Goal: Task Accomplishment & Management: Use online tool/utility

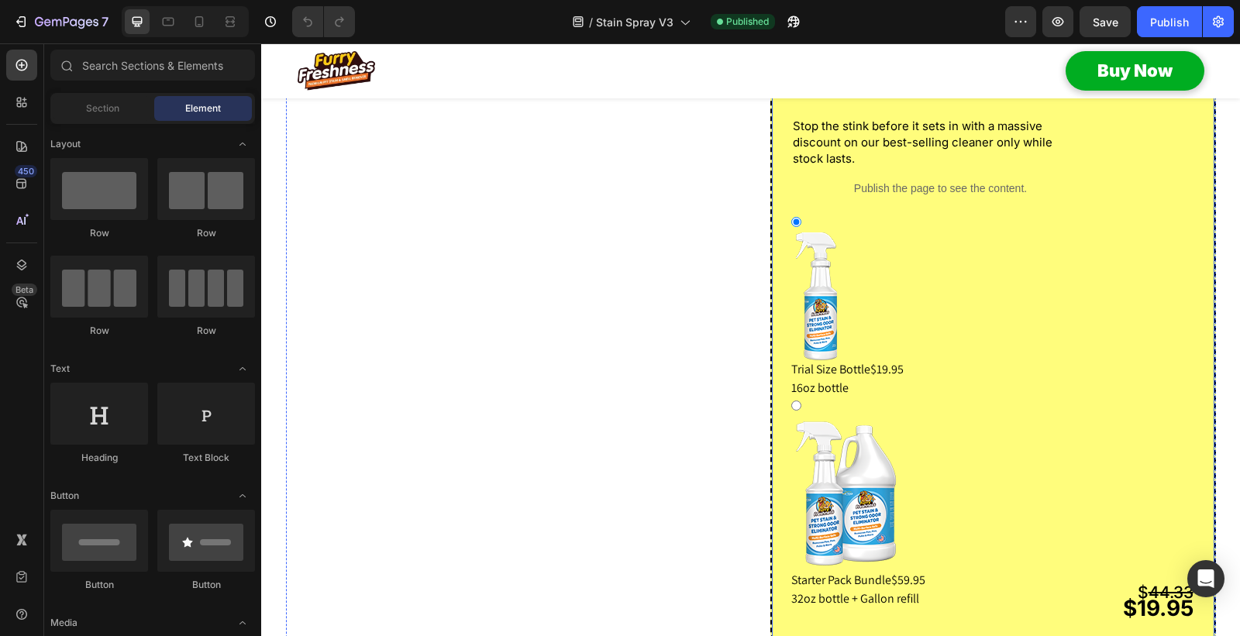
scroll to position [1379, 0]
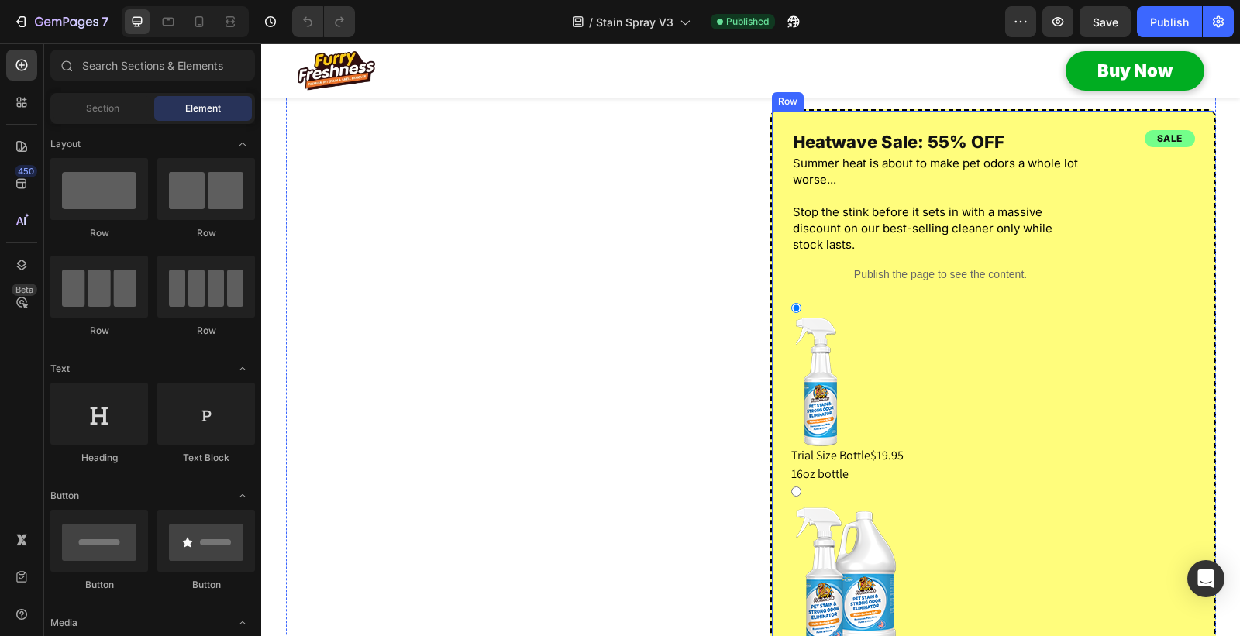
click at [896, 155] on div "sale Heading $ 44.33 $19.95 Text Block Heatwave Sale: 55% OFF Heading Summer he…" at bounding box center [992, 417] width 445 height 617
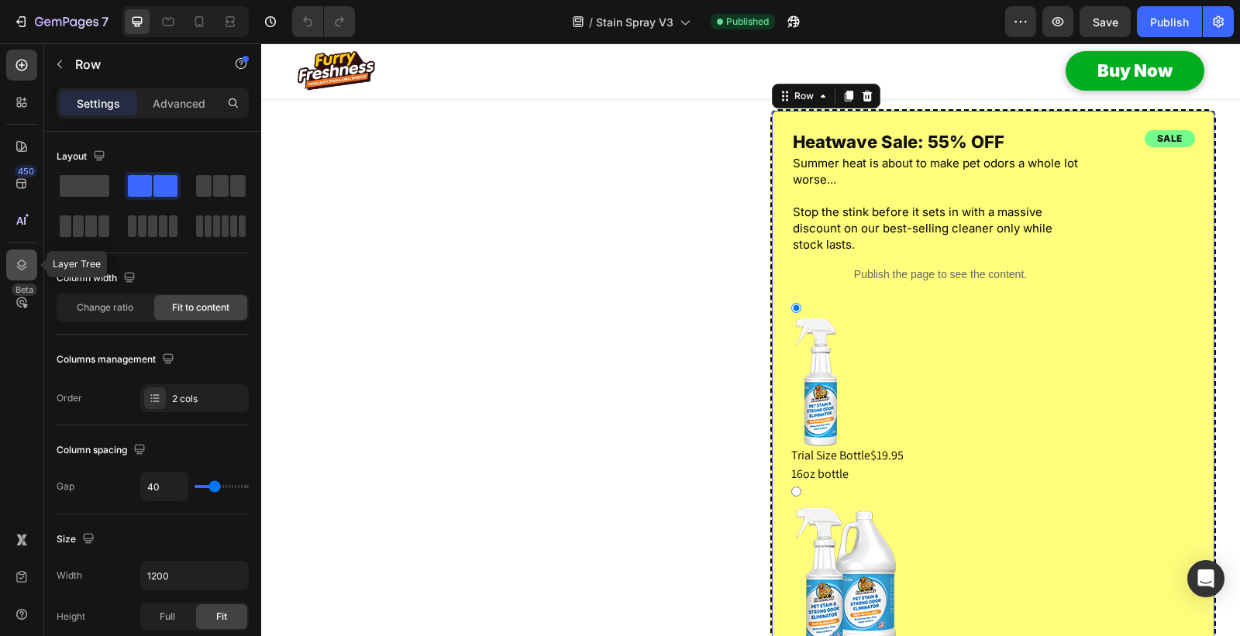
click at [15, 260] on icon at bounding box center [21, 264] width 15 height 15
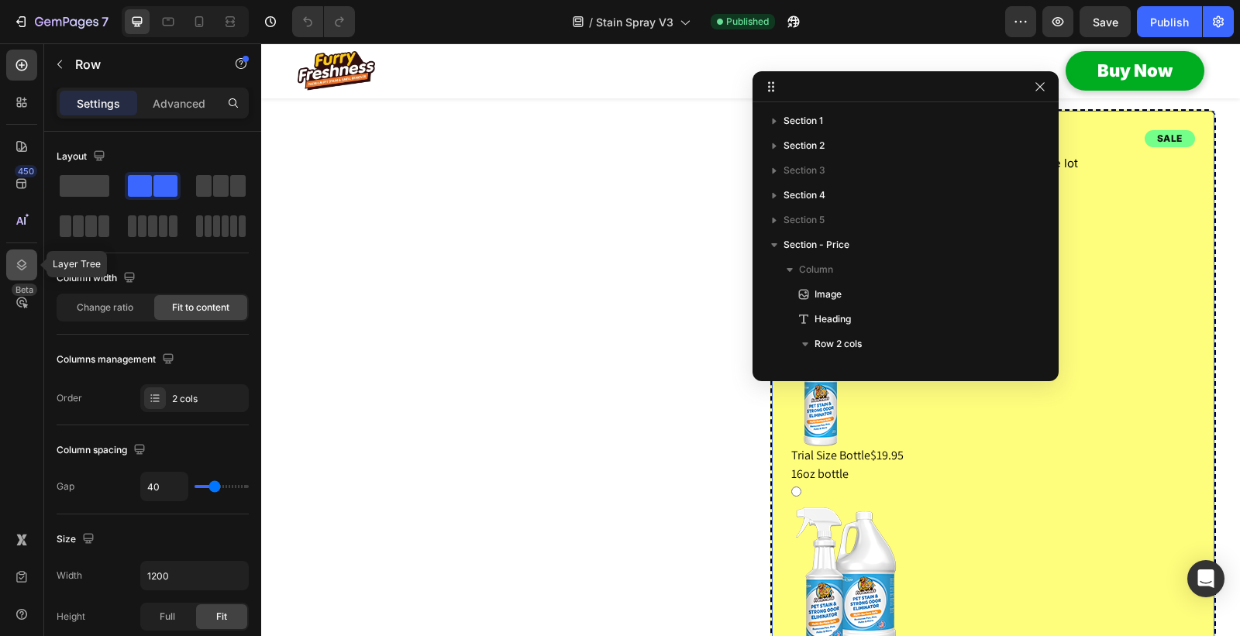
scroll to position [268, 0]
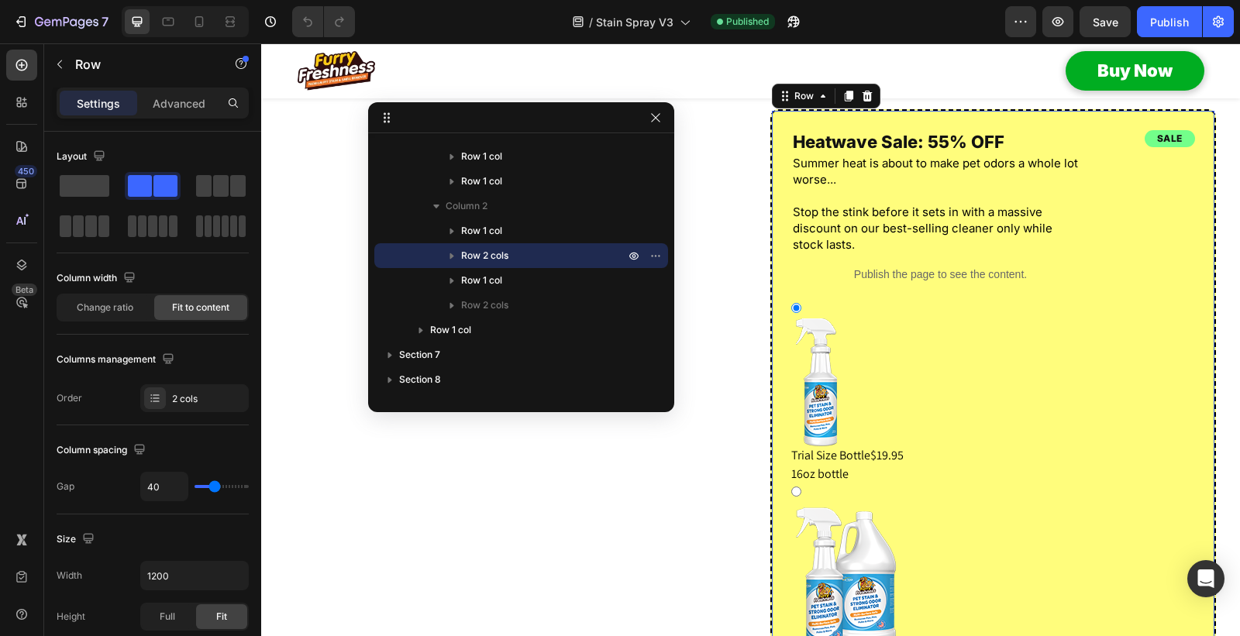
drag, startPoint x: 877, startPoint y: 94, endPoint x: 490, endPoint y: 124, distance: 388.6
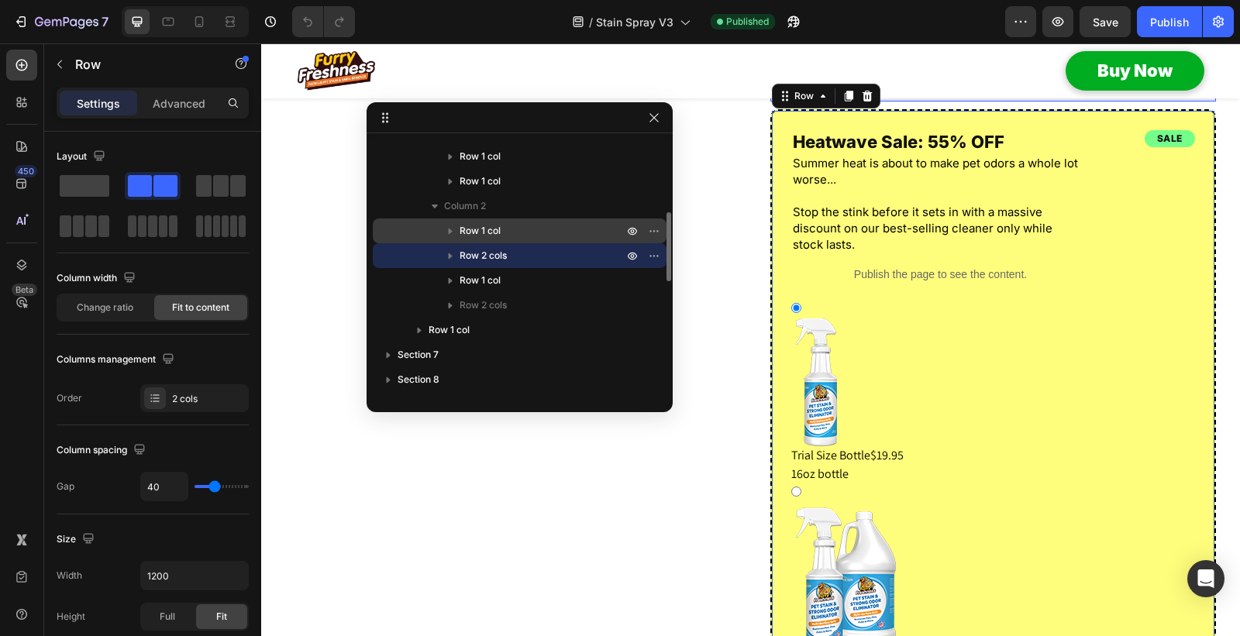
click at [485, 229] on span "Row 1 col" at bounding box center [479, 230] width 41 height 15
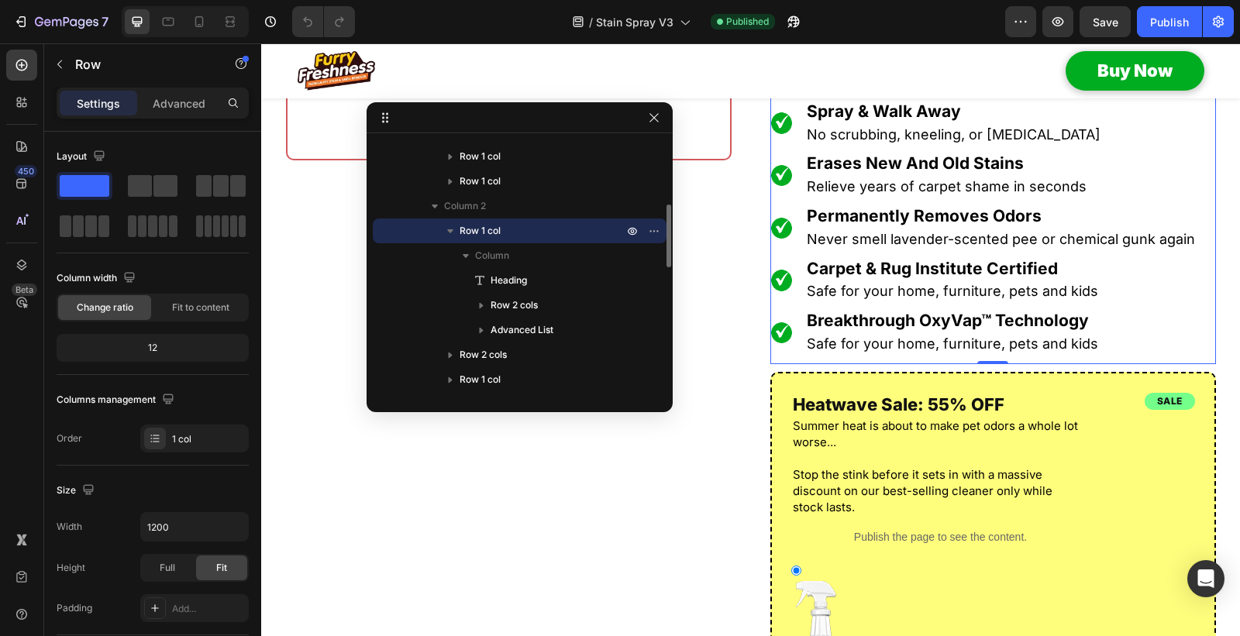
scroll to position [1033, 0]
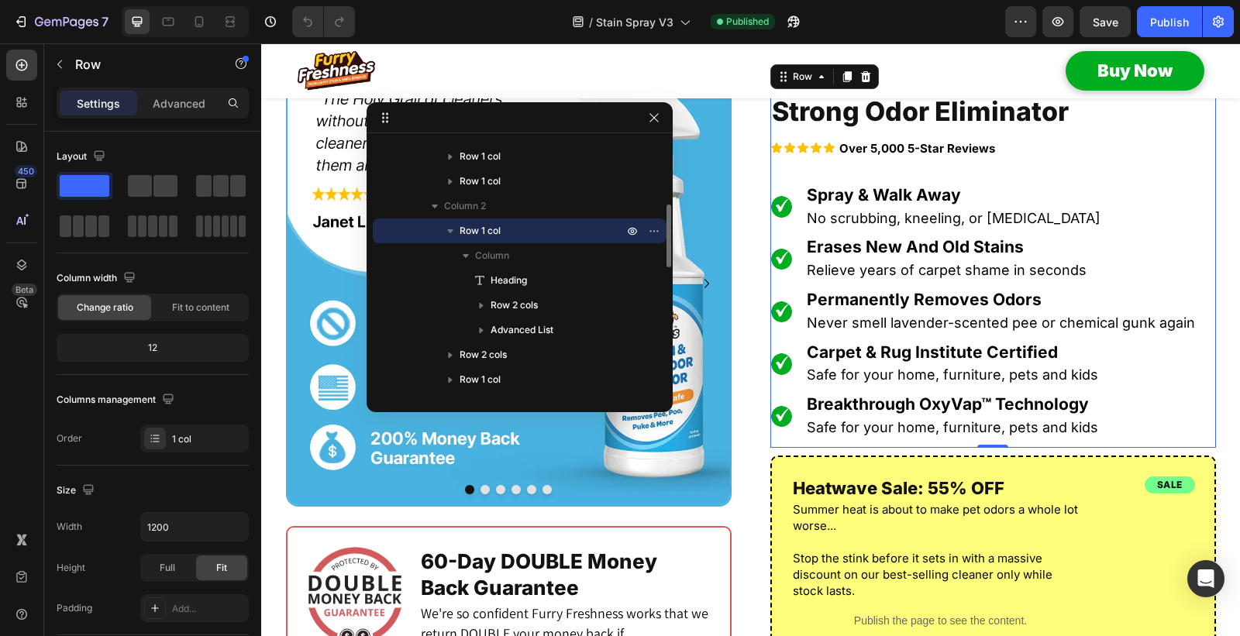
click at [450, 229] on icon "button" at bounding box center [450, 231] width 6 height 4
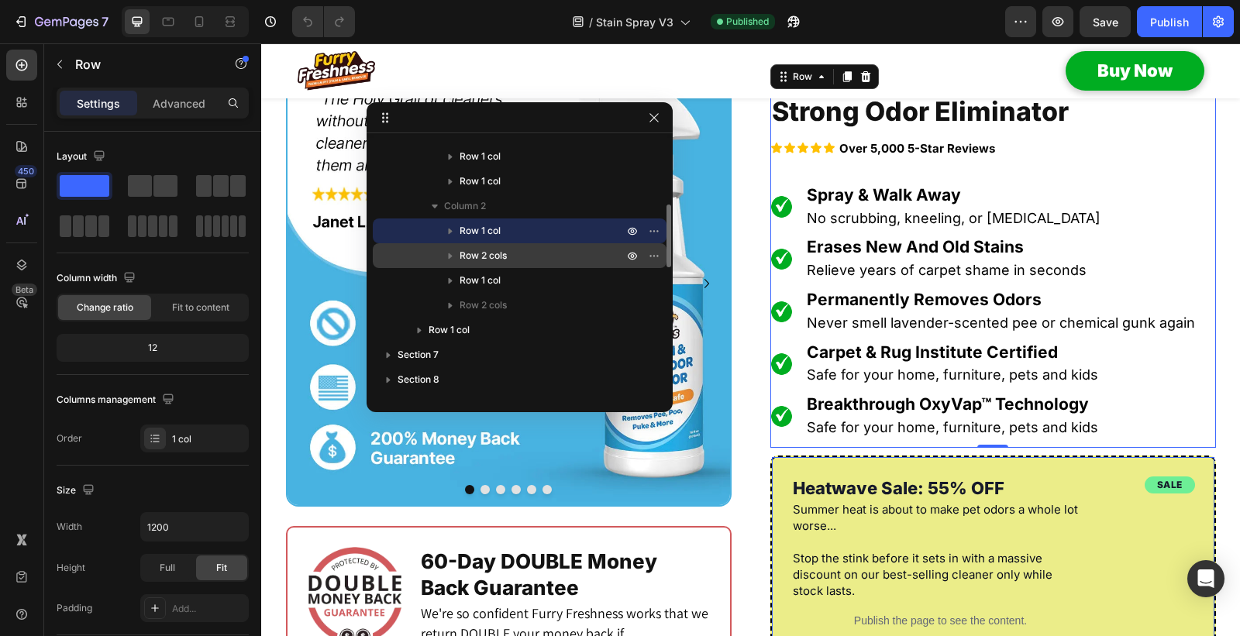
click at [488, 251] on span "Row 2 cols" at bounding box center [482, 255] width 47 height 15
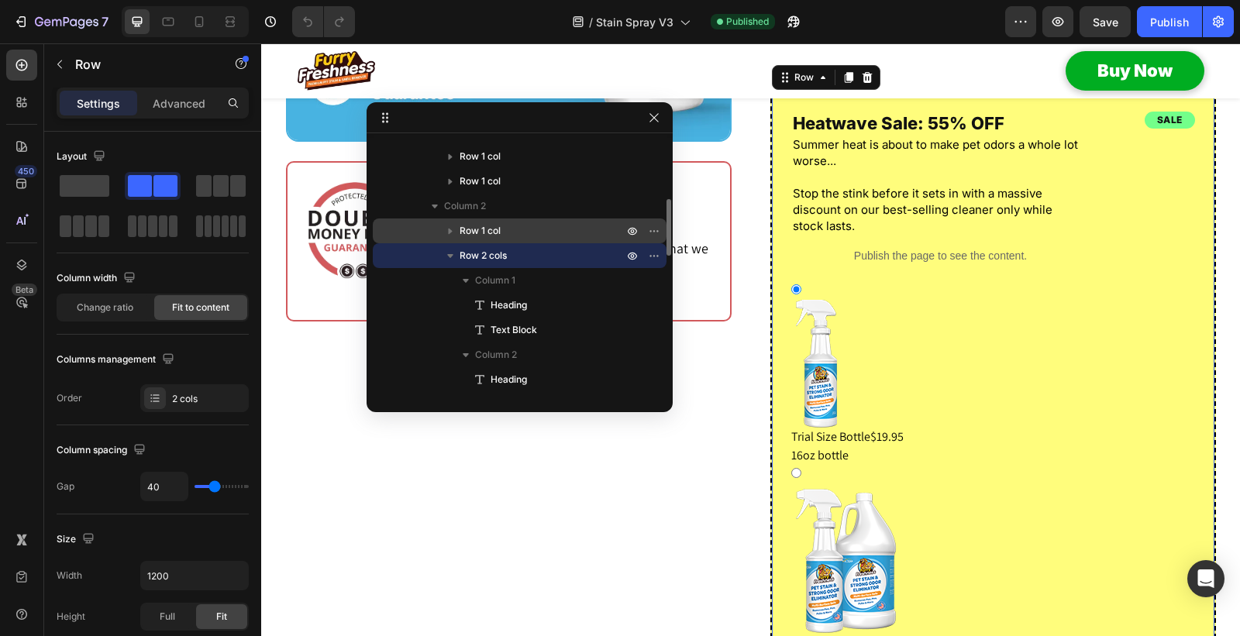
scroll to position [1427, 0]
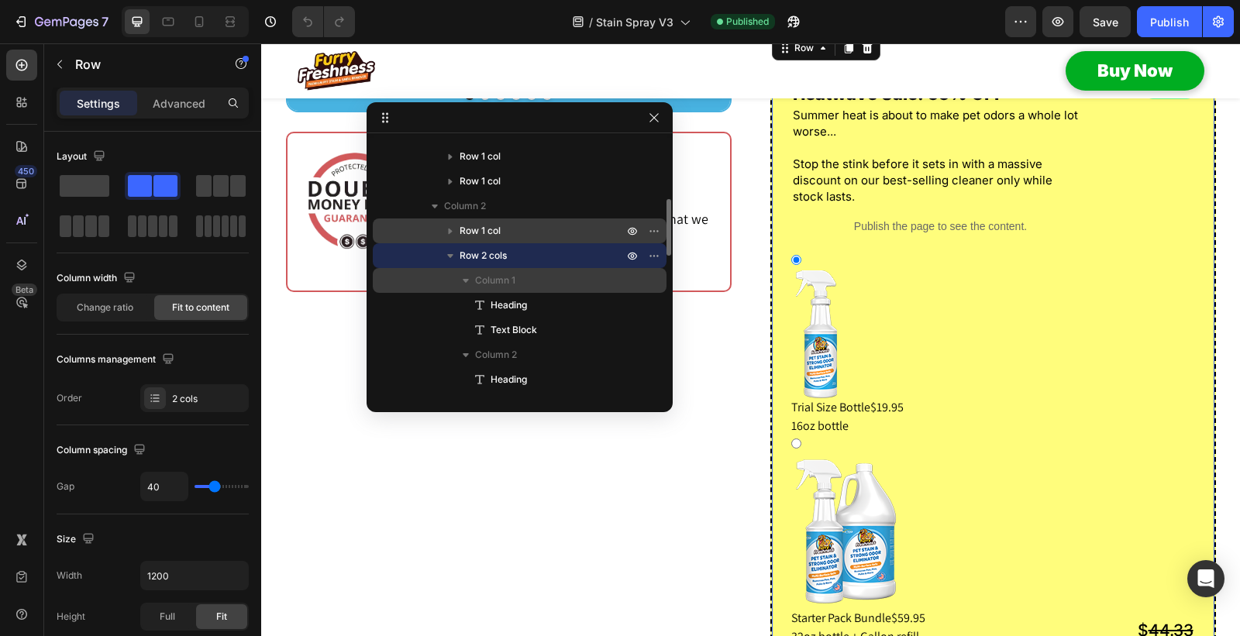
click at [494, 282] on span "Column 1" at bounding box center [495, 280] width 40 height 15
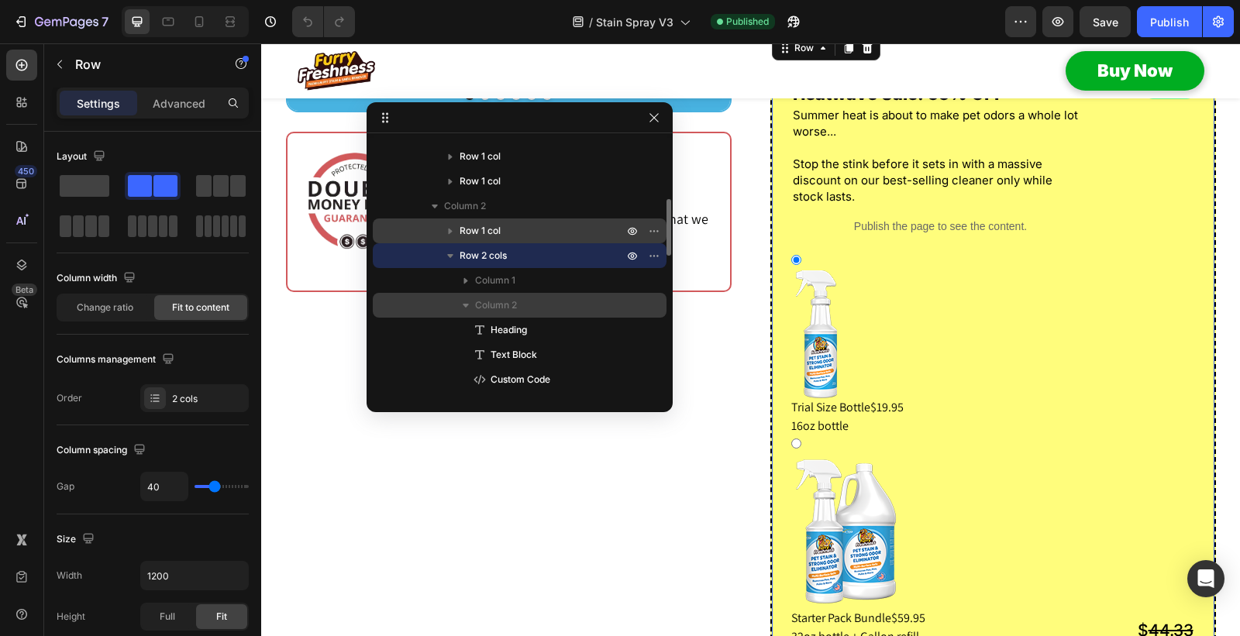
click at [497, 298] on span "Column 2" at bounding box center [496, 305] width 42 height 15
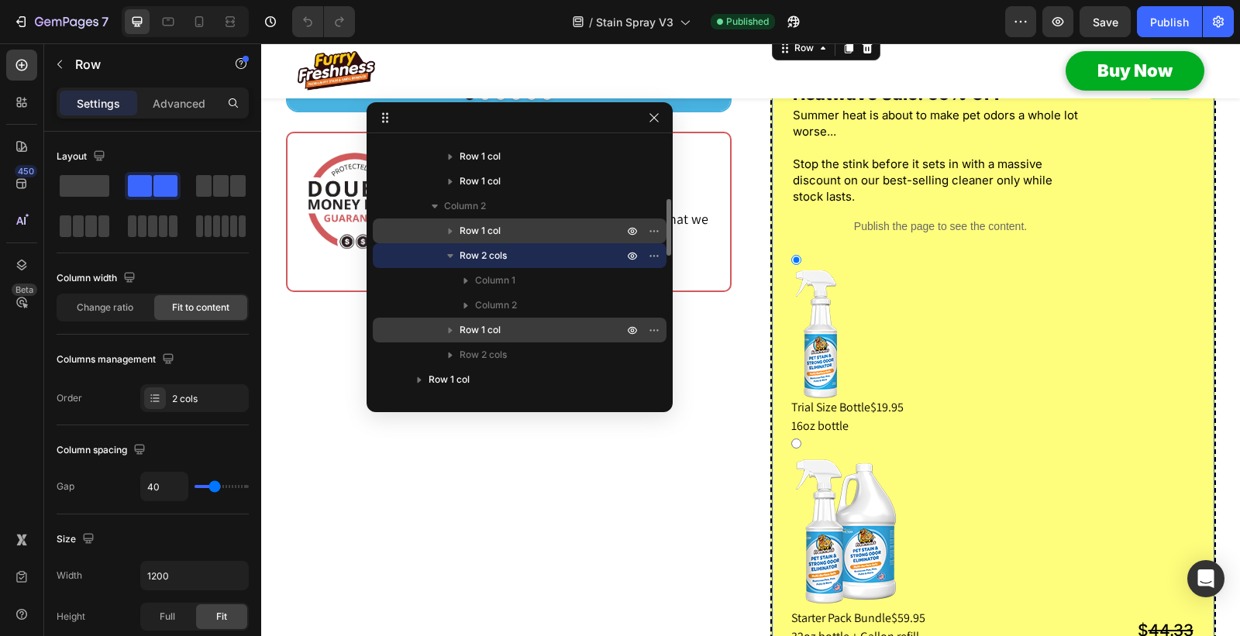
click at [480, 324] on span "Row 1 col" at bounding box center [479, 329] width 41 height 15
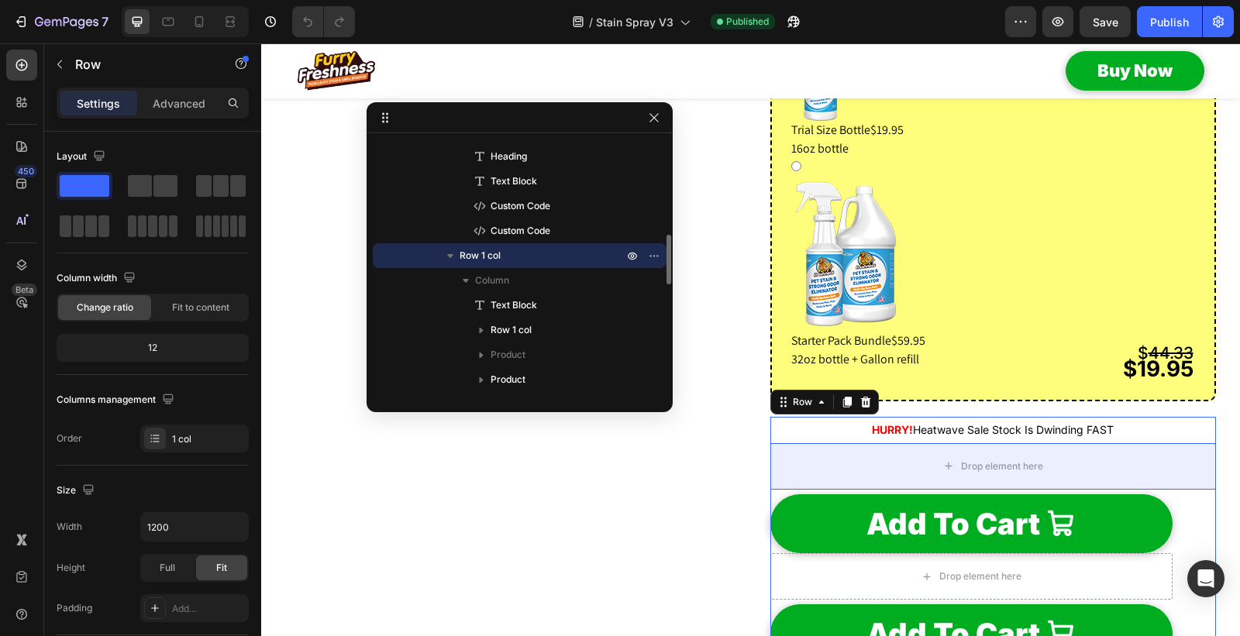
scroll to position [2059, 0]
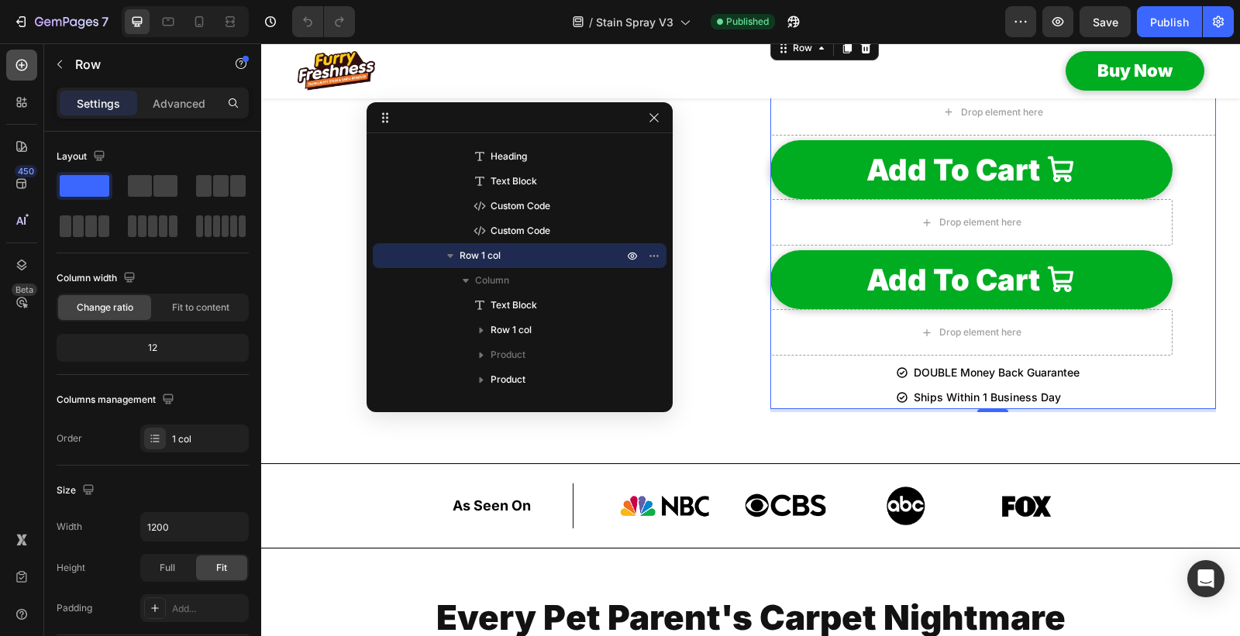
click at [14, 64] on icon at bounding box center [21, 64] width 15 height 15
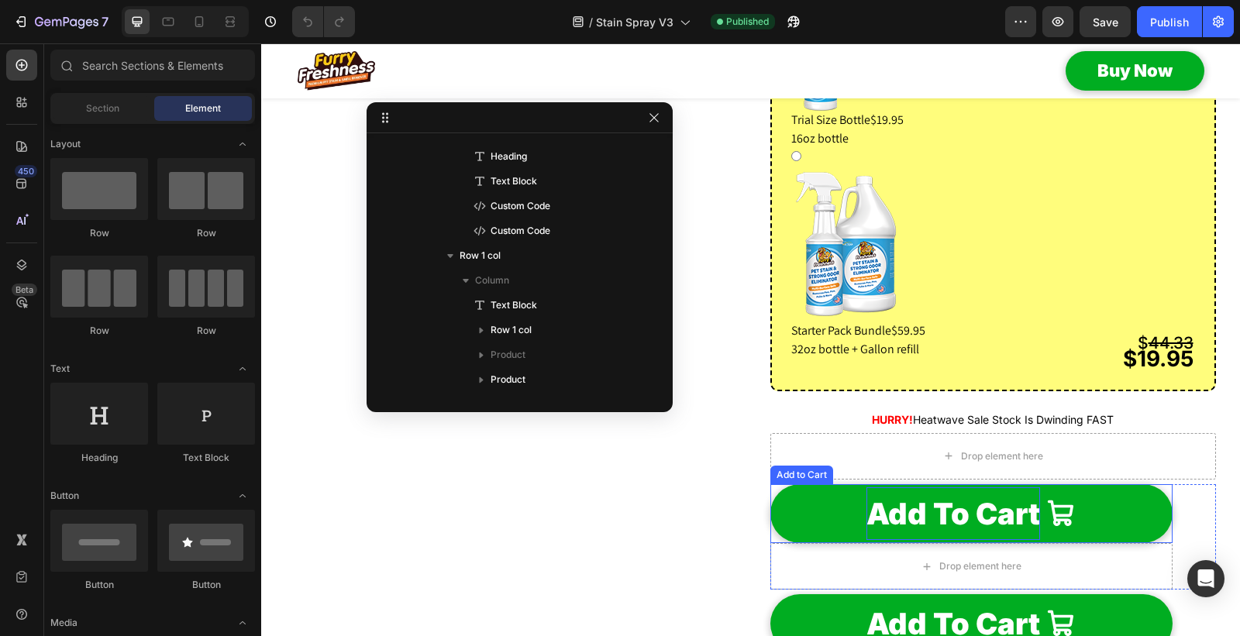
scroll to position [1801, 0]
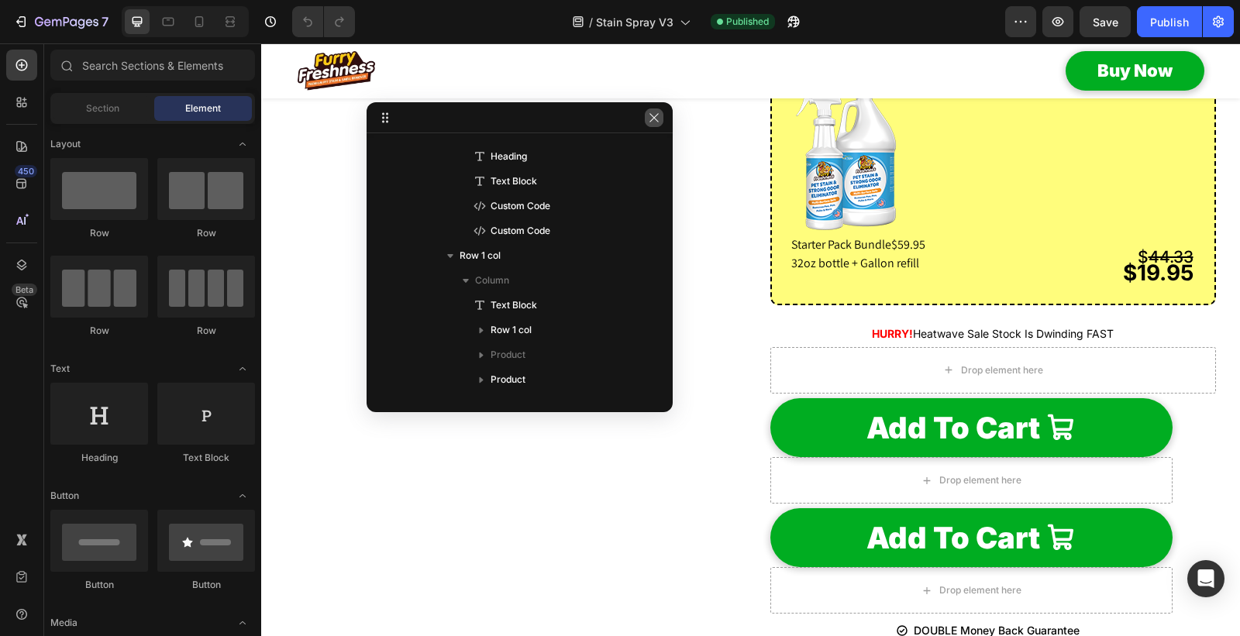
click at [653, 112] on icon "button" at bounding box center [654, 118] width 12 height 12
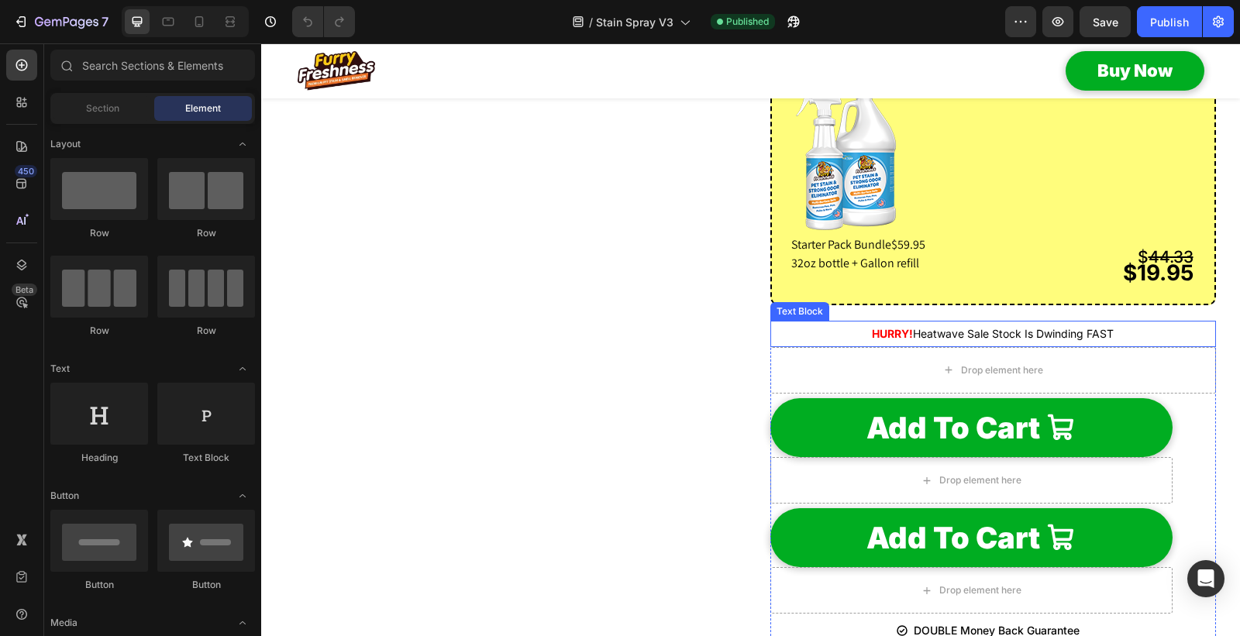
scroll to position [1887, 0]
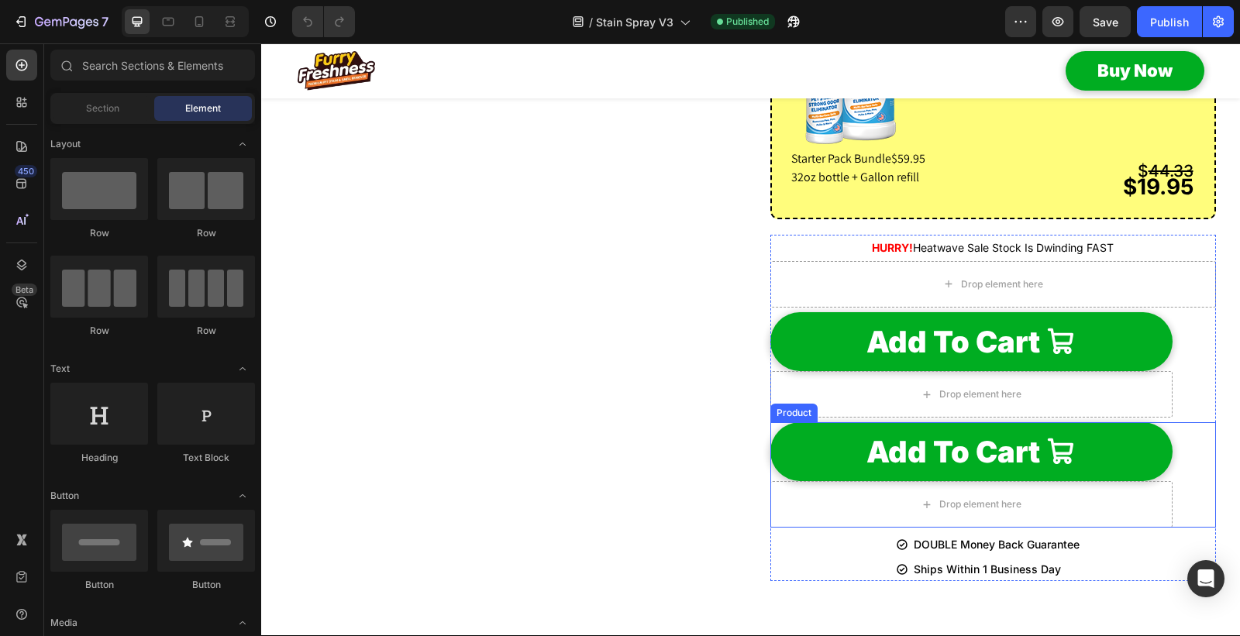
click at [1178, 470] on div "Add To Cart Add to Cart Drop element here Product" at bounding box center [992, 474] width 445 height 105
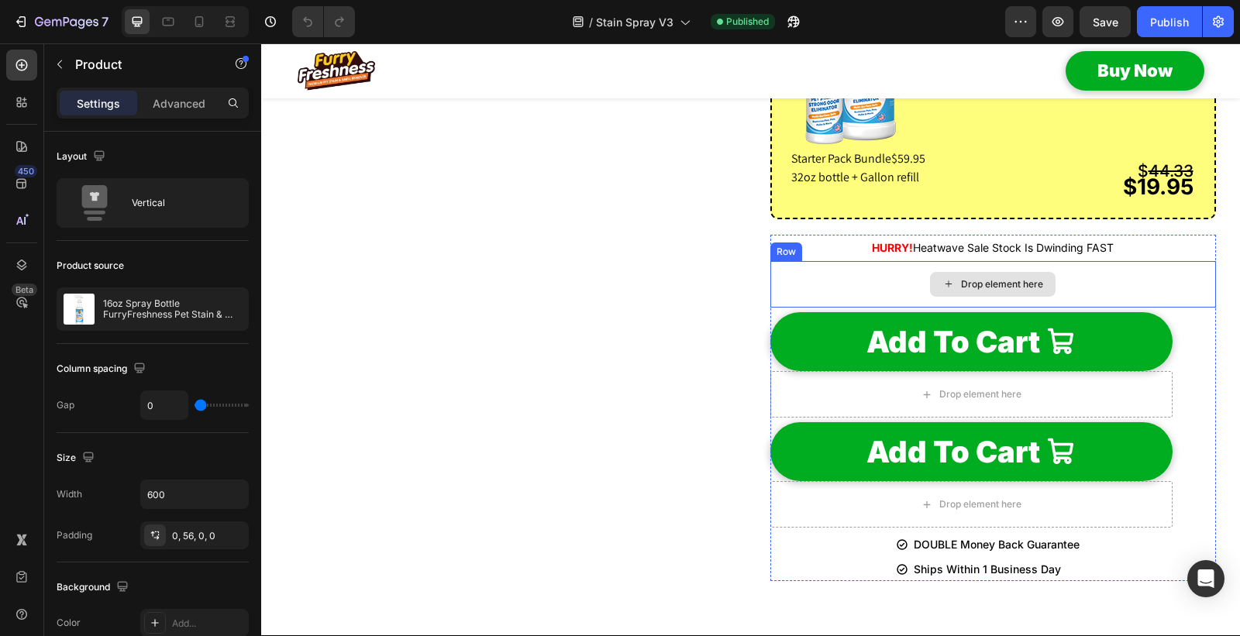
click at [770, 308] on div "Drop element here" at bounding box center [992, 284] width 445 height 46
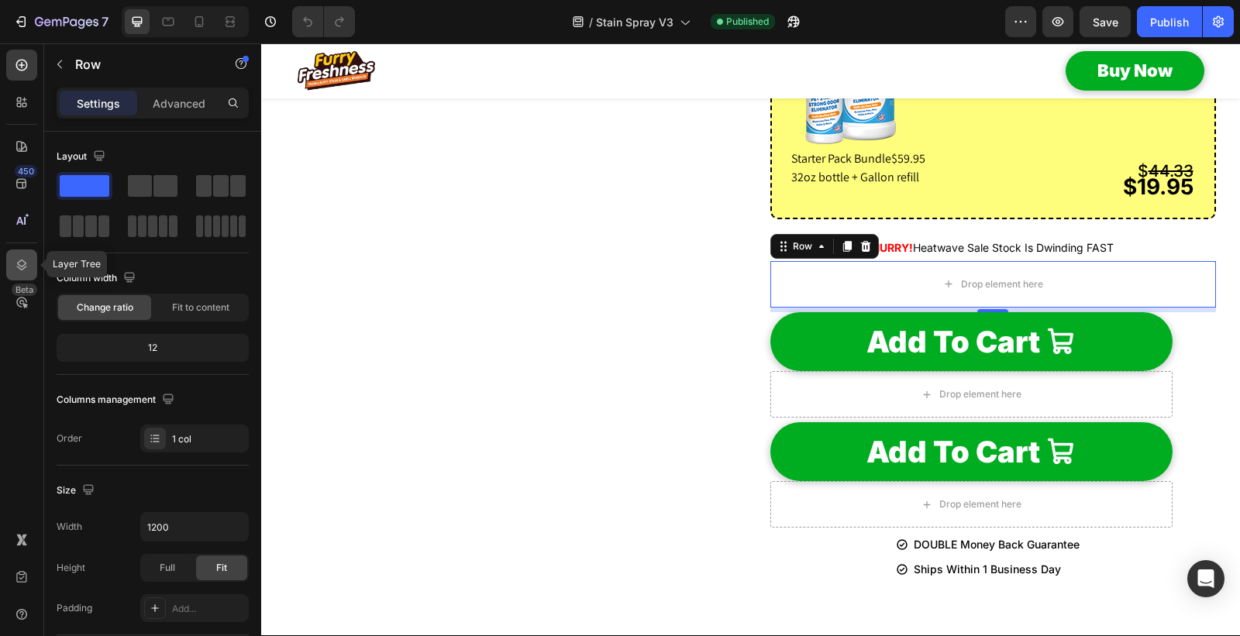
click at [29, 267] on div at bounding box center [21, 264] width 31 height 31
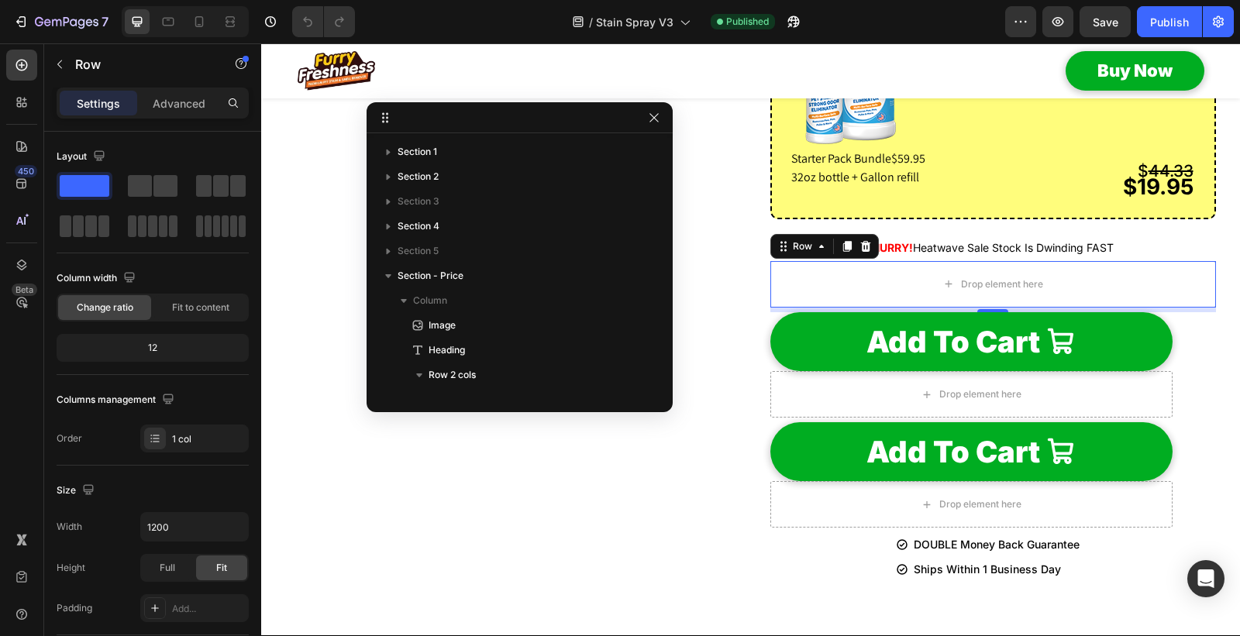
scroll to position [367, 0]
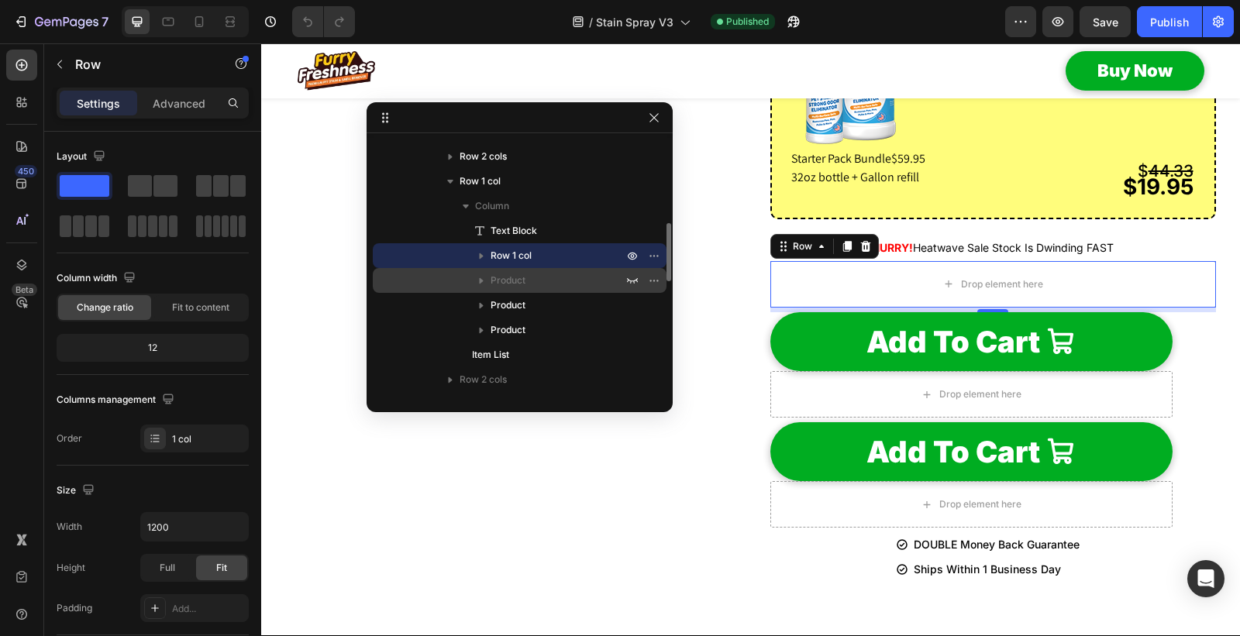
click at [509, 274] on span "Product" at bounding box center [507, 280] width 35 height 15
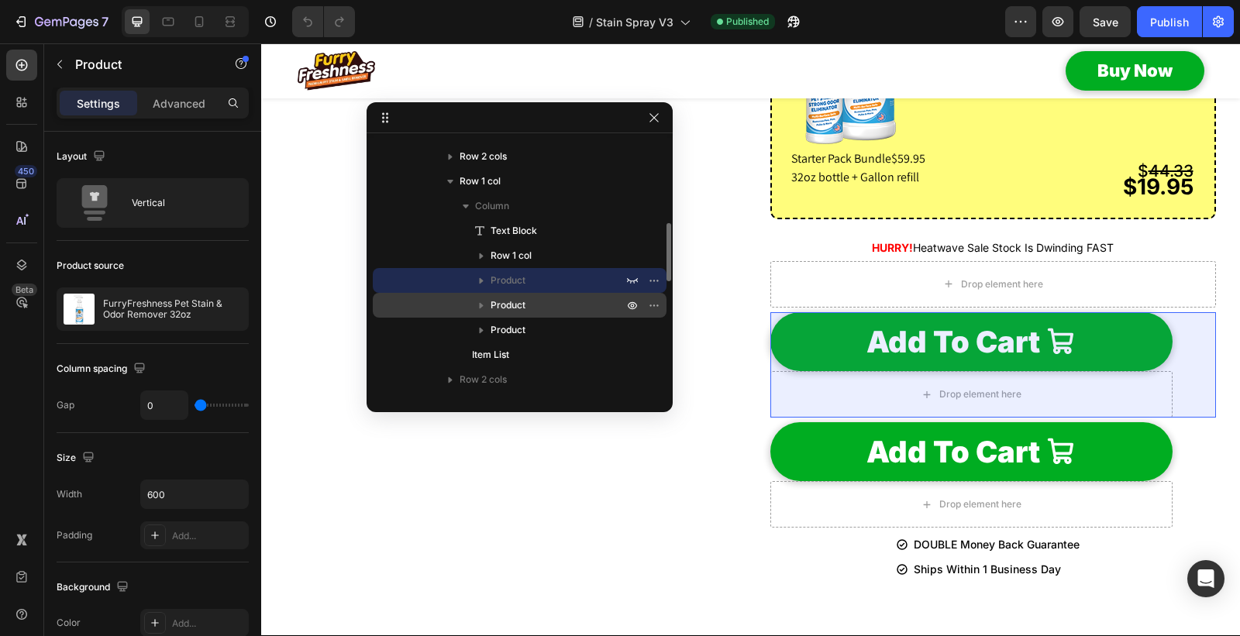
click at [498, 304] on span "Product" at bounding box center [507, 305] width 35 height 15
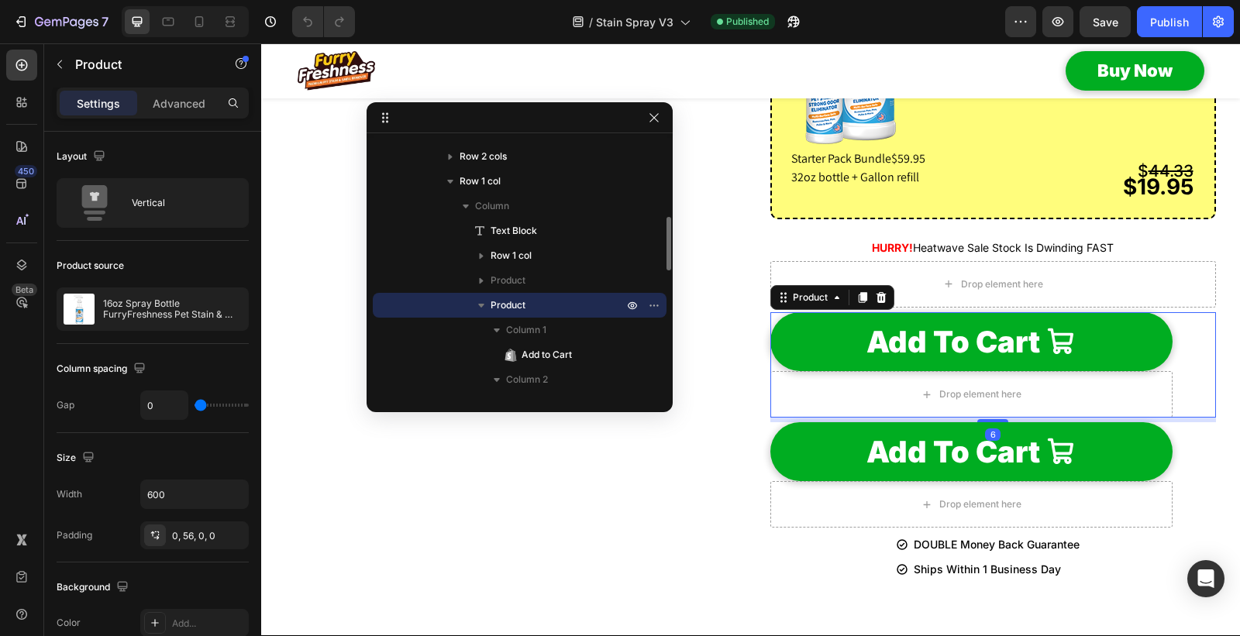
click at [478, 304] on icon "button" at bounding box center [481, 306] width 6 height 4
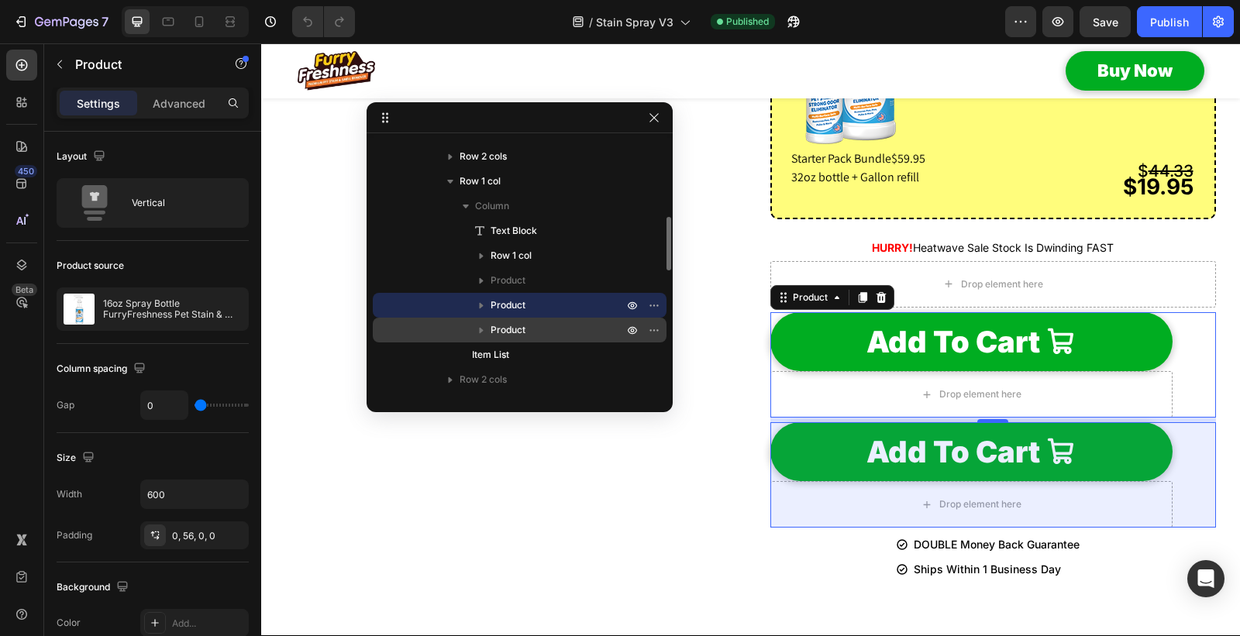
click at [504, 333] on span "Product" at bounding box center [507, 329] width 35 height 15
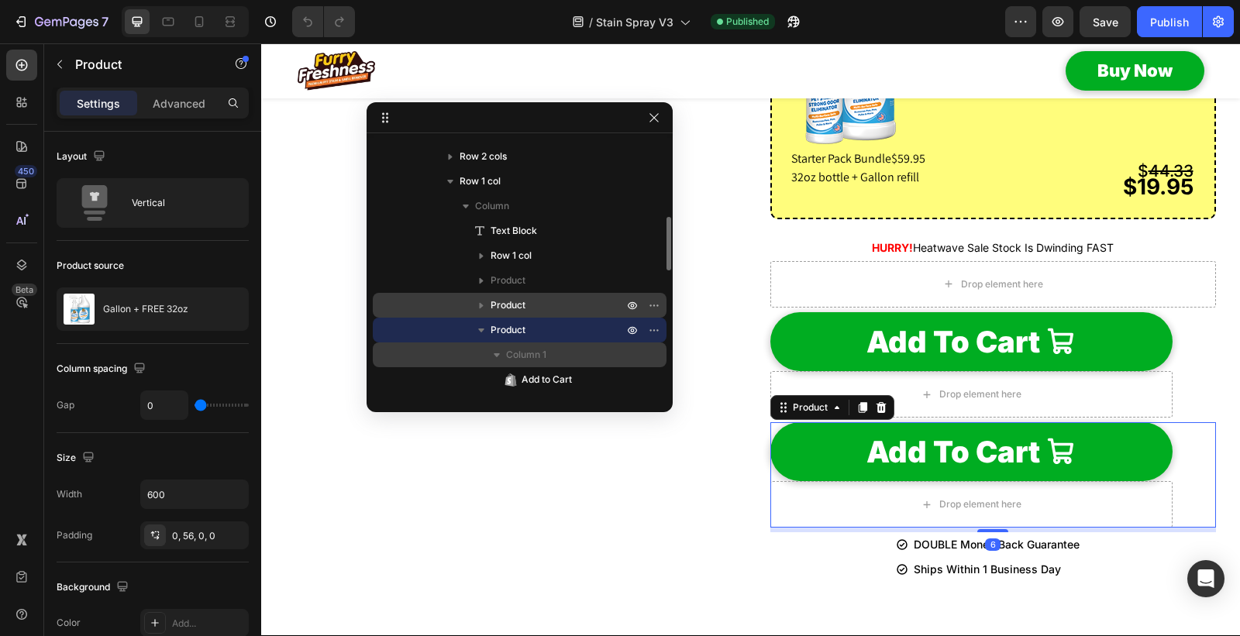
scroll to position [453, 0]
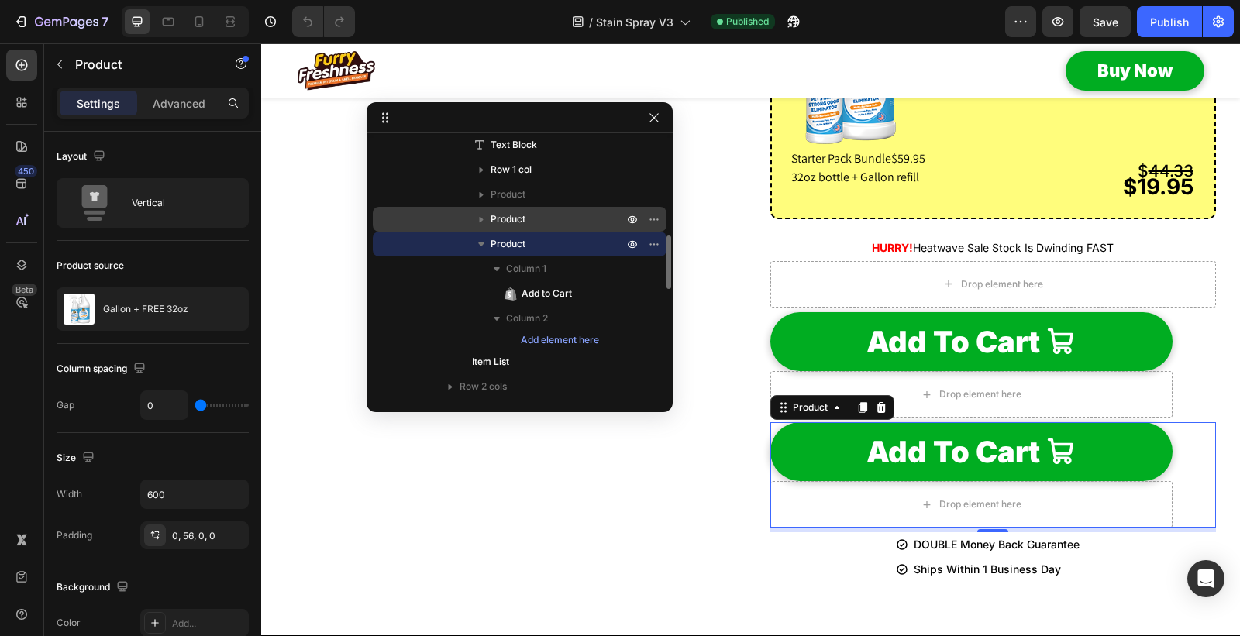
click at [477, 238] on icon "button" at bounding box center [480, 243] width 15 height 15
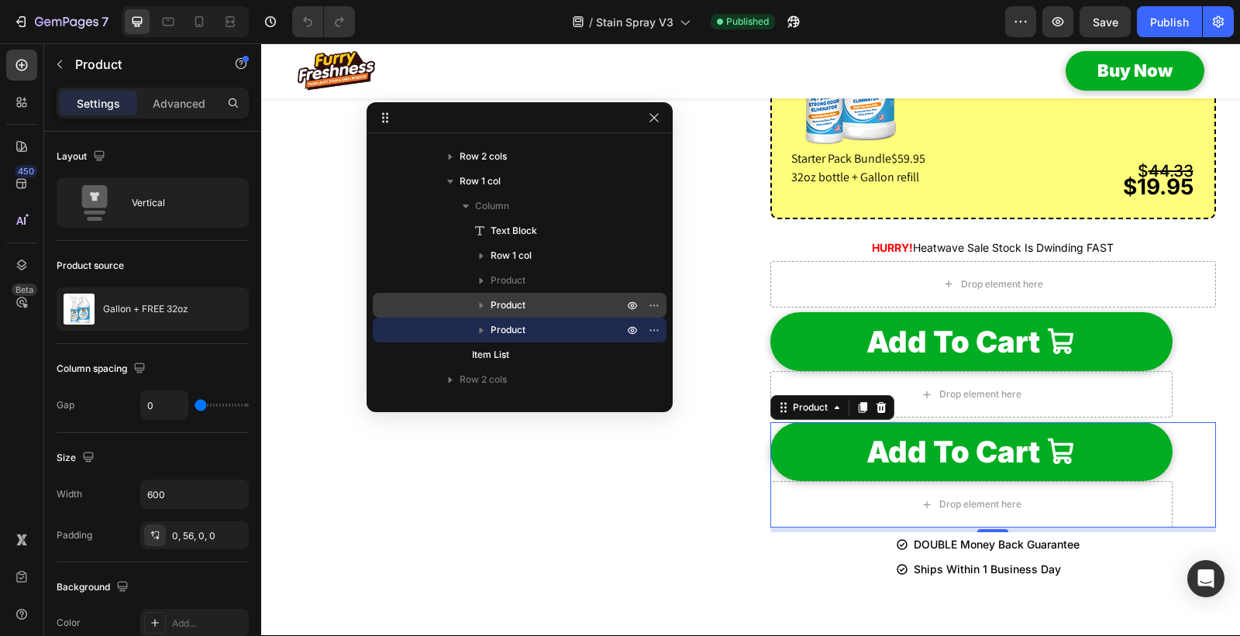
click at [1050, 19] on div "7 Version history / Stain Spray V3 Published Preview Save Publish" at bounding box center [620, 22] width 1240 height 44
click at [652, 118] on icon "button" at bounding box center [654, 118] width 12 height 12
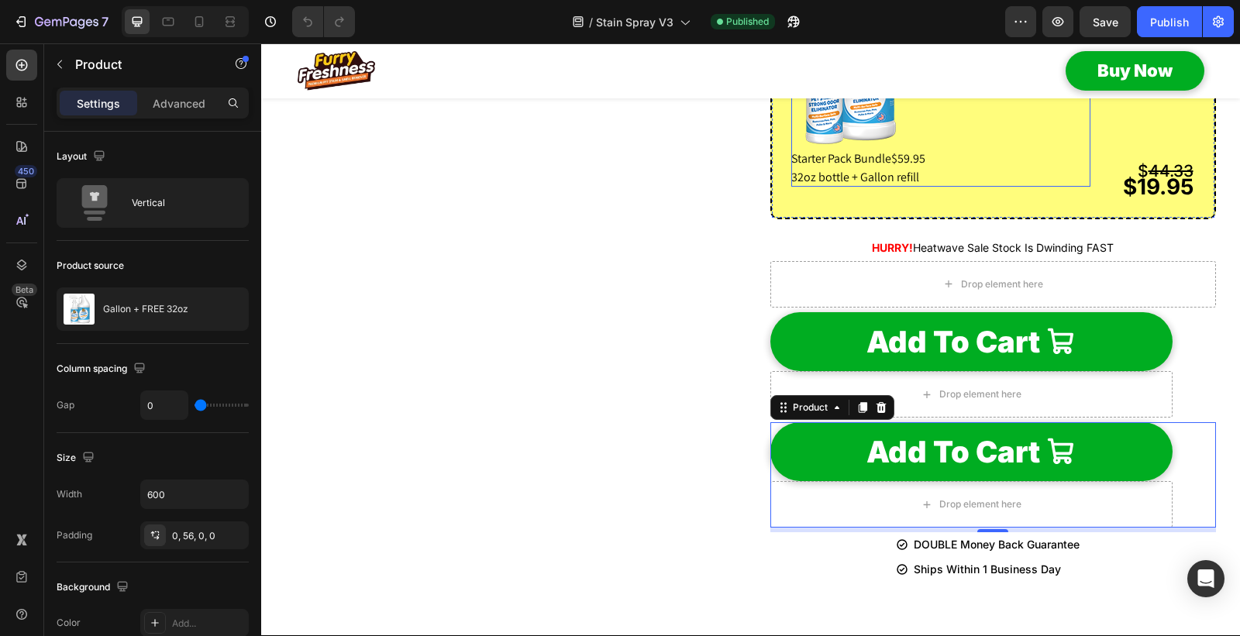
scroll to position [1801, 0]
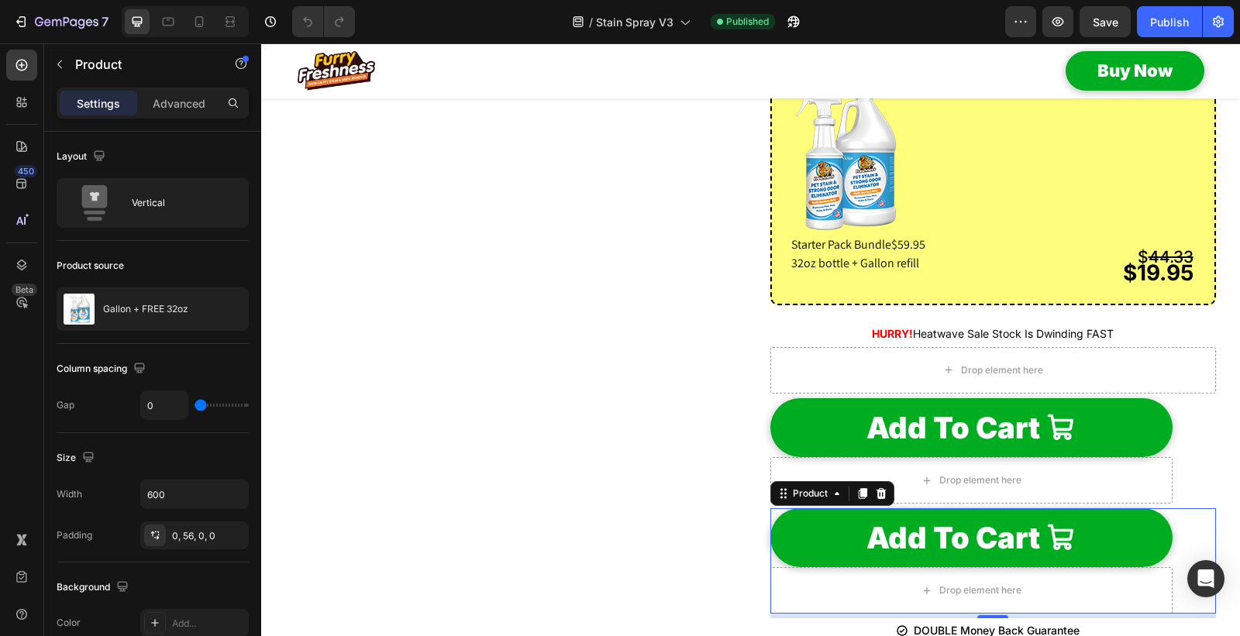
click at [1057, 14] on div "7 Version history / Stain Spray V3 Published Preview Save Publish" at bounding box center [620, 22] width 1240 height 44
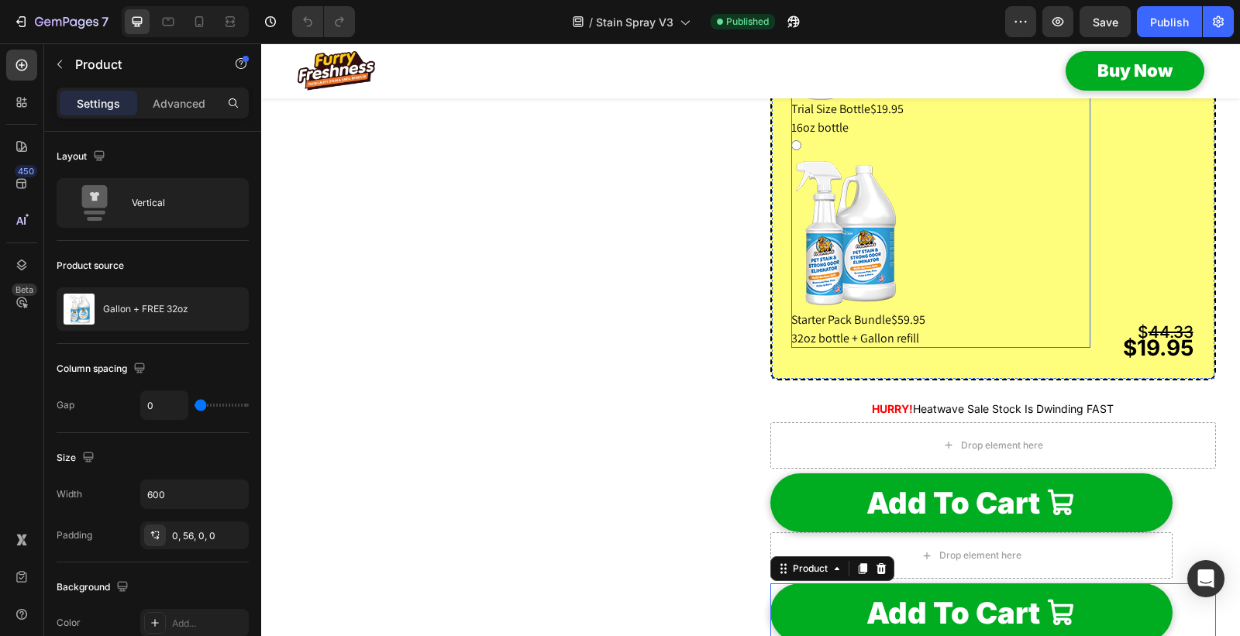
scroll to position [1715, 0]
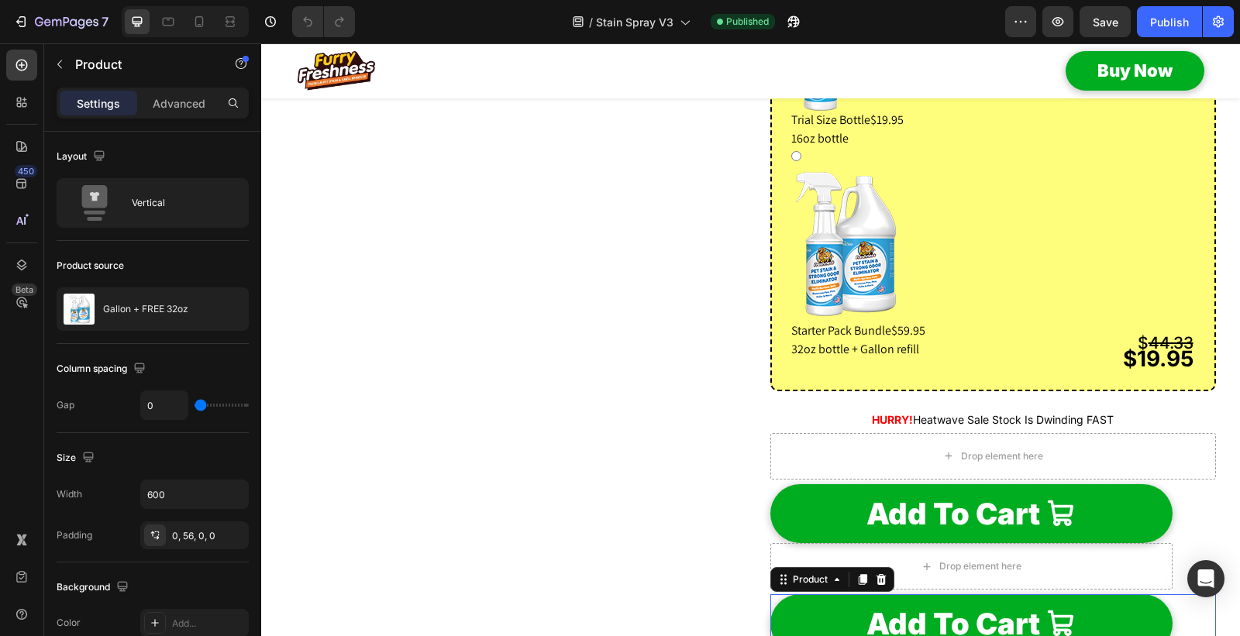
click at [1052, 16] on div "7 Version history / Stain Spray V3 Published Preview Save Publish" at bounding box center [620, 22] width 1240 height 44
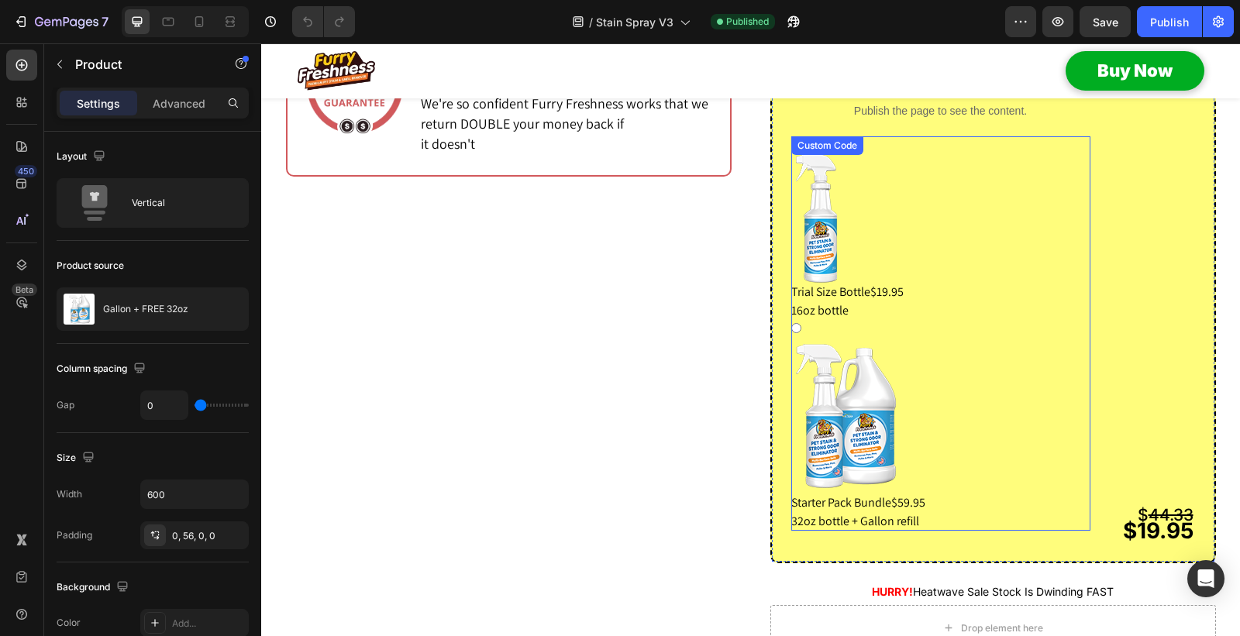
scroll to position [1370, 0]
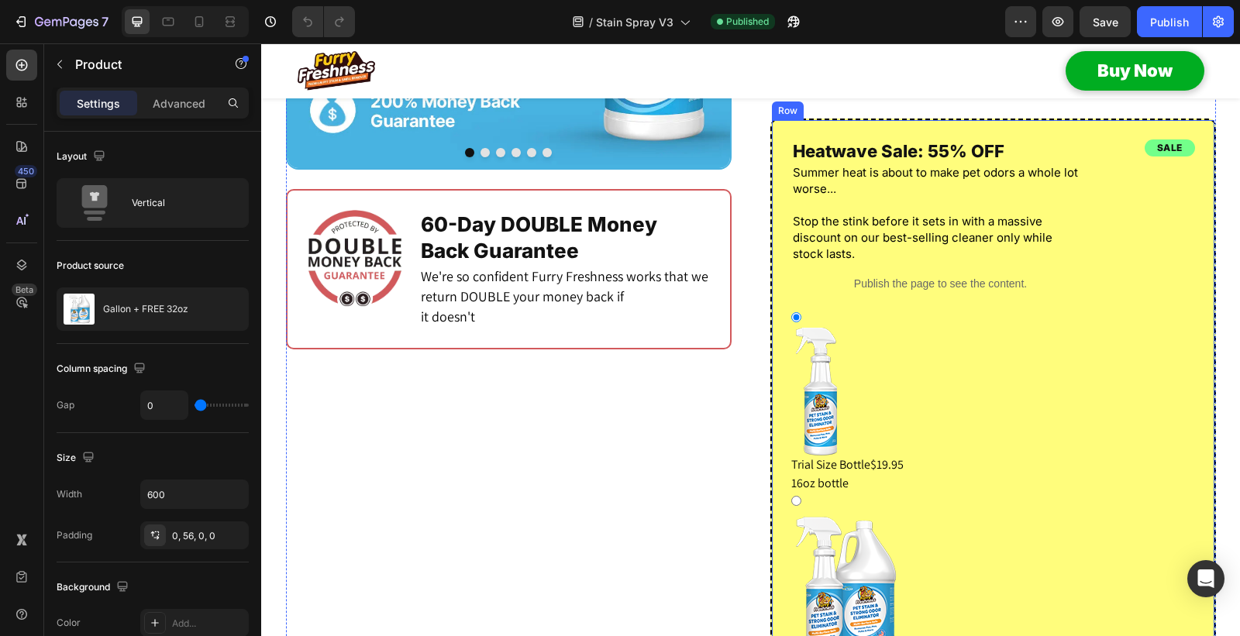
click at [844, 166] on div "sale Heading $ 44.33 $19.95 Text Block Heatwave Sale: 55% OFF Heading Summer he…" at bounding box center [992, 427] width 445 height 617
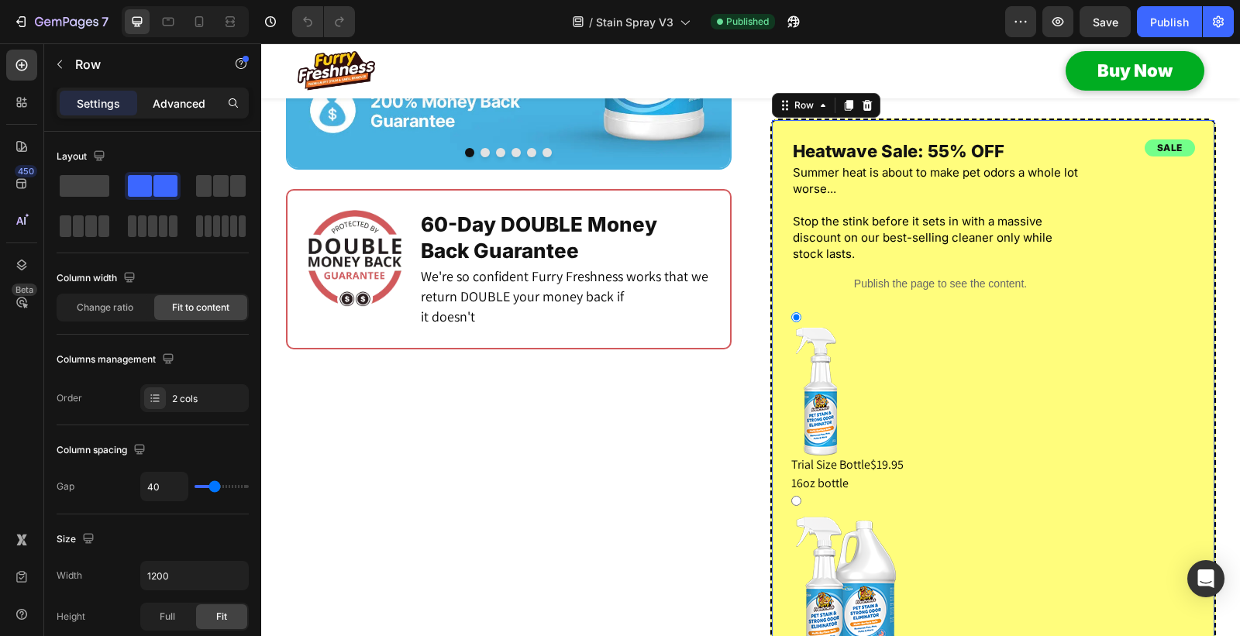
click at [182, 102] on p "Advanced" at bounding box center [179, 103] width 53 height 16
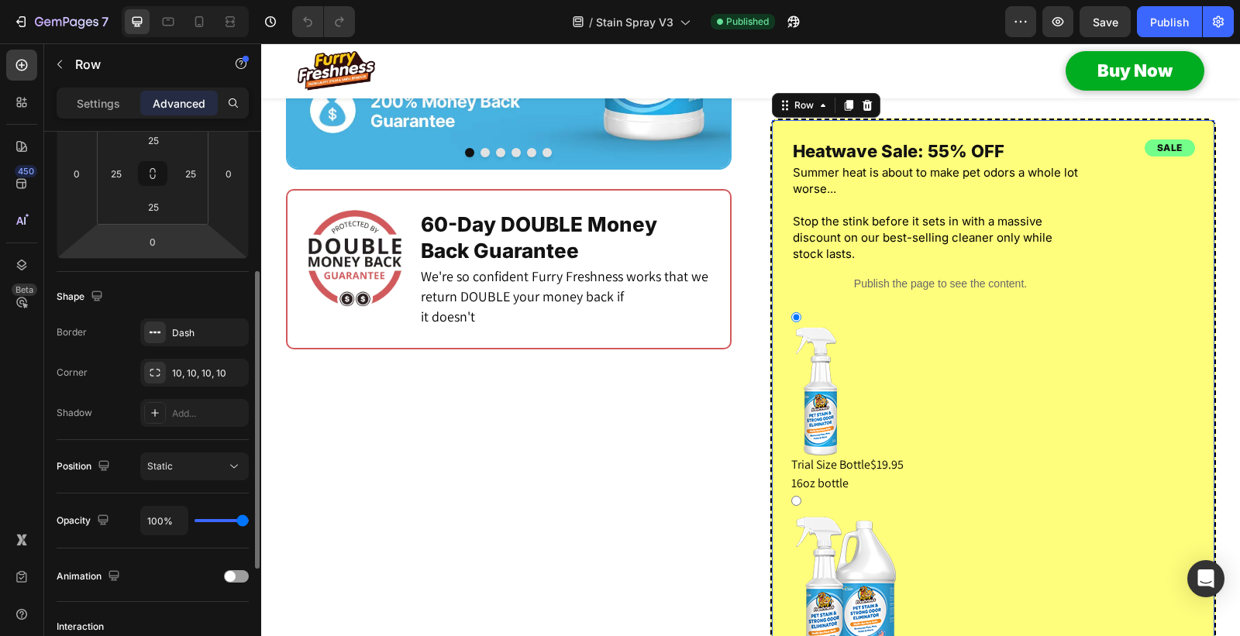
scroll to position [344, 0]
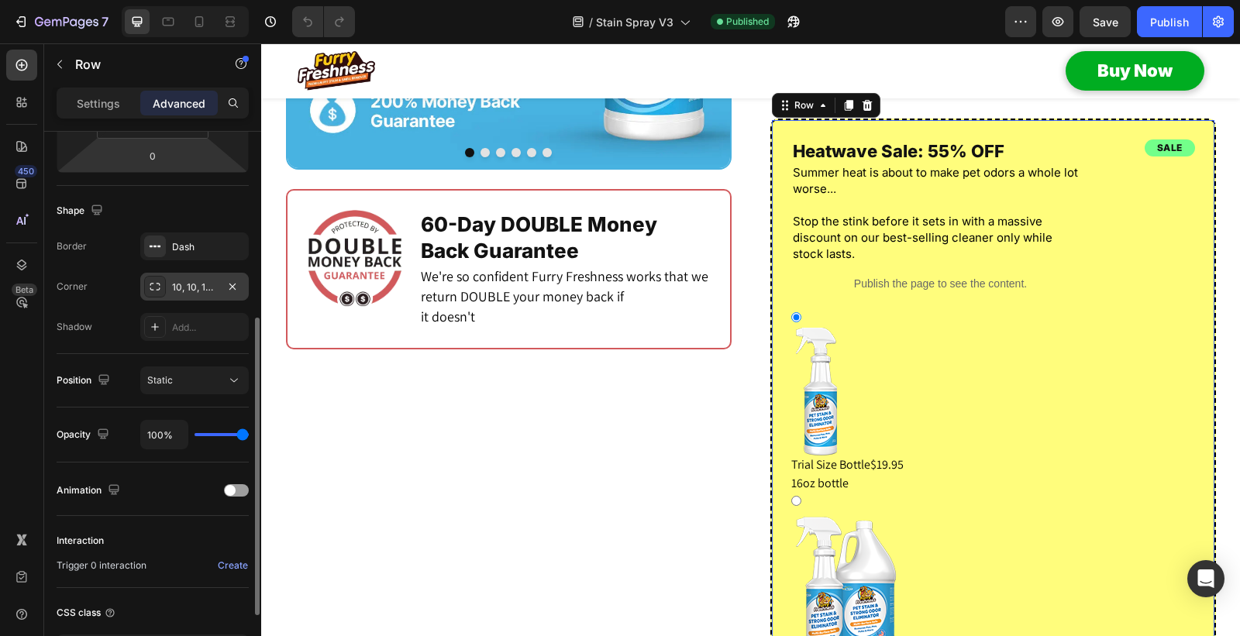
click at [178, 290] on div "10, 10, 10, 10" at bounding box center [194, 287] width 45 height 14
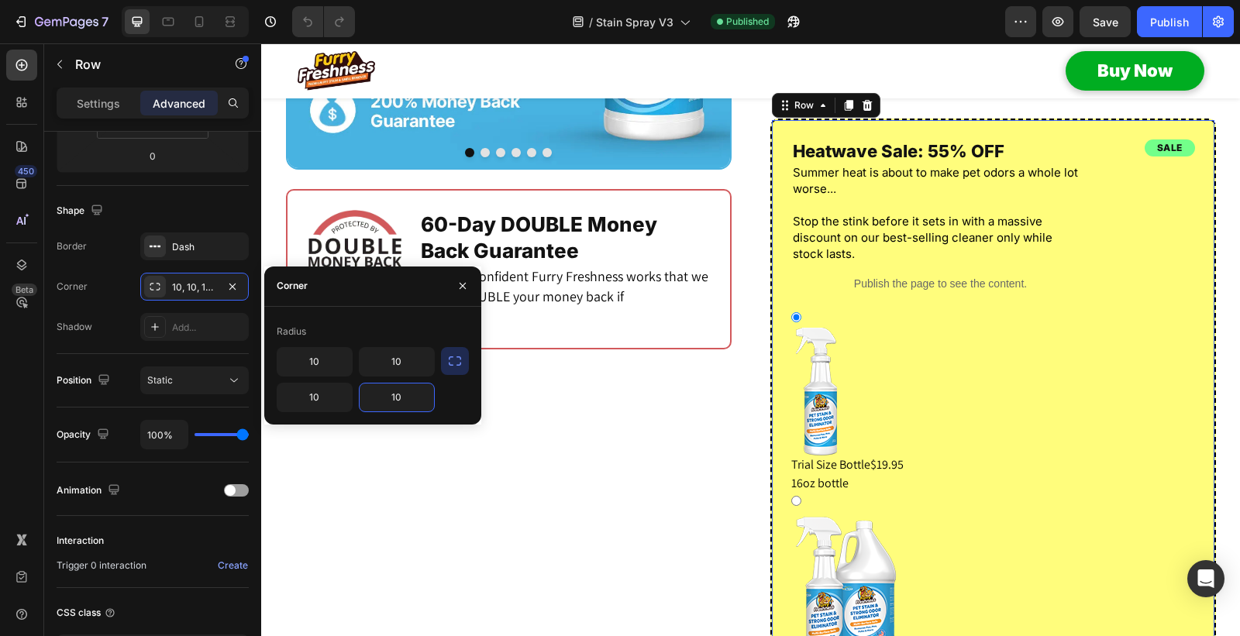
click at [393, 397] on input "10" at bounding box center [396, 398] width 74 height 28
type input "0"
click at [311, 394] on input "10" at bounding box center [314, 398] width 74 height 28
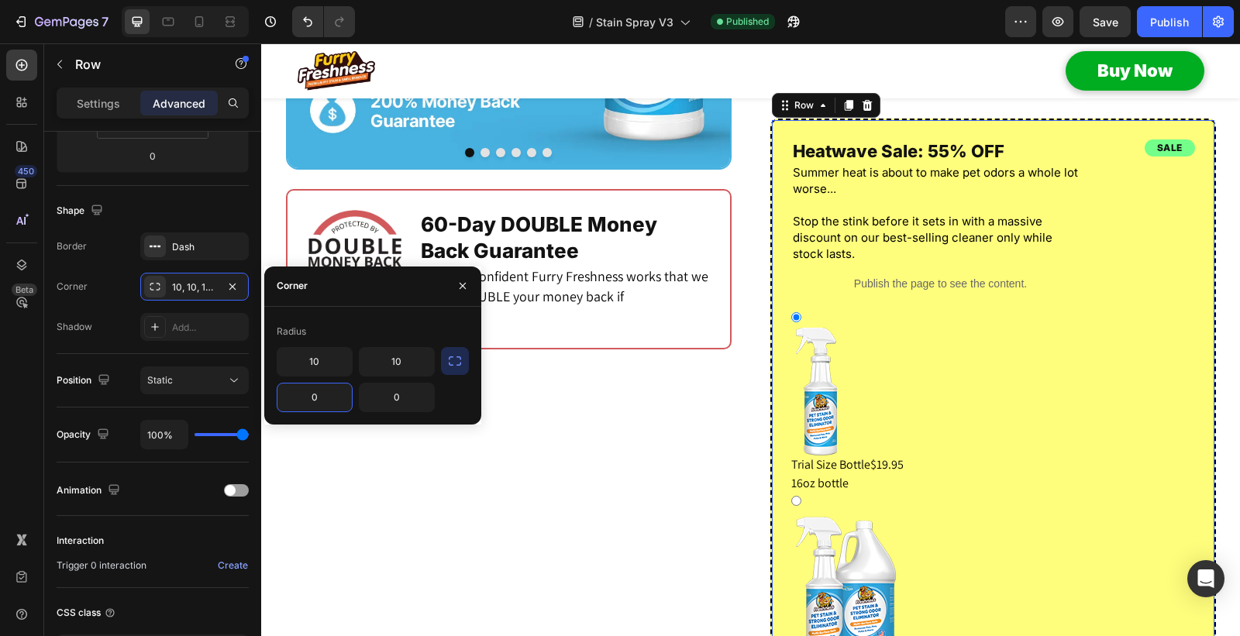
type input "0"
click at [342, 328] on div "Radius" at bounding box center [373, 331] width 192 height 25
click at [175, 282] on div "10, 10, 0, 0" at bounding box center [194, 287] width 45 height 14
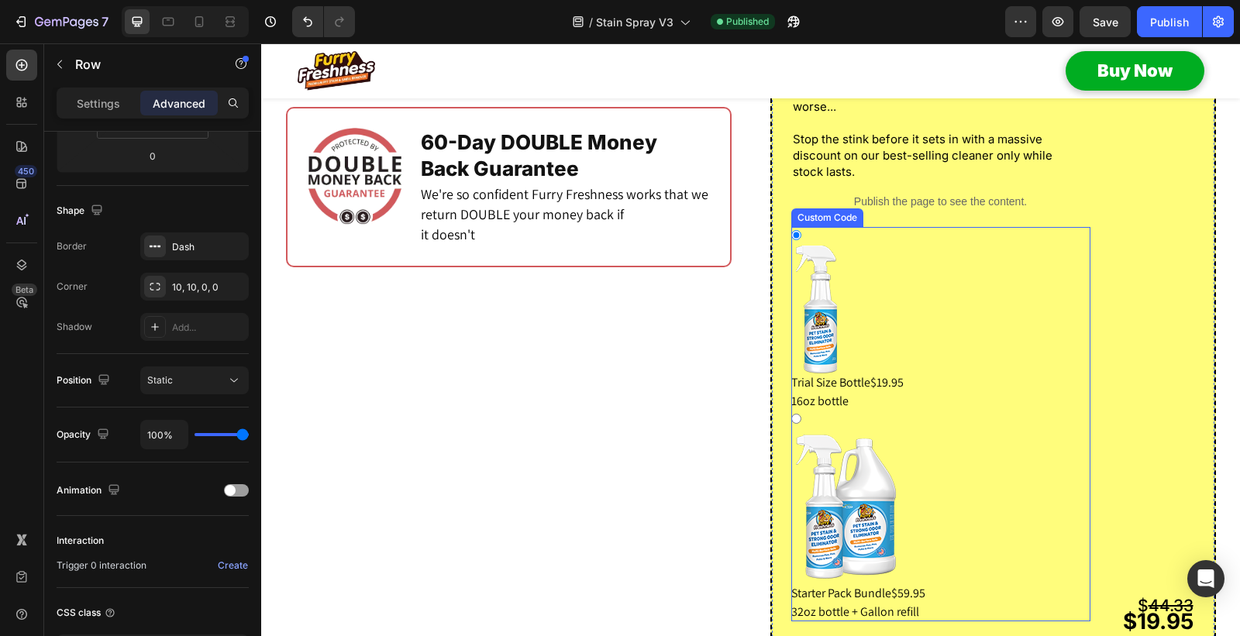
scroll to position [1543, 0]
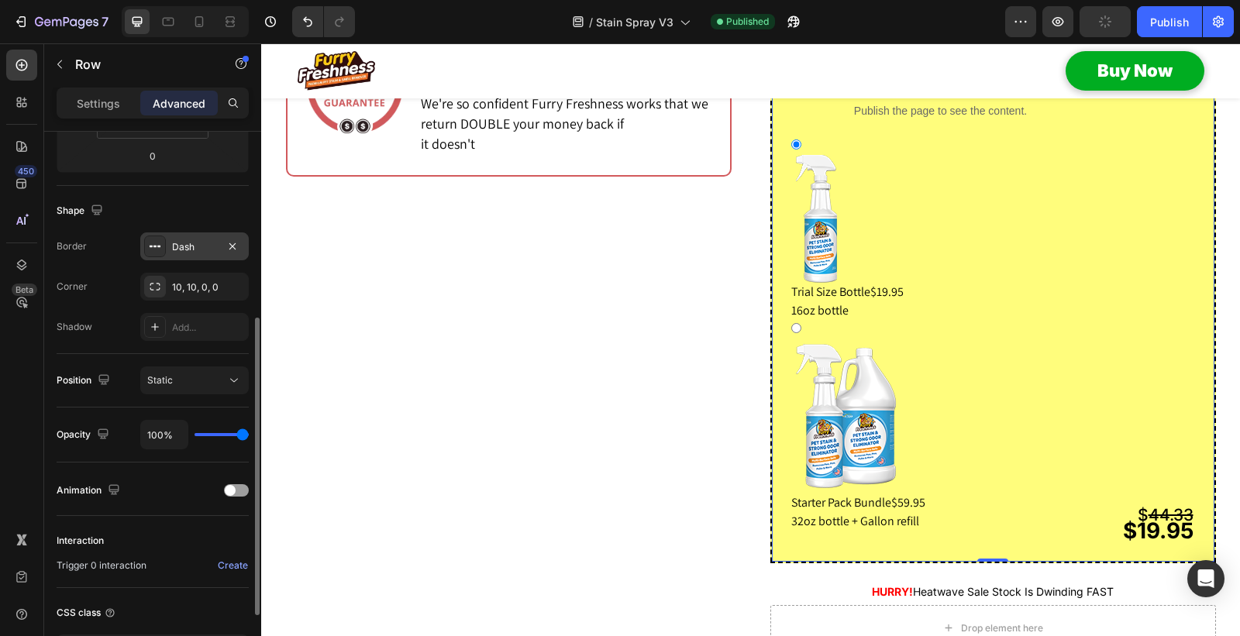
click at [183, 245] on div "Dash" at bounding box center [194, 247] width 45 height 14
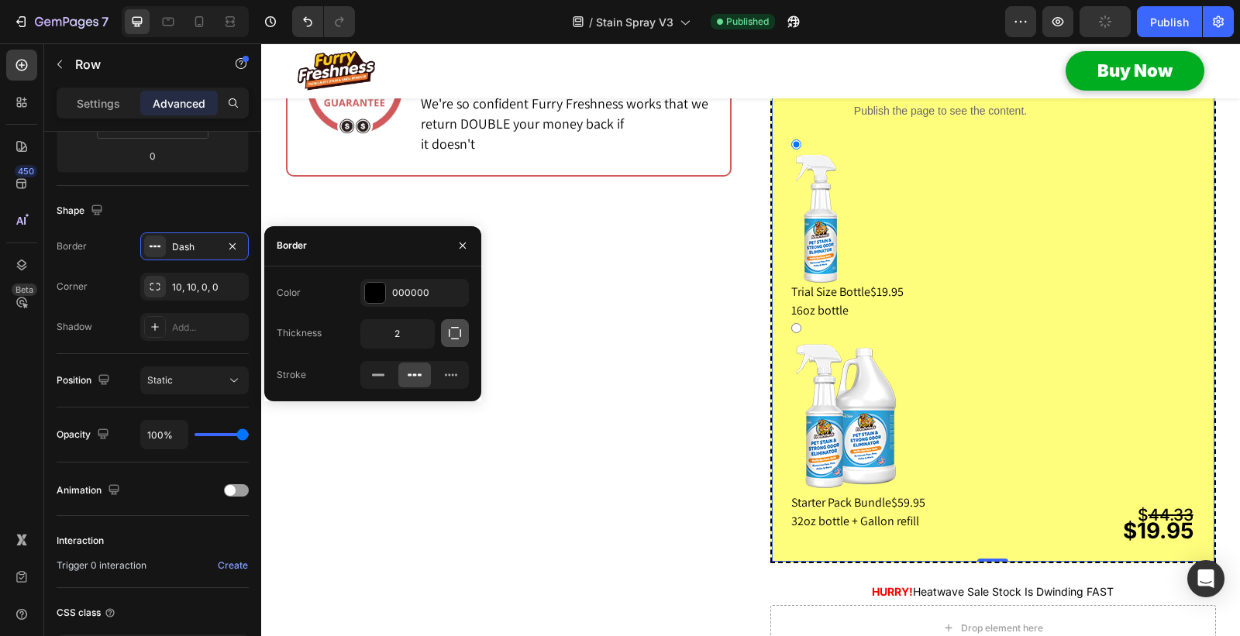
click at [451, 335] on icon "button" at bounding box center [454, 332] width 15 height 15
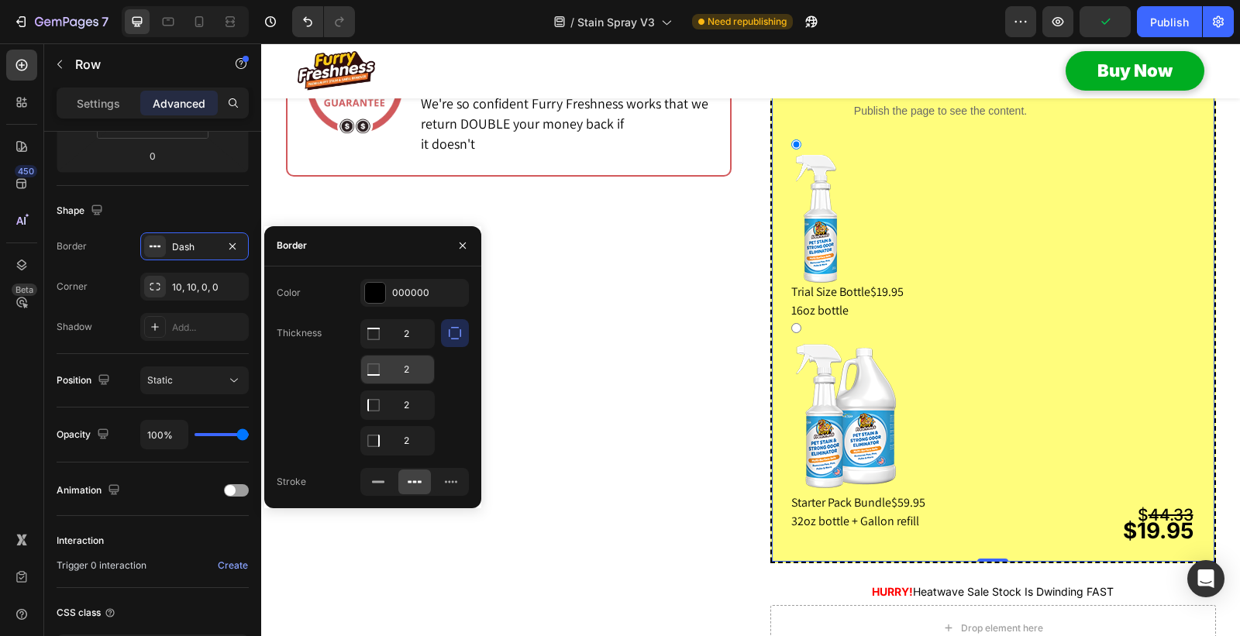
click at [407, 348] on input "2" at bounding box center [397, 334] width 73 height 28
type input "0"
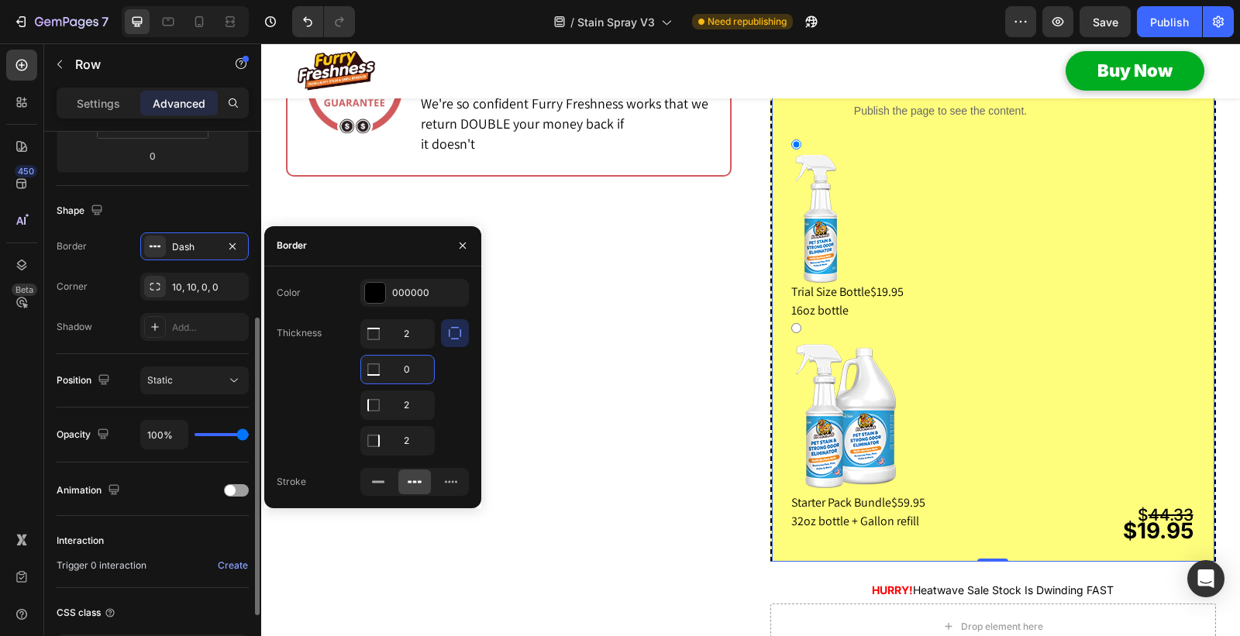
click at [118, 335] on div "Shadow Add..." at bounding box center [153, 327] width 192 height 28
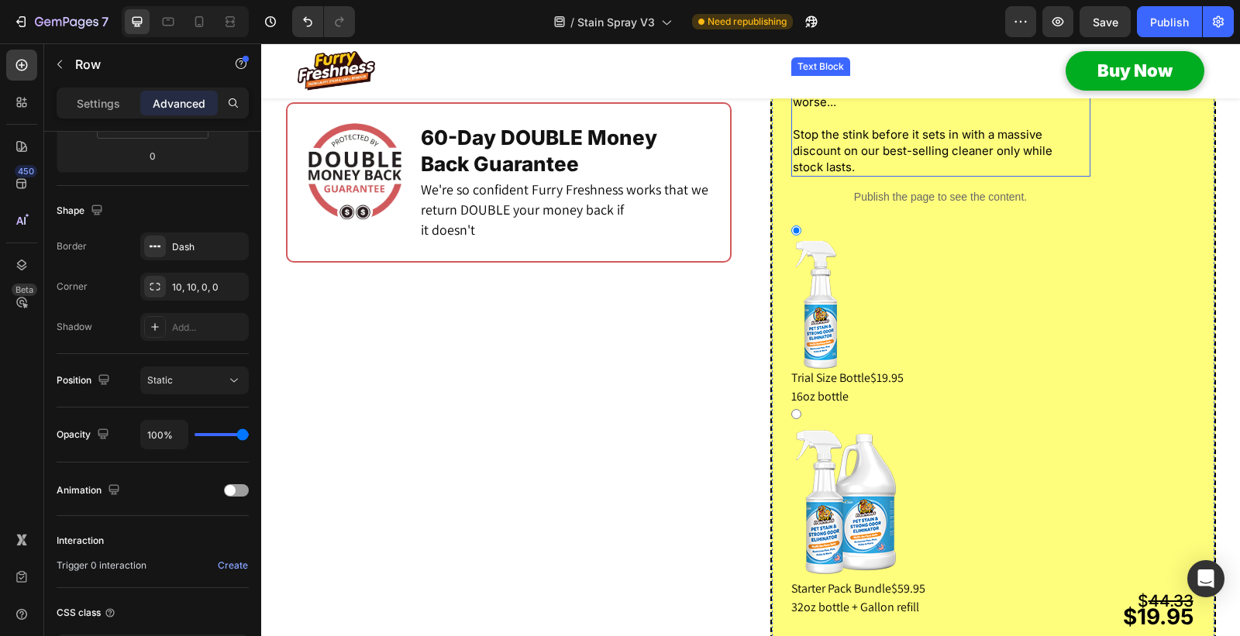
scroll to position [1284, 0]
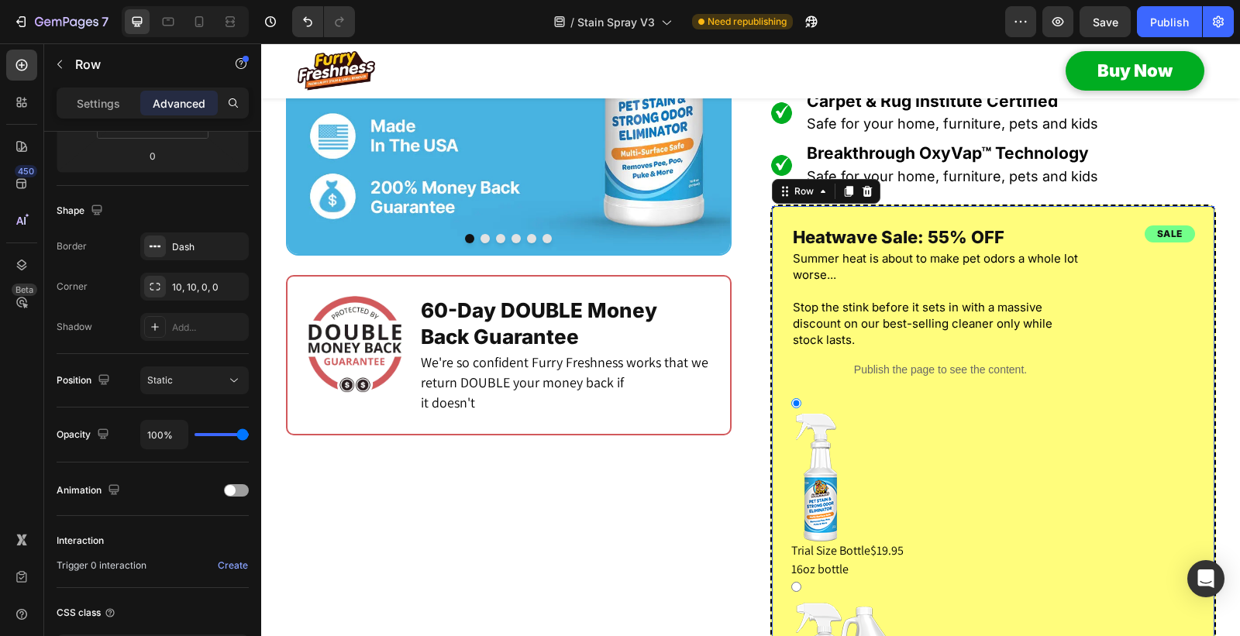
click at [839, 251] on div "sale Heading $ 44.33 $19.95 Text Block Heatwave Sale: 55% OFF Heading Summer he…" at bounding box center [992, 513] width 445 height 616
click at [844, 197] on icon at bounding box center [848, 191] width 9 height 11
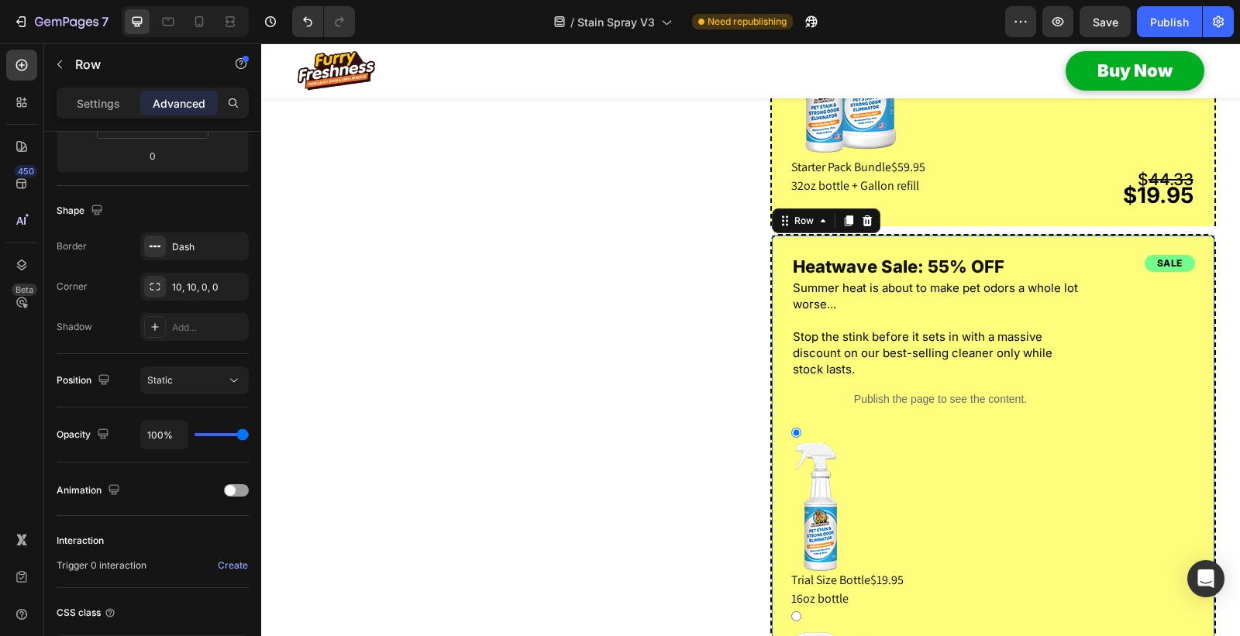
scroll to position [1792, 0]
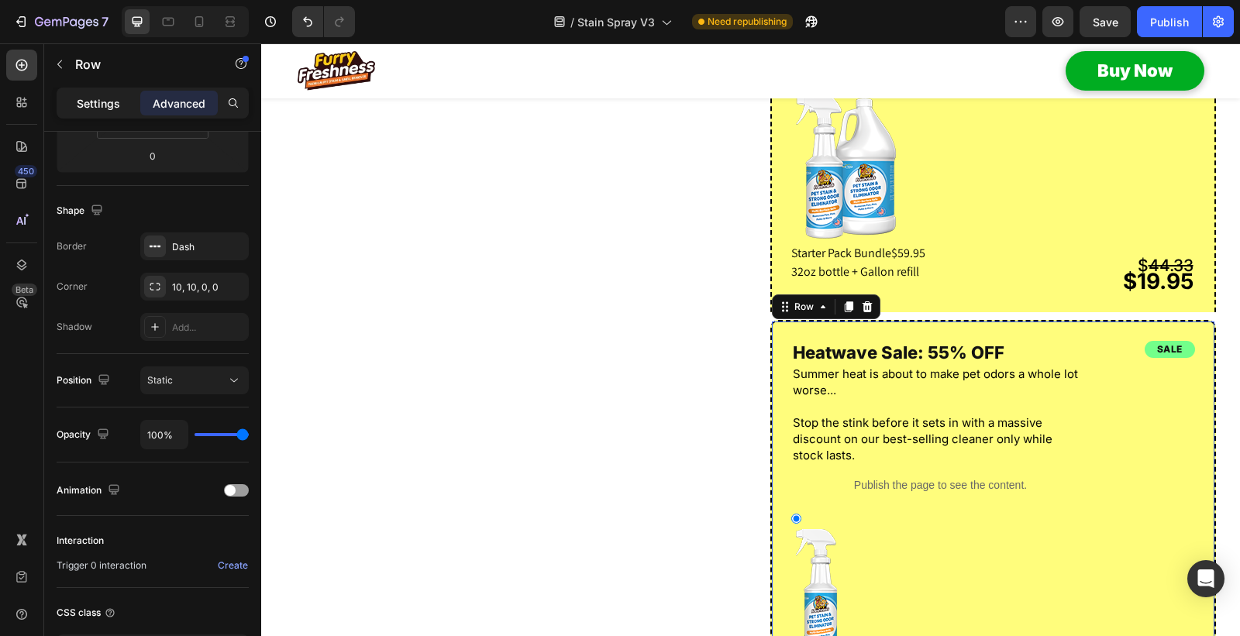
click at [101, 99] on p "Settings" at bounding box center [98, 103] width 43 height 16
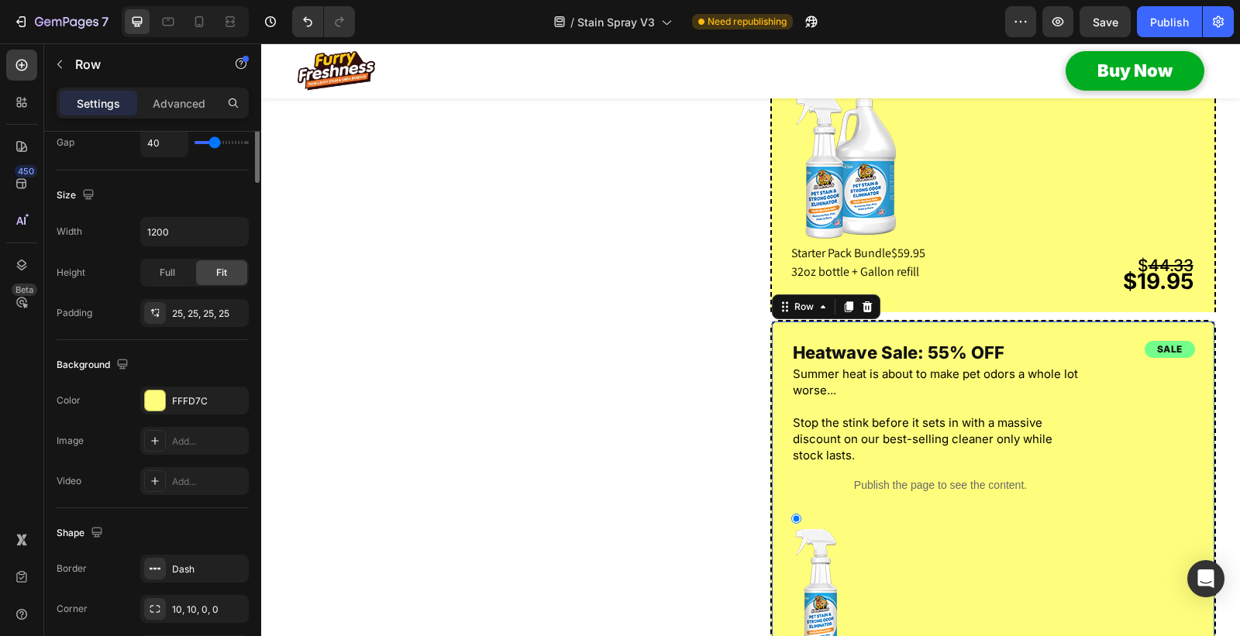
scroll to position [0, 0]
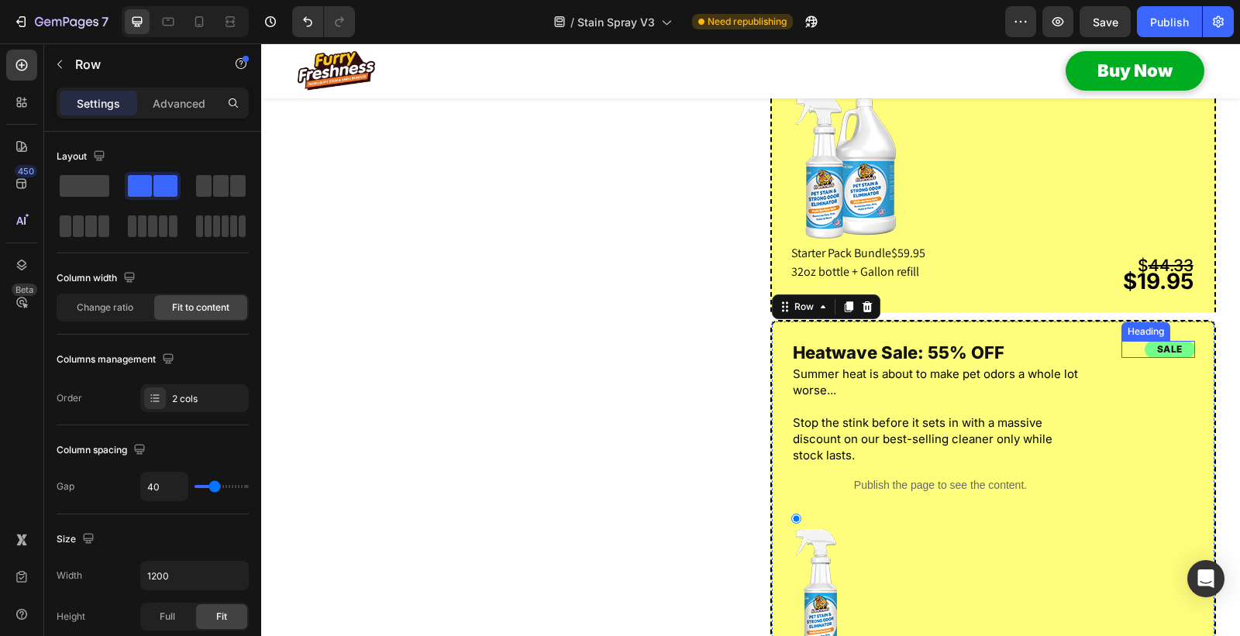
click at [1144, 358] on h2 "sale" at bounding box center [1169, 349] width 50 height 17
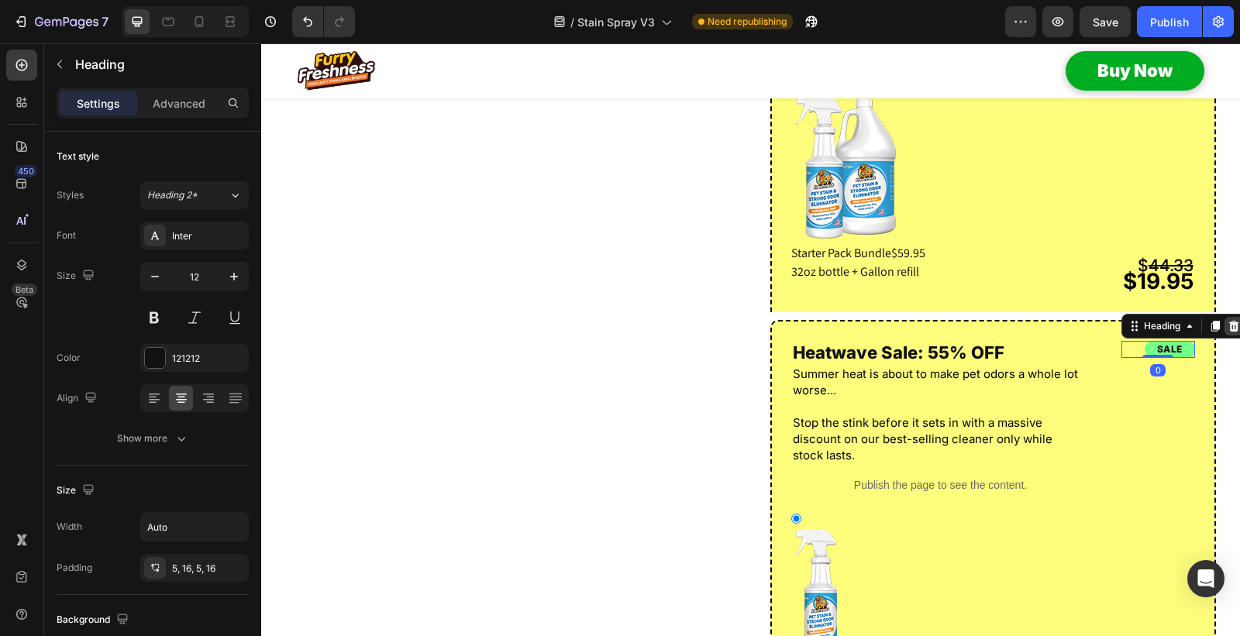
click at [1227, 332] on icon at bounding box center [1233, 326] width 12 height 12
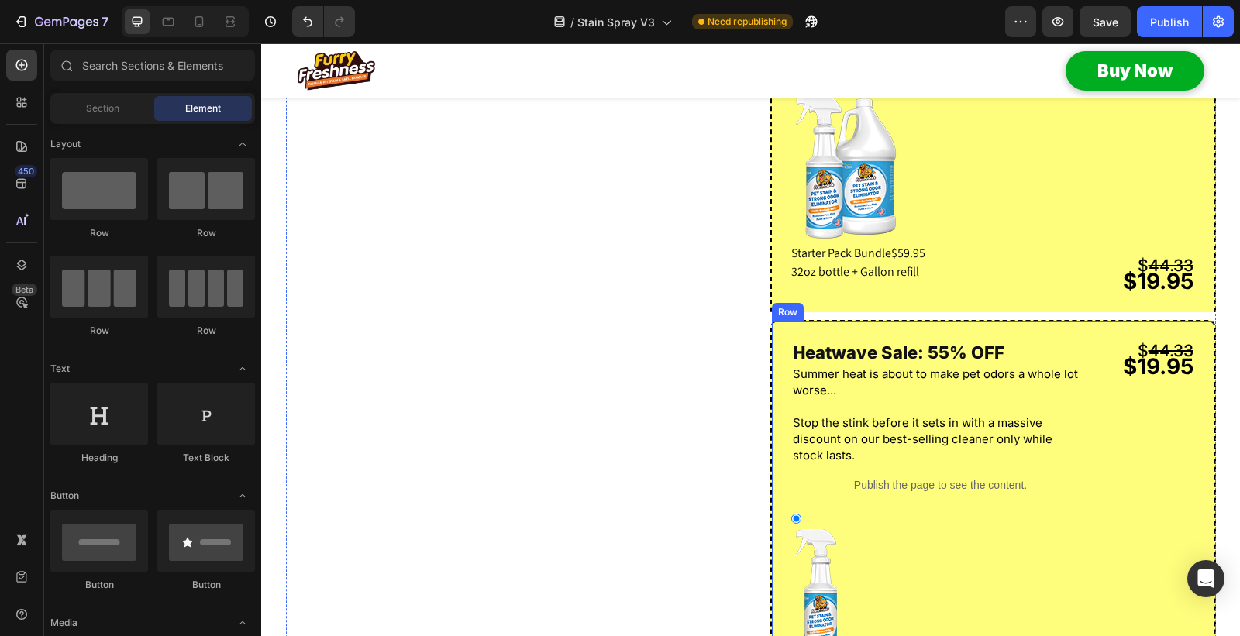
scroll to position [1878, 0]
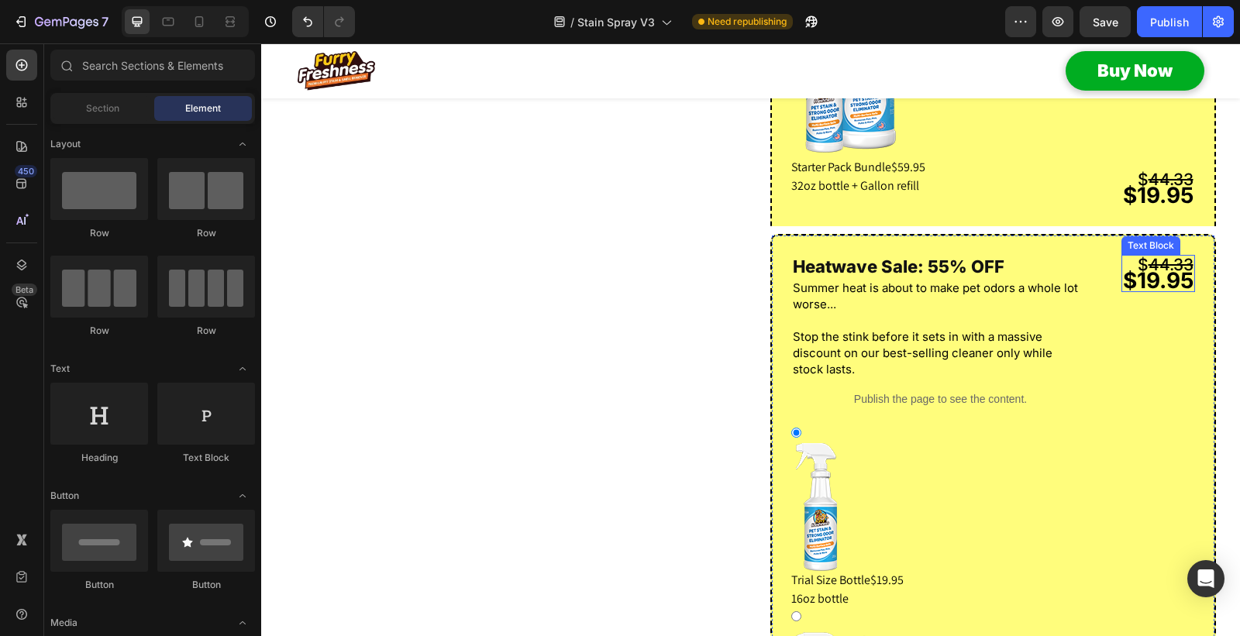
click at [1151, 294] on strong "$19.95" at bounding box center [1158, 280] width 71 height 26
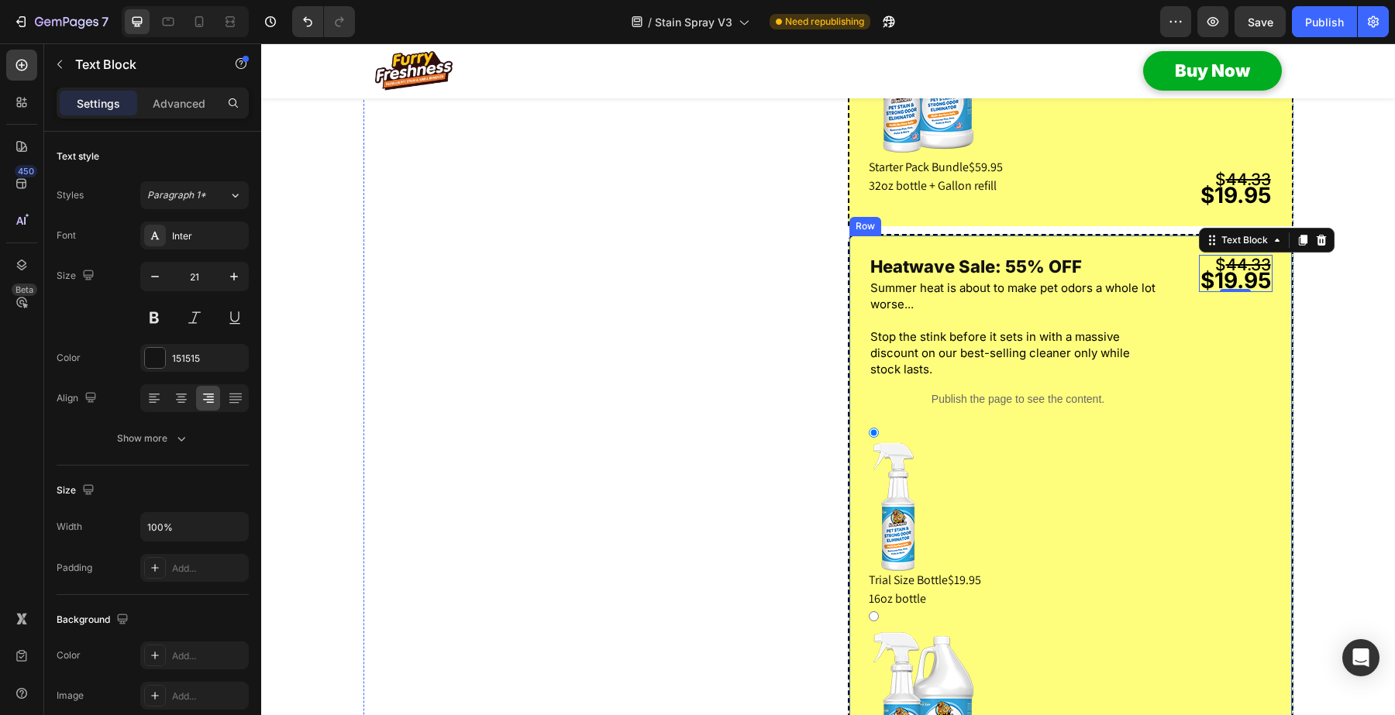
scroll to position [1879, 0]
click at [1239, 245] on icon at bounding box center [1321, 239] width 10 height 11
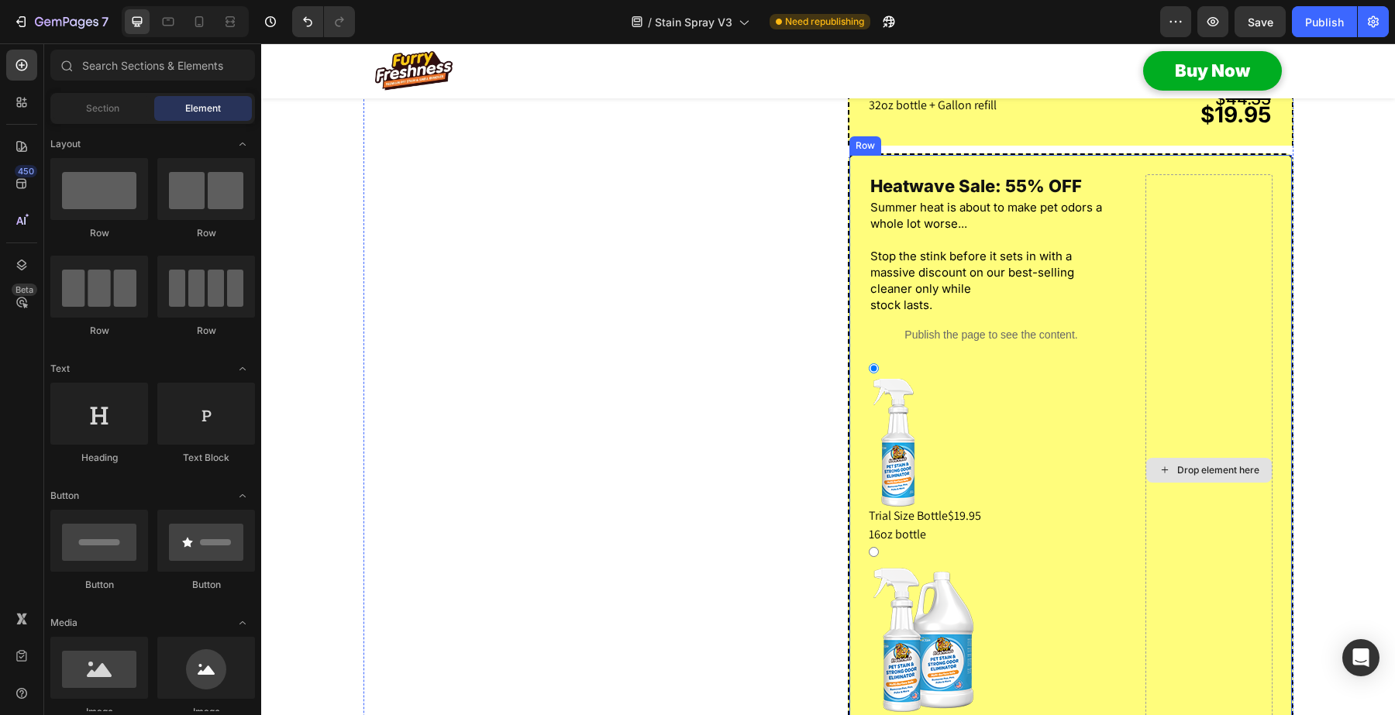
scroll to position [1976, 0]
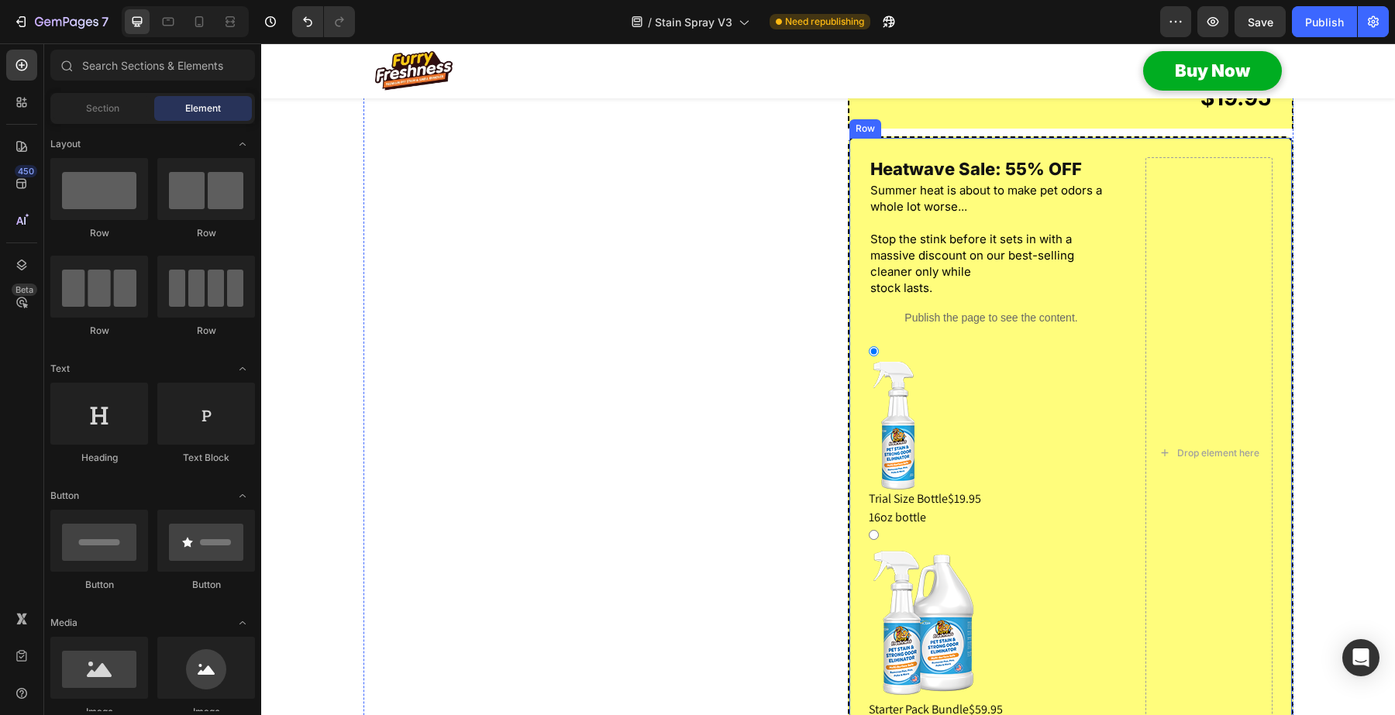
click at [1113, 236] on div "Drop element here Heatwave Sale: 55% OFF Heading Summer heat is about to make p…" at bounding box center [1070, 452] width 445 height 632
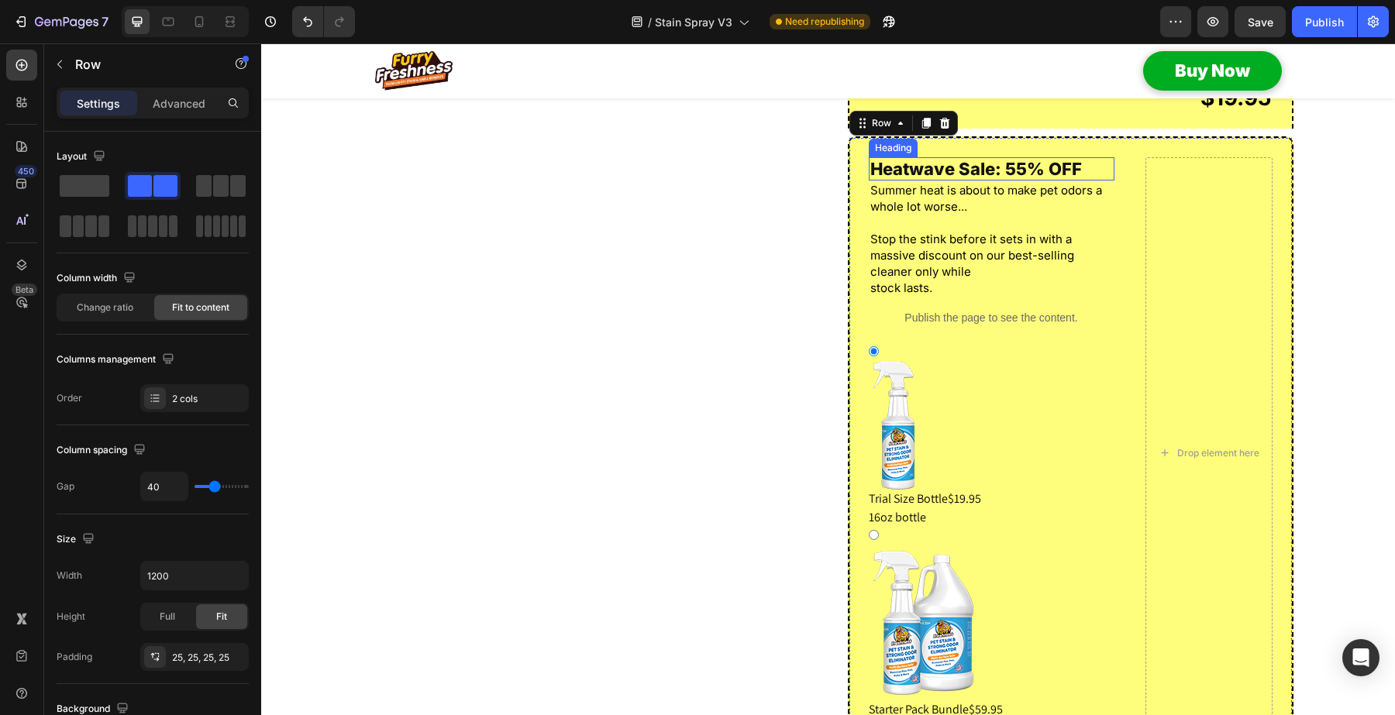
click at [1004, 181] on h2 "Heatwave Sale: 55% OFF" at bounding box center [992, 168] width 246 height 23
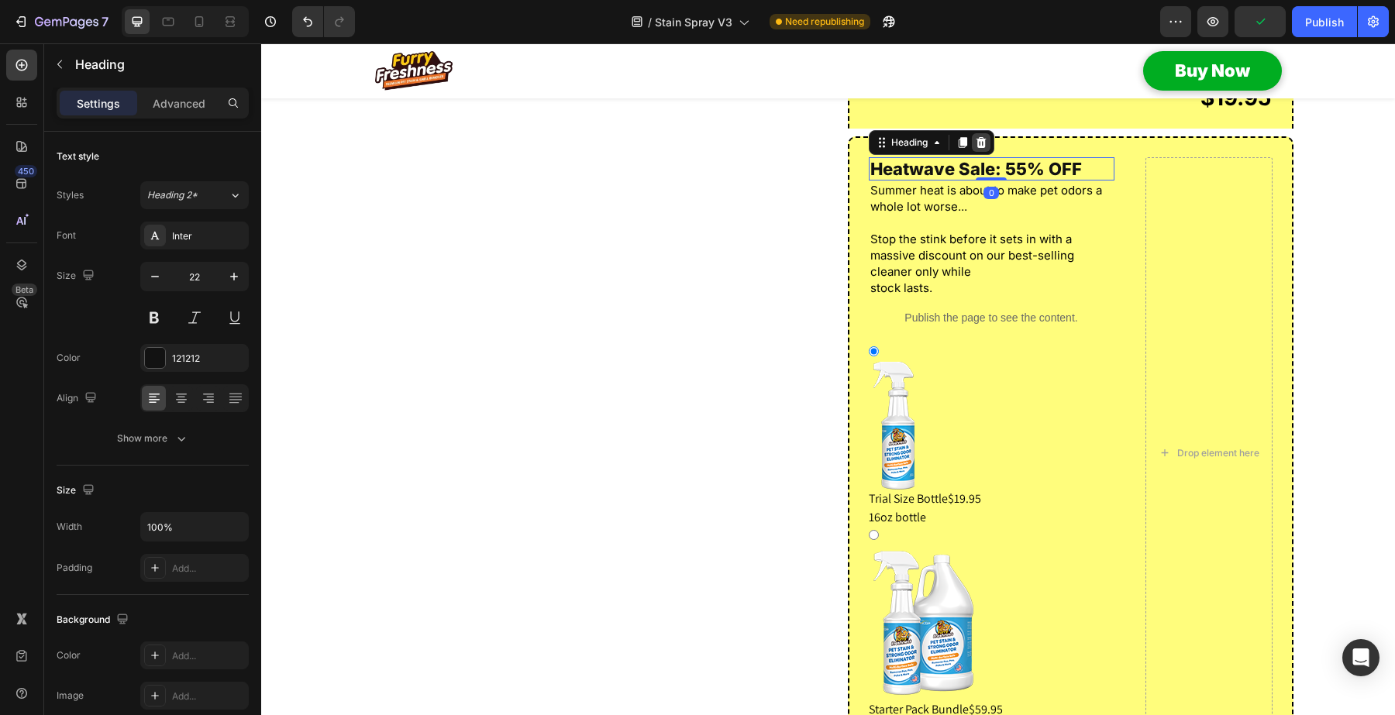
click at [975, 148] on icon at bounding box center [980, 142] width 10 height 11
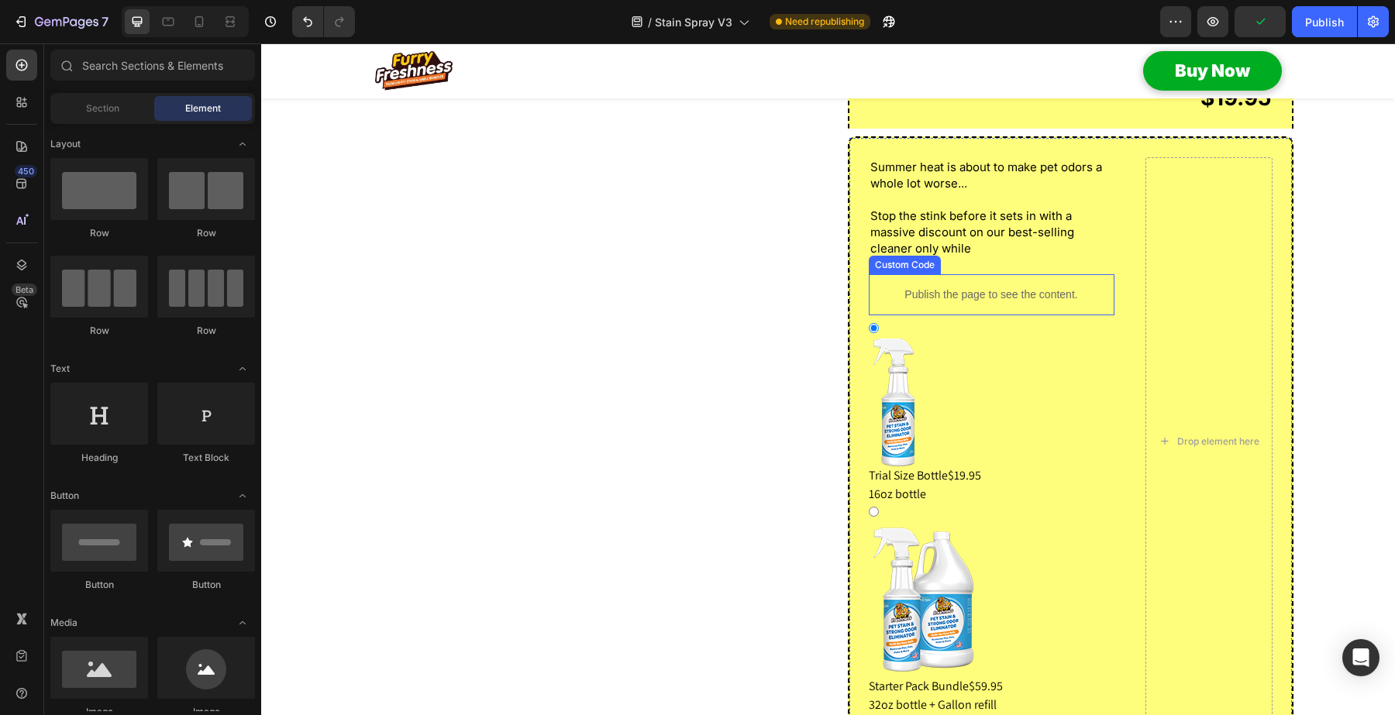
click at [988, 303] on p "Publish the page to see the content." at bounding box center [992, 295] width 246 height 16
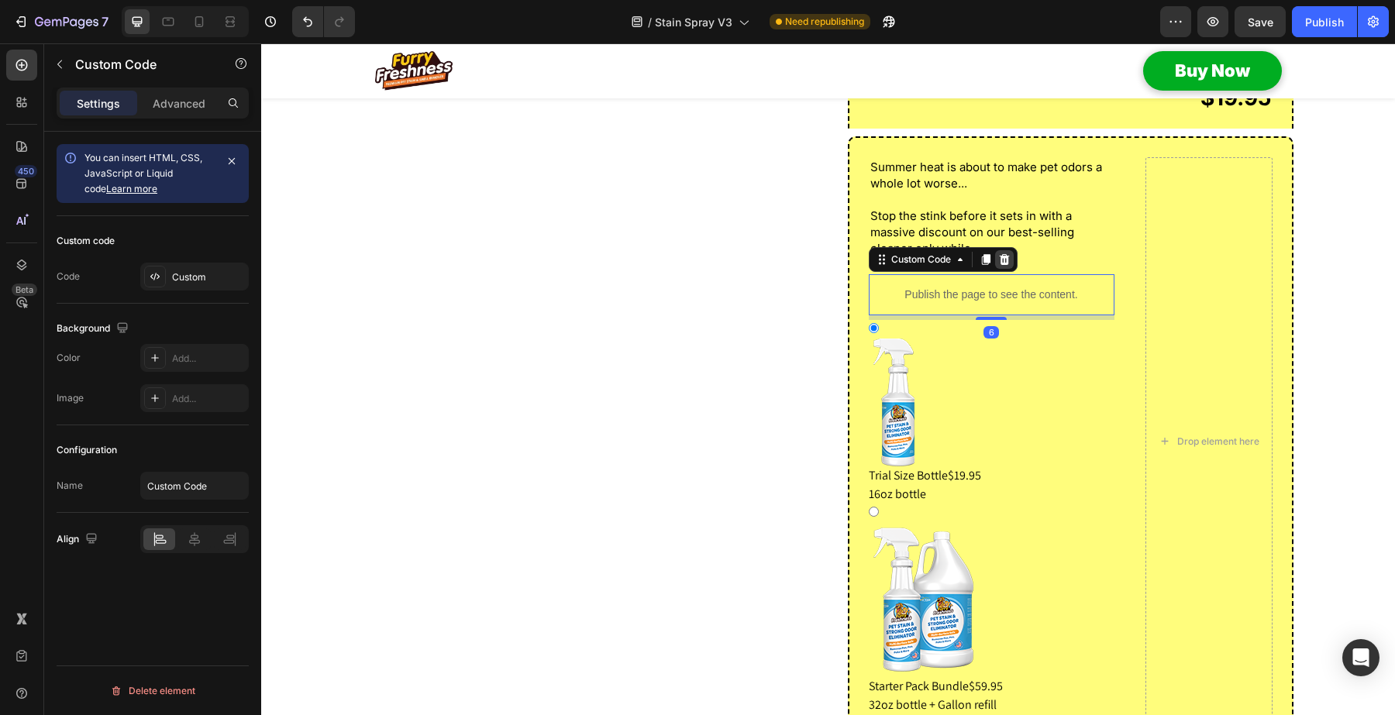
click at [999, 265] on icon at bounding box center [1004, 259] width 10 height 11
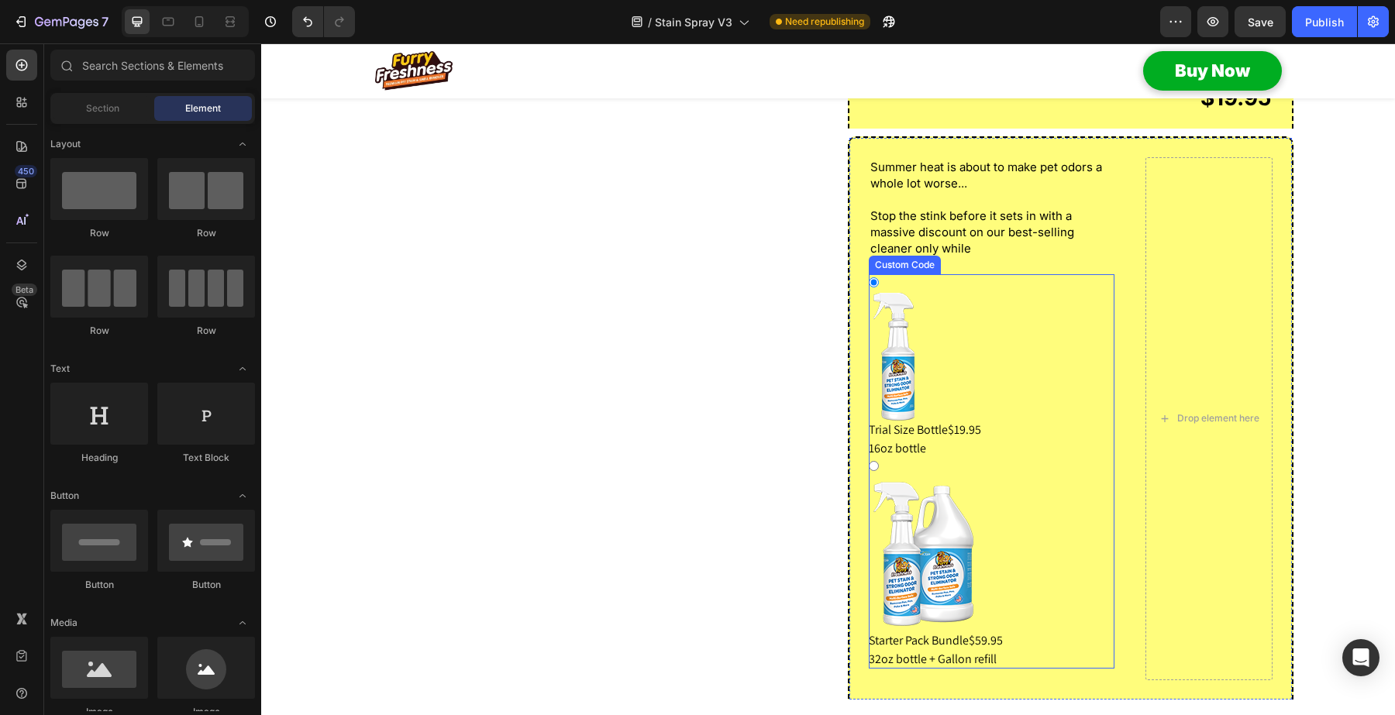
click at [953, 339] on div "Trial Size Bottle $19.95 16oz bottle" at bounding box center [992, 375] width 246 height 165
click at [879, 287] on input "Trial Size Bottle $19.95 16oz bottle" at bounding box center [874, 282] width 10 height 10
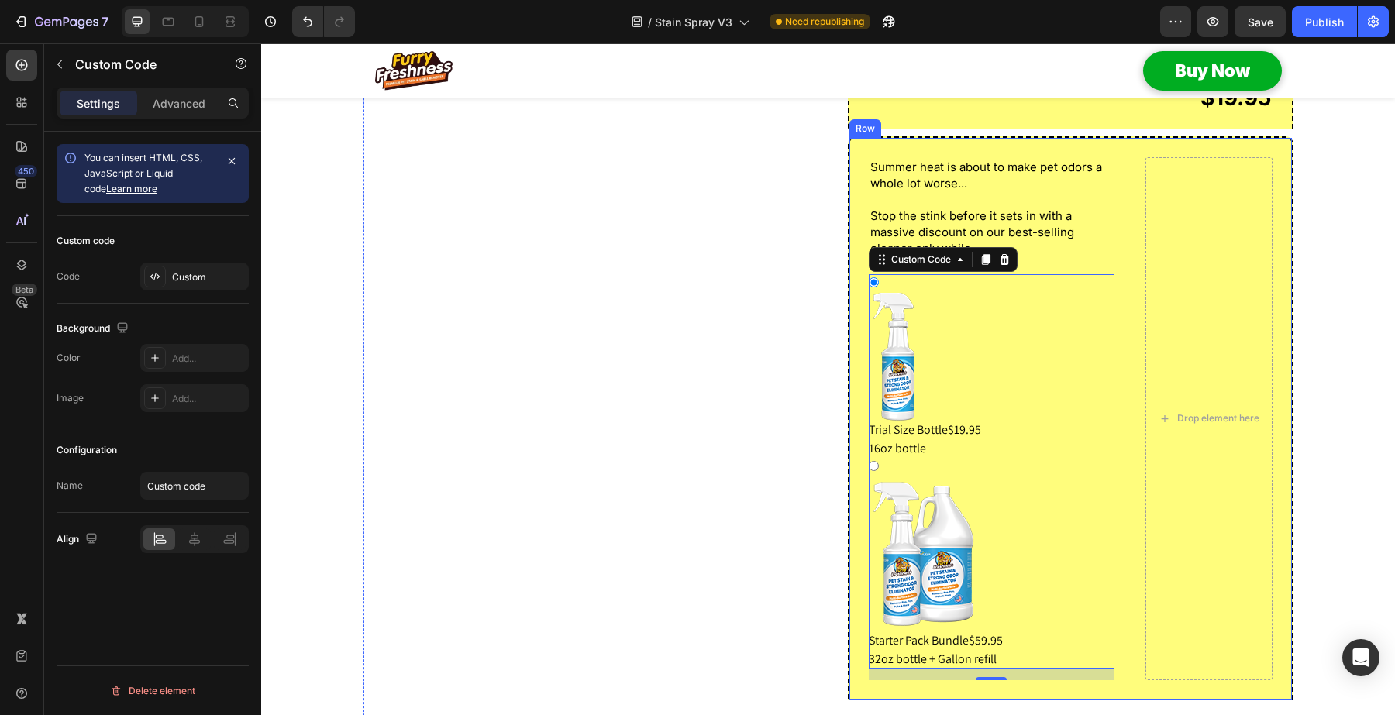
click at [985, 188] on div "Drop element here Summer heat is about to make pet odors a whole lot worse... S…" at bounding box center [1070, 417] width 445 height 563
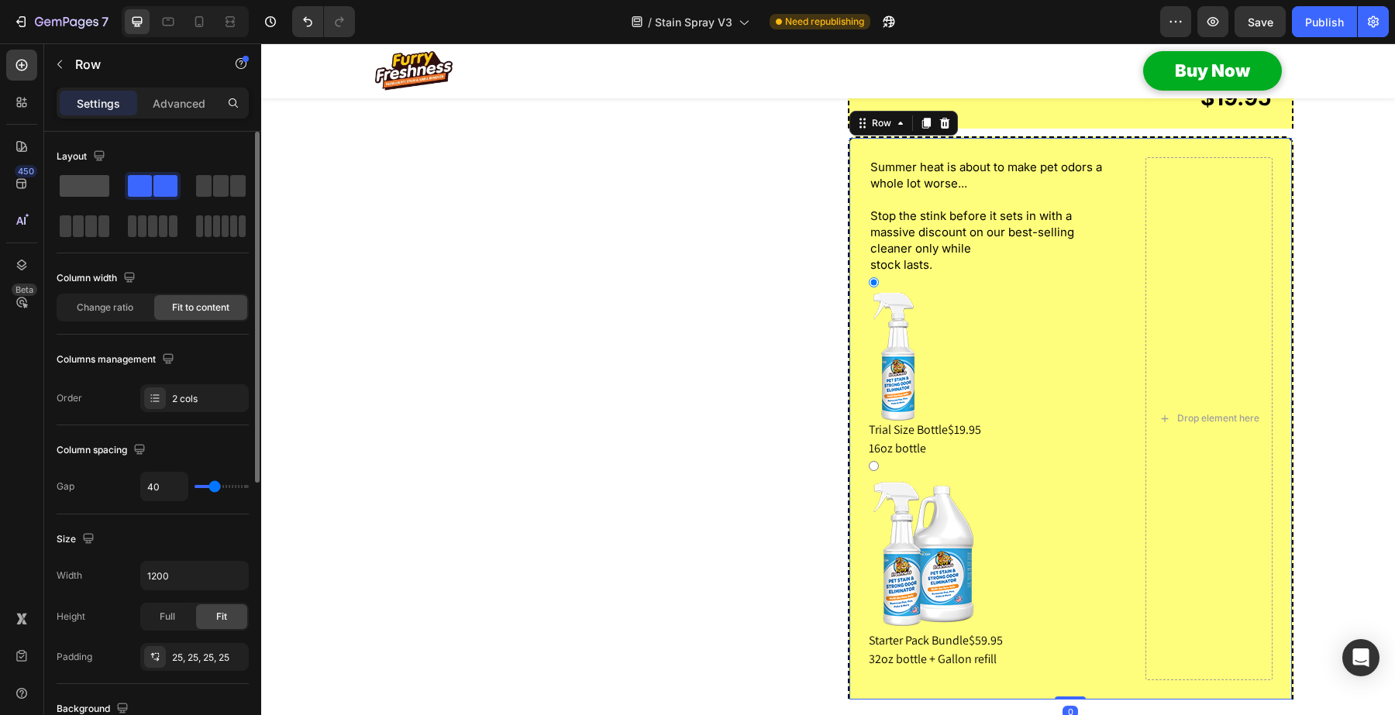
click at [83, 187] on span at bounding box center [85, 186] width 50 height 22
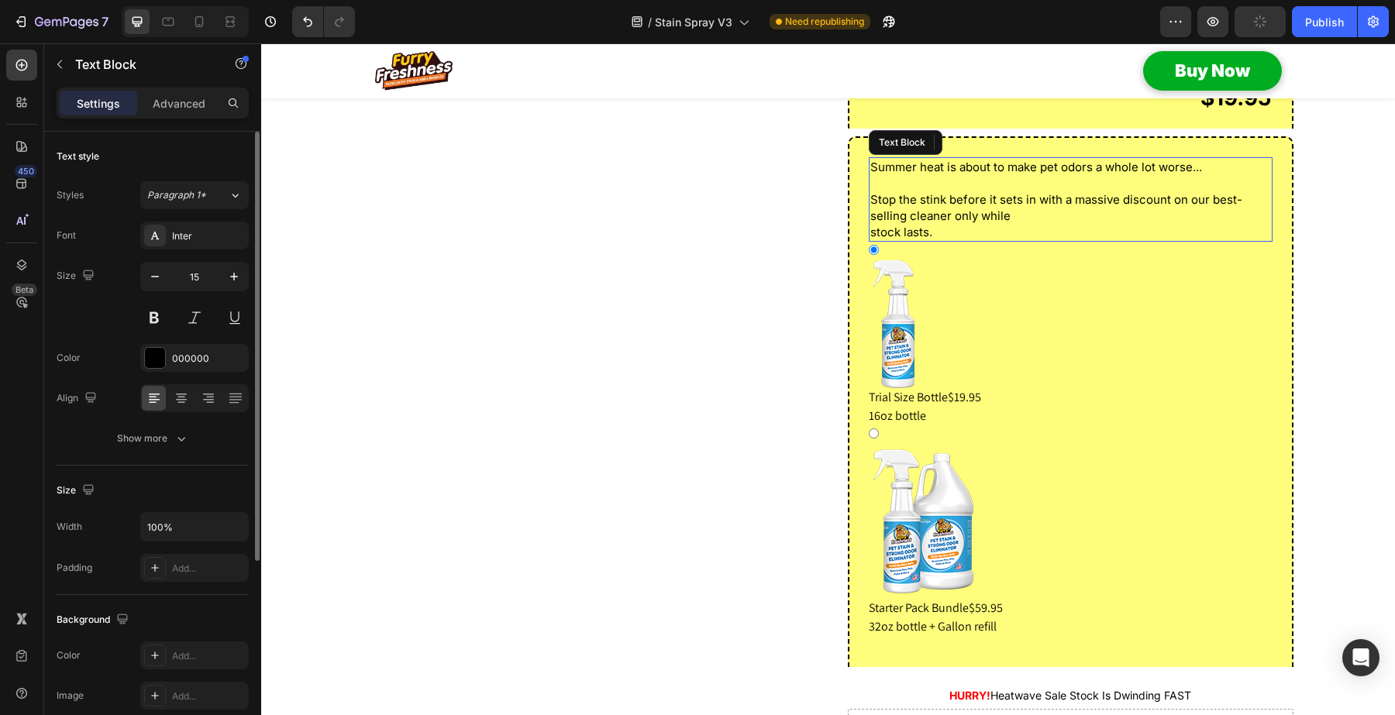
click at [934, 233] on p "Stop the stink before it sets in with a massive discount on our best-selling cl…" at bounding box center [1070, 215] width 401 height 49
click at [985, 148] on icon at bounding box center [990, 142] width 10 height 11
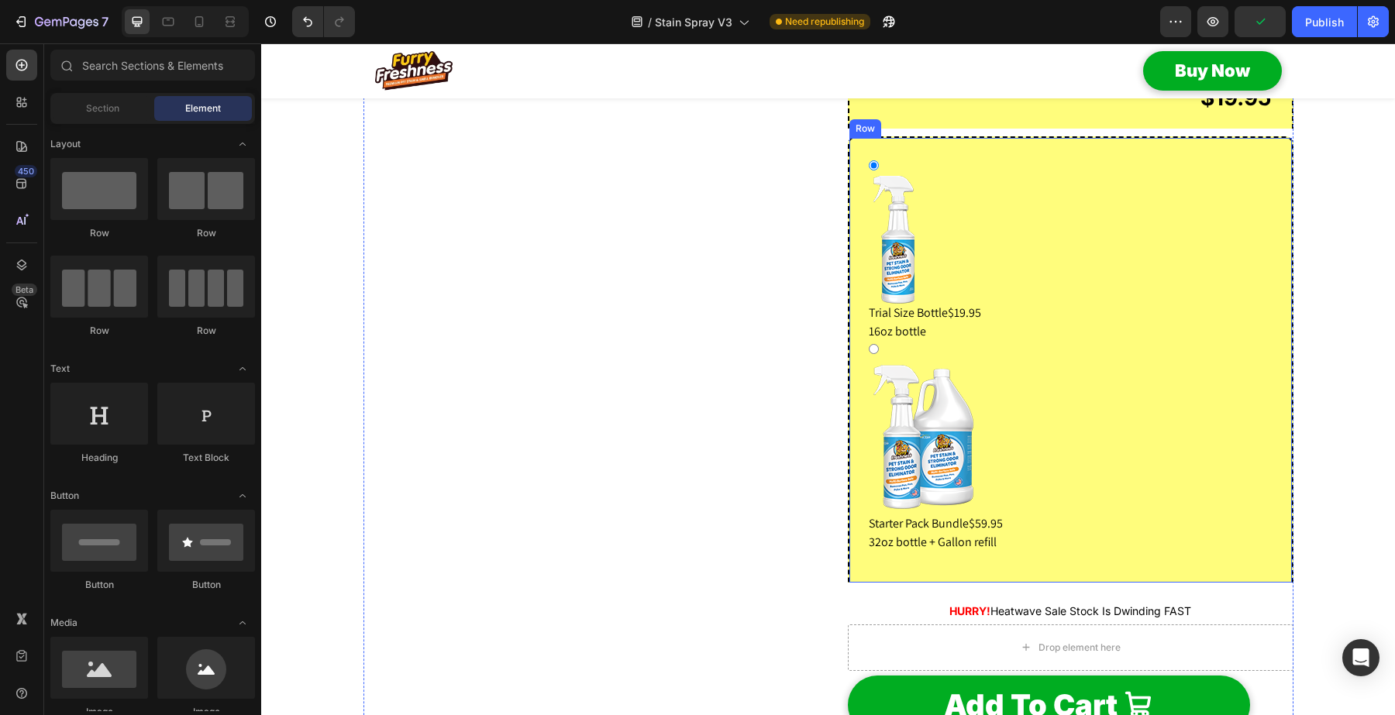
click at [971, 187] on div "Trial Size Bottle $19.95 16oz bottle Starter Pack Bundle $59.95 32oz bottle + G…" at bounding box center [1070, 359] width 445 height 446
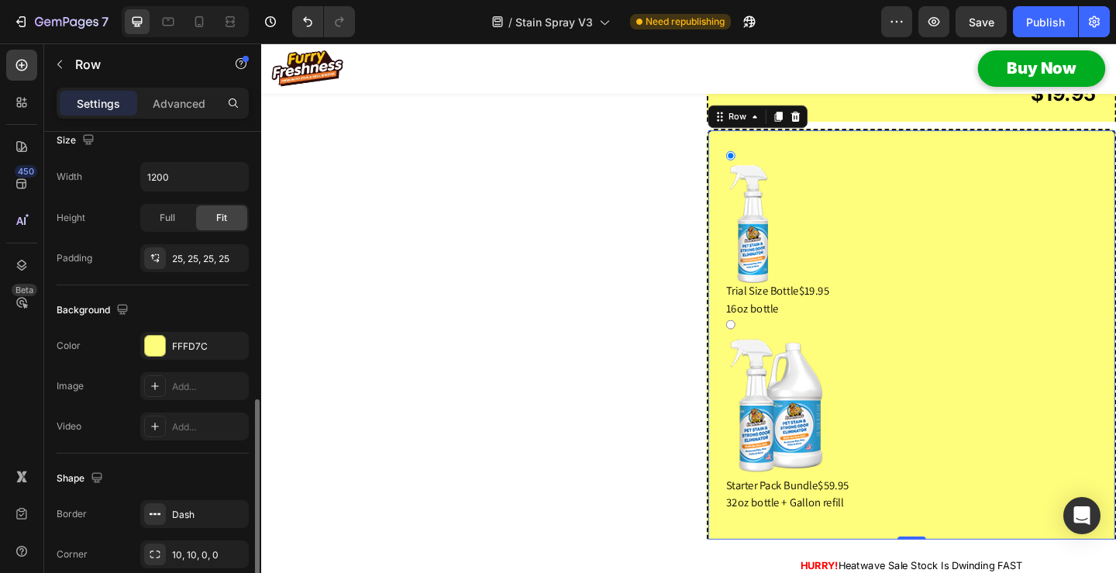
scroll to position [465, 0]
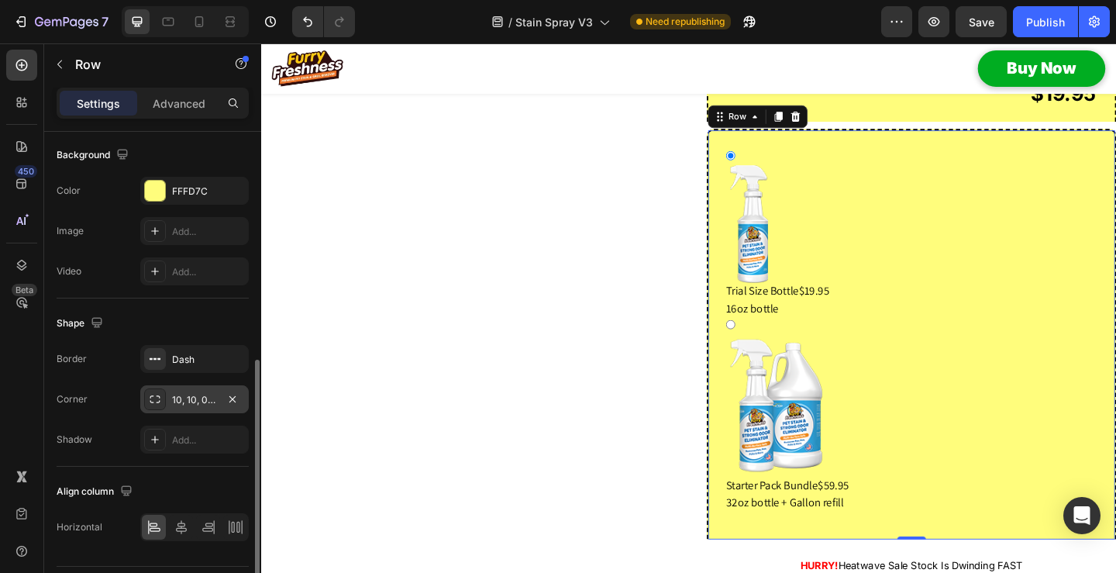
click at [186, 396] on div "10, 10, 0, 0" at bounding box center [194, 400] width 45 height 14
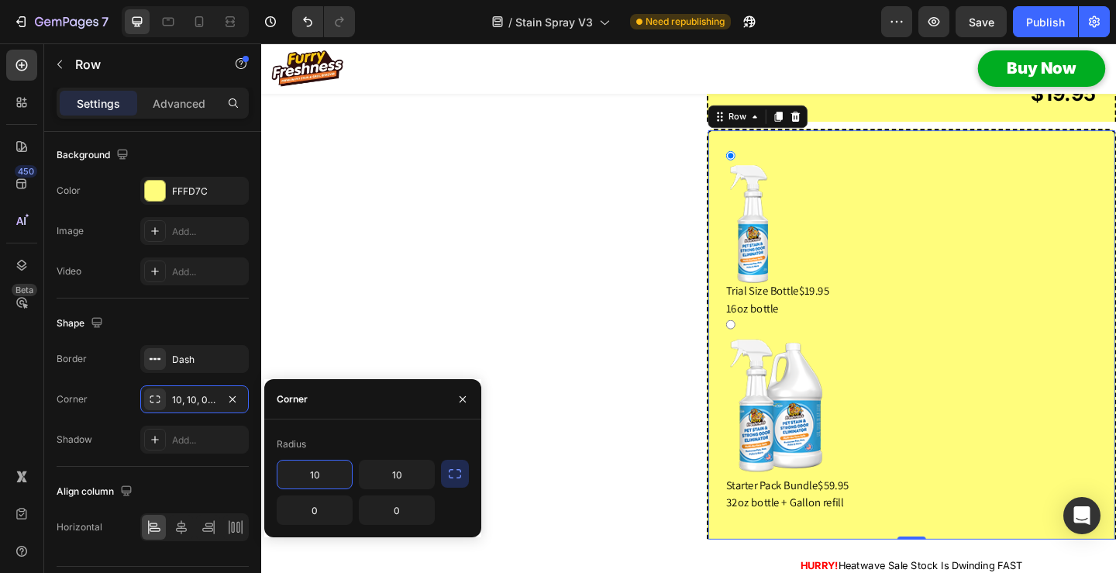
click at [312, 476] on input "10" at bounding box center [314, 474] width 74 height 28
type input "0"
click at [309, 512] on input "0" at bounding box center [314, 510] width 74 height 28
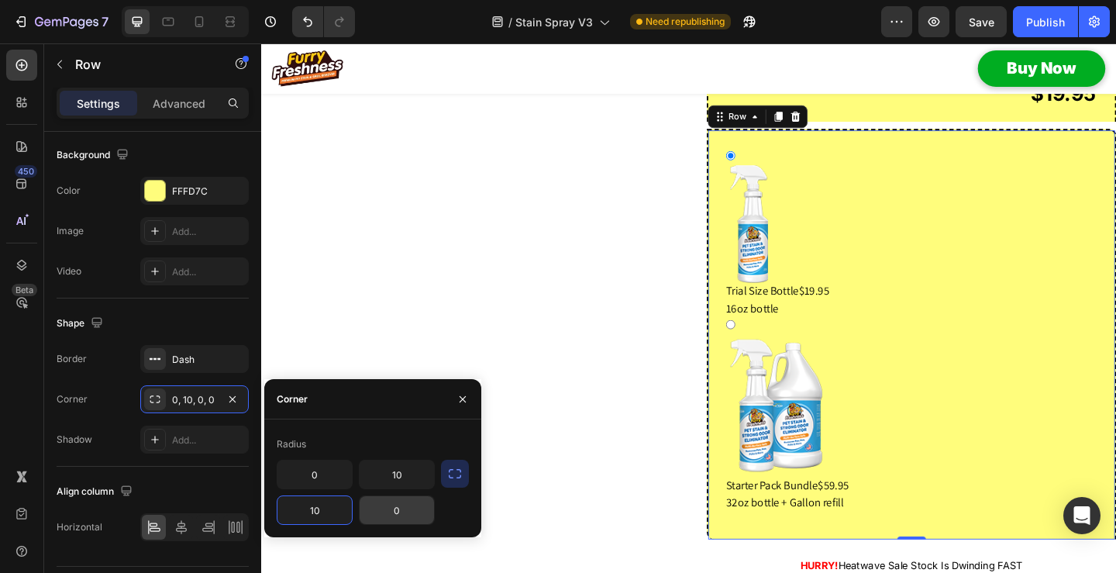
type input "10"
click at [394, 512] on input "0" at bounding box center [396, 510] width 74 height 28
type input "10"
click at [394, 476] on input "10" at bounding box center [396, 474] width 74 height 28
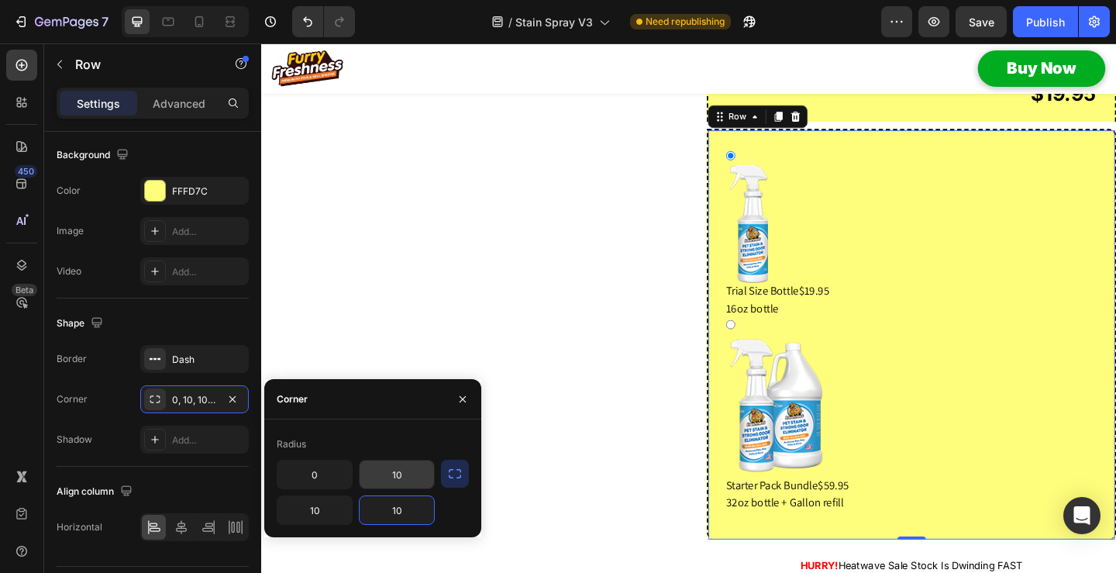
click at [394, 476] on input "10" at bounding box center [396, 474] width 74 height 28
type input "0"
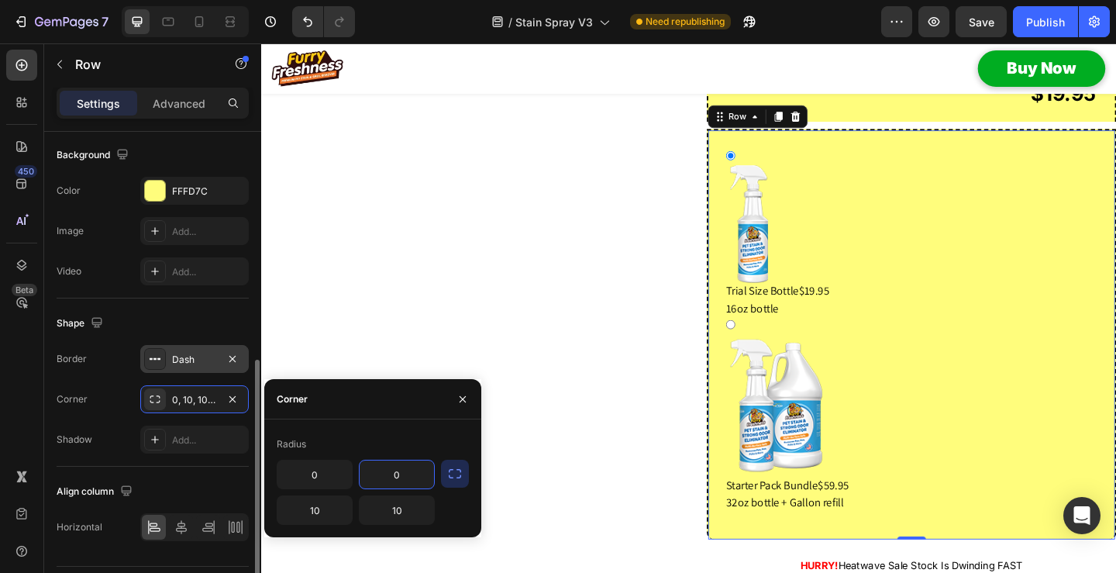
click at [162, 362] on div at bounding box center [155, 359] width 22 height 22
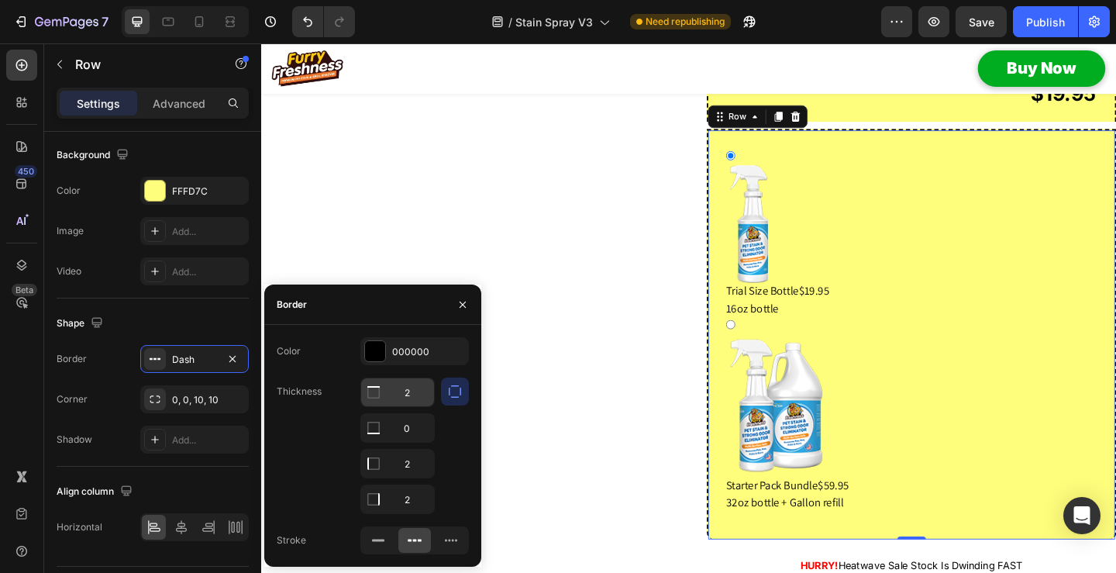
click at [406, 391] on input "2" at bounding box center [397, 392] width 73 height 28
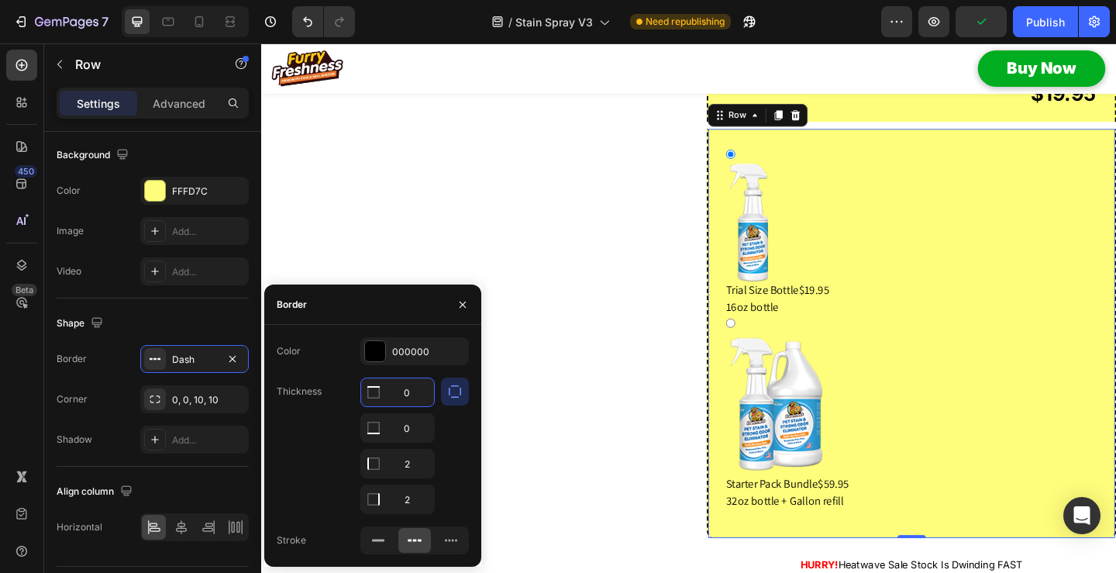
type input "0"
click at [317, 421] on div "Thickness 0 0 2 2" at bounding box center [373, 445] width 192 height 136
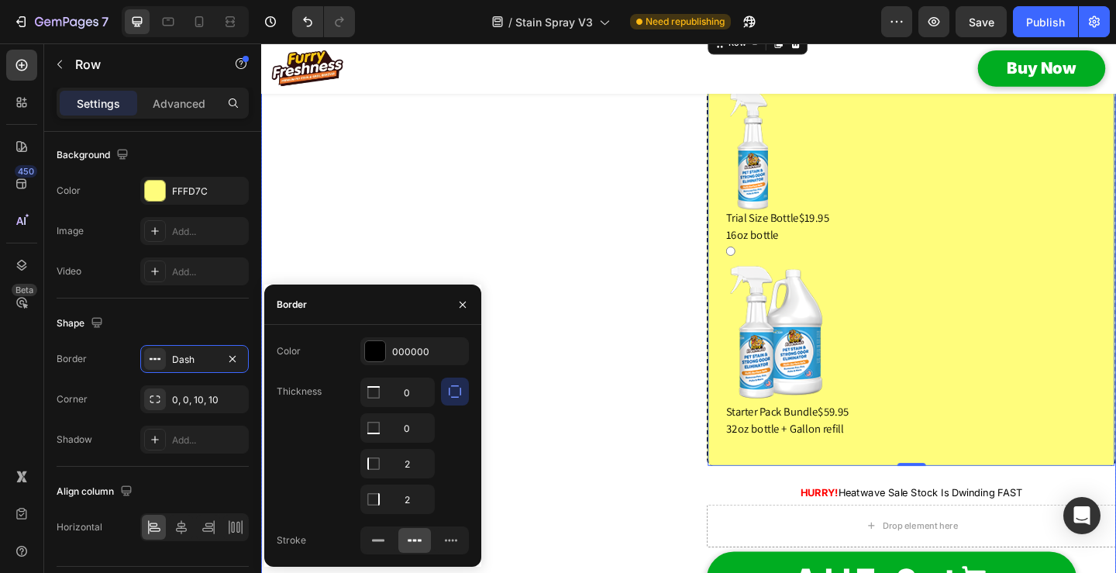
scroll to position [2208, 0]
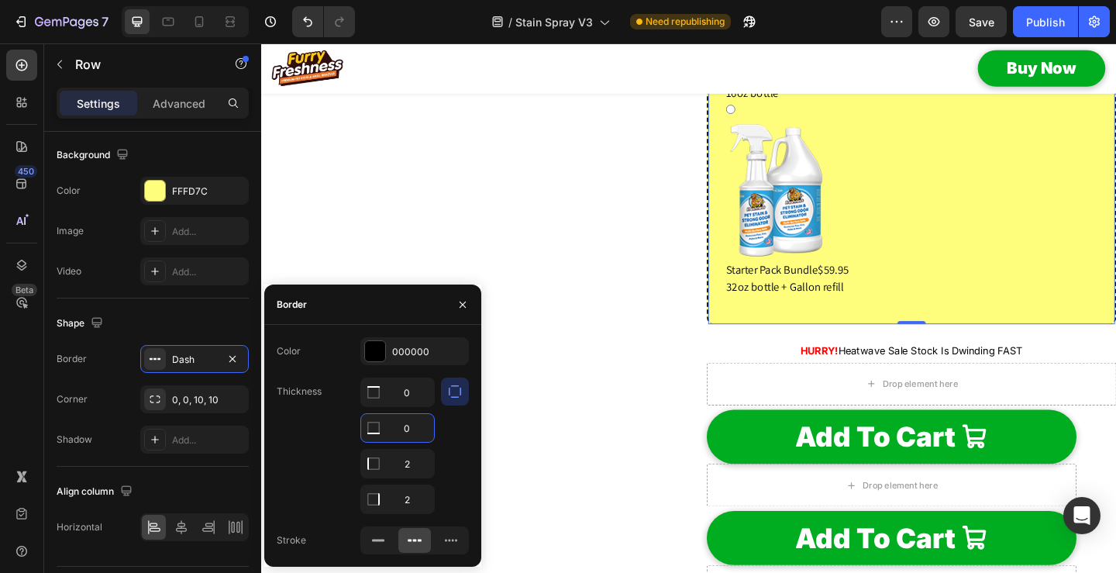
click at [411, 428] on input "0" at bounding box center [397, 428] width 73 height 28
type input "2"
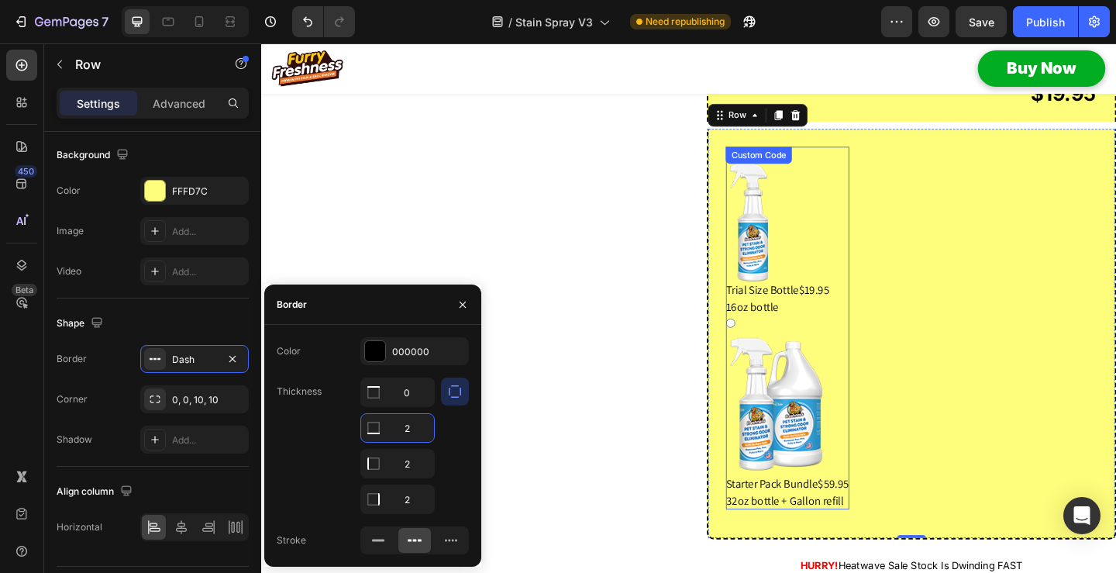
scroll to position [1898, 0]
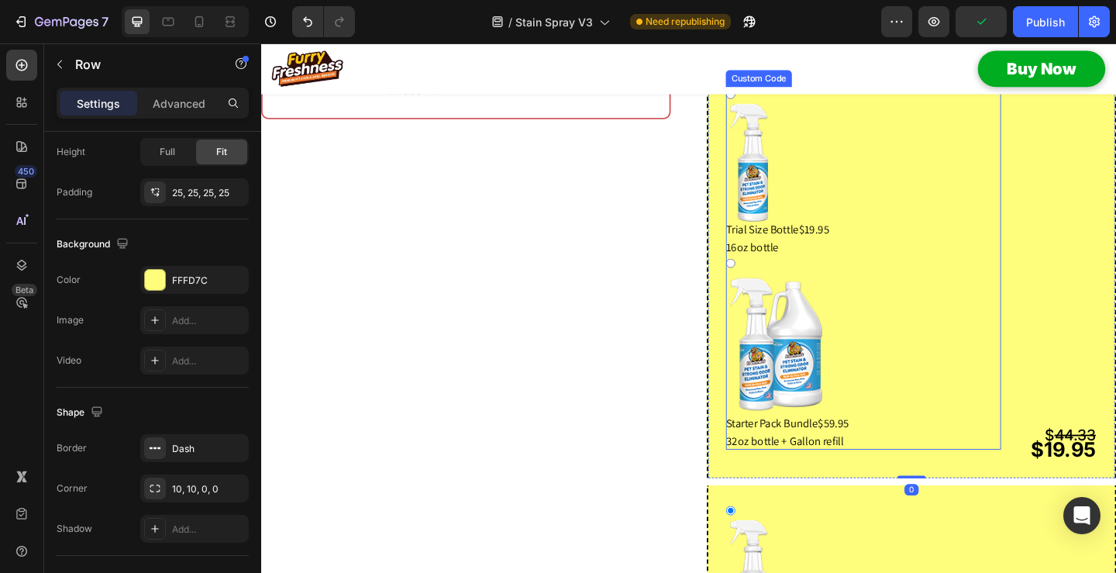
scroll to position [1511, 0]
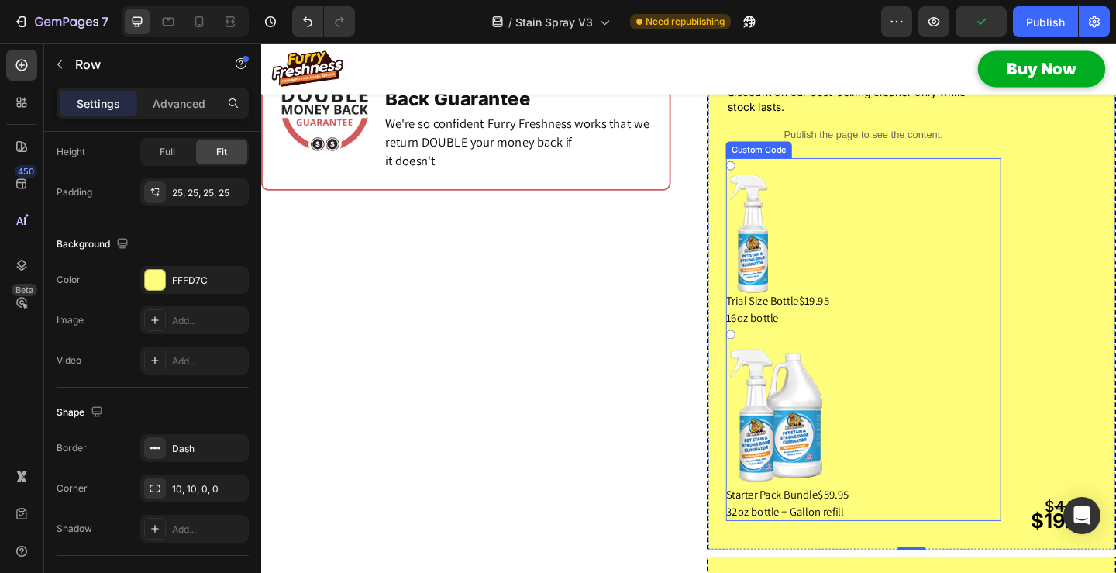
click at [835, 232] on div "Trial Size Bottle $19.95 16oz bottle" at bounding box center [915, 269] width 299 height 165
click at [776, 181] on input "Trial Size Bottle $19.95 16oz bottle" at bounding box center [771, 176] width 10 height 10
radio input "true"
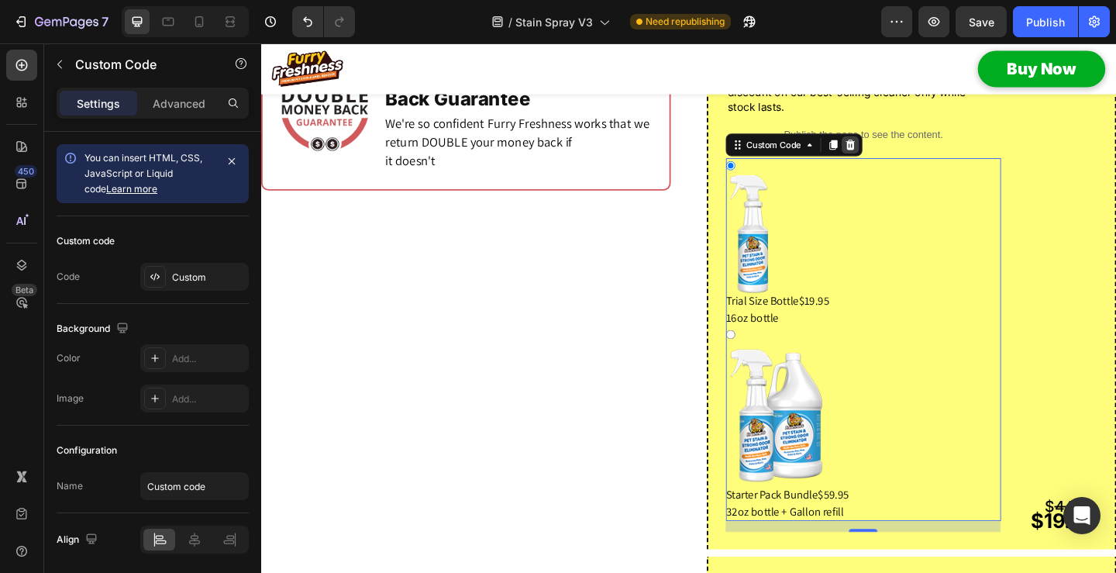
click at [897, 159] on icon at bounding box center [902, 153] width 10 height 11
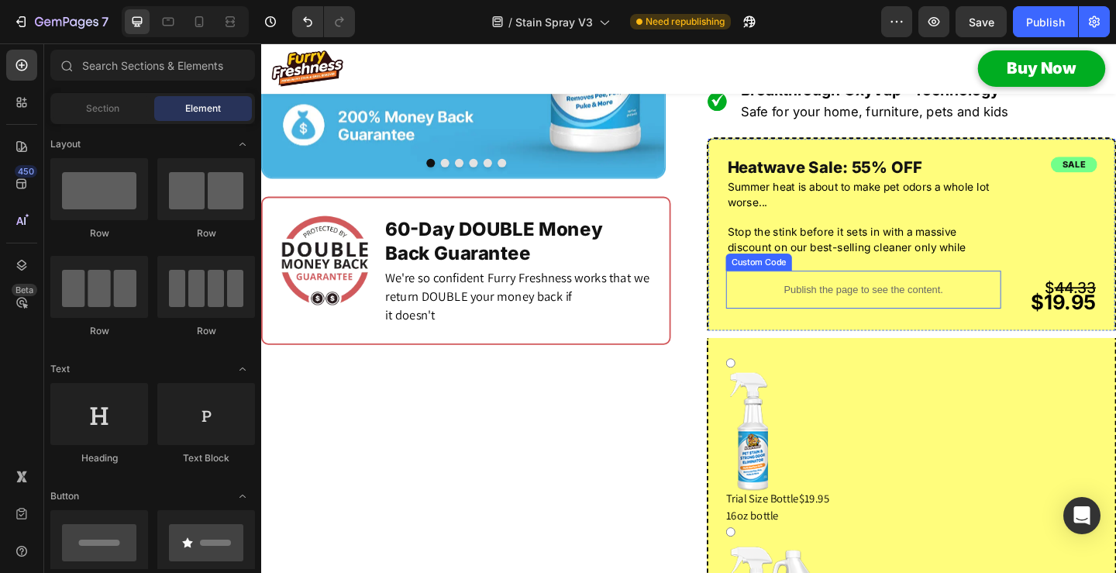
scroll to position [1433, 0]
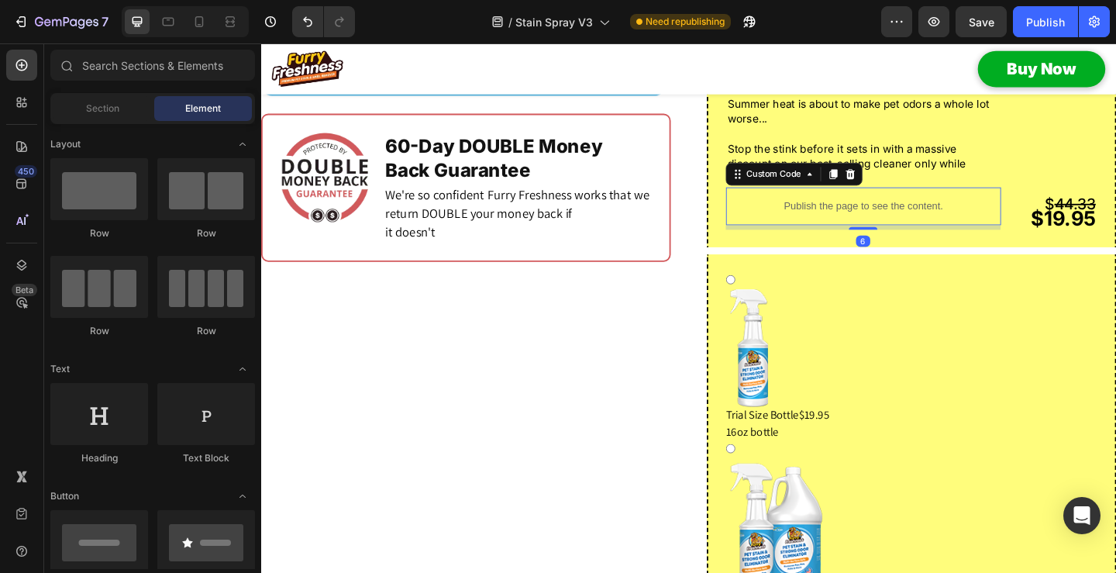
click at [794, 229] on p "Publish the page to see the content." at bounding box center [915, 220] width 299 height 16
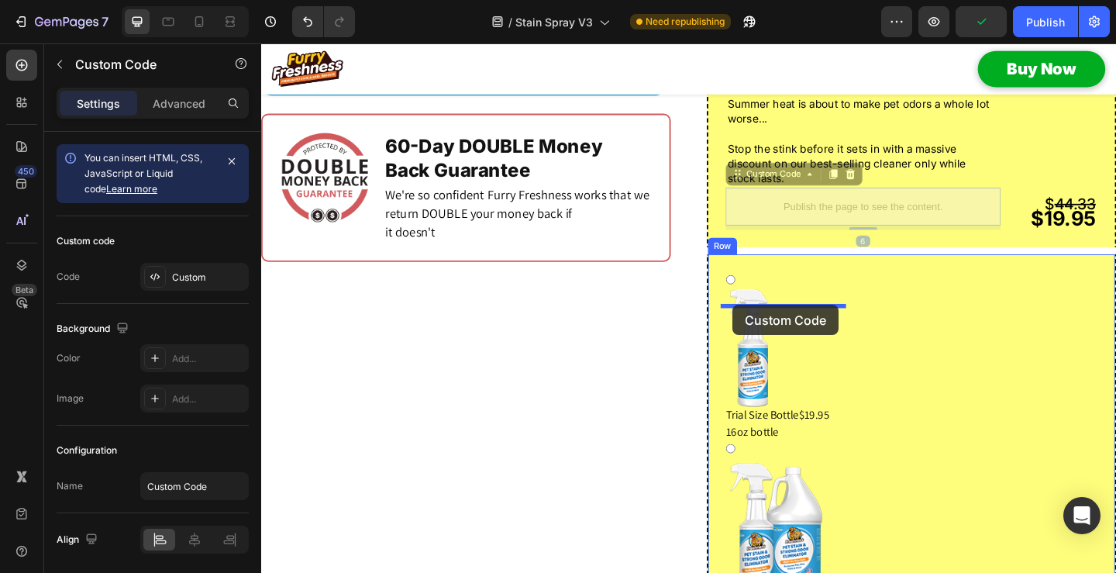
drag, startPoint x: 776, startPoint y: 225, endPoint x: 773, endPoint y: 328, distance: 103.1
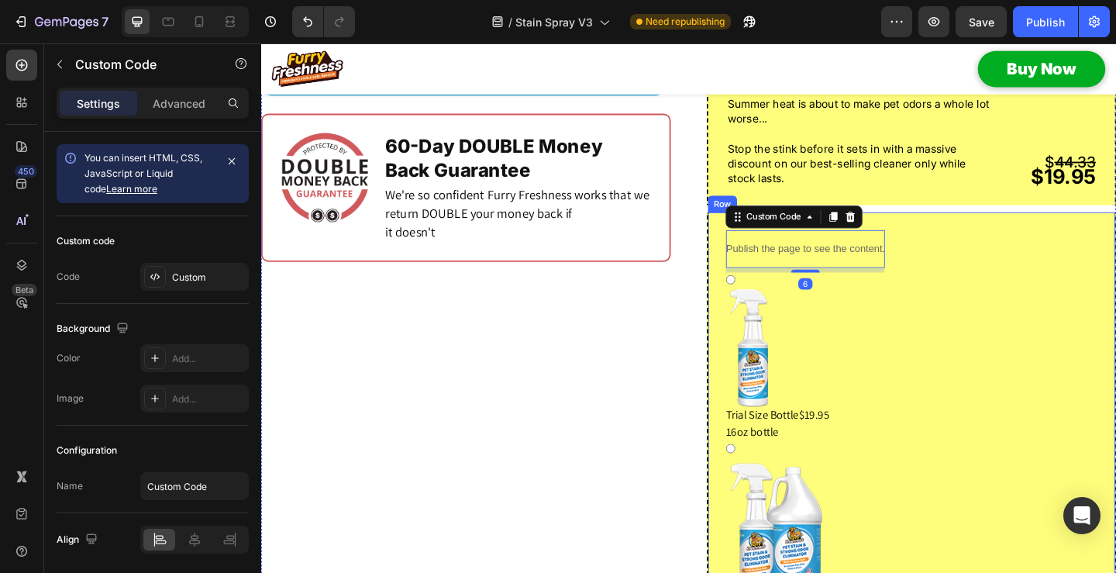
click at [951, 294] on div "Publish the page to see the content. Custom Code 6 Trial Size Bottle $19.95 16o…" at bounding box center [967, 473] width 445 height 492
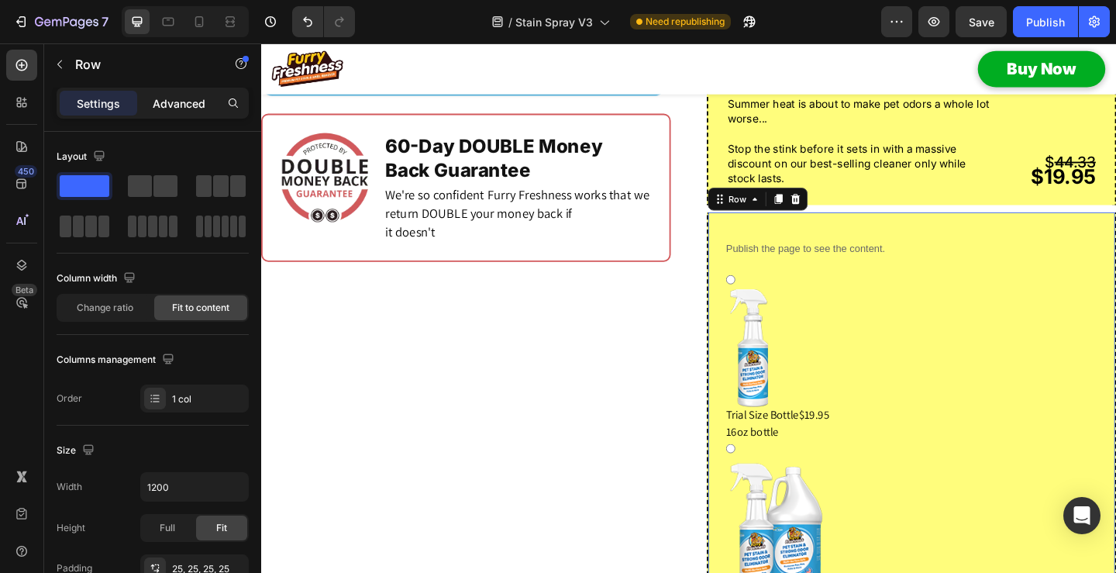
click at [184, 101] on p "Advanced" at bounding box center [179, 103] width 53 height 16
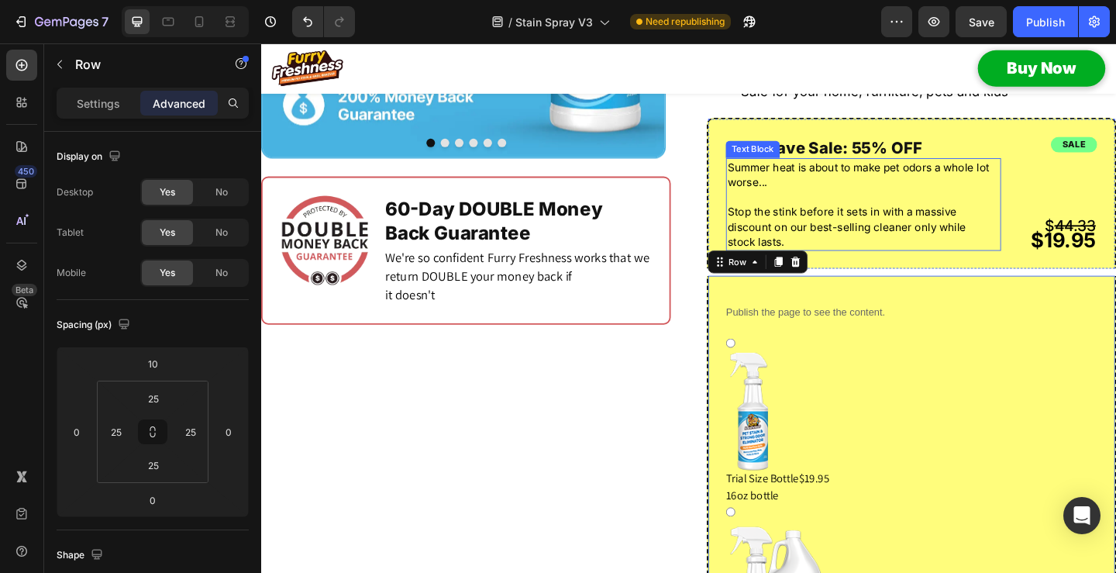
scroll to position [1356, 0]
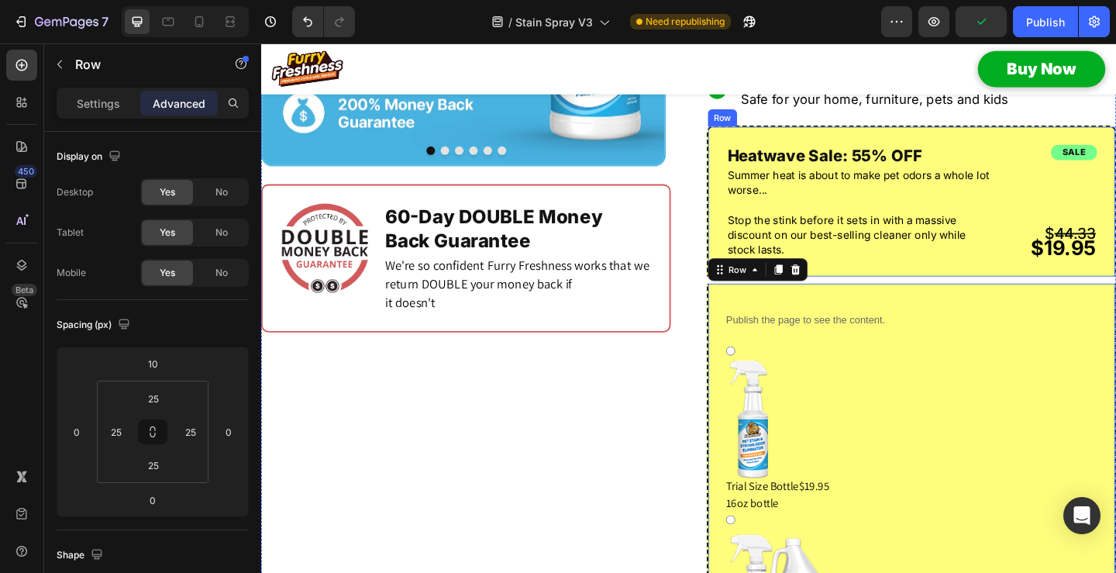
click at [934, 297] on div "sale Heading $ 44.33 $19.95 Text Block Heatwave Sale: 55% OFF Heading Summer he…" at bounding box center [967, 214] width 445 height 164
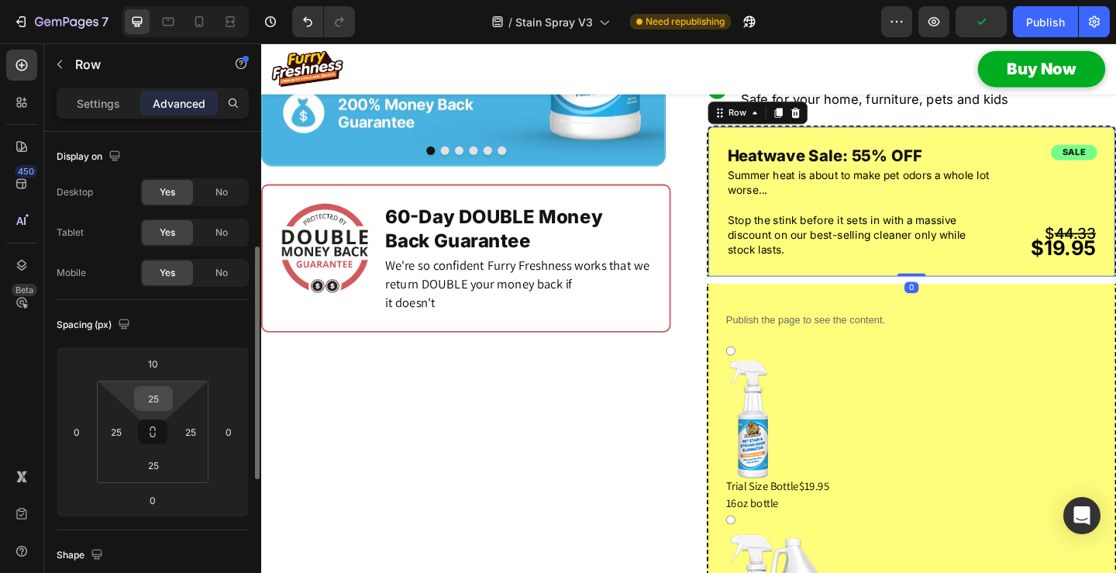
scroll to position [77, 0]
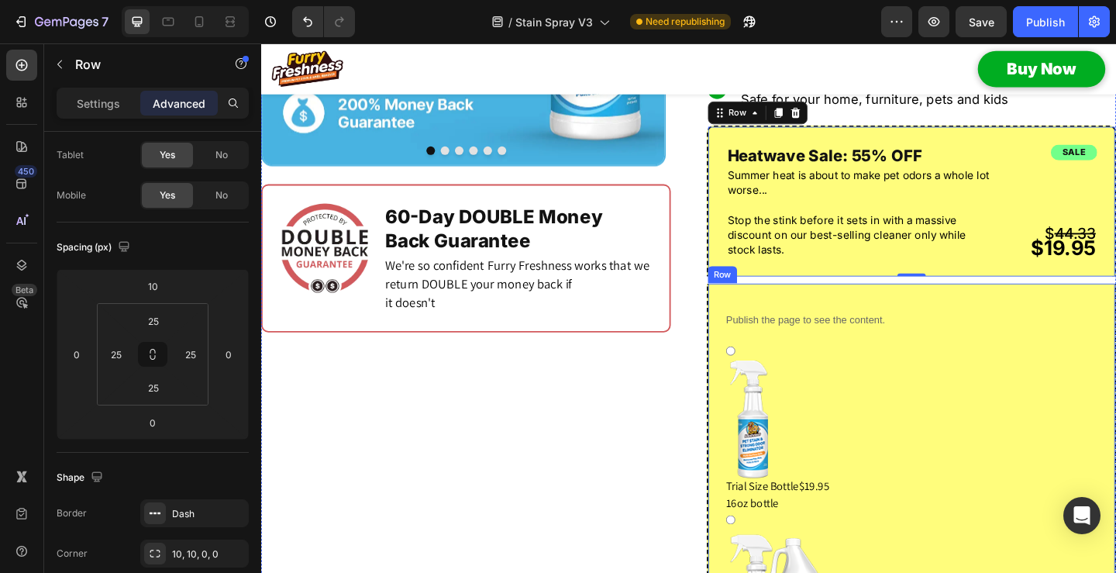
click at [809, 352] on div "Publish the page to see the content. Custom Code Trial Size Bottle $19.95 16oz …" at bounding box center [967, 550] width 445 height 492
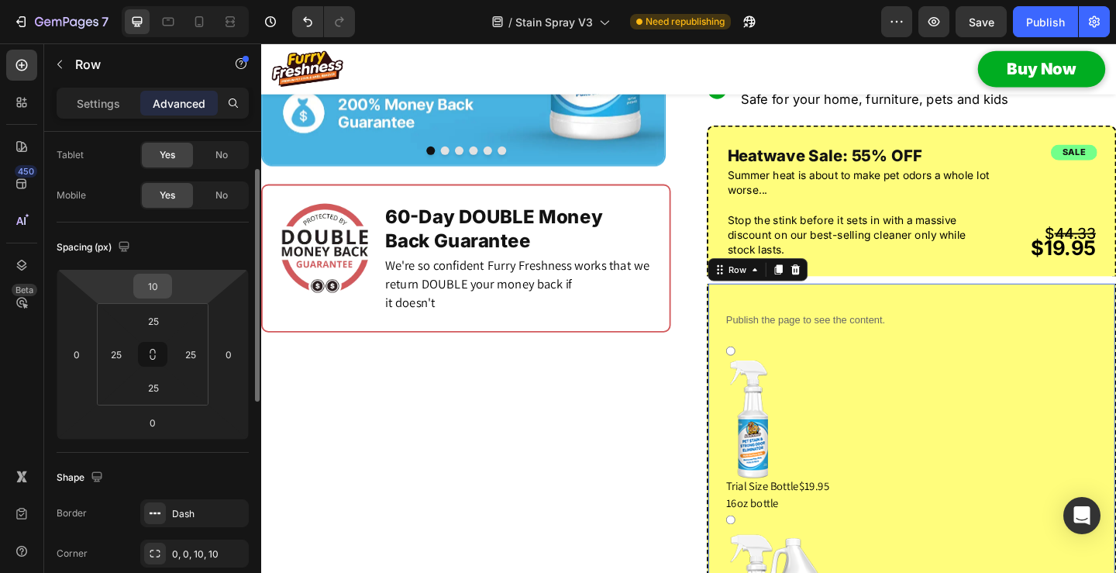
click at [152, 296] on input "10" at bounding box center [152, 285] width 31 height 23
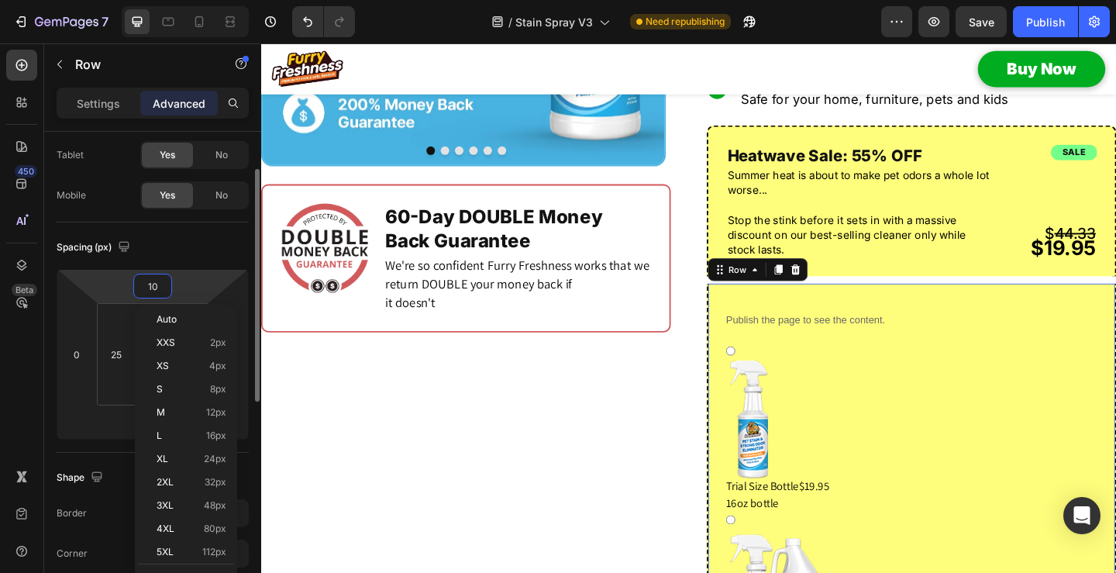
type input "0"
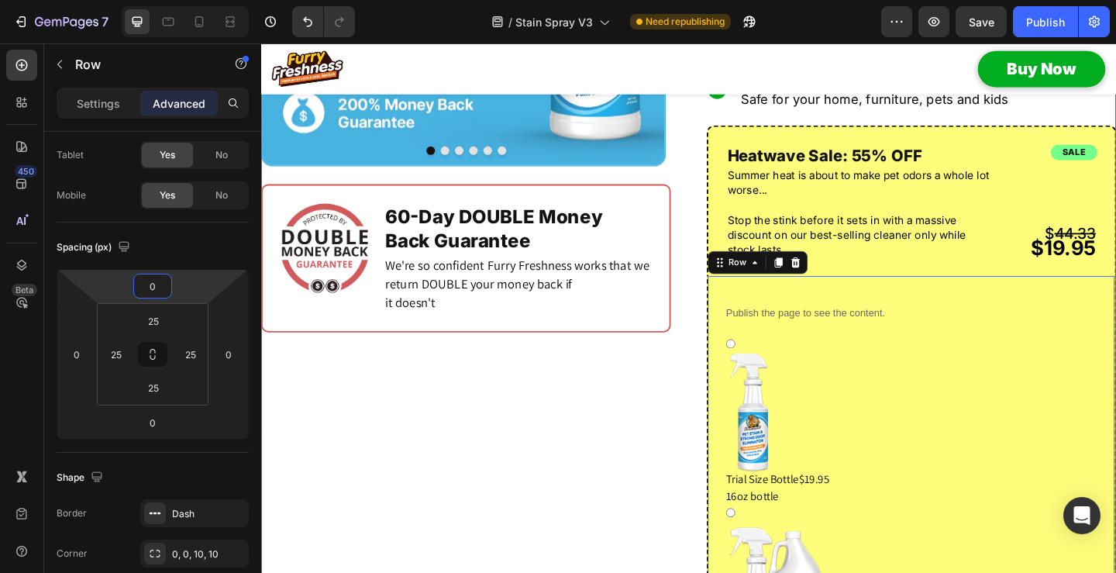
click at [690, 428] on div "Image Image Image Image Image Image Carousel Row Image 60-Day DOUBLE Money Back…" at bounding box center [483, 445] width 445 height 1415
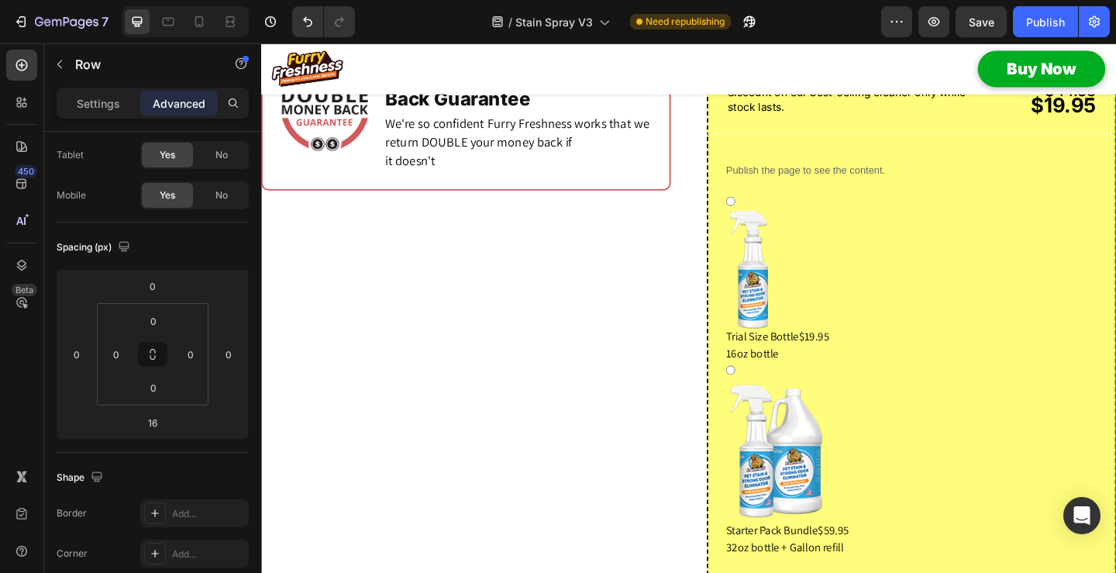
scroll to position [1433, 0]
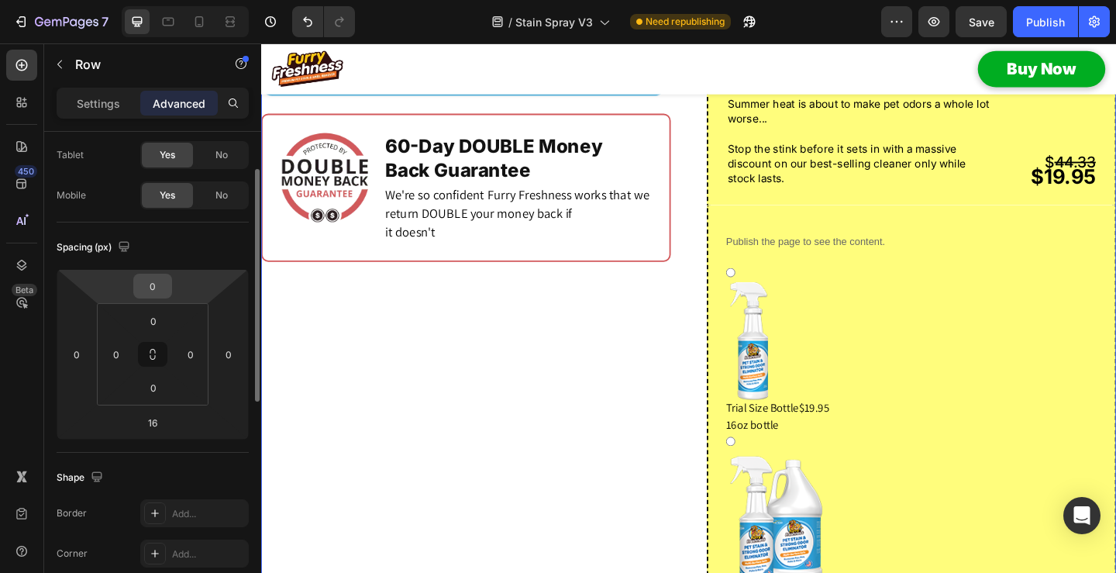
click at [165, 290] on input "0" at bounding box center [152, 285] width 31 height 23
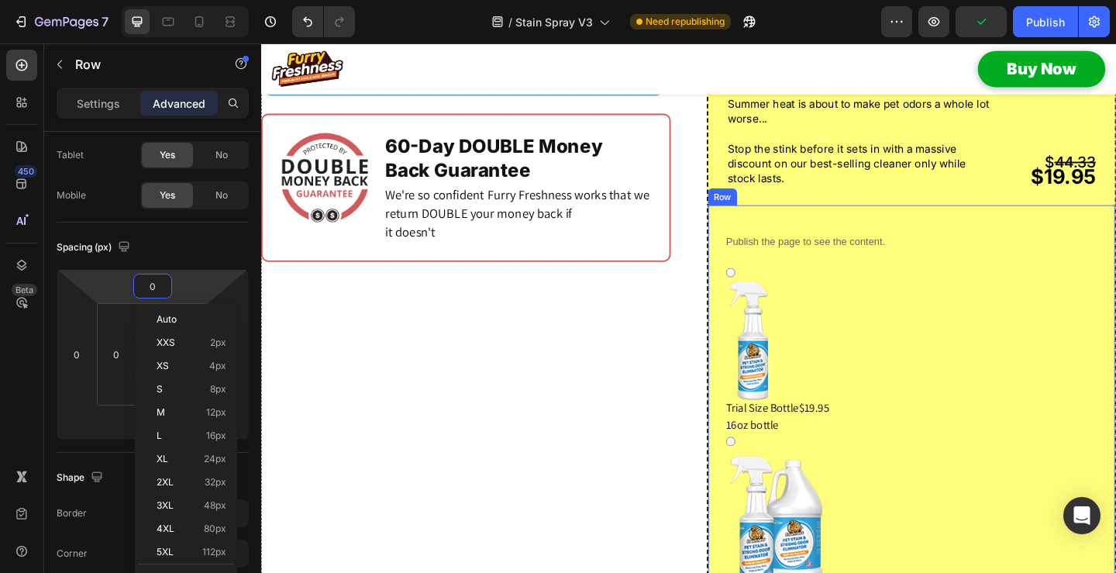
click at [756, 270] on div "Publish the page to see the content. Custom Code Trial Size Bottle $19.95 16oz …" at bounding box center [967, 465] width 445 height 492
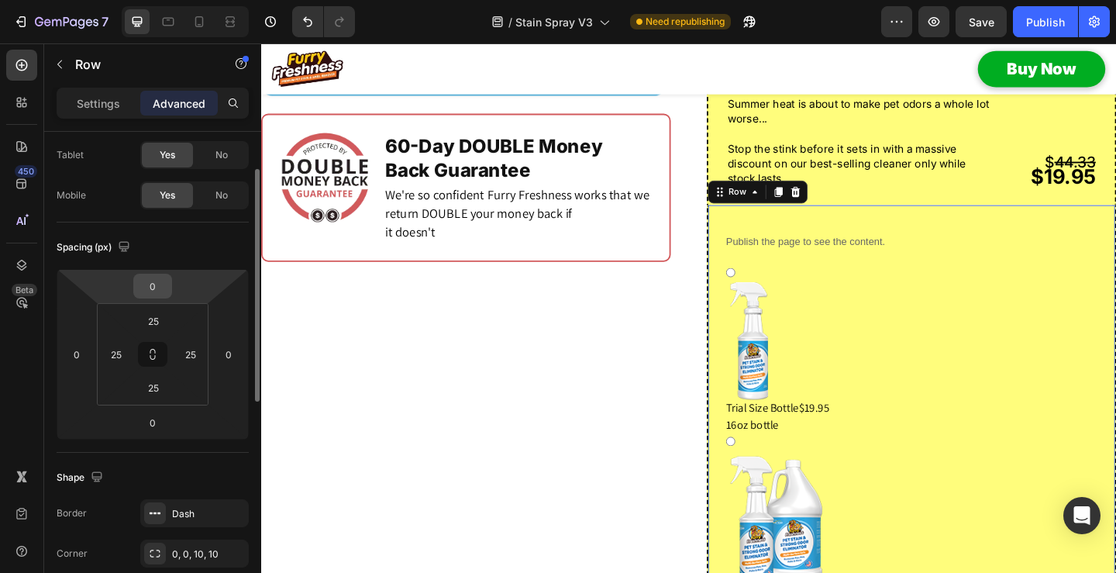
click at [153, 291] on input "0" at bounding box center [152, 285] width 31 height 23
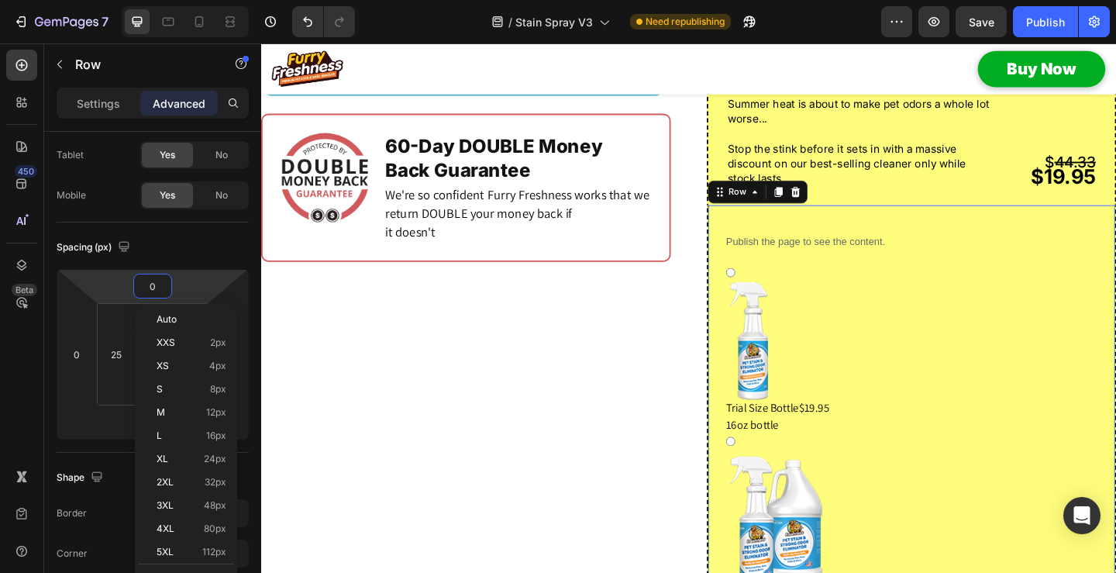
type input "-1"
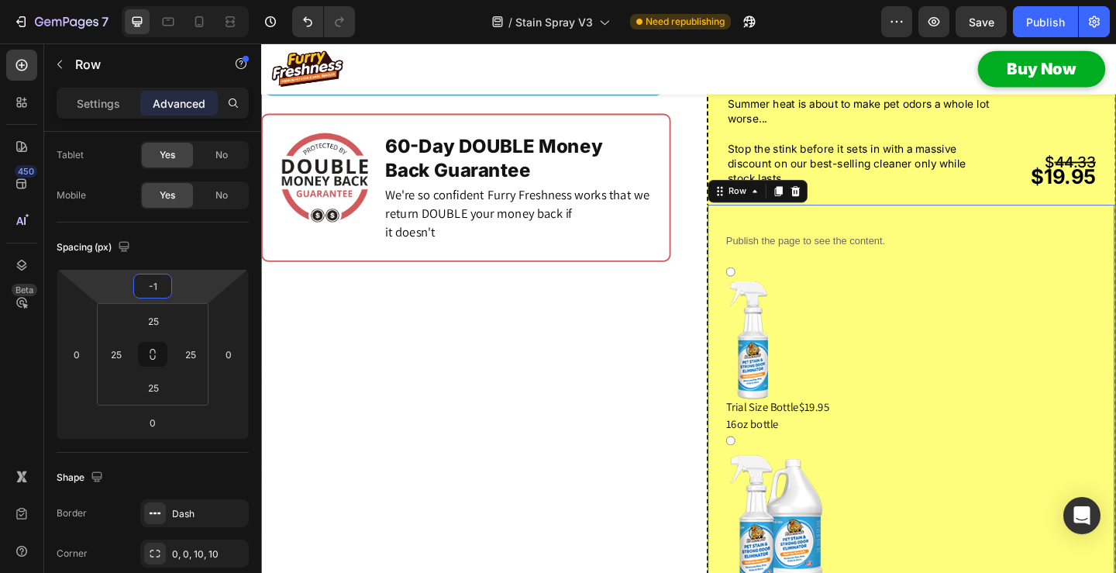
click at [701, 346] on div "Image Image Image Image Image Image Carousel Row Image 60-Day DOUBLE Money Back…" at bounding box center [726, 368] width 930 height 1415
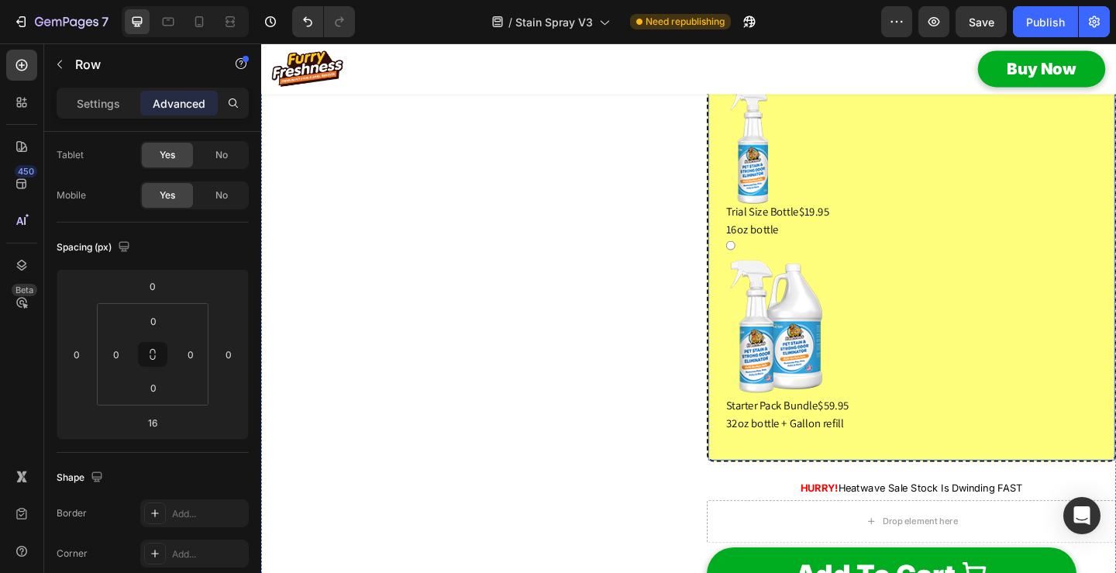
scroll to position [1588, 0]
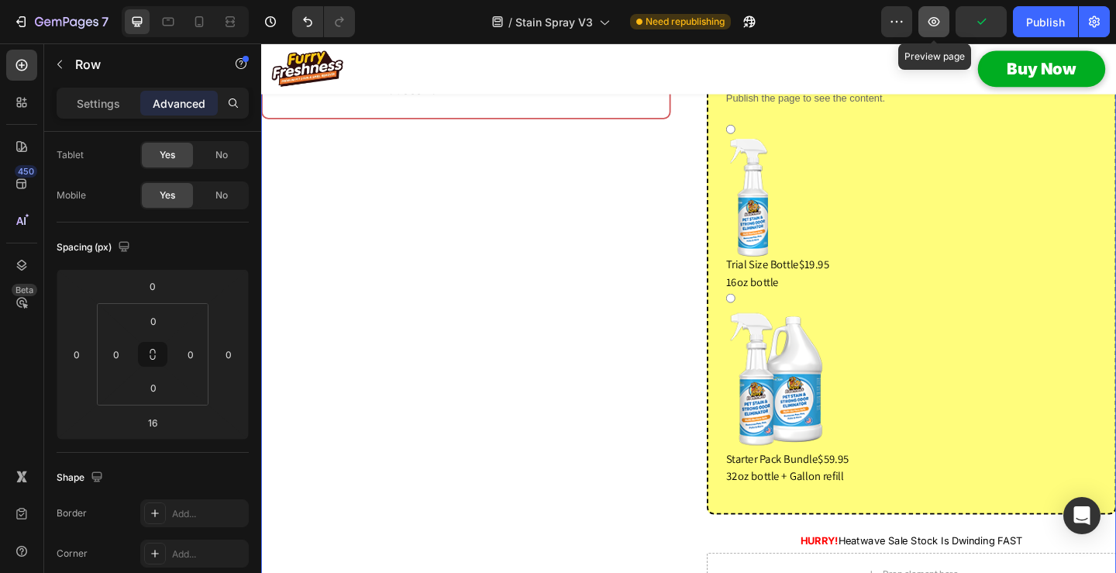
click at [935, 26] on icon "button" at bounding box center [934, 21] width 12 height 9
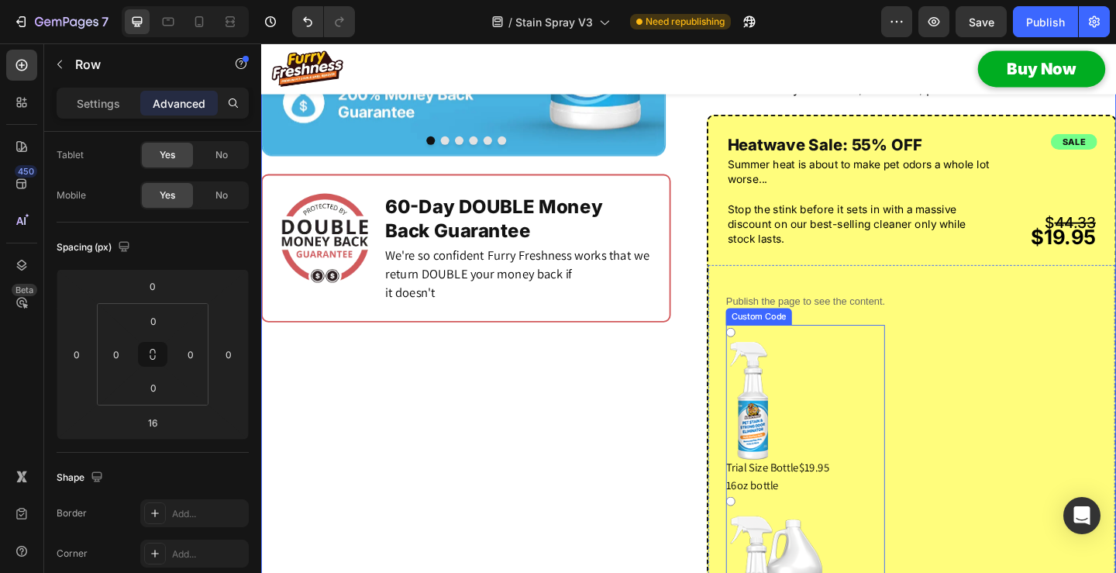
scroll to position [1356, 0]
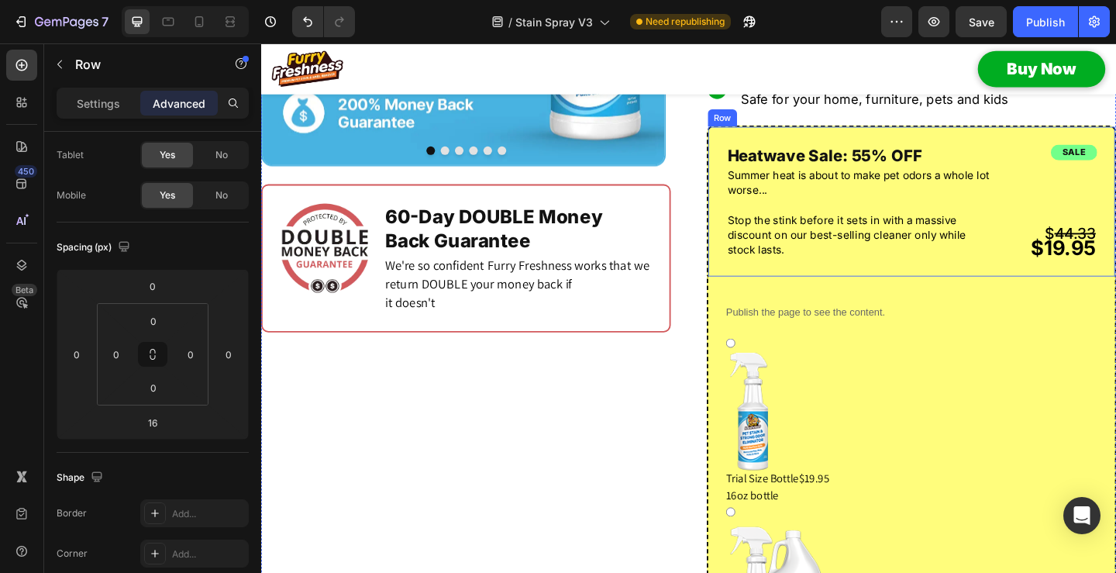
click at [817, 297] on div "sale Heading $ 44.33 $19.95 Text Block Heatwave Sale: 55% OFF Heading Summer he…" at bounding box center [967, 214] width 445 height 164
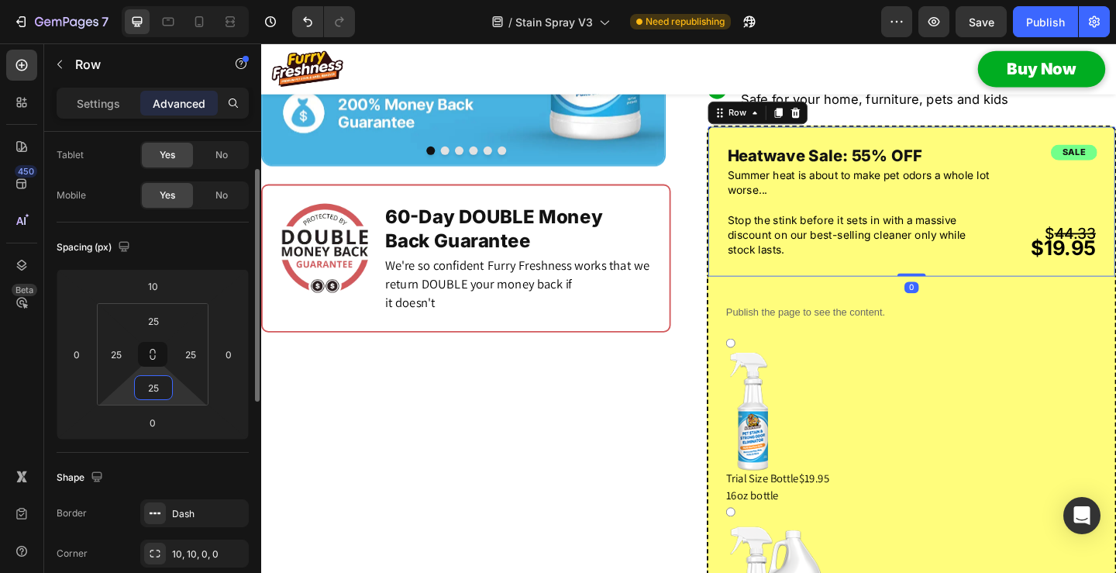
click at [153, 387] on input "25" at bounding box center [153, 387] width 31 height 23
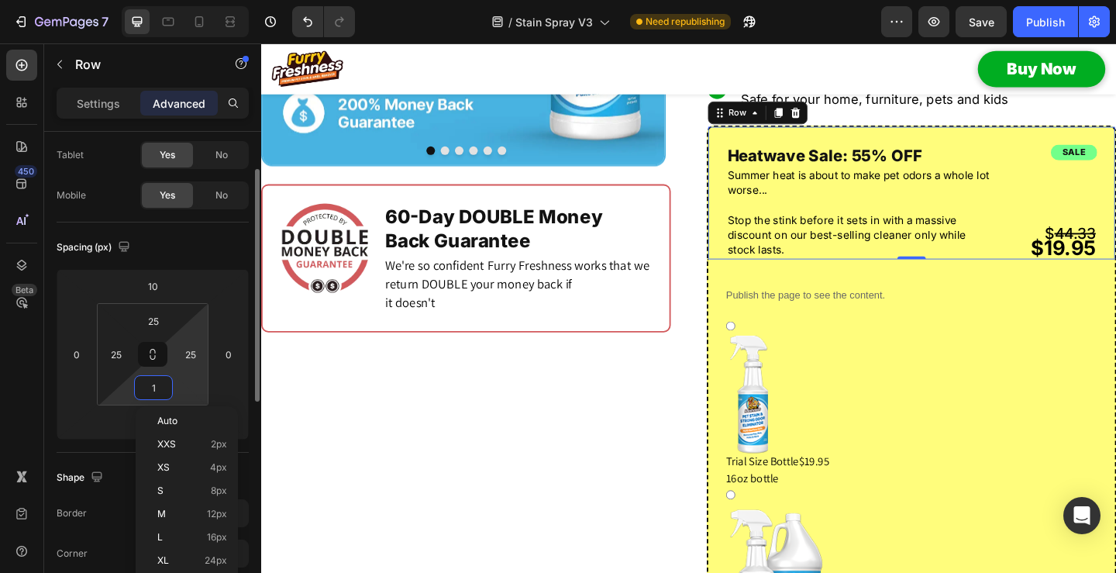
type input "10"
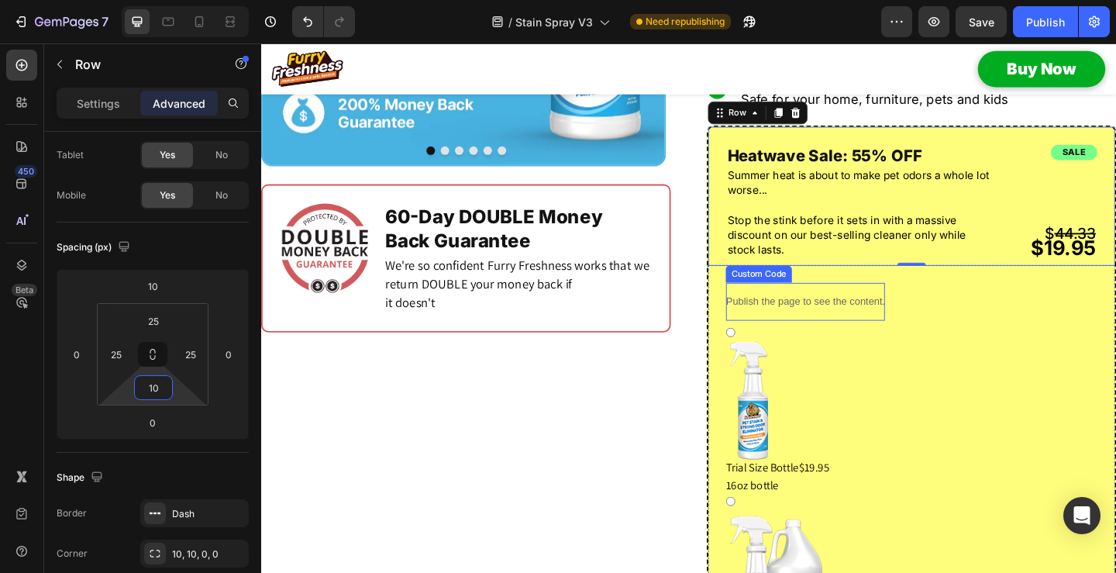
click at [844, 332] on p "Publish the page to see the content." at bounding box center [852, 324] width 173 height 16
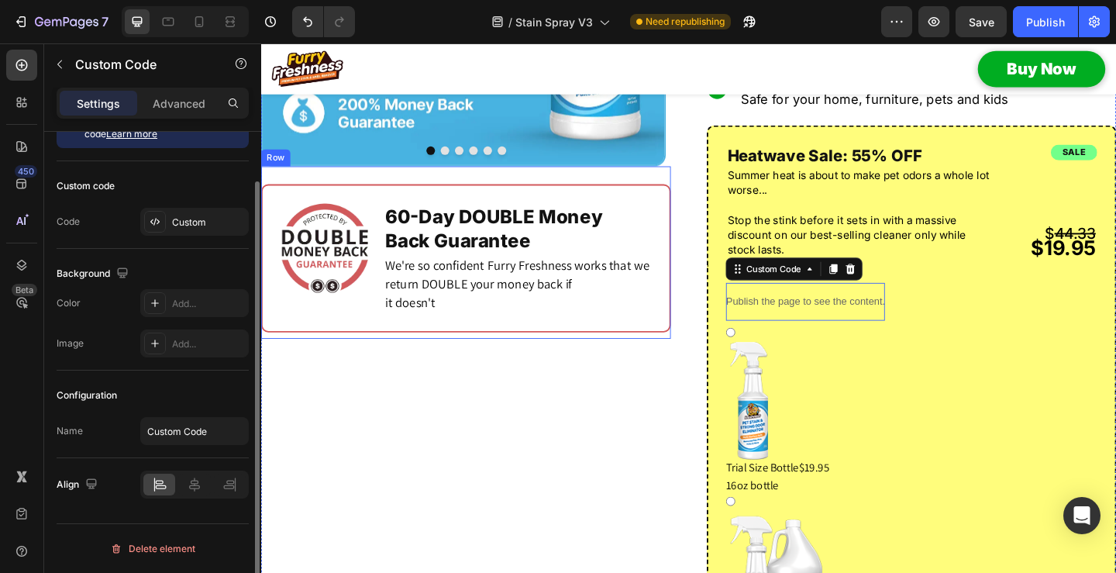
scroll to position [0, 0]
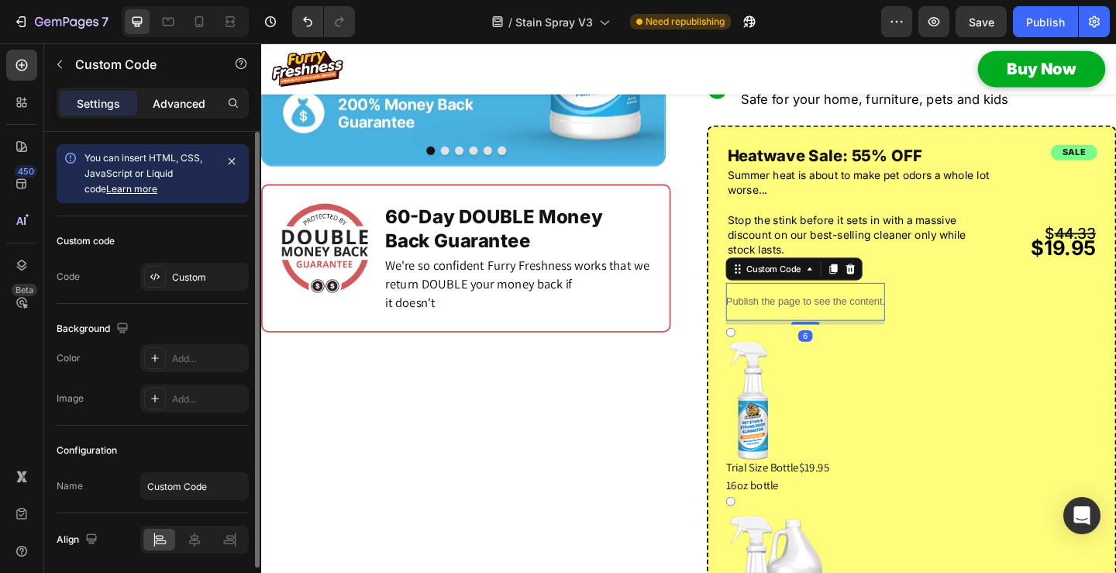
click at [174, 102] on p "Advanced" at bounding box center [179, 103] width 53 height 16
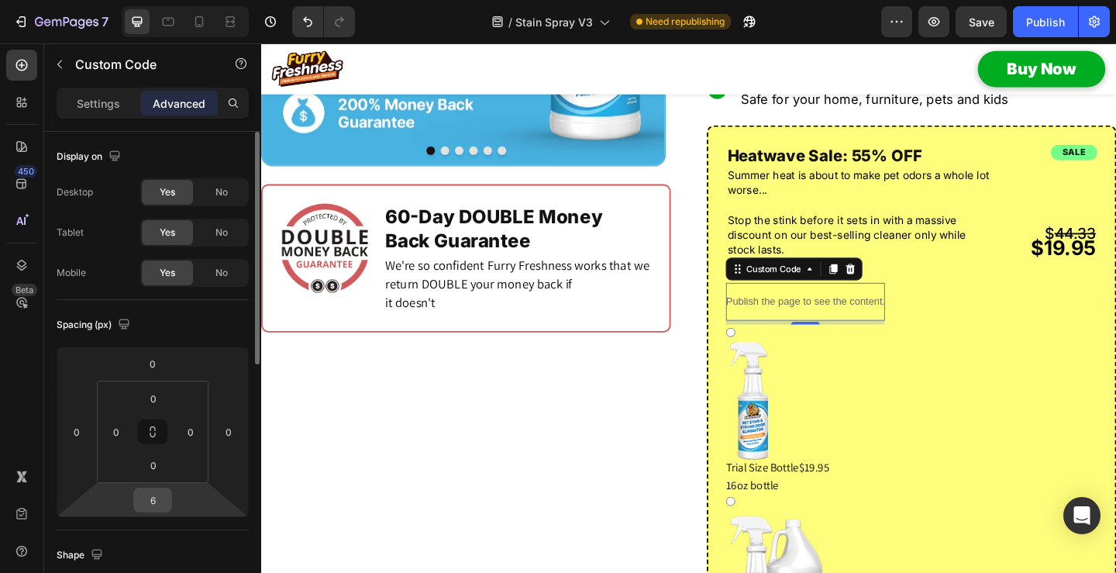
click at [150, 495] on input "6" at bounding box center [152, 499] width 31 height 23
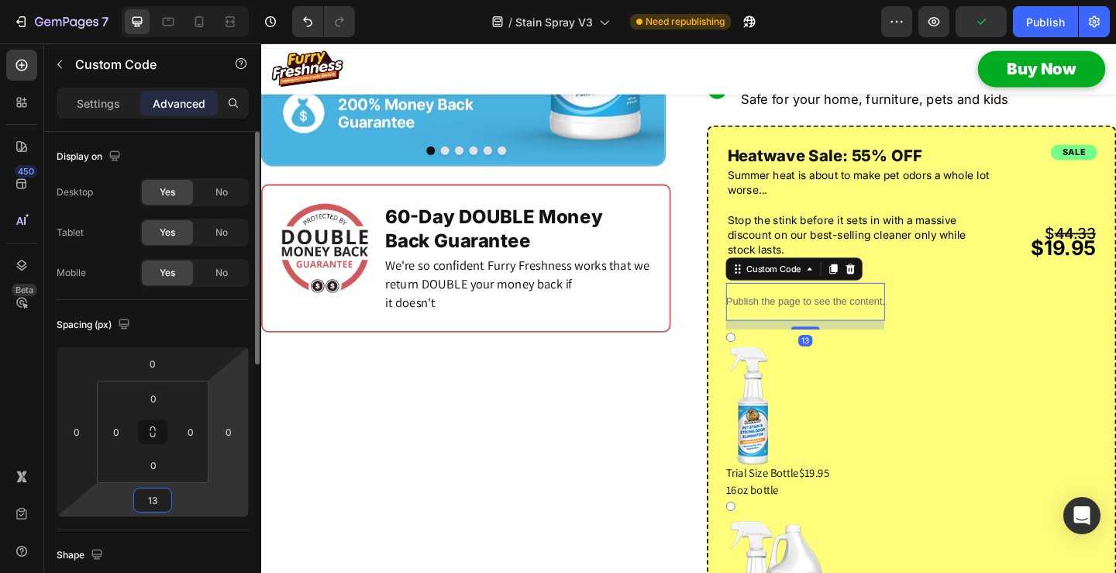
type input "14"
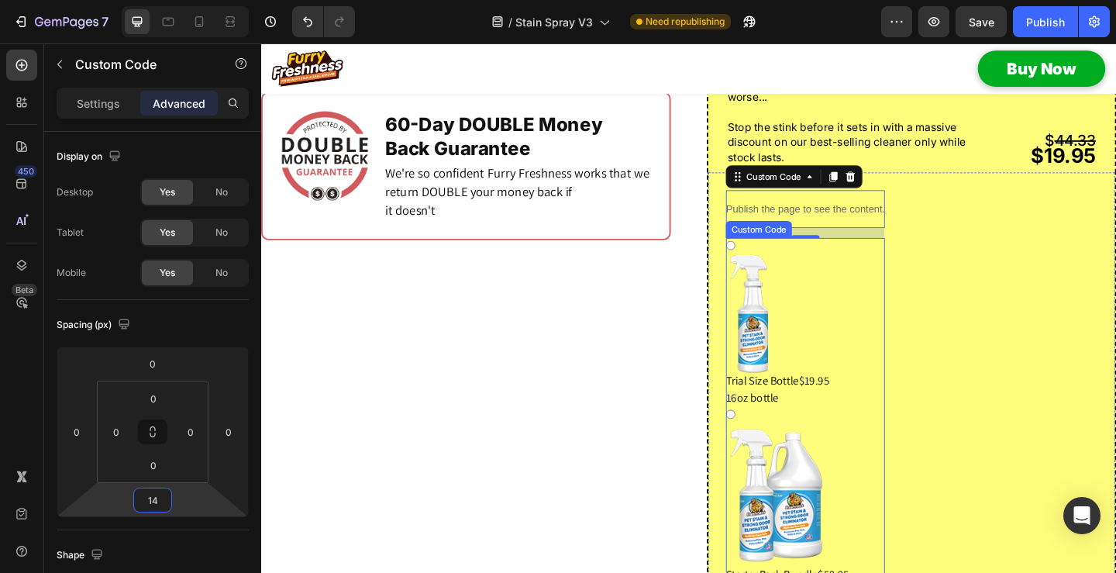
scroll to position [1433, 0]
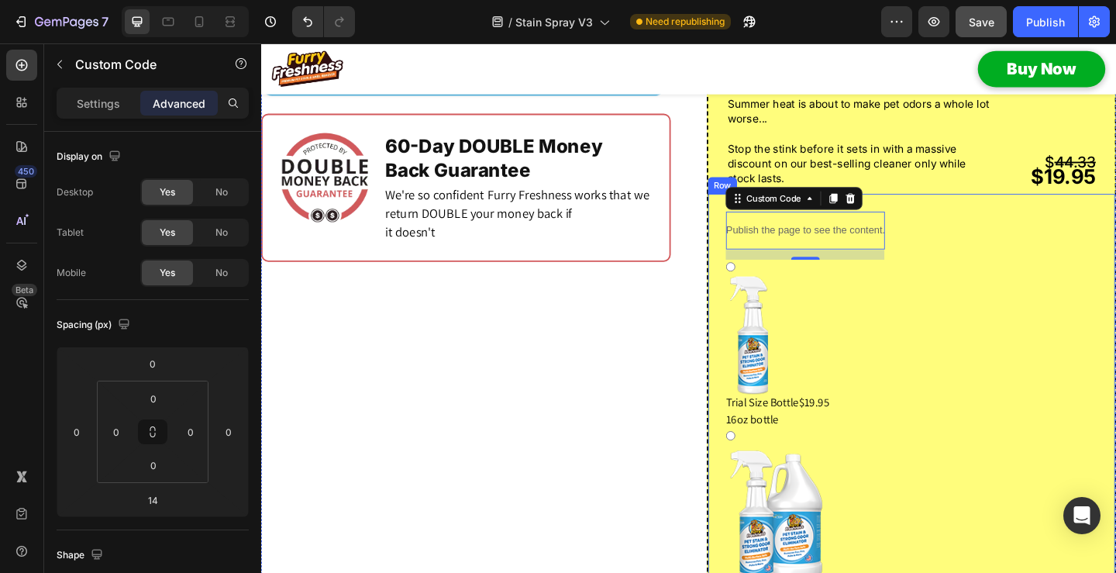
click at [1020, 274] on div "Publish the page to see the content. Custom Code 14 Trial Size Bottle $19.95 16…" at bounding box center [967, 456] width 445 height 498
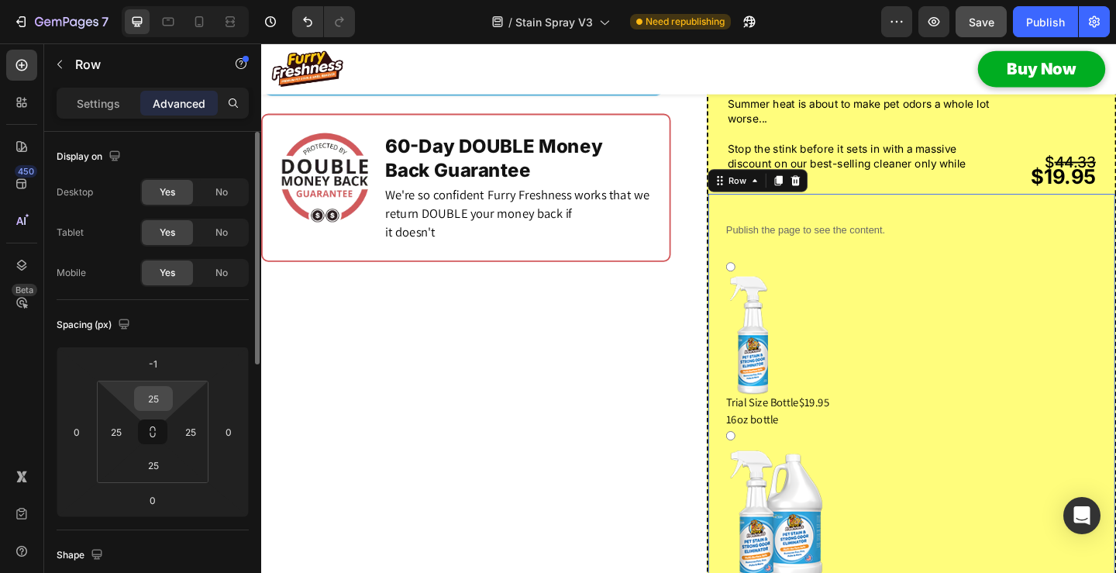
click at [154, 401] on input "25" at bounding box center [153, 398] width 31 height 23
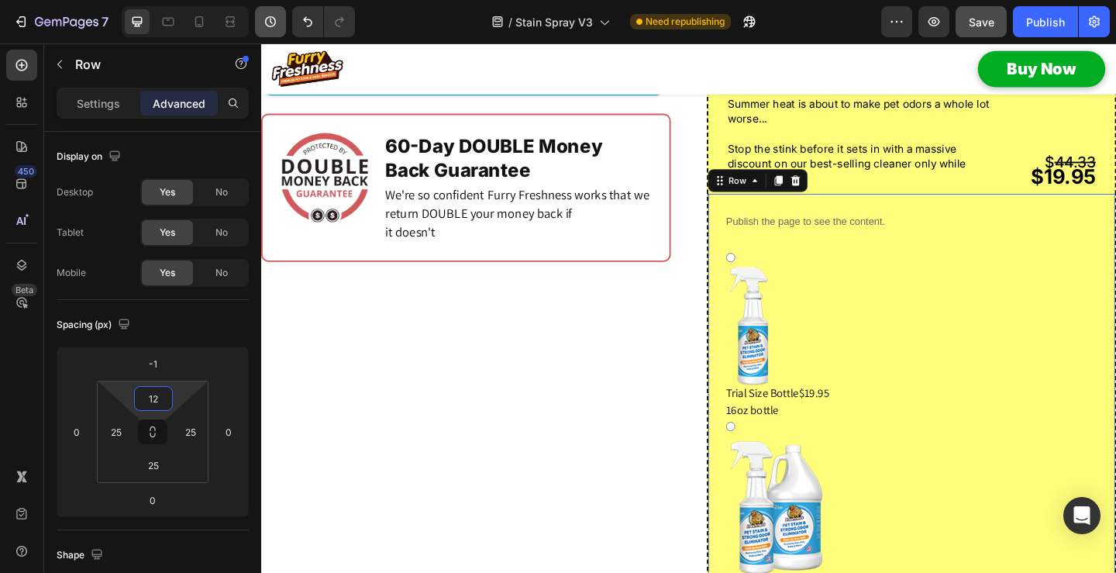
type input "12"
click at [153, 469] on input "25" at bounding box center [153, 464] width 31 height 23
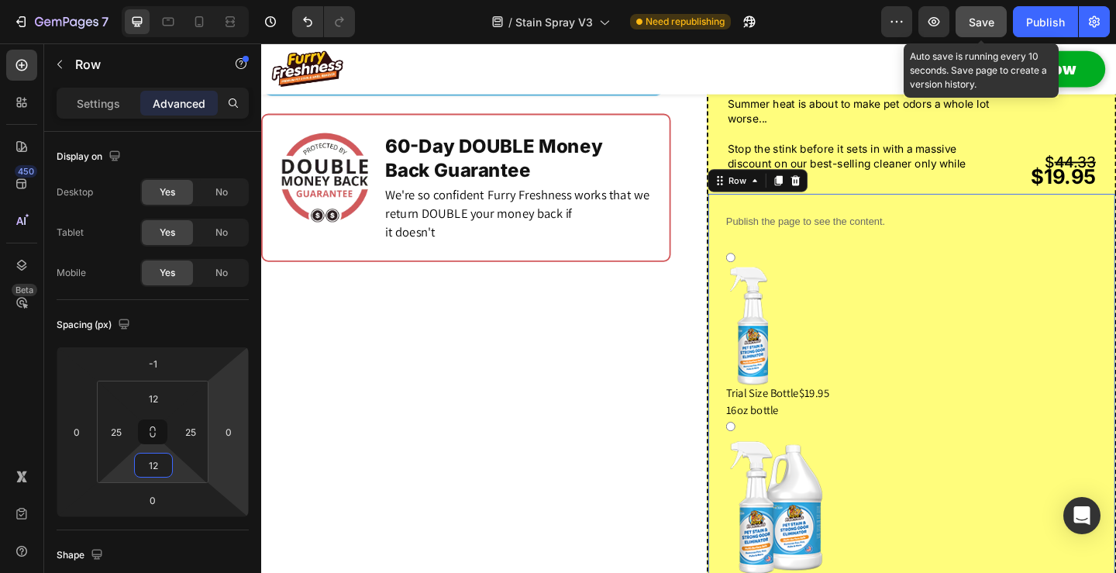
type input "12"
click at [987, 16] on span "Save" at bounding box center [981, 21] width 26 height 13
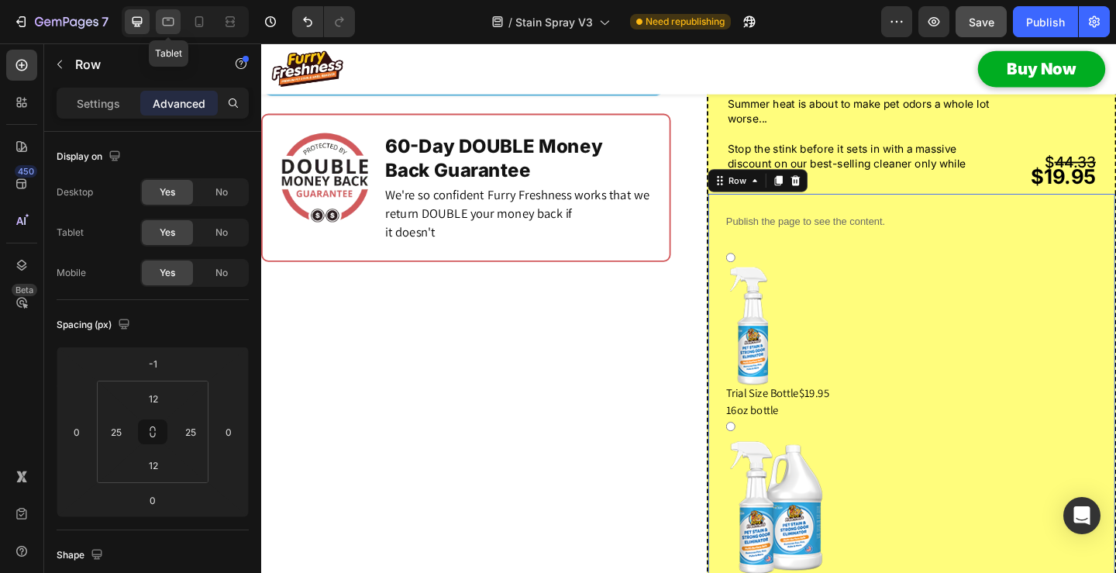
click at [163, 22] on icon at bounding box center [169, 22] width 12 height 9
type input "10"
type input "20"
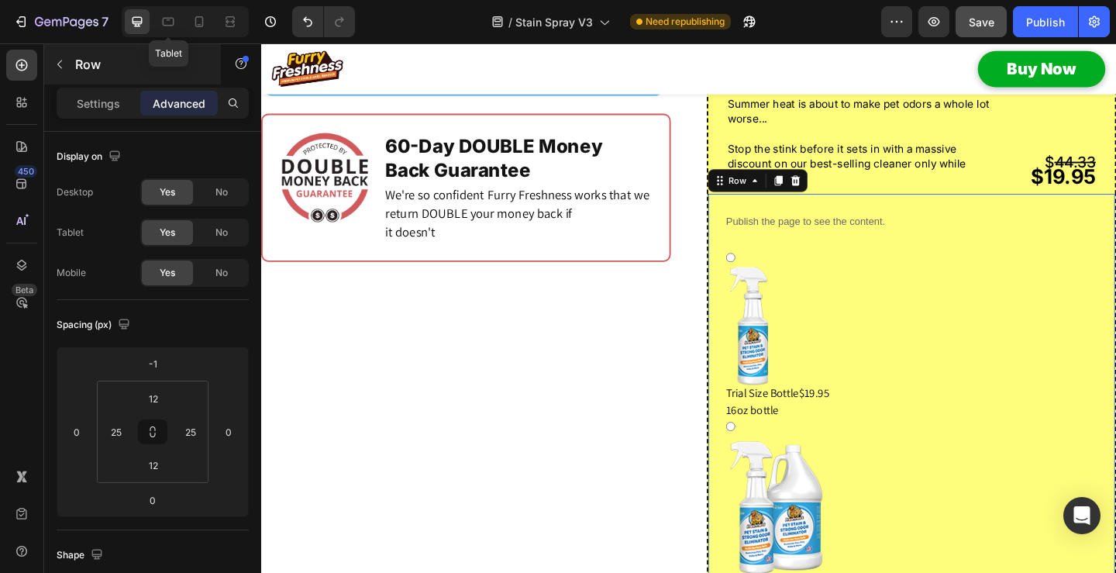
type input "20"
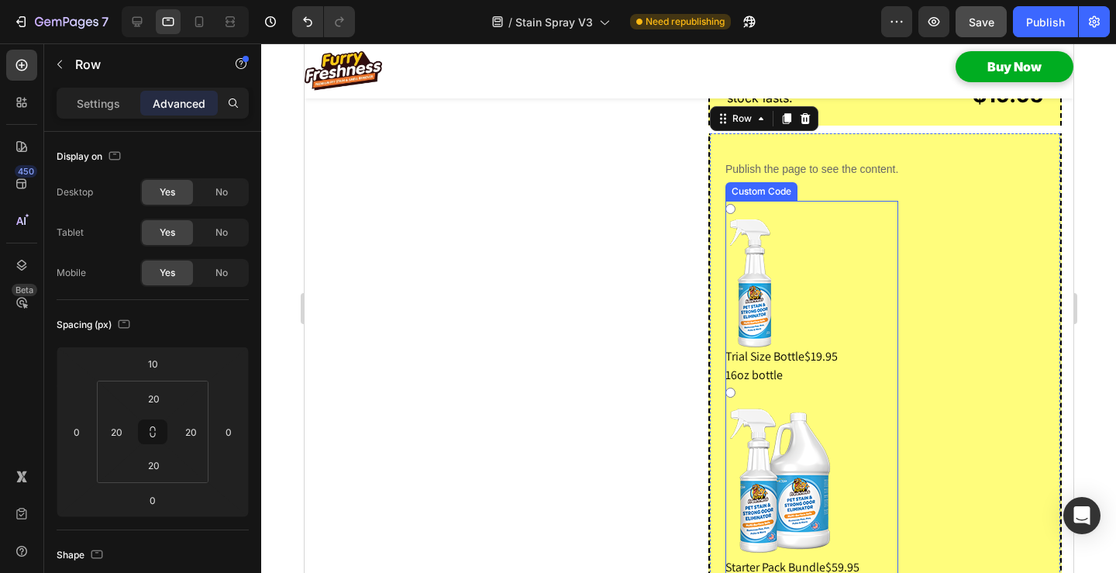
scroll to position [1592, 0]
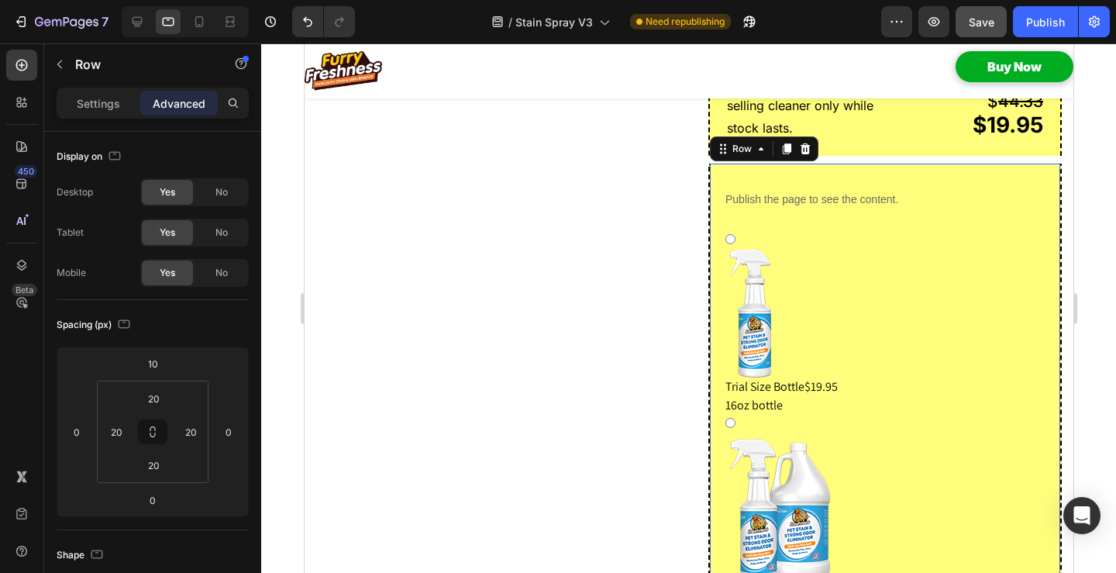
click at [927, 260] on div "Publish the page to see the content. Custom Code Trial Size Bottle $19.95 16oz …" at bounding box center [883, 408] width 353 height 490
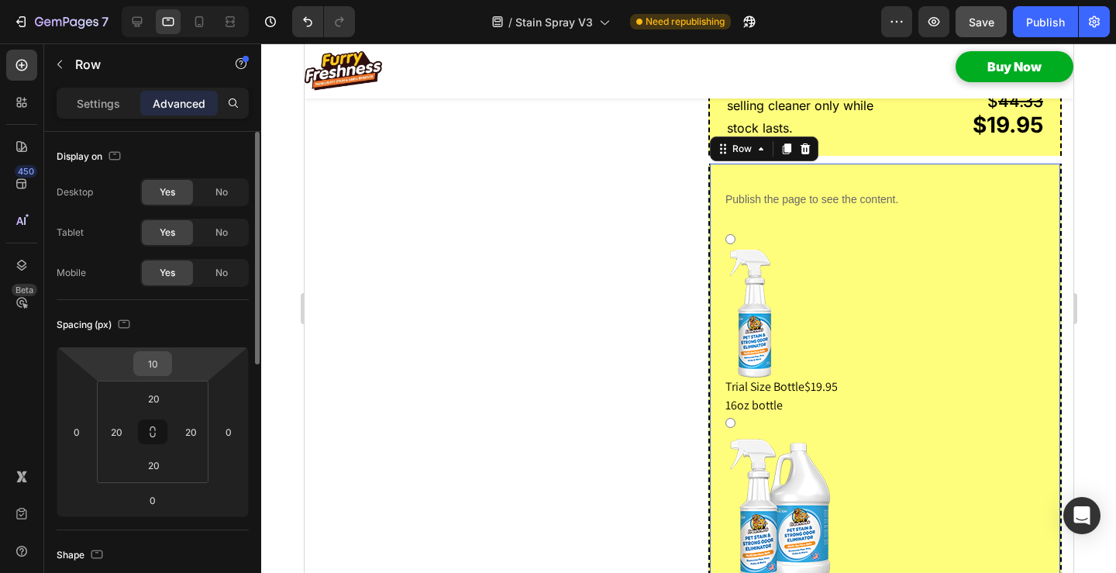
click at [153, 363] on input "10" at bounding box center [152, 363] width 31 height 23
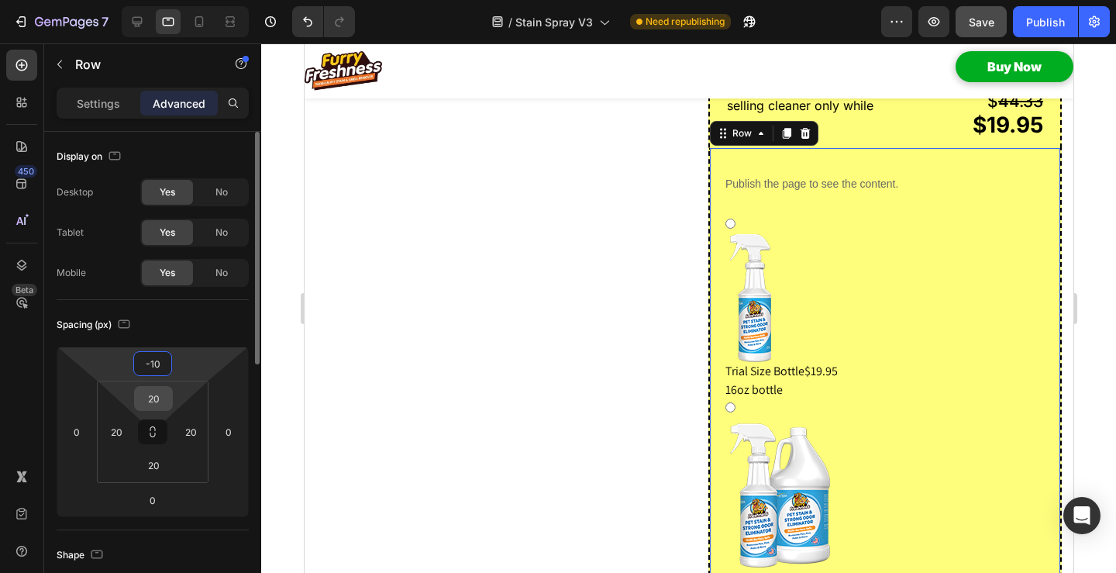
type input "-10"
drag, startPoint x: 151, startPoint y: 395, endPoint x: 159, endPoint y: 398, distance: 8.3
click at [151, 395] on input "20" at bounding box center [153, 398] width 31 height 23
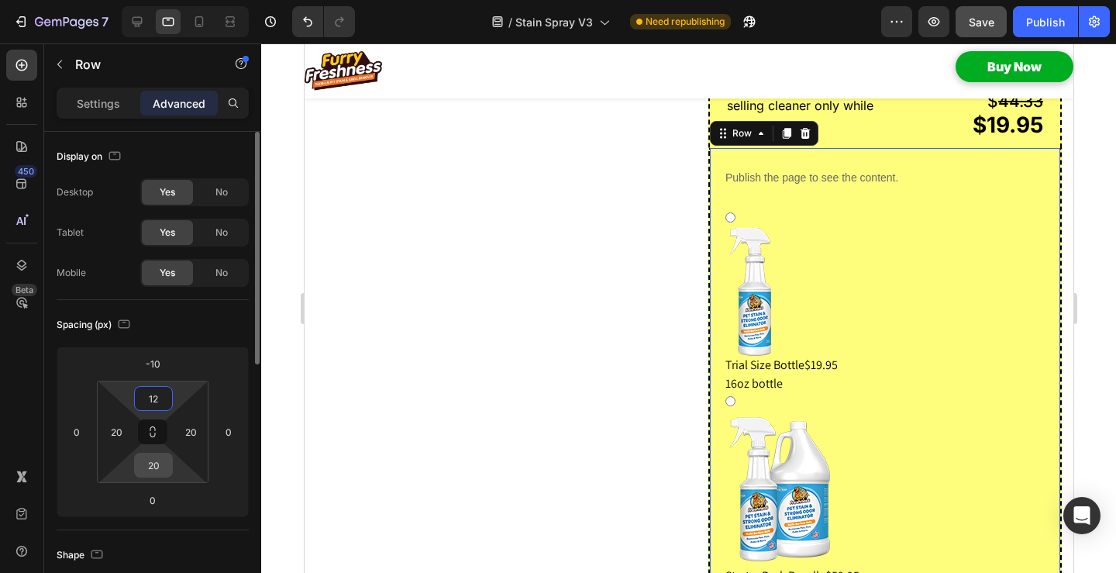
type input "12"
click at [151, 465] on input "20" at bounding box center [153, 464] width 31 height 23
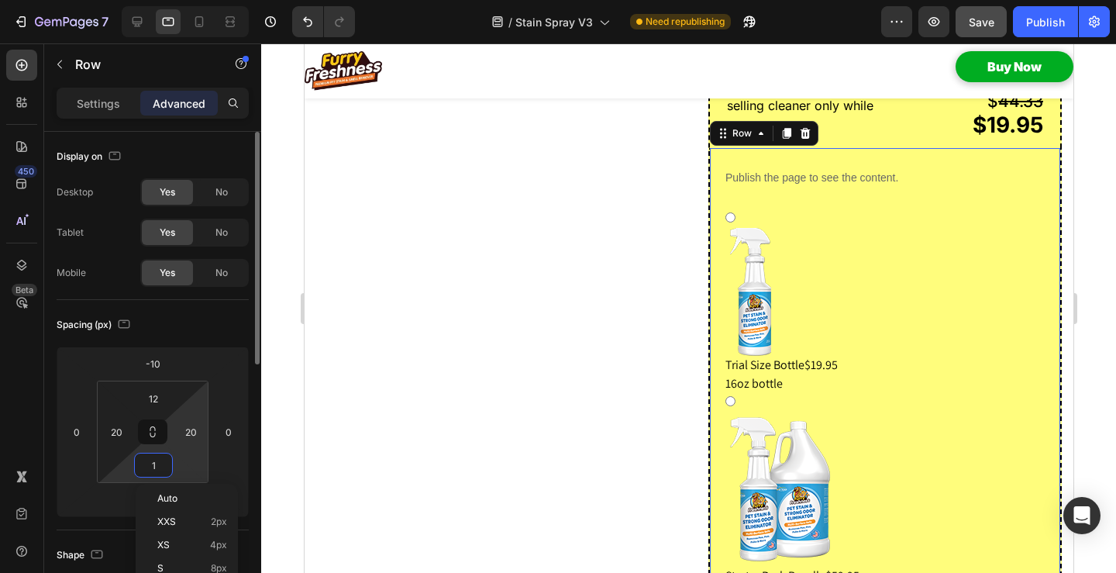
type input "12"
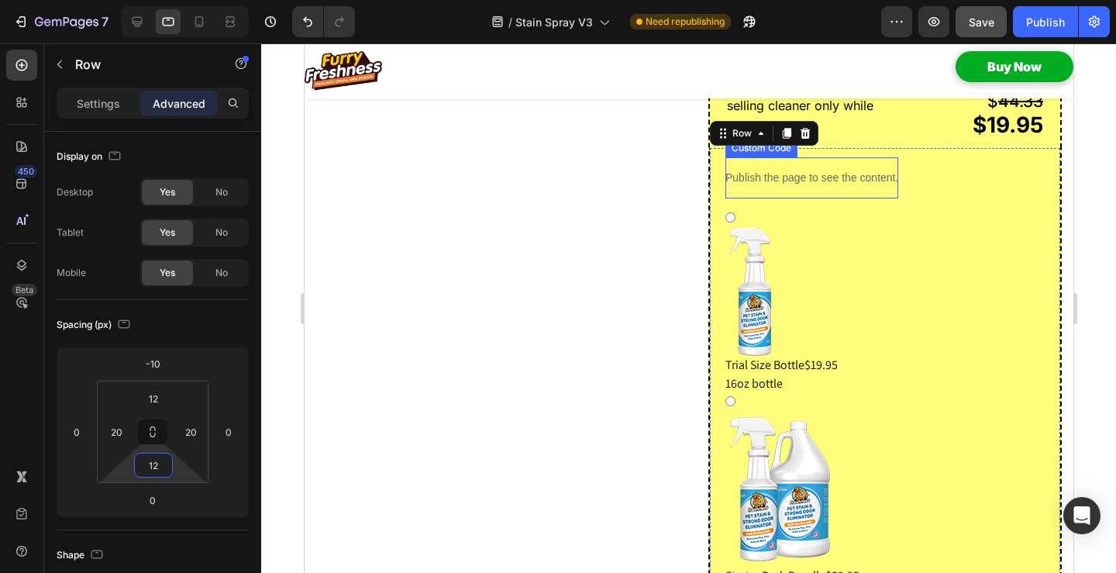
click at [837, 198] on div "Publish the page to see the content." at bounding box center [810, 177] width 173 height 41
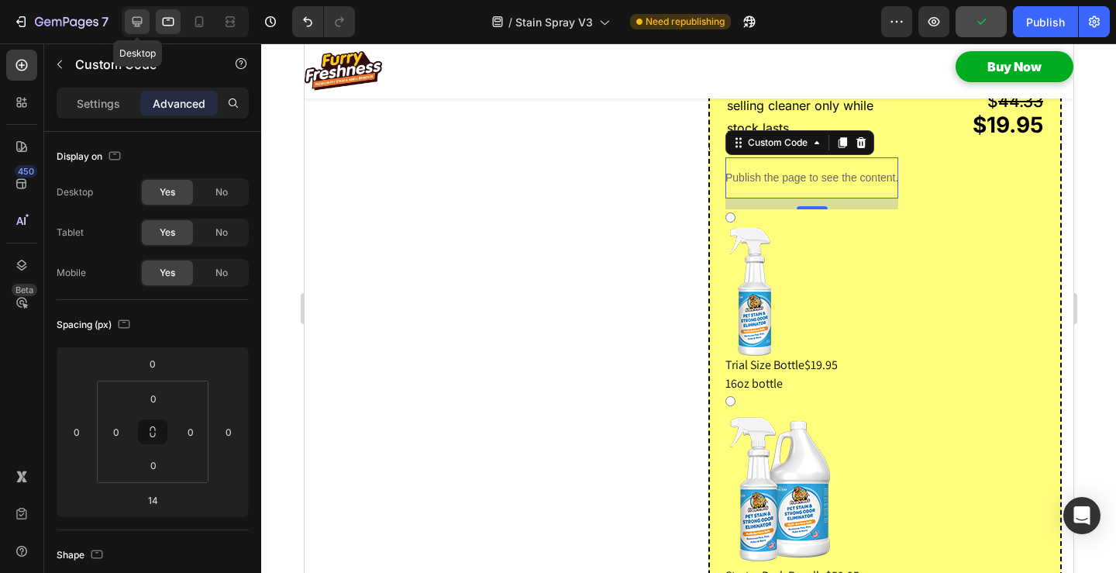
click at [141, 29] on icon at bounding box center [136, 21] width 15 height 15
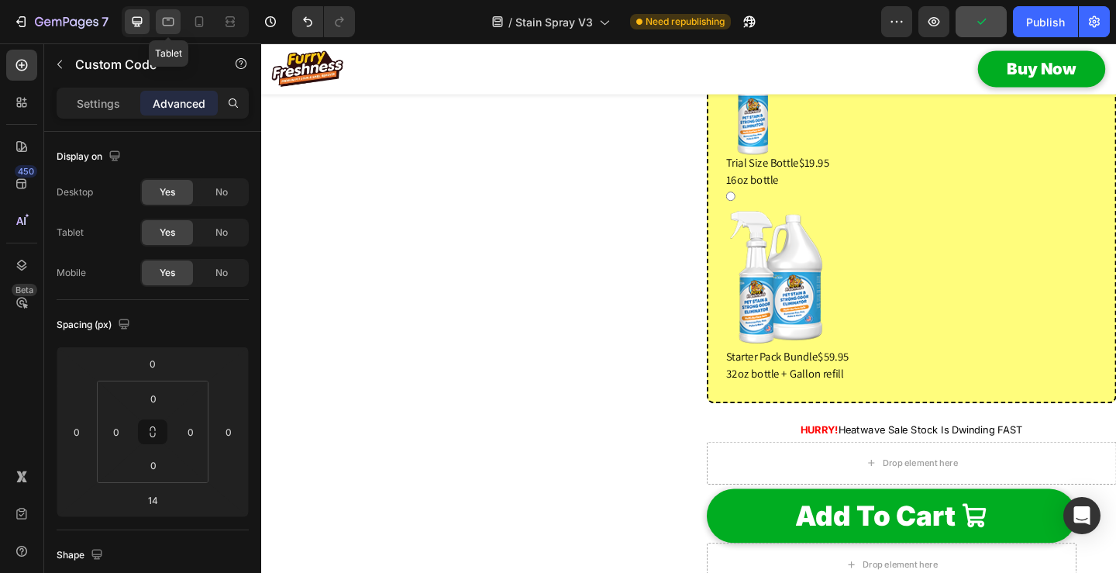
scroll to position [1588, 0]
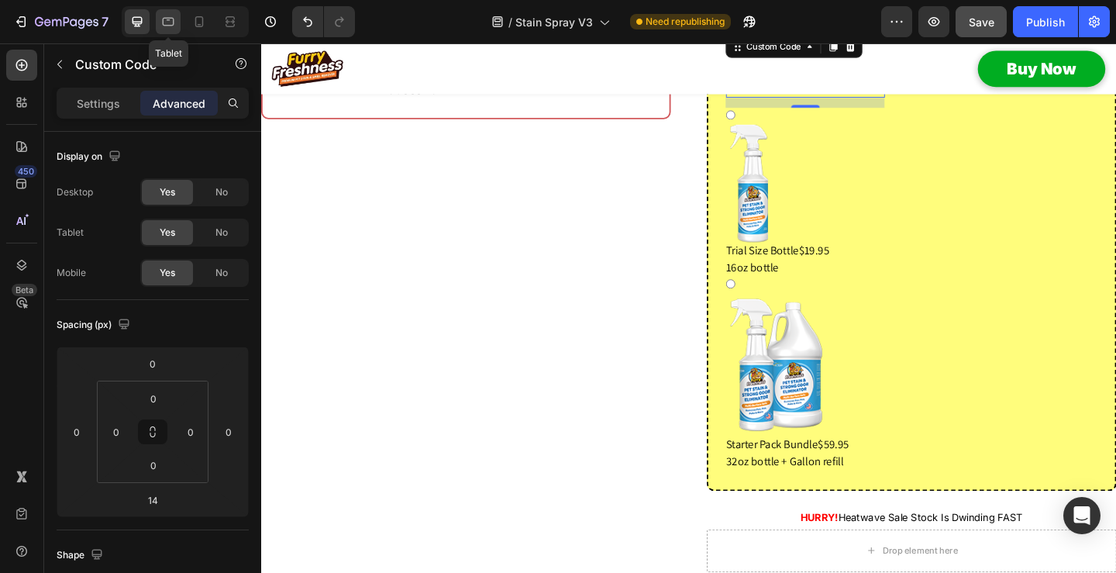
click at [167, 20] on icon at bounding box center [167, 21] width 15 height 15
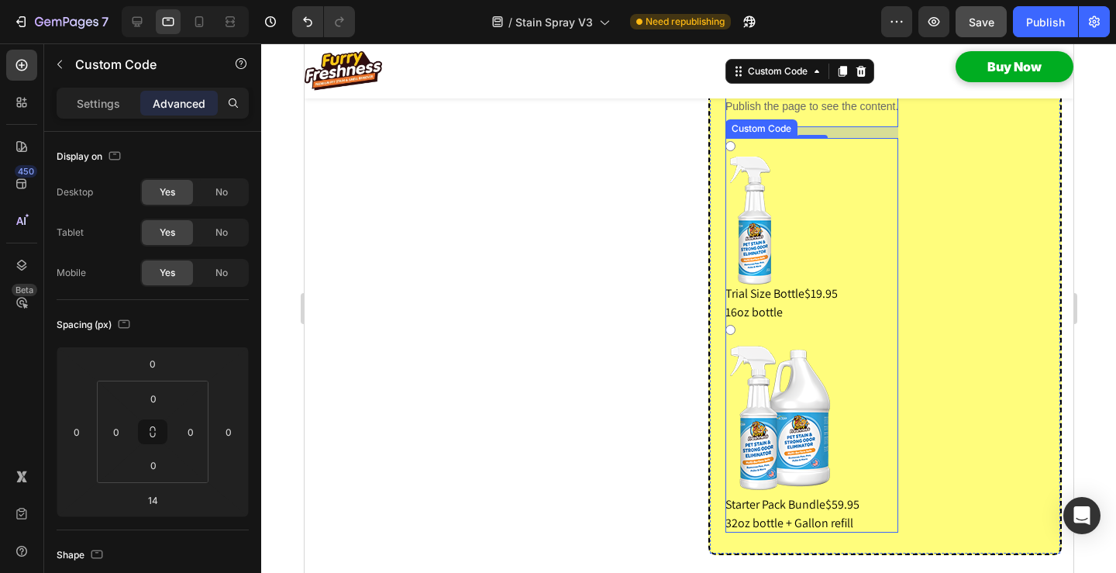
scroll to position [1586, 0]
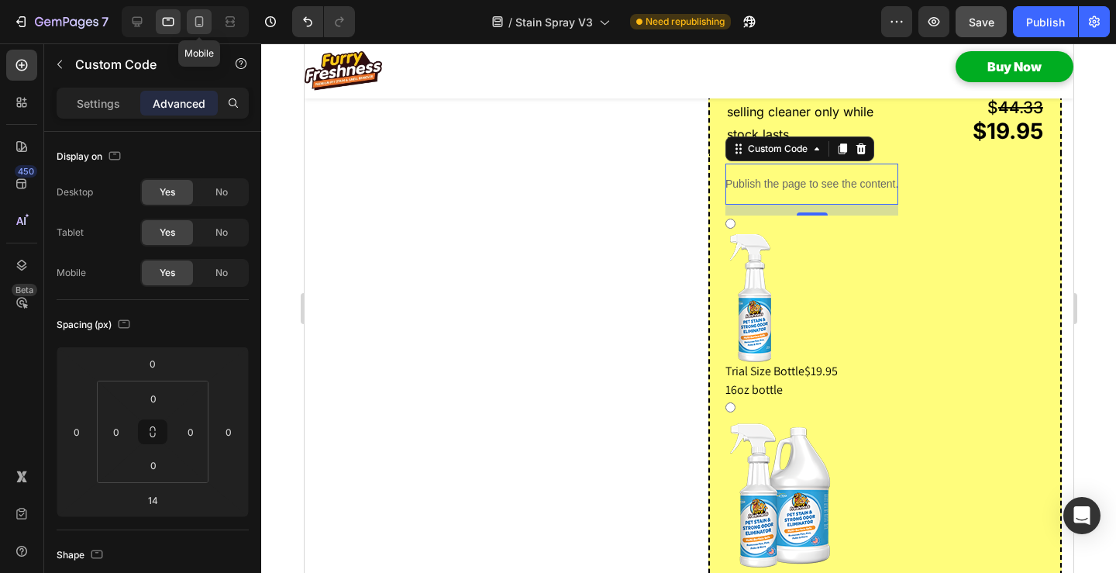
click at [195, 25] on icon at bounding box center [199, 21] width 9 height 11
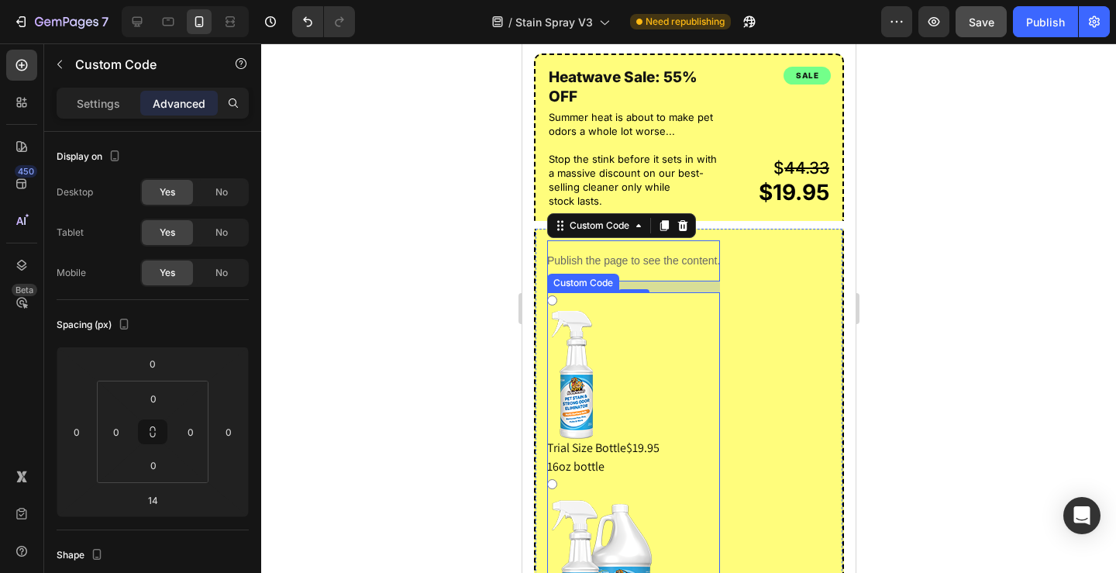
scroll to position [1781, 0]
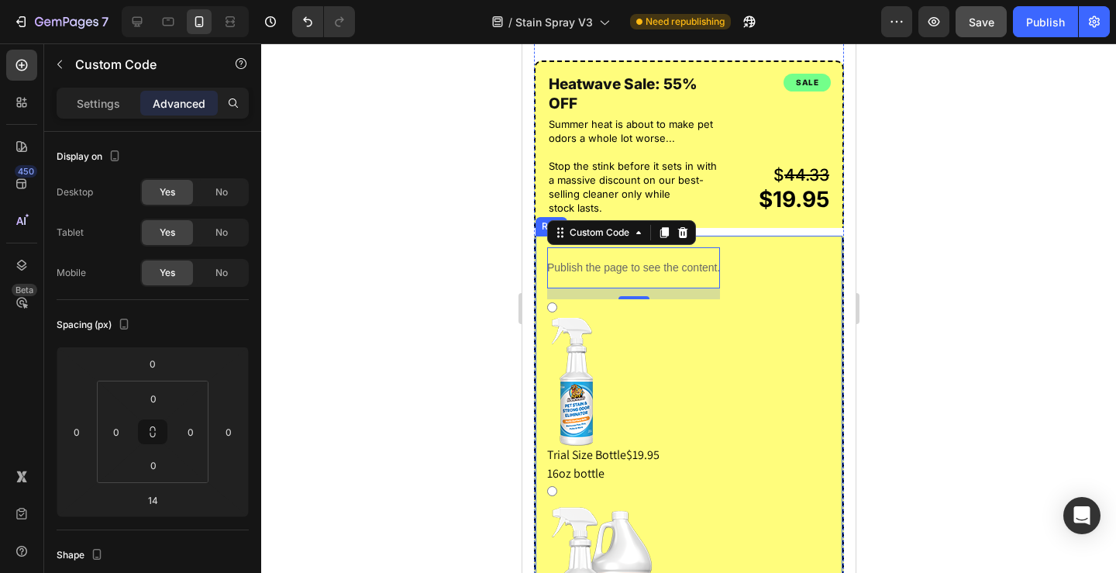
click at [769, 244] on div "Publish the page to see the content. Custom Code 14 Trial Size Bottle $19.95 16…" at bounding box center [688, 477] width 310 height 483
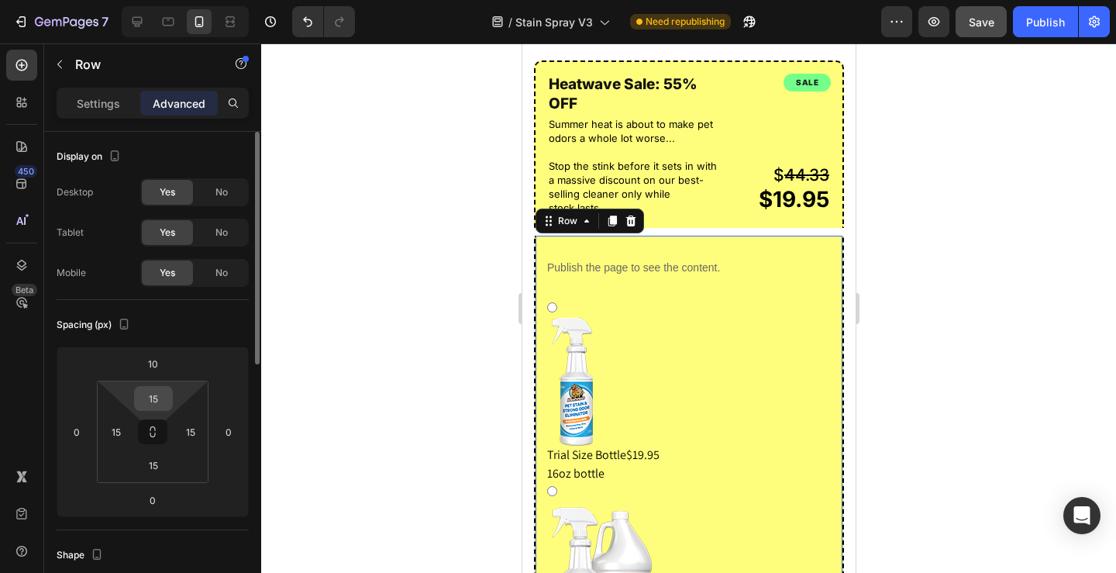
click at [151, 397] on input "15" at bounding box center [153, 398] width 31 height 23
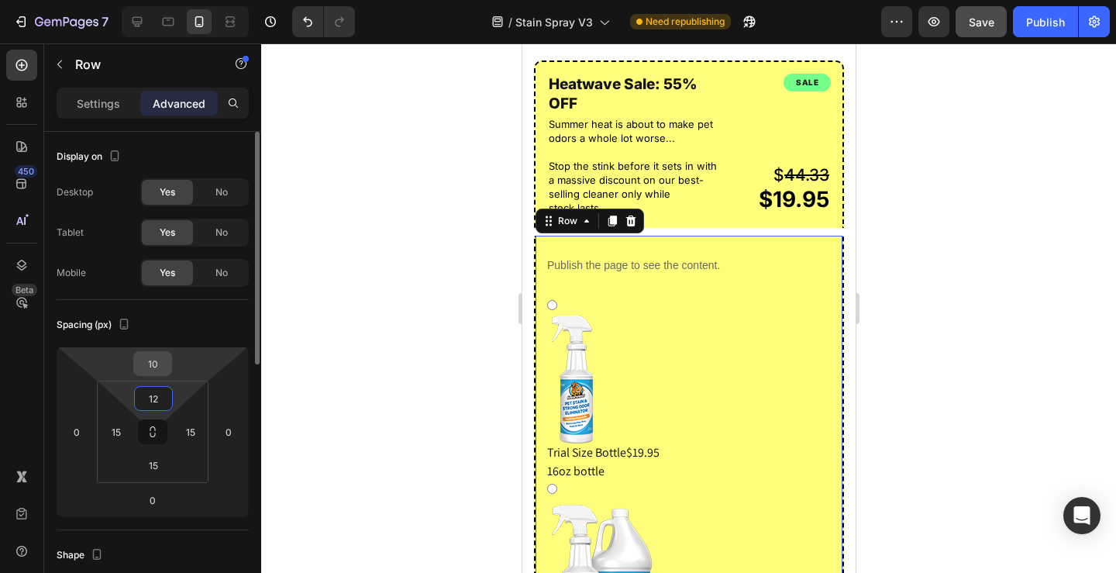
type input "12"
click at [150, 368] on input "10" at bounding box center [152, 363] width 31 height 23
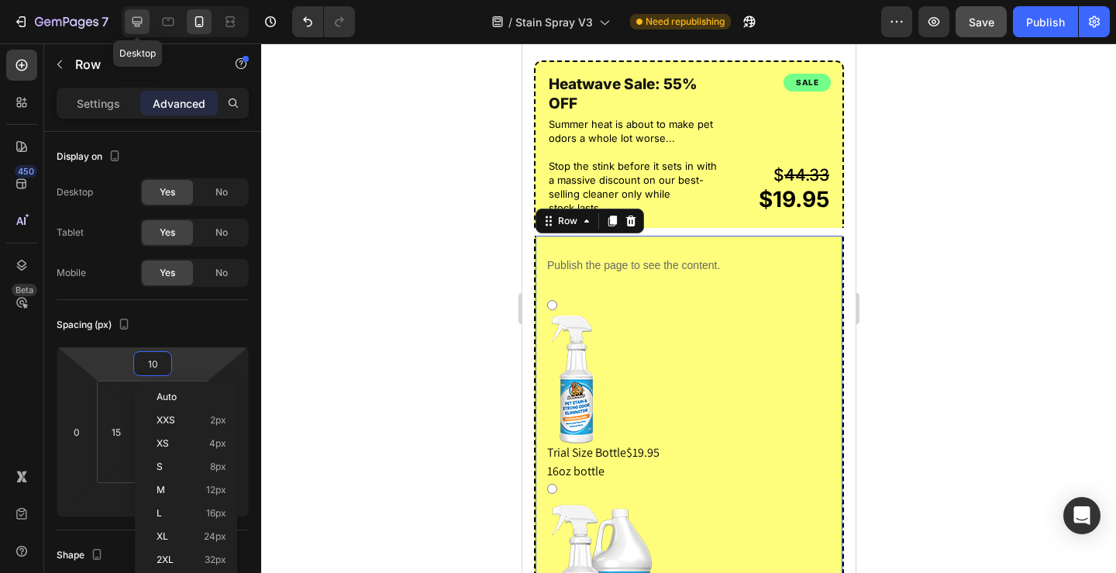
click at [142, 22] on icon at bounding box center [137, 22] width 10 height 10
type input "-1"
type input "25"
type input "12"
type input "25"
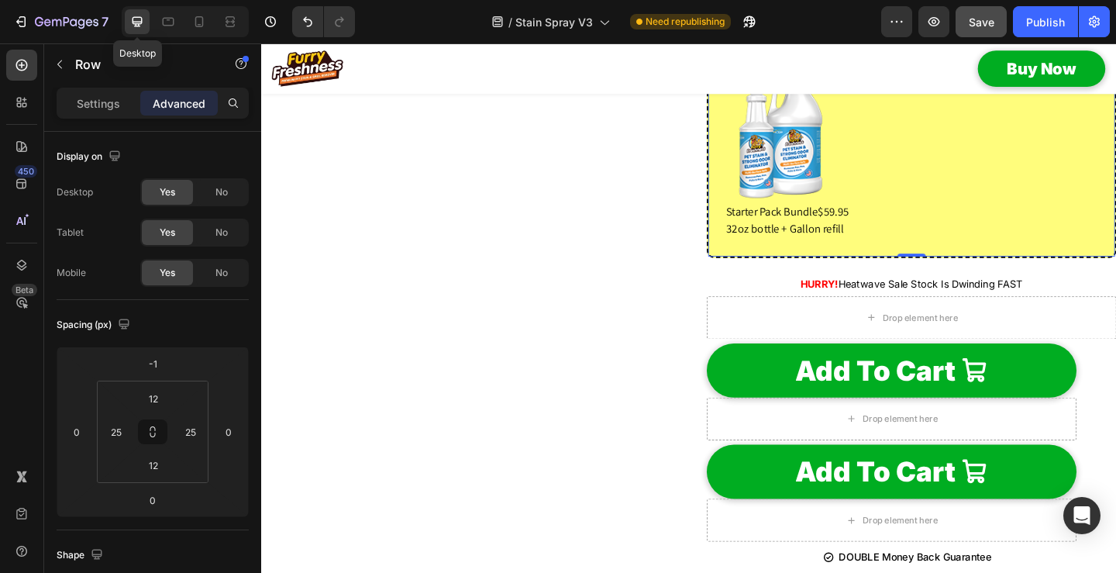
scroll to position [1472, 0]
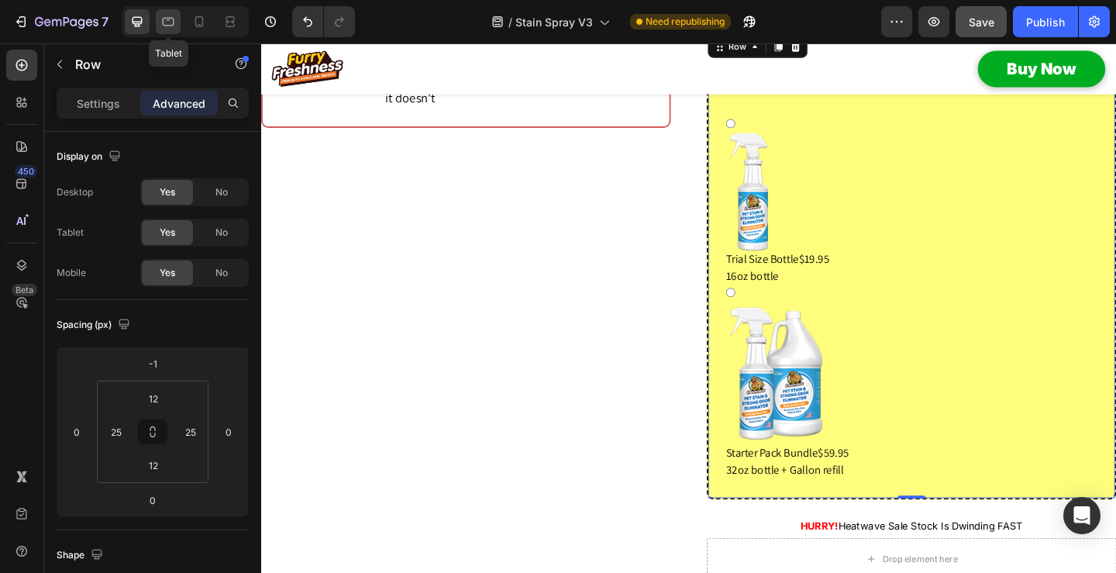
click at [163, 22] on icon at bounding box center [169, 22] width 12 height 9
type input "-10"
type input "20"
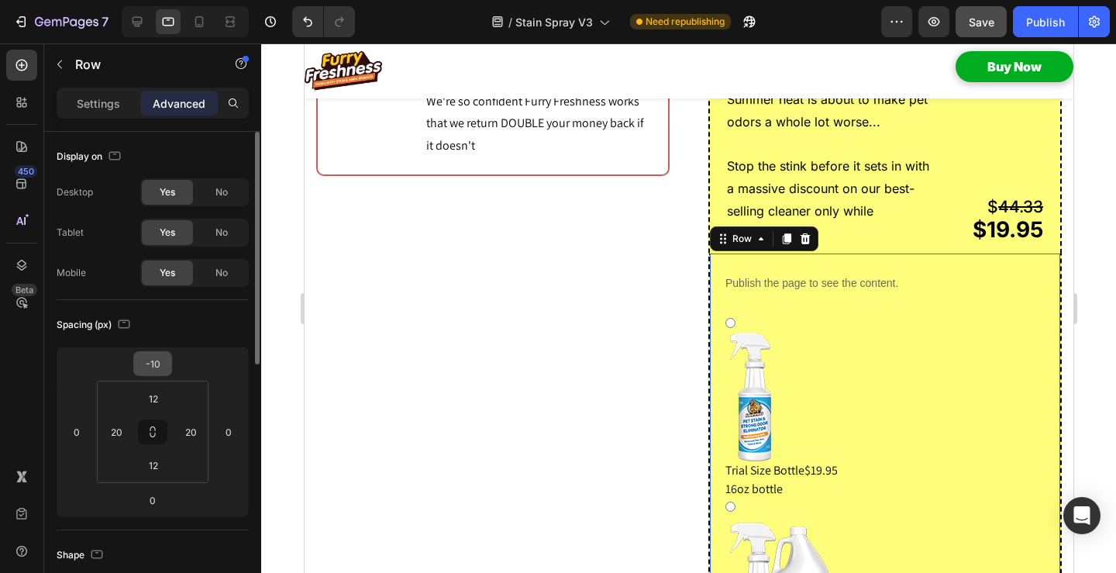
click at [160, 364] on input "-10" at bounding box center [152, 363] width 31 height 23
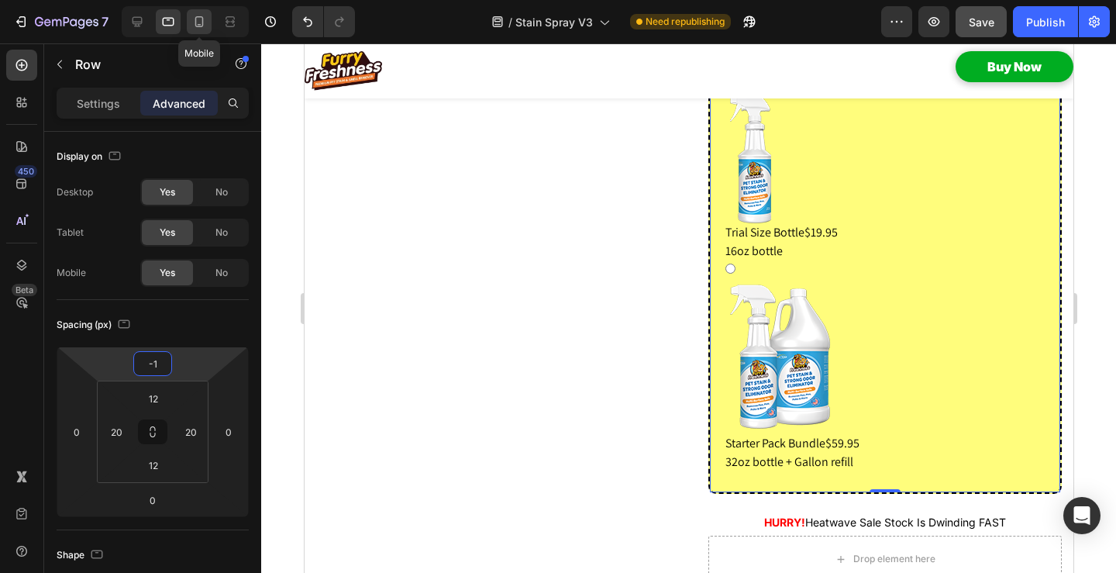
click at [204, 22] on icon at bounding box center [198, 21] width 15 height 15
type input "10"
type input "15"
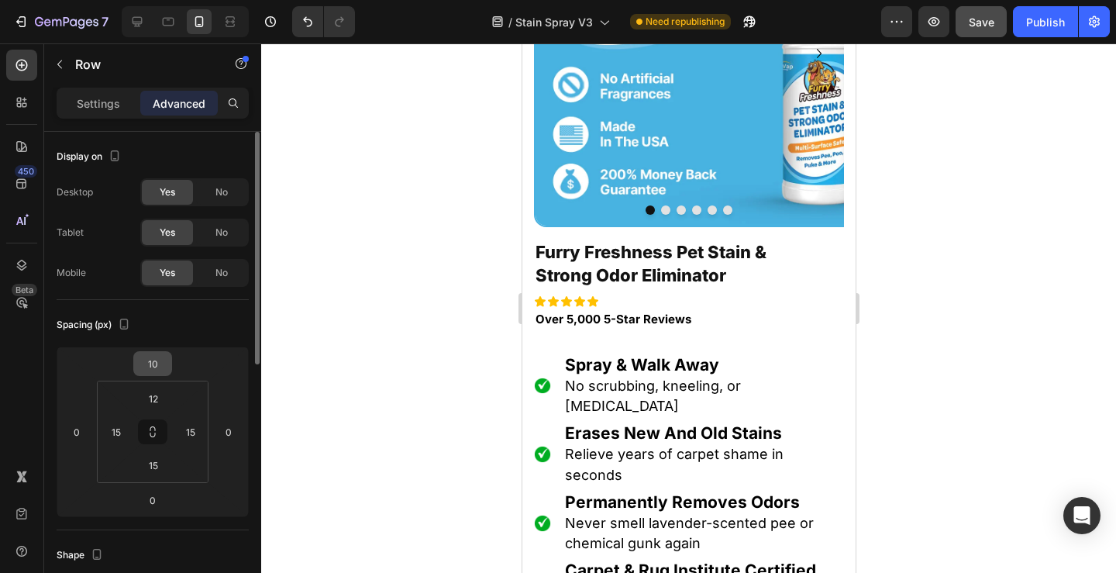
click at [152, 359] on input "10" at bounding box center [152, 363] width 31 height 23
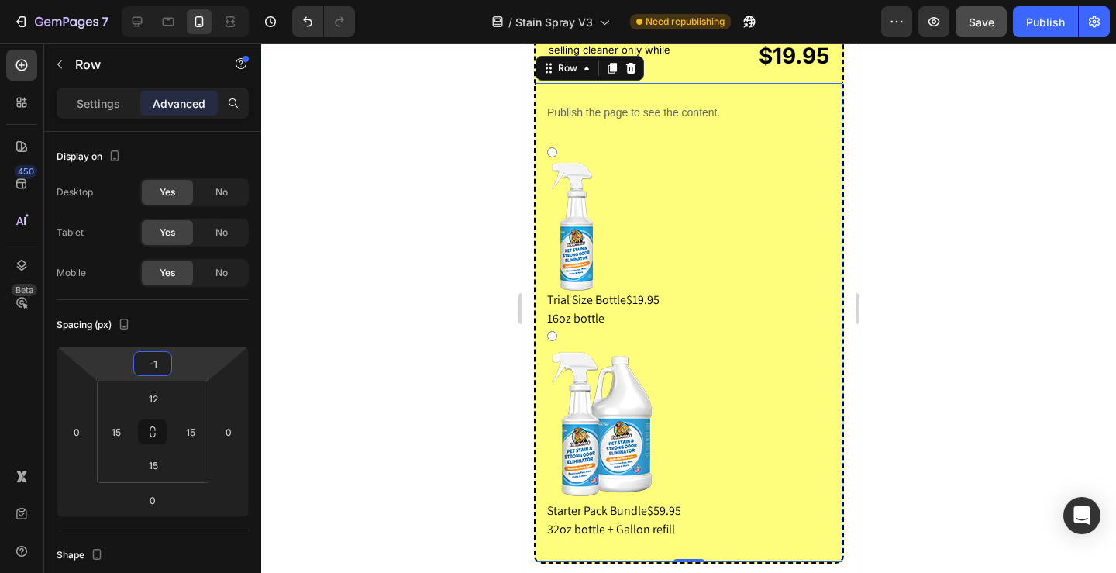
scroll to position [1621, 0]
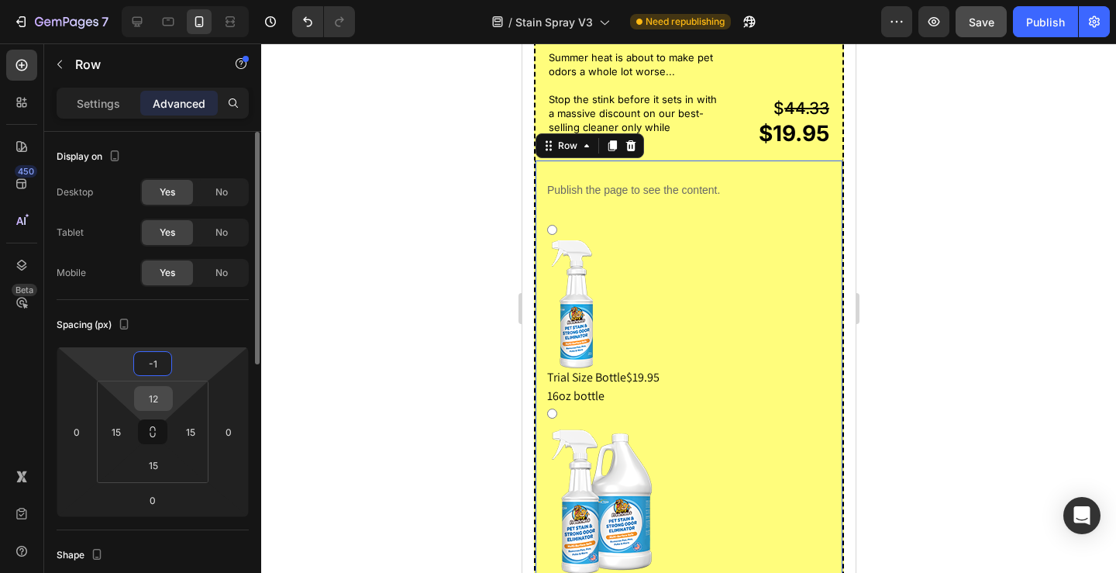
type input "-1"
click at [158, 400] on input "12" at bounding box center [153, 398] width 31 height 23
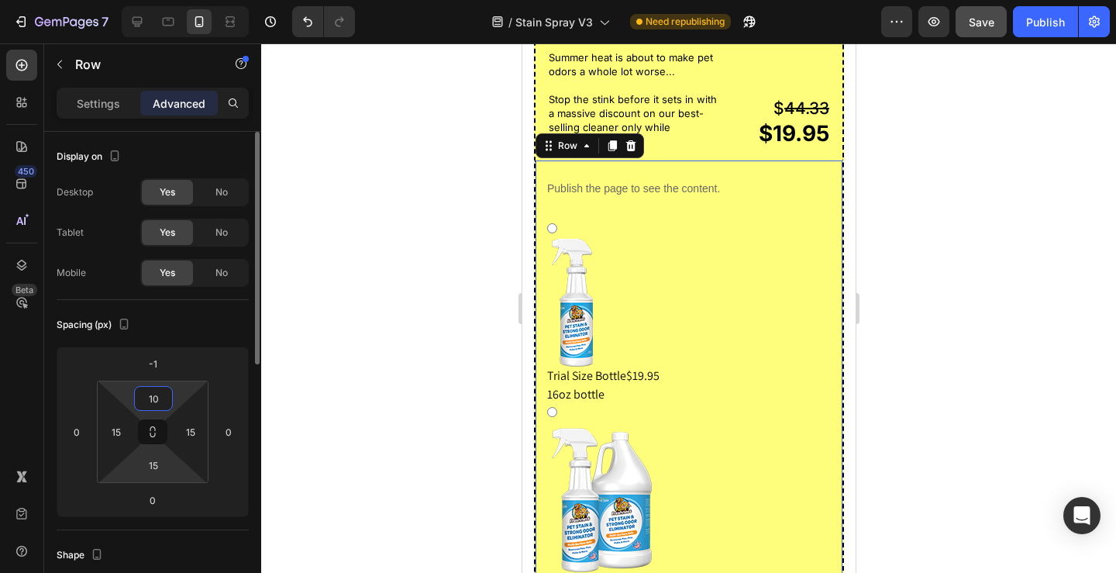
type input "10"
click at [147, 468] on input "15" at bounding box center [153, 464] width 31 height 23
type input "10"
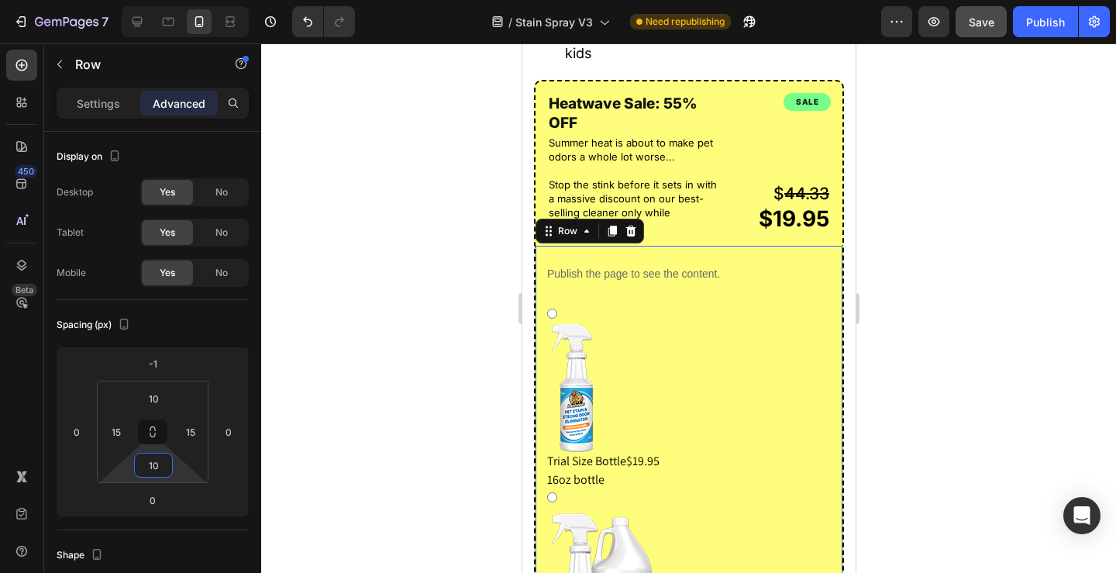
scroll to position [1543, 0]
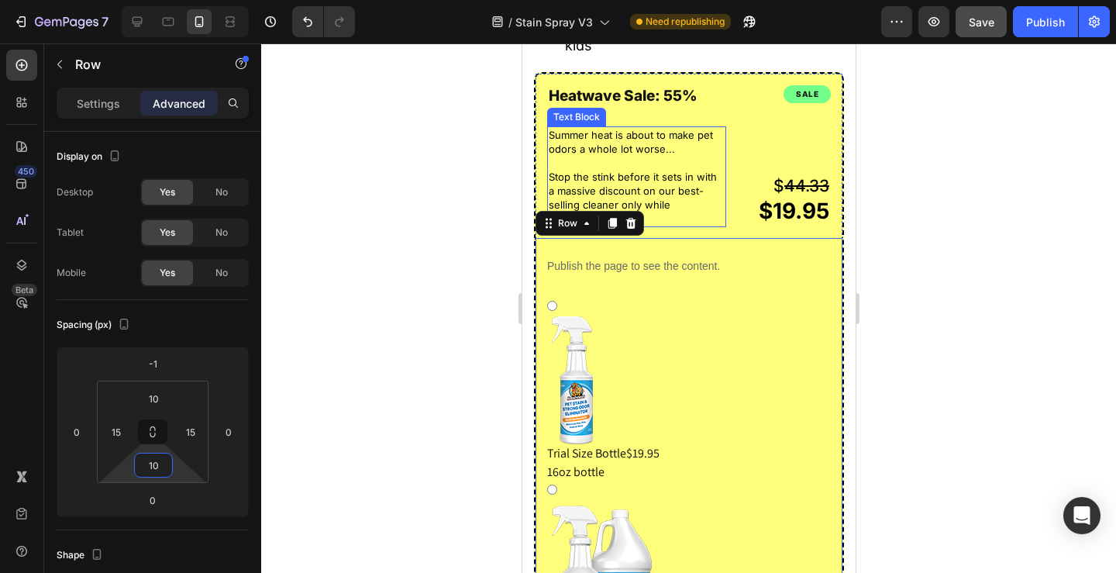
click at [709, 225] on p "Stop the stink before it sets in with a massive discount on our best-selling cl…" at bounding box center [636, 198] width 176 height 56
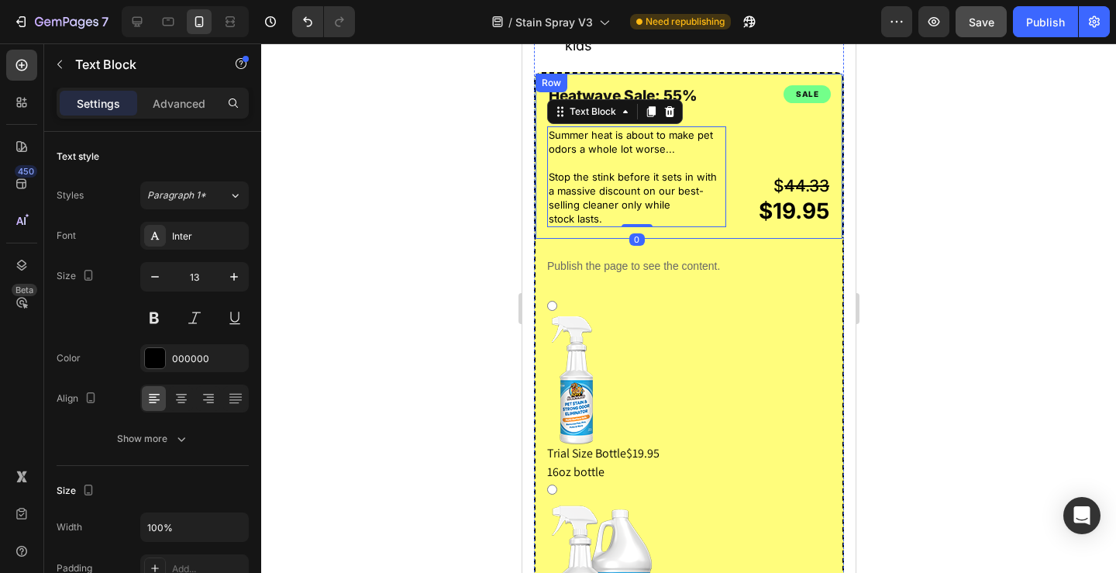
click at [727, 88] on div "sale Heading $ 44.33 $19.95 Text Block Heatwave Sale: 55% OFF Heading Summer he…" at bounding box center [688, 155] width 310 height 167
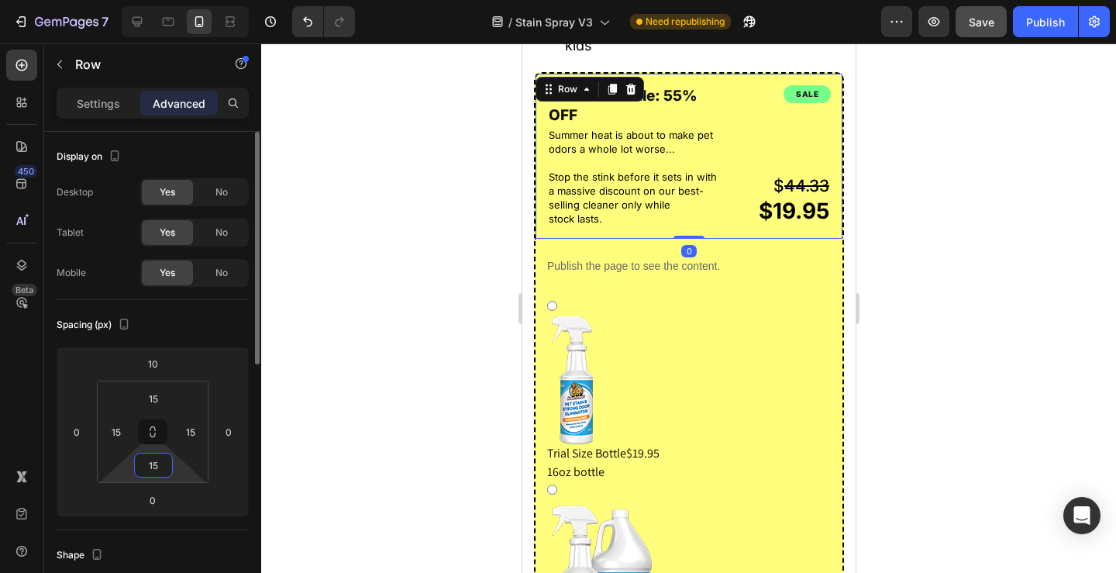
click at [163, 469] on input "15" at bounding box center [153, 464] width 31 height 23
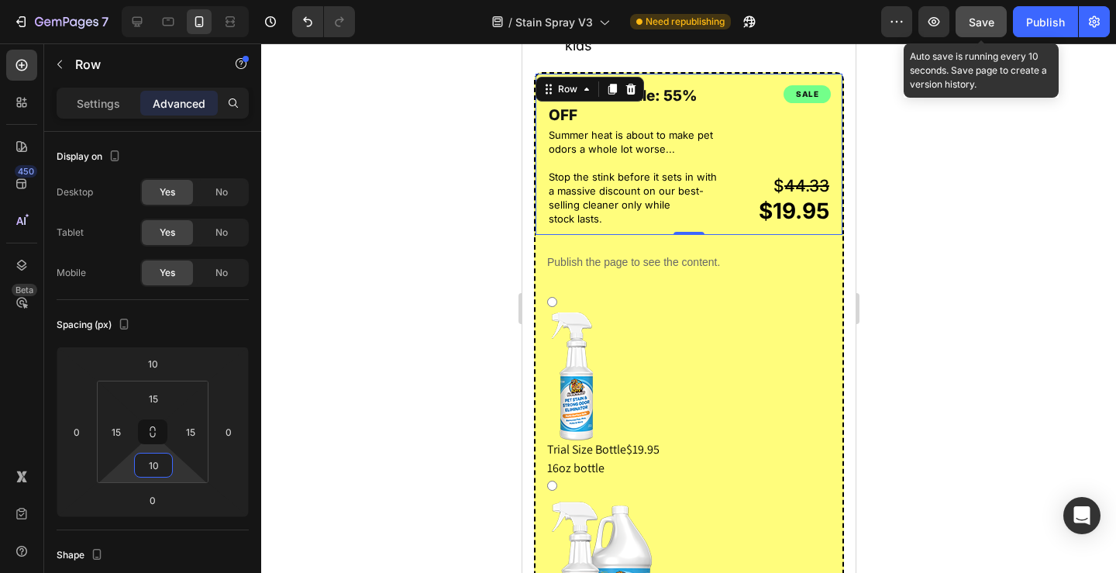
type input "10"
click at [971, 21] on span "Save" at bounding box center [981, 21] width 26 height 13
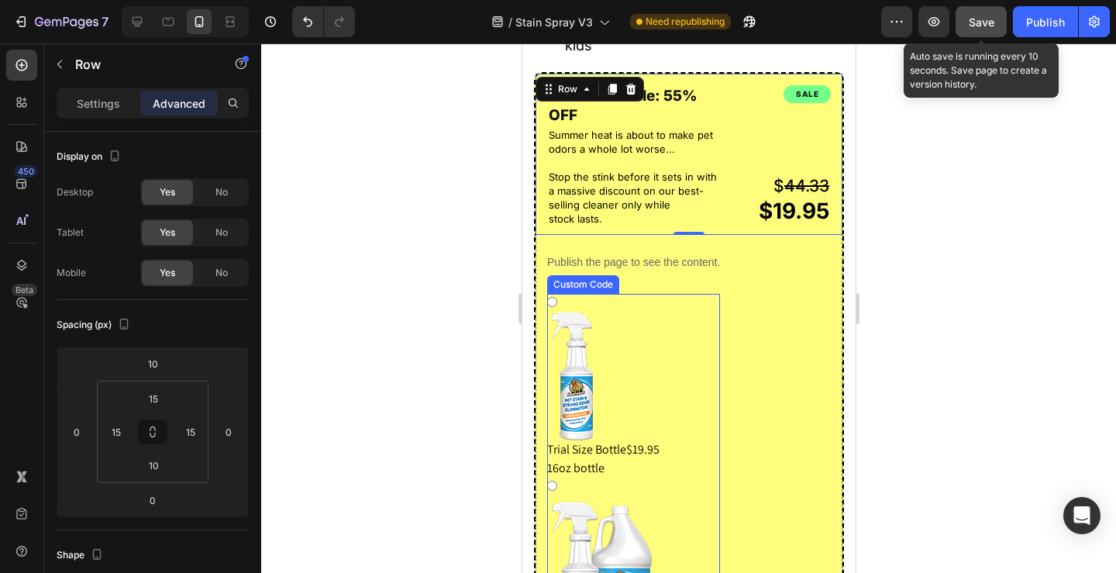
click at [610, 323] on div "Trial Size Bottle $19.95 16oz bottle" at bounding box center [632, 394] width 173 height 165
click at [556, 307] on input "Trial Size Bottle $19.95 16oz bottle" at bounding box center [551, 302] width 10 height 10
radio input "true"
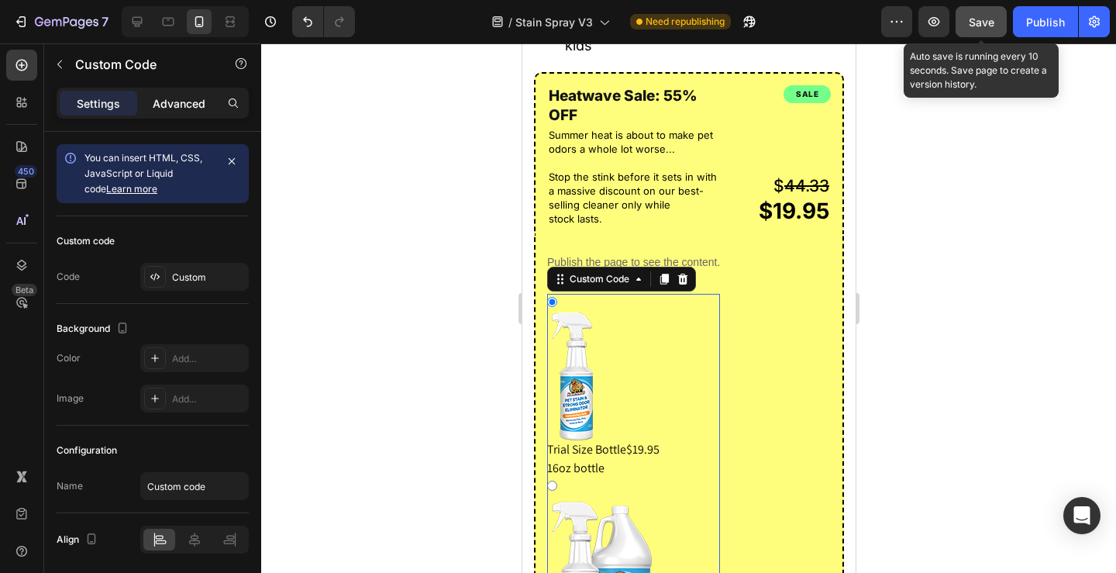
click at [185, 108] on p "Advanced" at bounding box center [179, 103] width 53 height 16
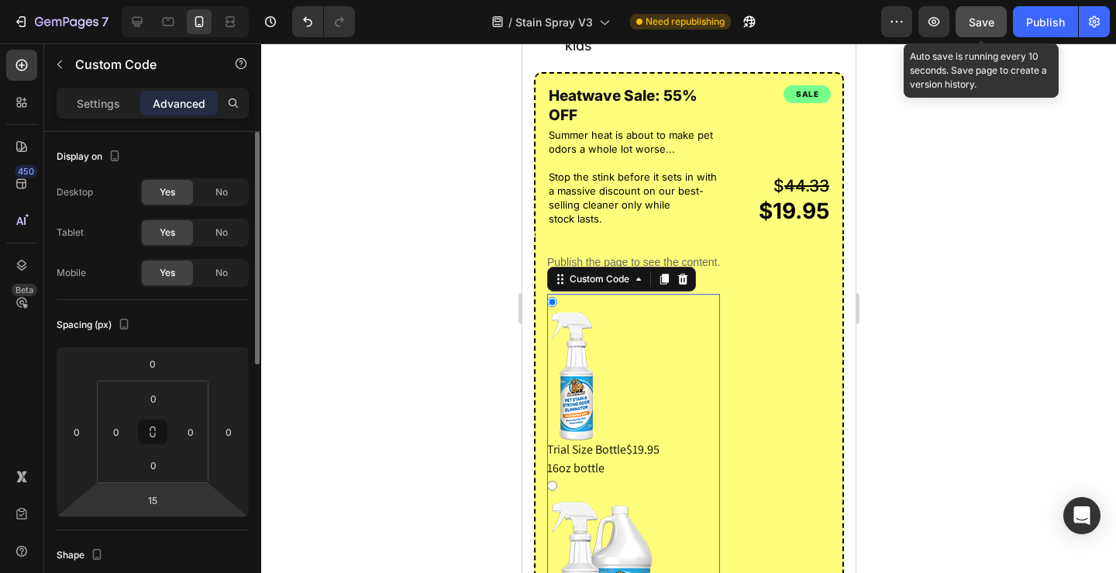
click at [156, 497] on input "15" at bounding box center [152, 499] width 31 height 23
click at [191, 0] on html "7 Version history / Stain Spray V3 Need republishing Preview Save Auto save is …" at bounding box center [558, 0] width 1116 height 0
click at [986, 25] on span "Save" at bounding box center [981, 21] width 26 height 13
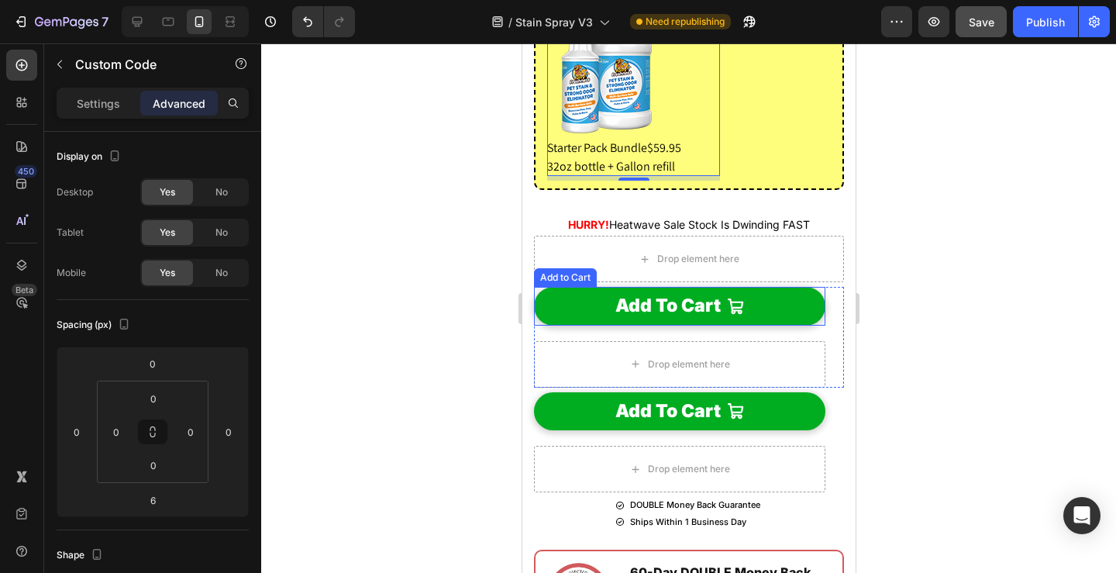
scroll to position [2086, 0]
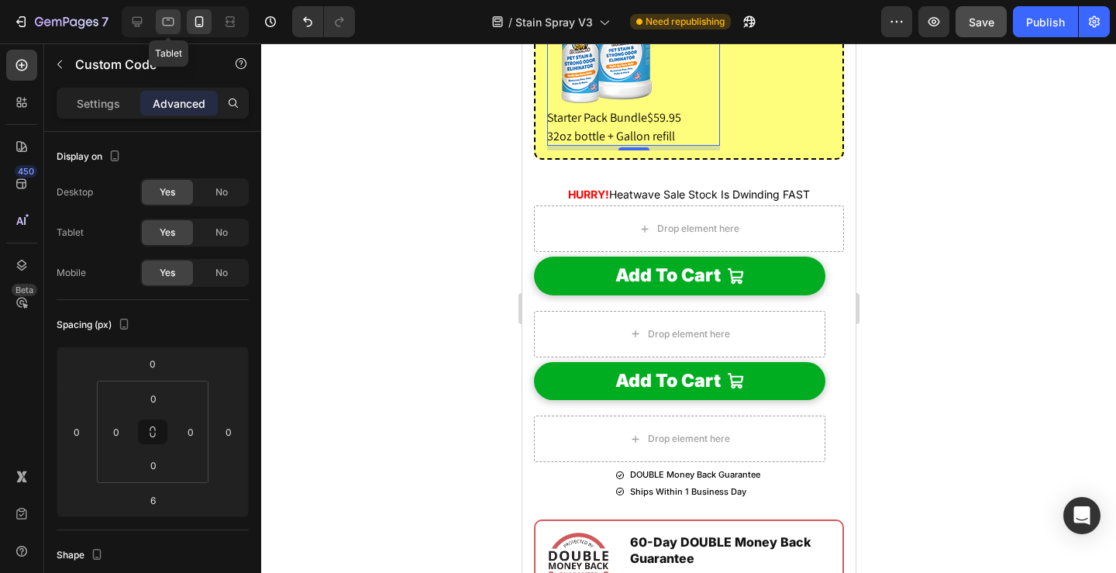
click at [170, 26] on icon at bounding box center [169, 22] width 12 height 9
type input "15"
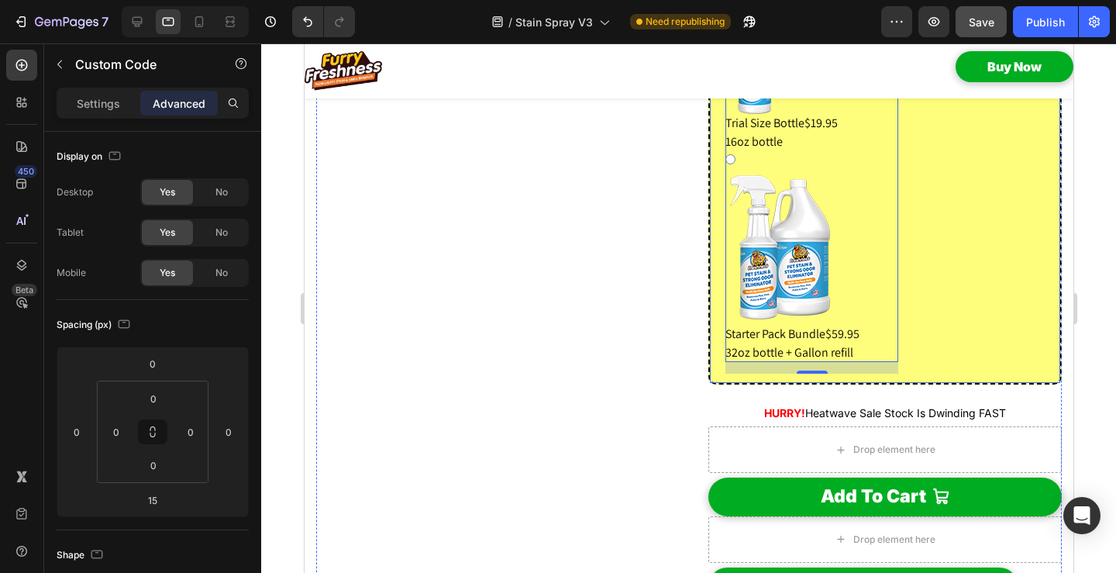
scroll to position [1970, 0]
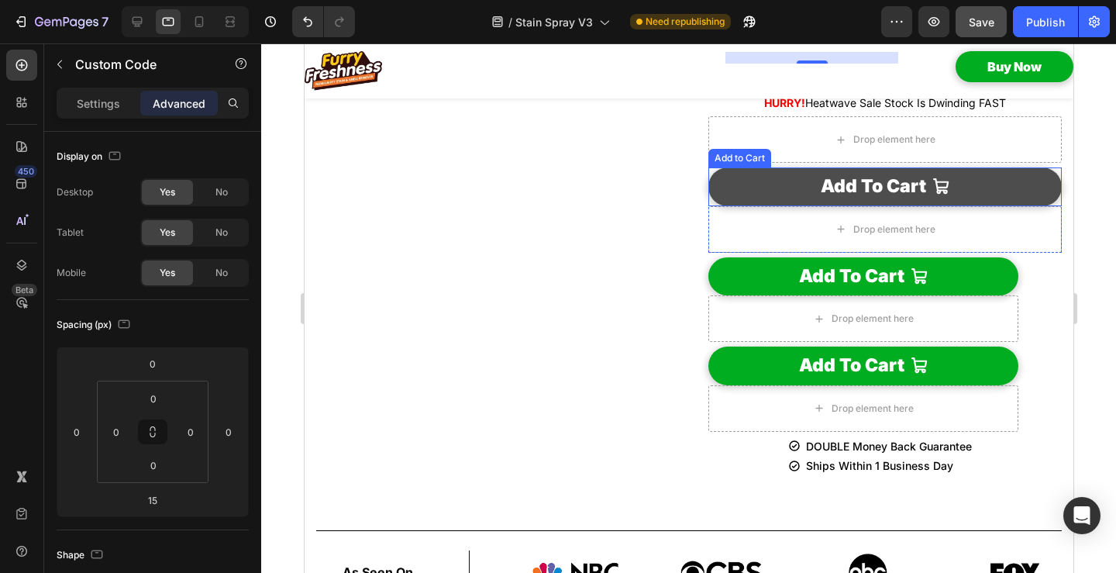
click at [707, 205] on button "Add To Cart" at bounding box center [883, 186] width 353 height 38
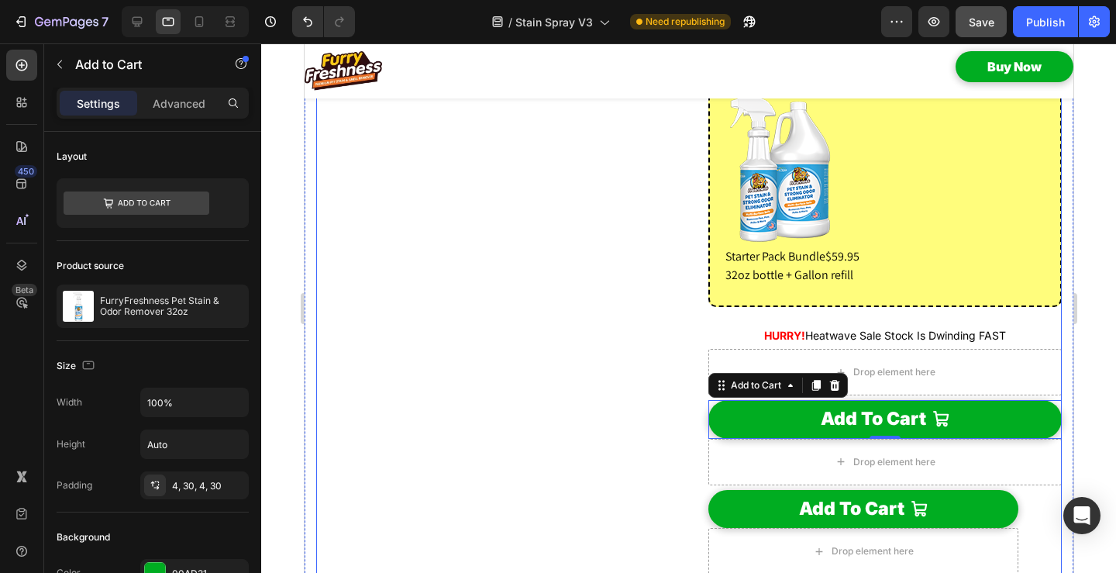
scroll to position [1893, 0]
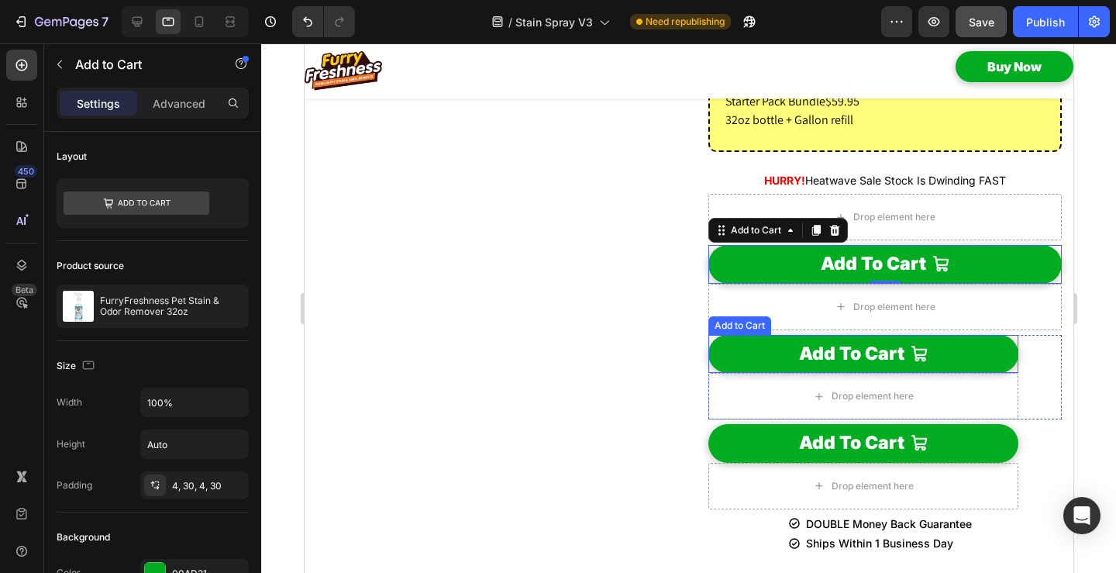
click at [708, 373] on button "Add To Cart" at bounding box center [862, 354] width 310 height 38
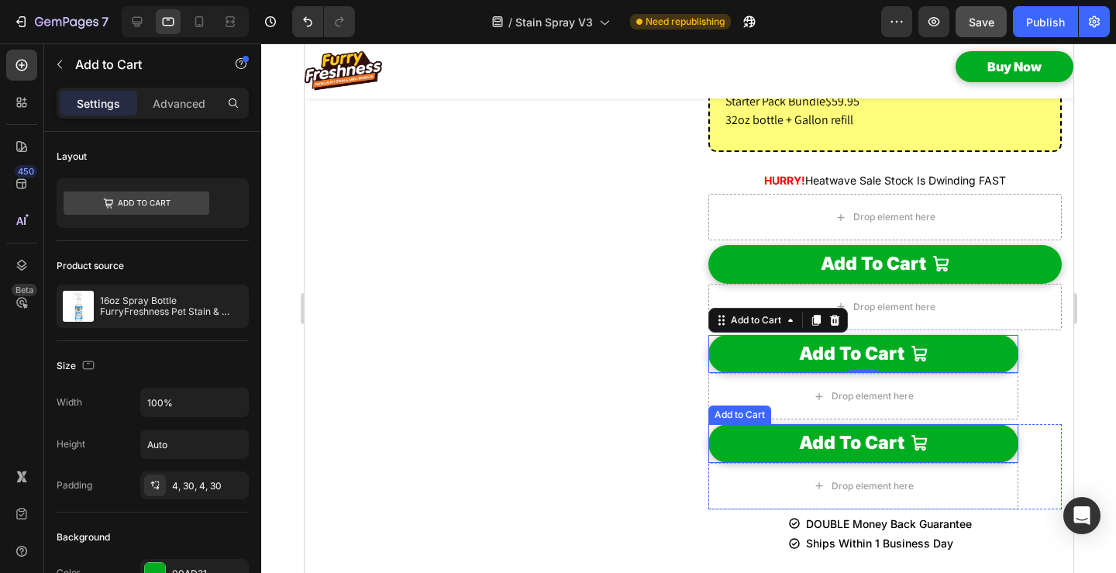
click at [709, 462] on button "Add To Cart" at bounding box center [862, 443] width 310 height 38
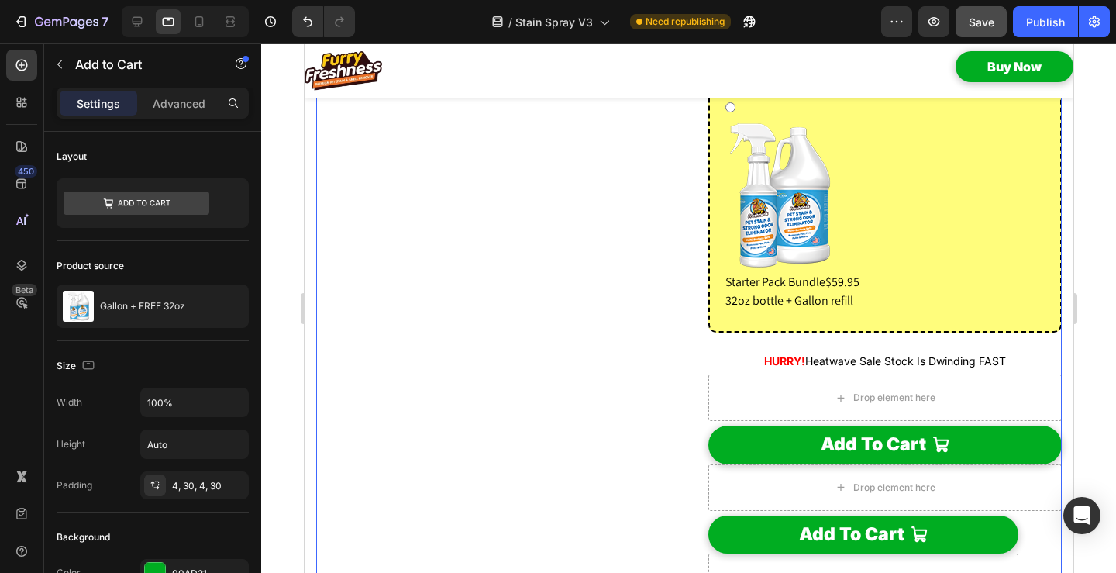
scroll to position [1815, 0]
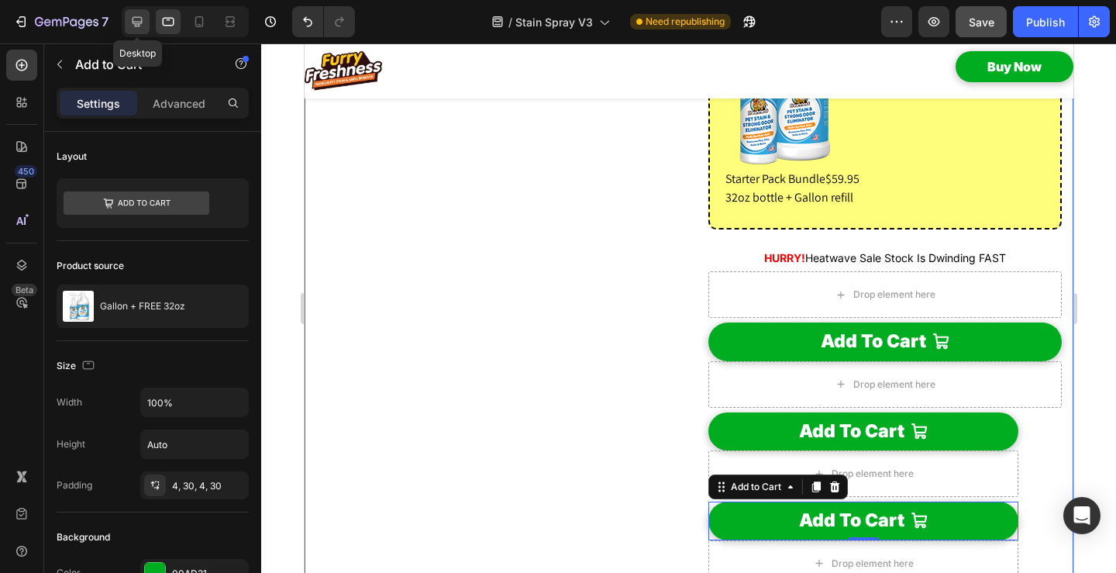
click at [143, 25] on icon at bounding box center [136, 21] width 15 height 15
type input "38"
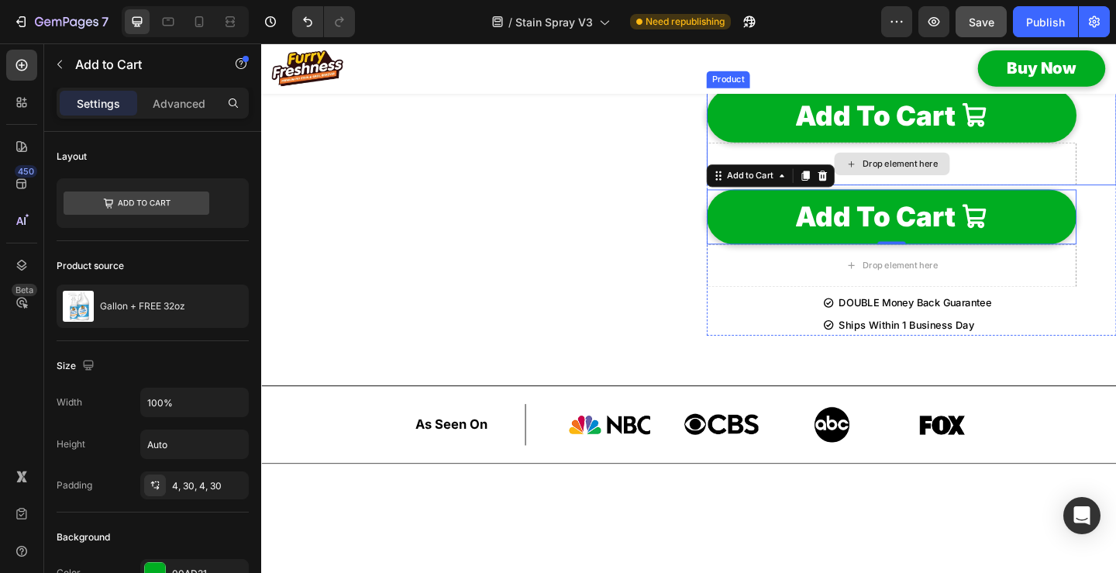
scroll to position [1811, 0]
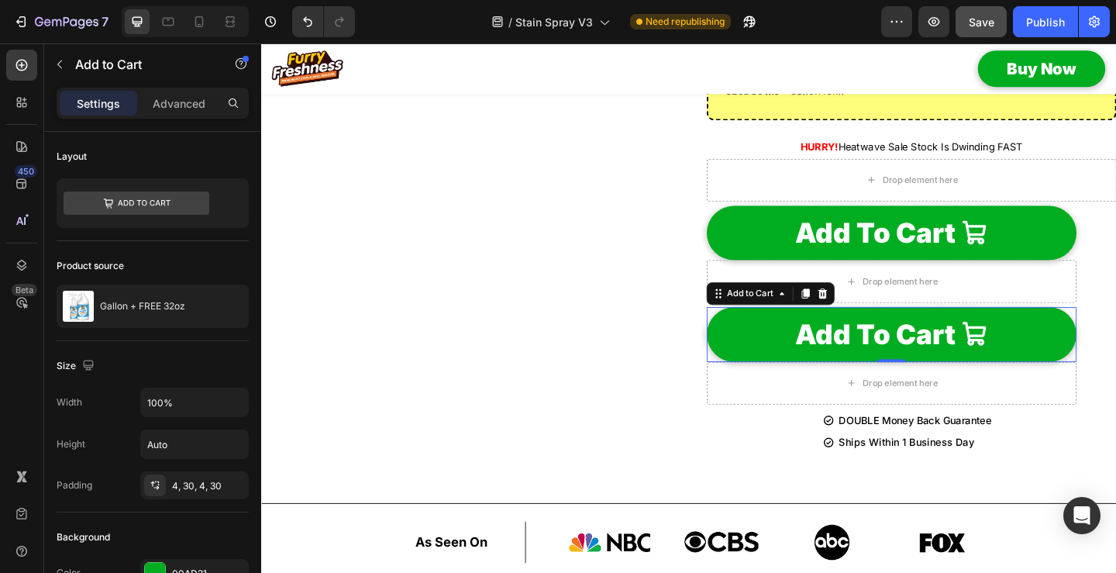
click at [745, 334] on div "Add To Cart Add to Cart 0" at bounding box center [946, 359] width 402 height 59
click at [750, 232] on button "Add To Cart" at bounding box center [946, 249] width 402 height 59
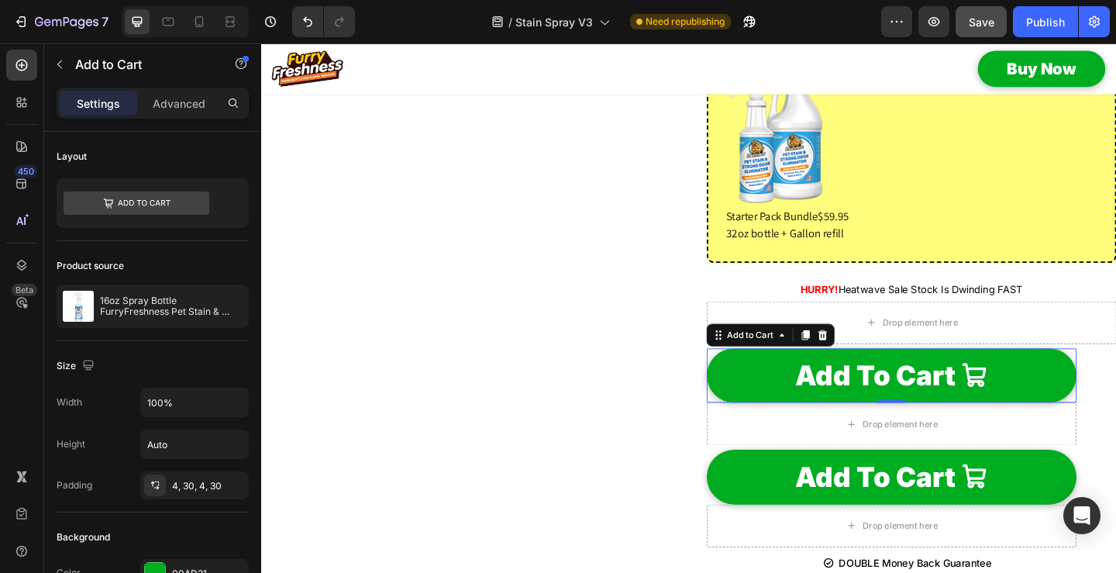
scroll to position [1733, 0]
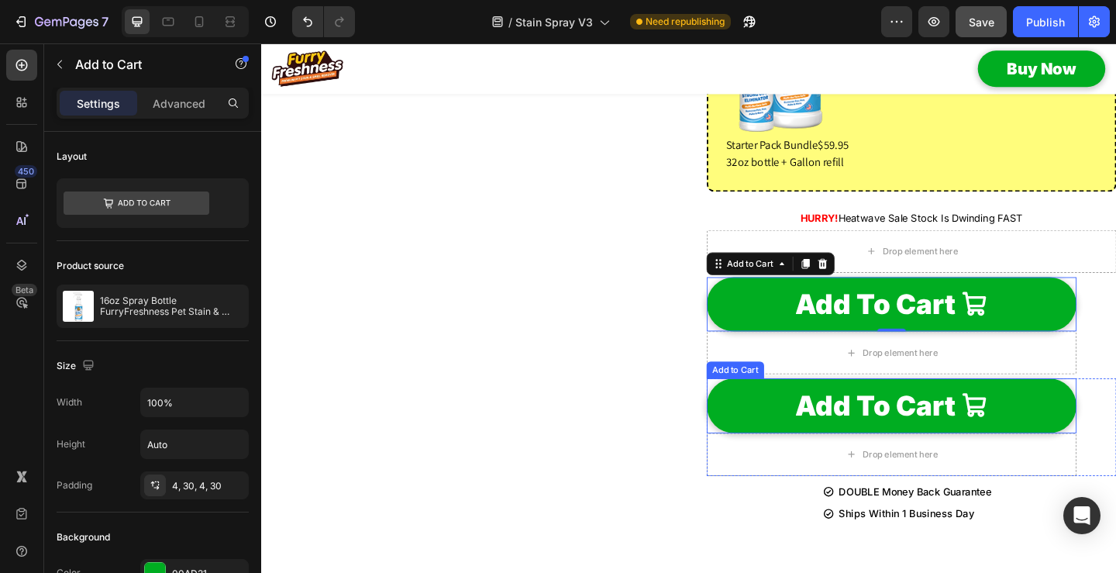
click at [747, 416] on button "Add To Cart" at bounding box center [946, 437] width 402 height 59
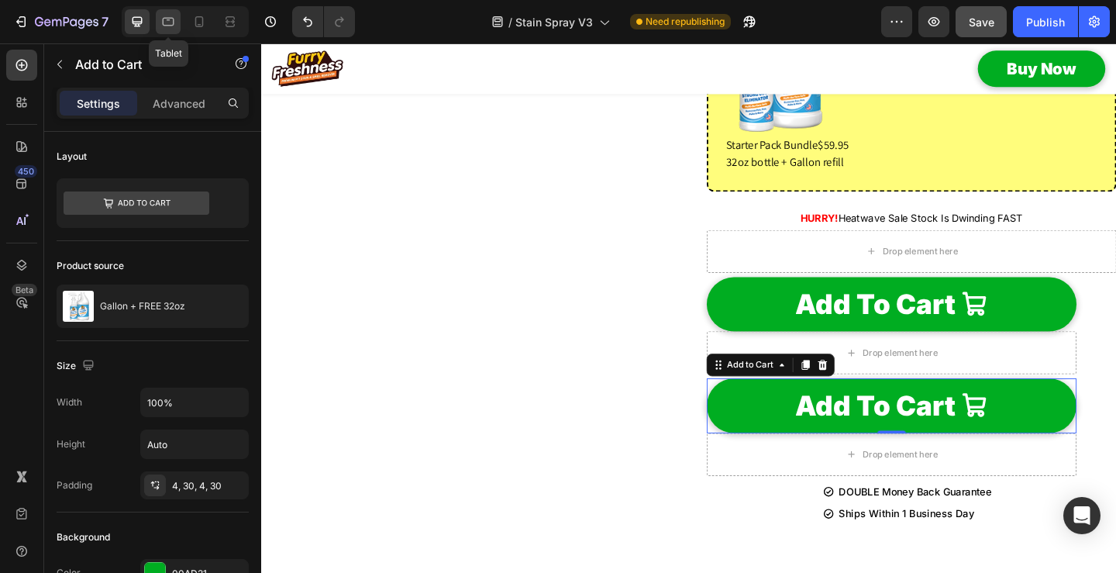
click at [171, 23] on icon at bounding box center [167, 21] width 15 height 15
type input "23"
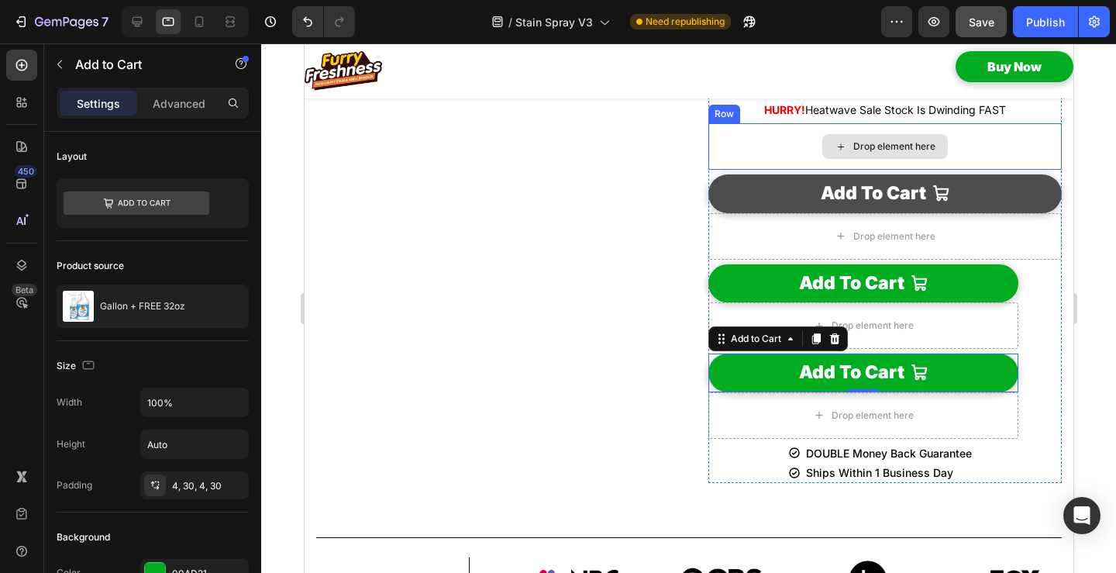
scroll to position [1962, 0]
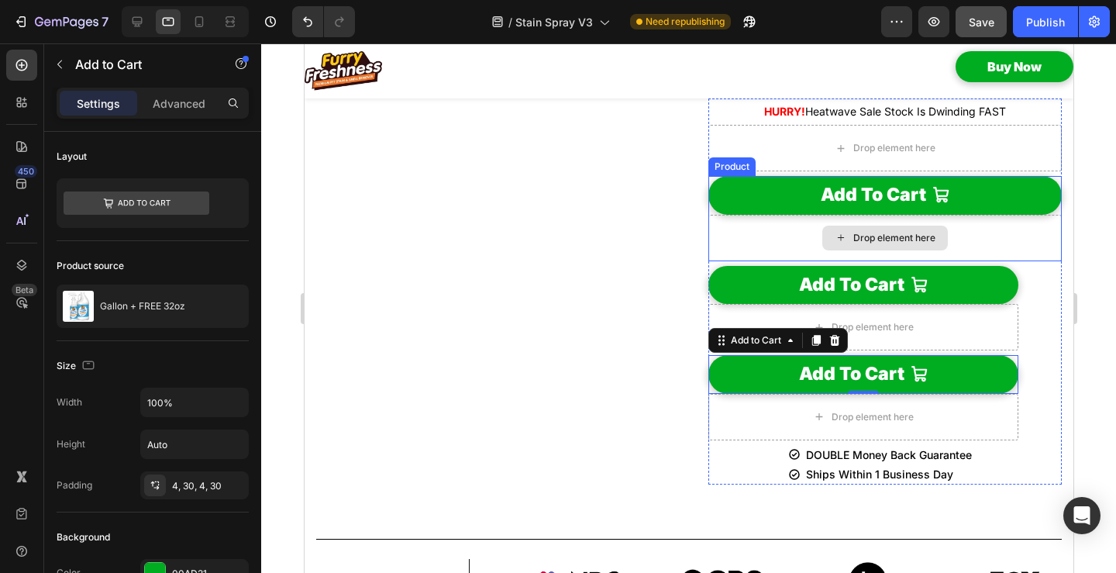
click at [710, 261] on div "Drop element here" at bounding box center [883, 238] width 353 height 46
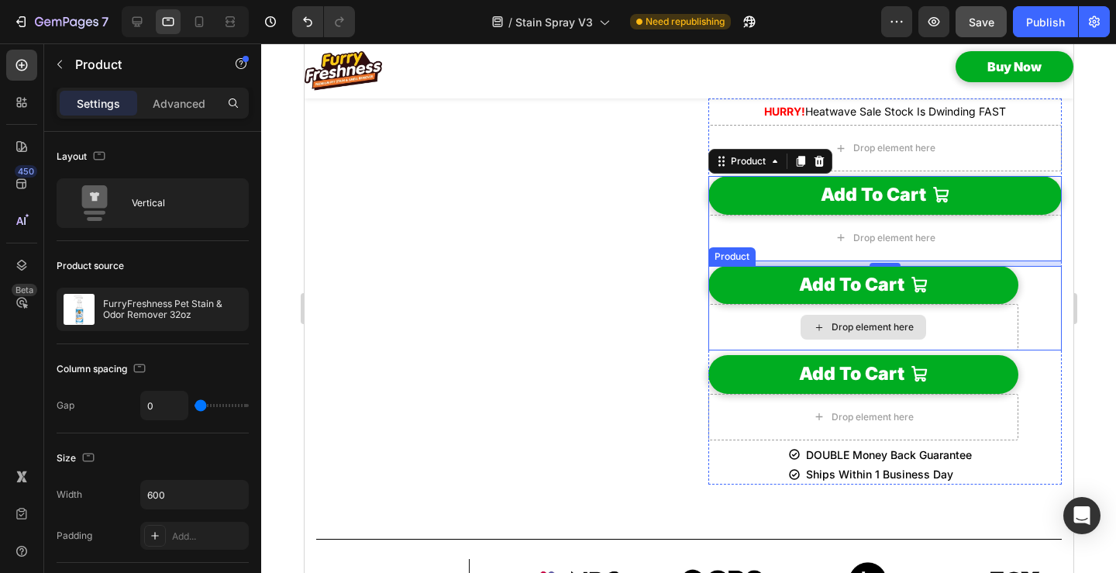
click at [707, 350] on div "Drop element here" at bounding box center [862, 327] width 310 height 46
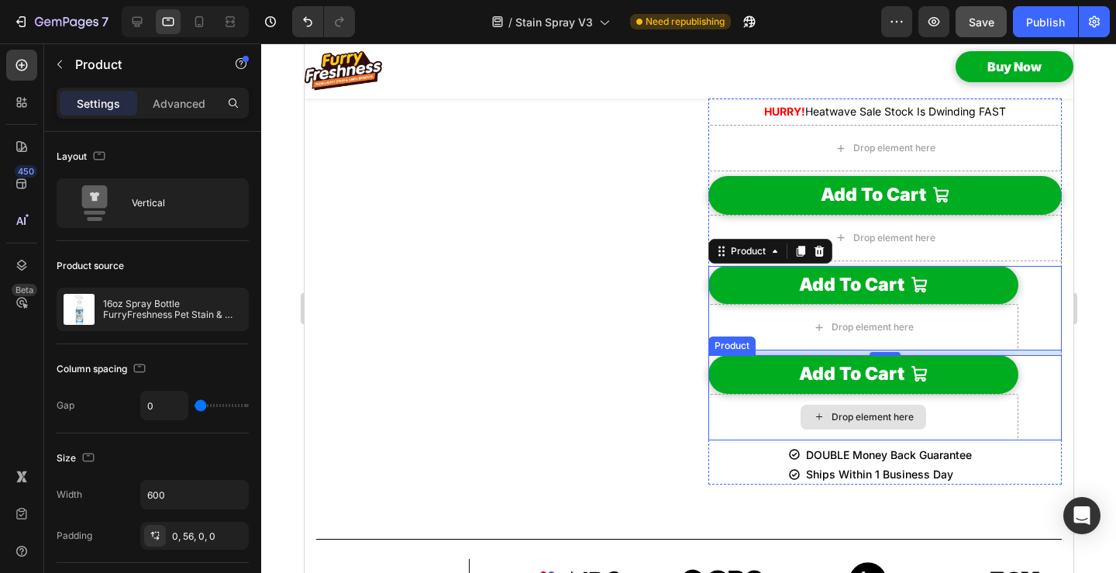
click at [707, 440] on div "Drop element here" at bounding box center [862, 417] width 310 height 46
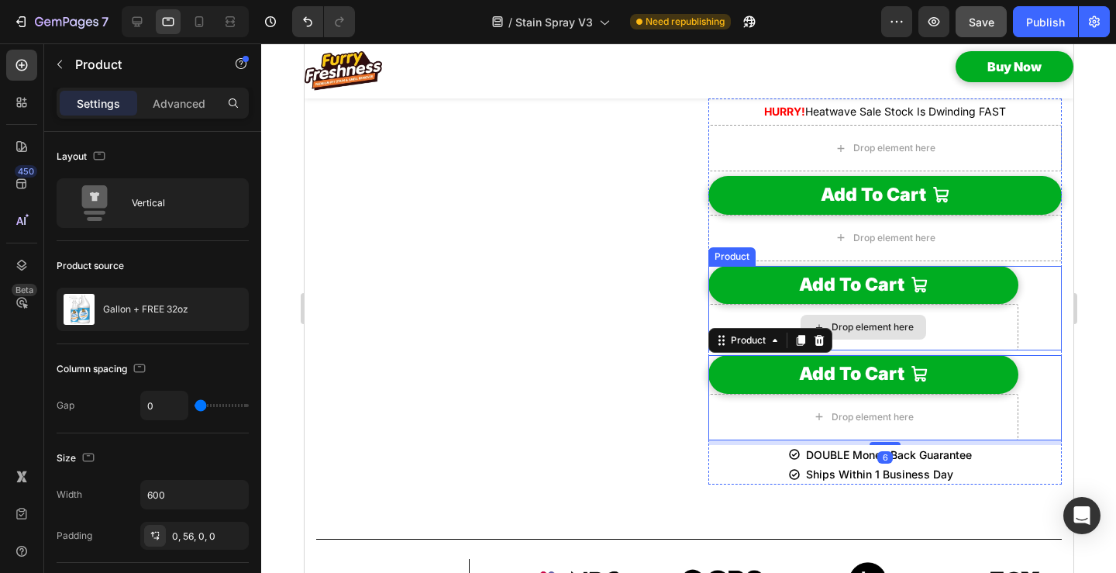
click at [712, 350] on div "Drop element here" at bounding box center [862, 327] width 310 height 46
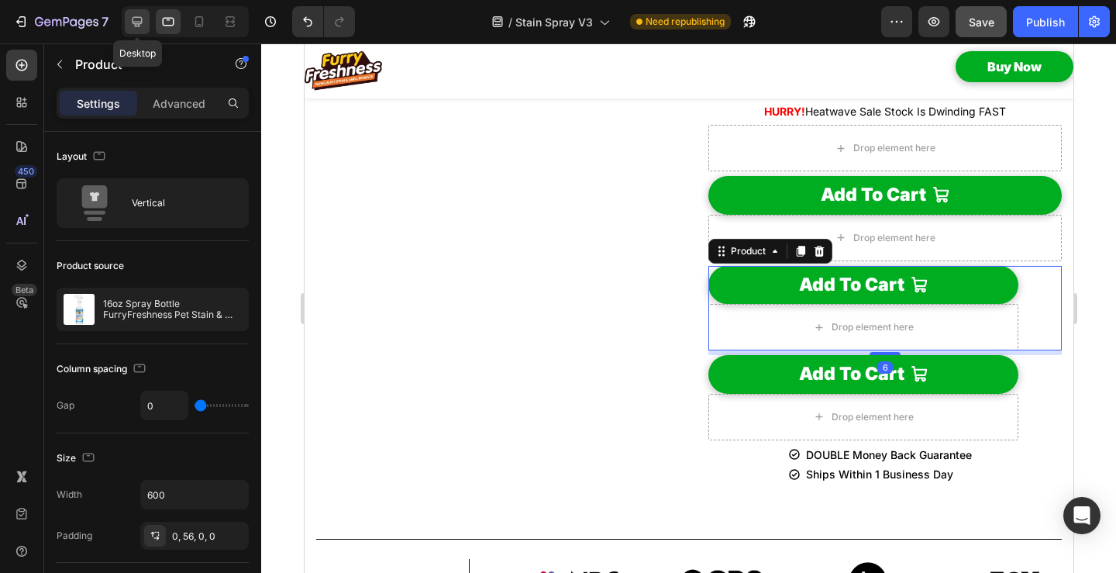
click at [136, 21] on icon at bounding box center [136, 21] width 15 height 15
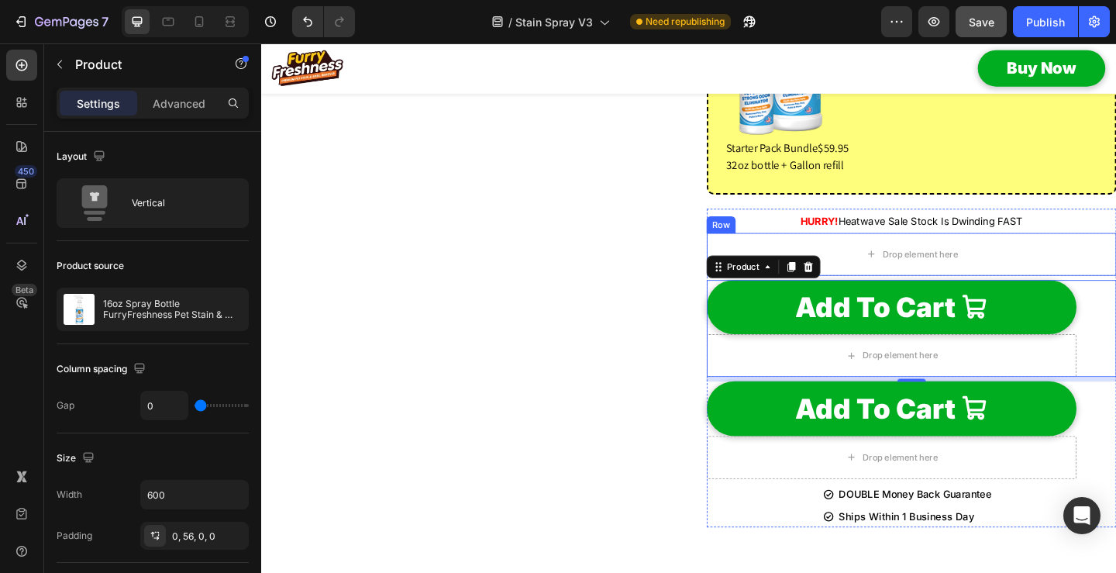
scroll to position [1778, 0]
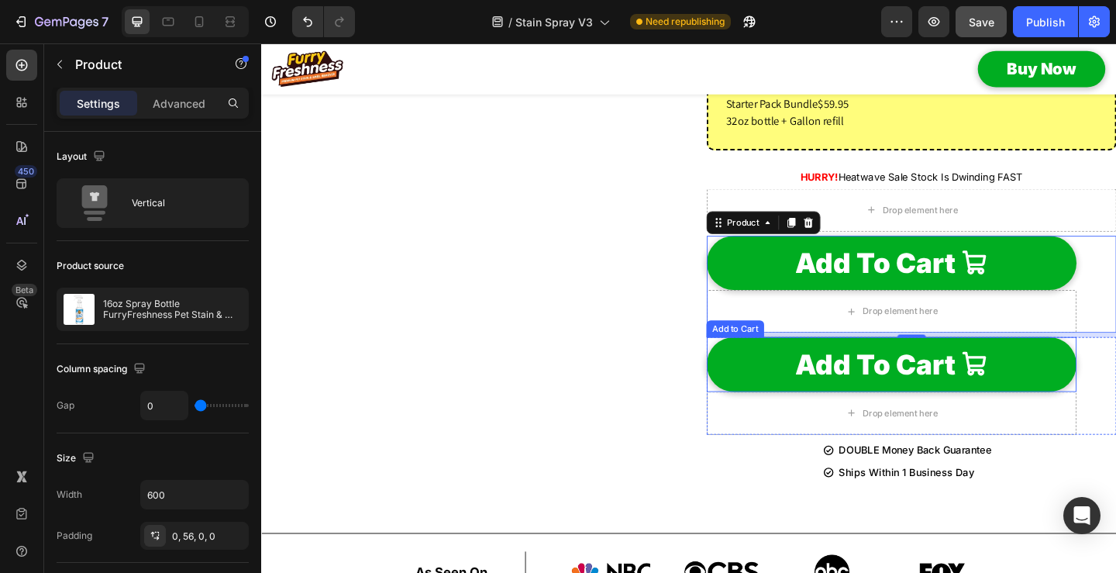
click at [745, 390] on button "Add To Cart" at bounding box center [946, 392] width 402 height 59
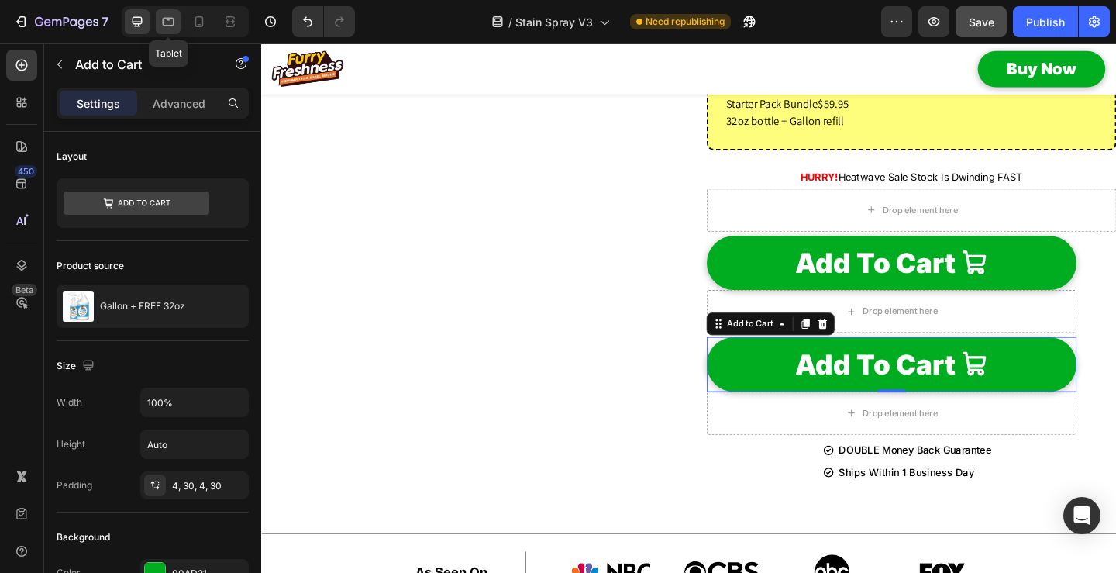
click at [170, 21] on icon at bounding box center [167, 21] width 15 height 15
type input "23"
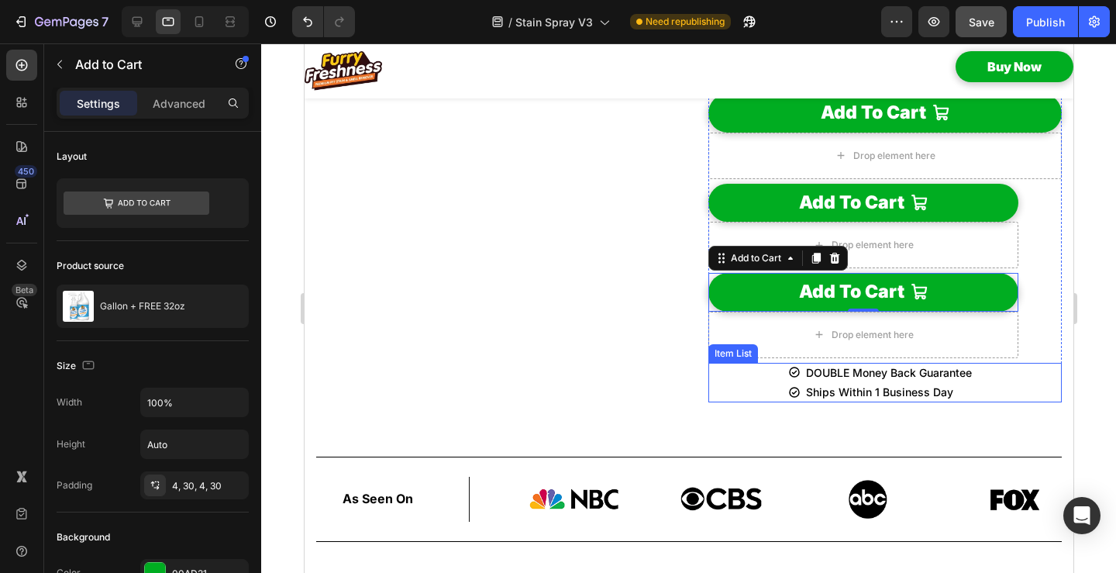
scroll to position [2039, 0]
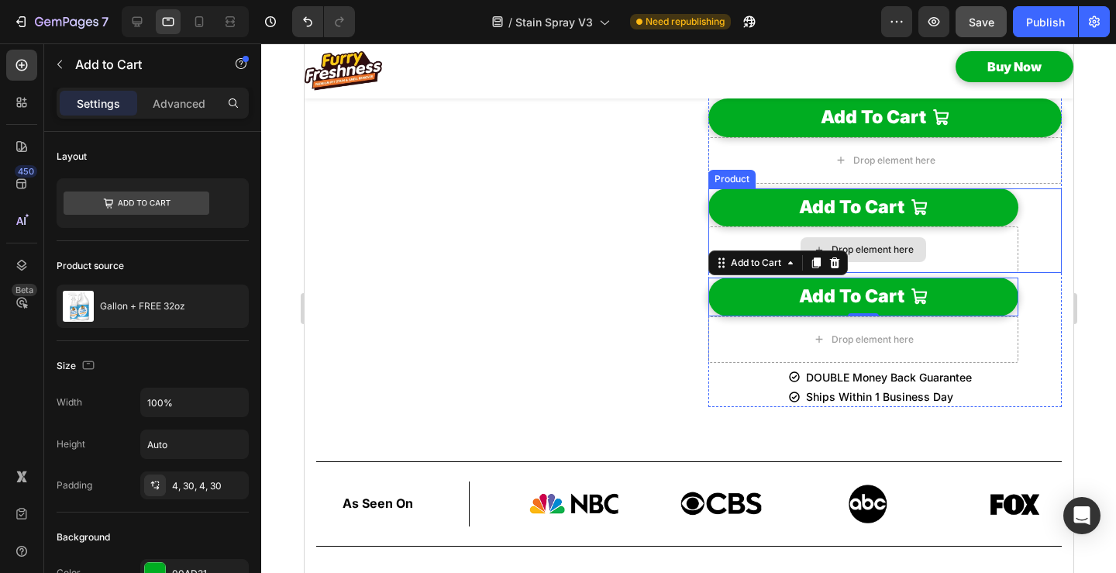
click at [707, 273] on div "Drop element here" at bounding box center [862, 249] width 310 height 46
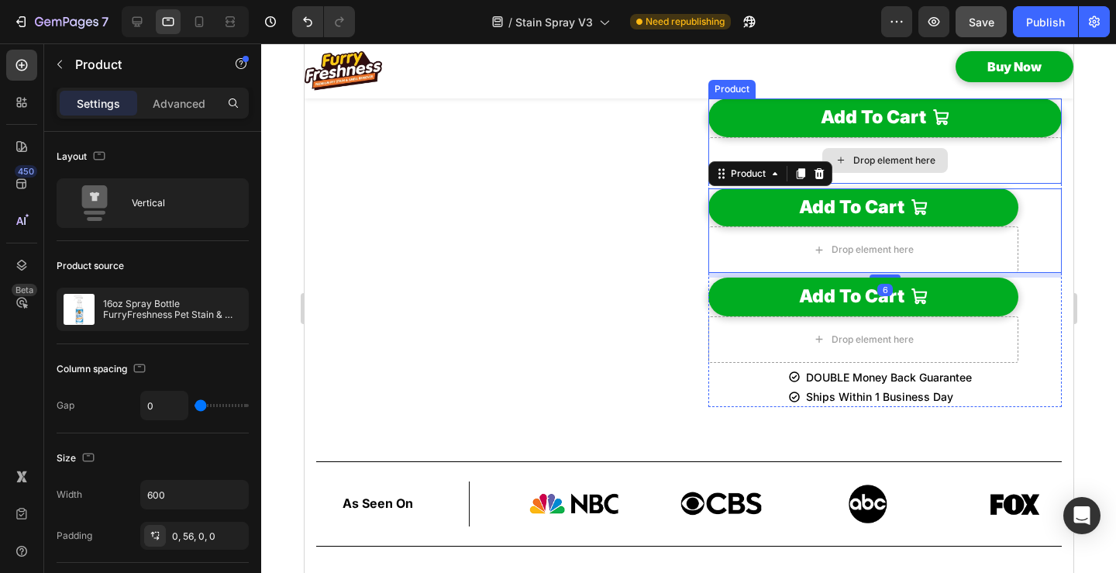
click at [707, 184] on div "Drop element here" at bounding box center [883, 160] width 353 height 46
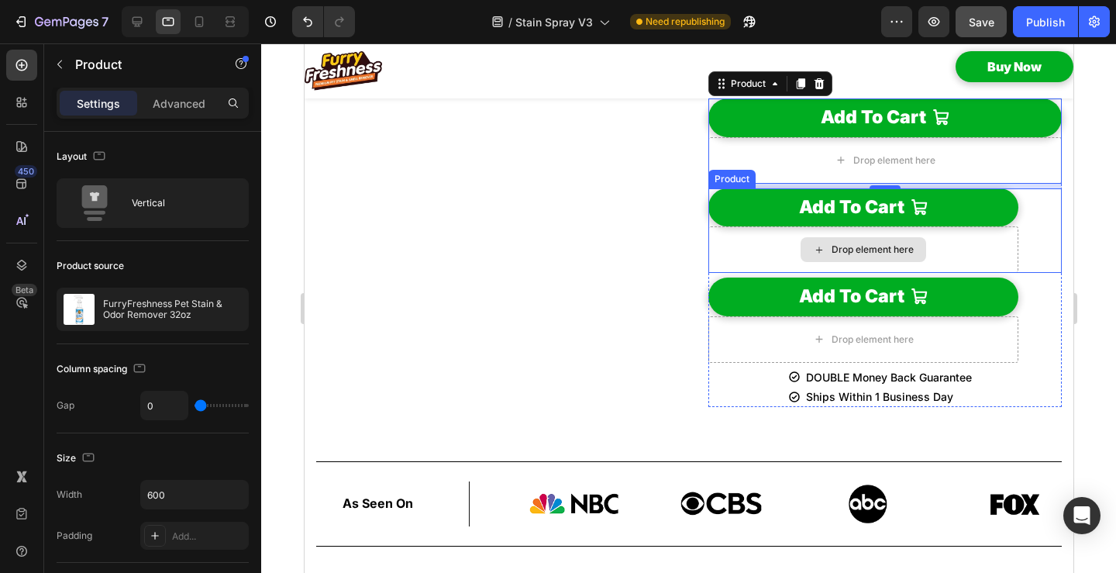
click at [708, 273] on div "Drop element here" at bounding box center [862, 249] width 310 height 46
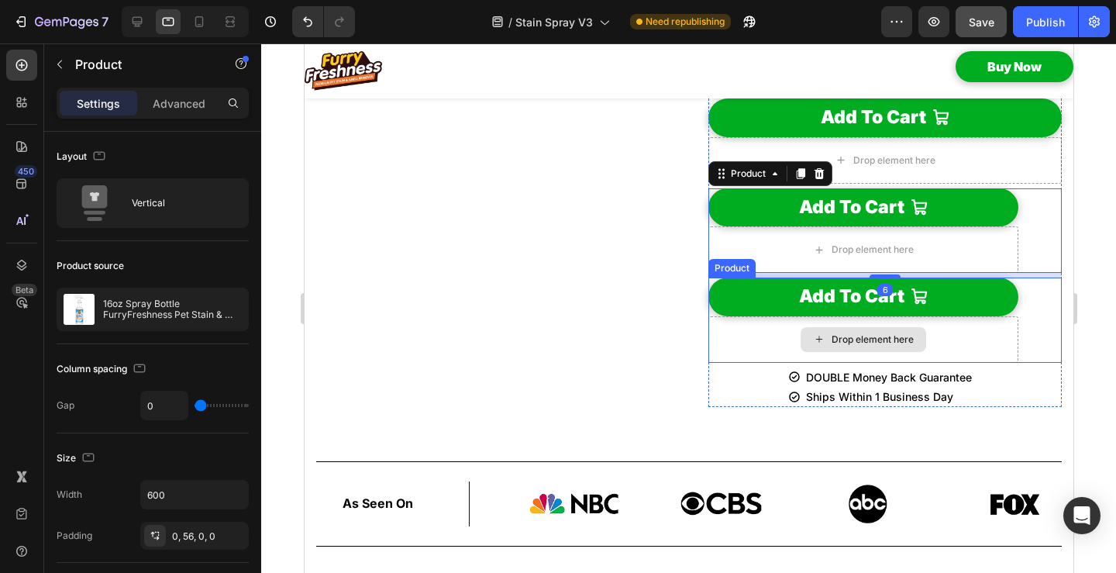
click at [713, 363] on div "Drop element here" at bounding box center [862, 339] width 310 height 46
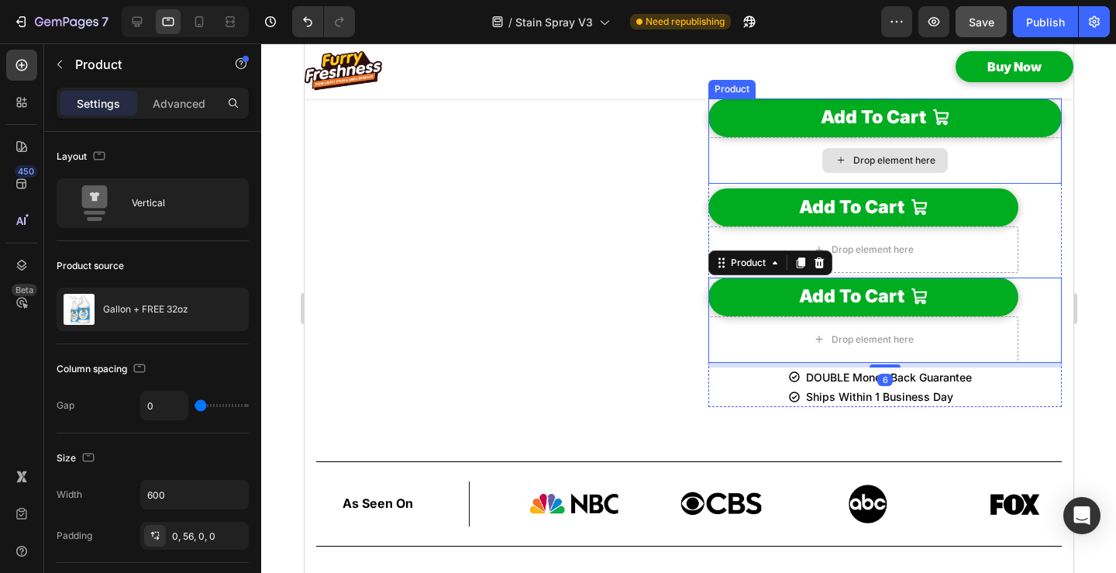
click at [708, 184] on div "Drop element here" at bounding box center [883, 160] width 353 height 46
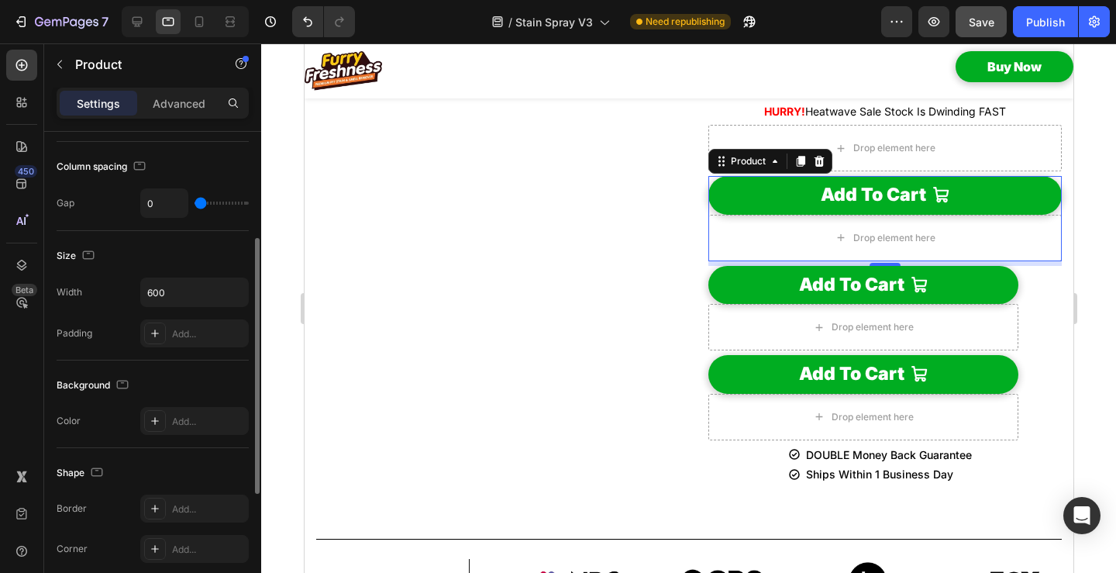
scroll to position [0, 0]
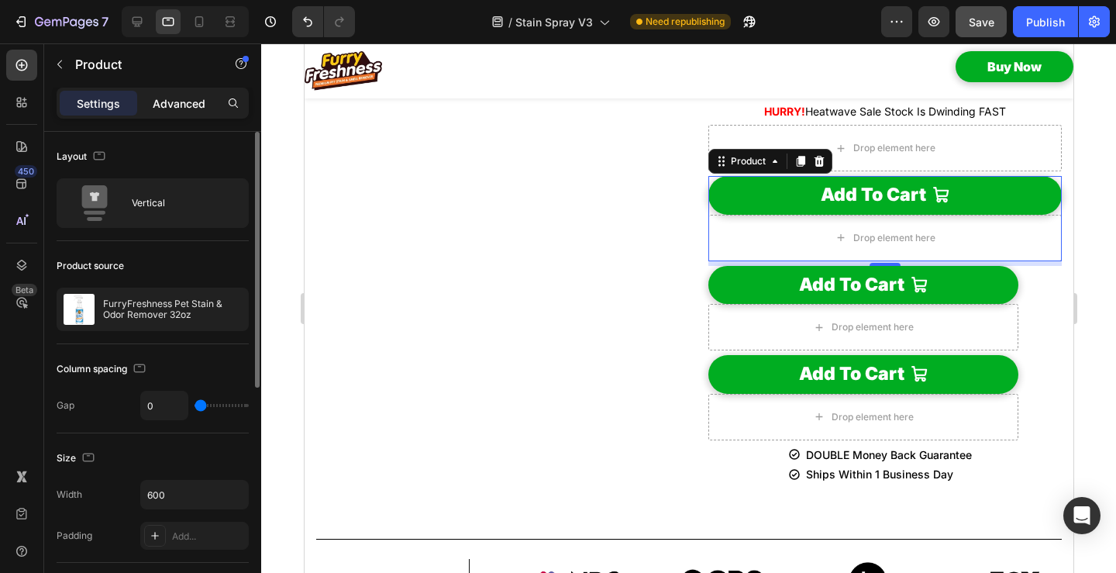
click at [181, 108] on p "Advanced" at bounding box center [179, 103] width 53 height 16
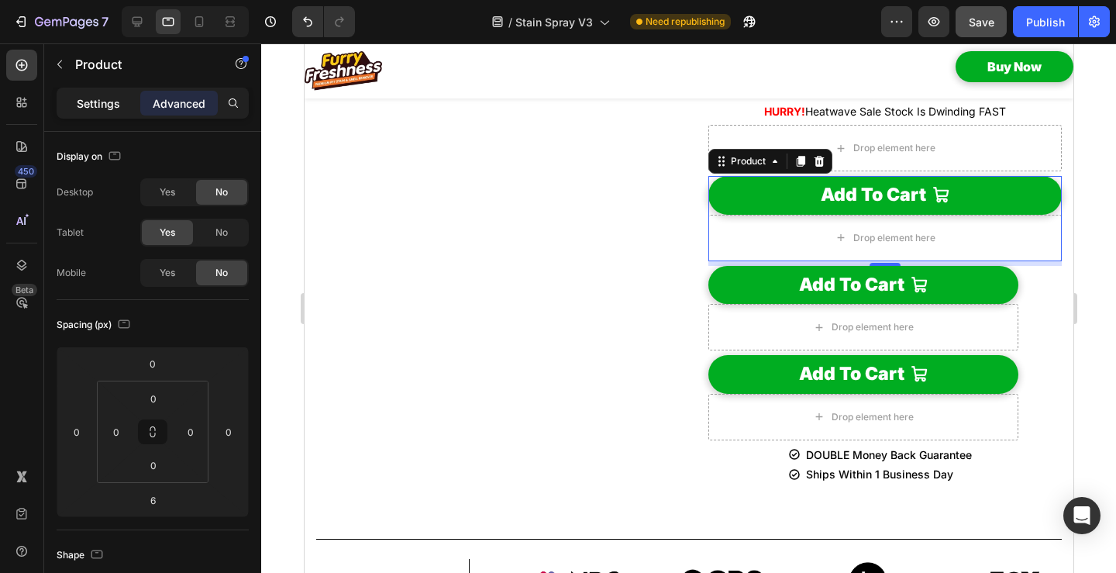
click at [95, 102] on p "Settings" at bounding box center [98, 103] width 43 height 16
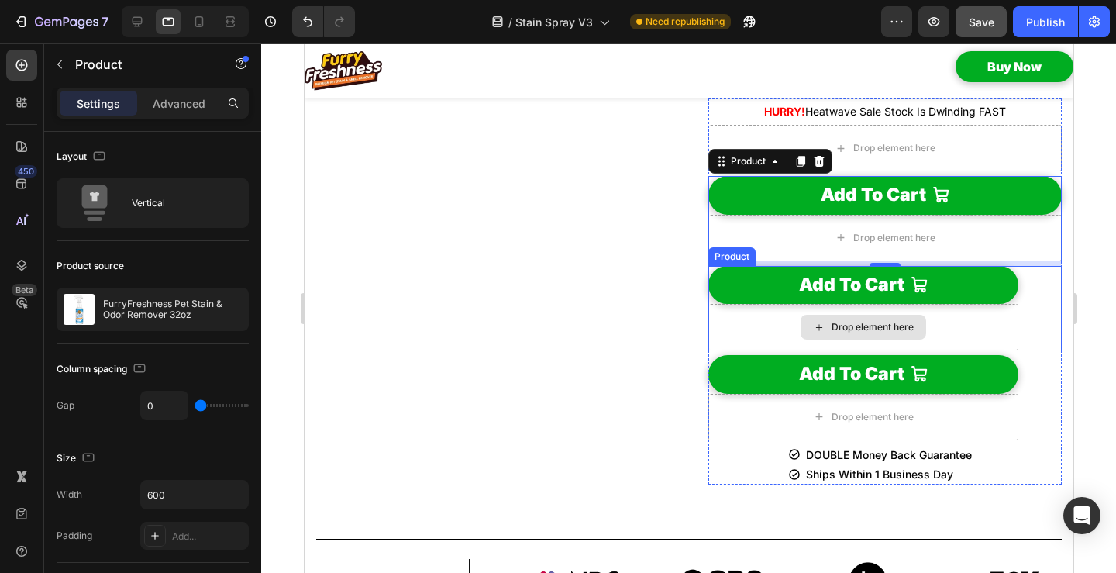
click at [710, 350] on div "Drop element here" at bounding box center [862, 327] width 310 height 46
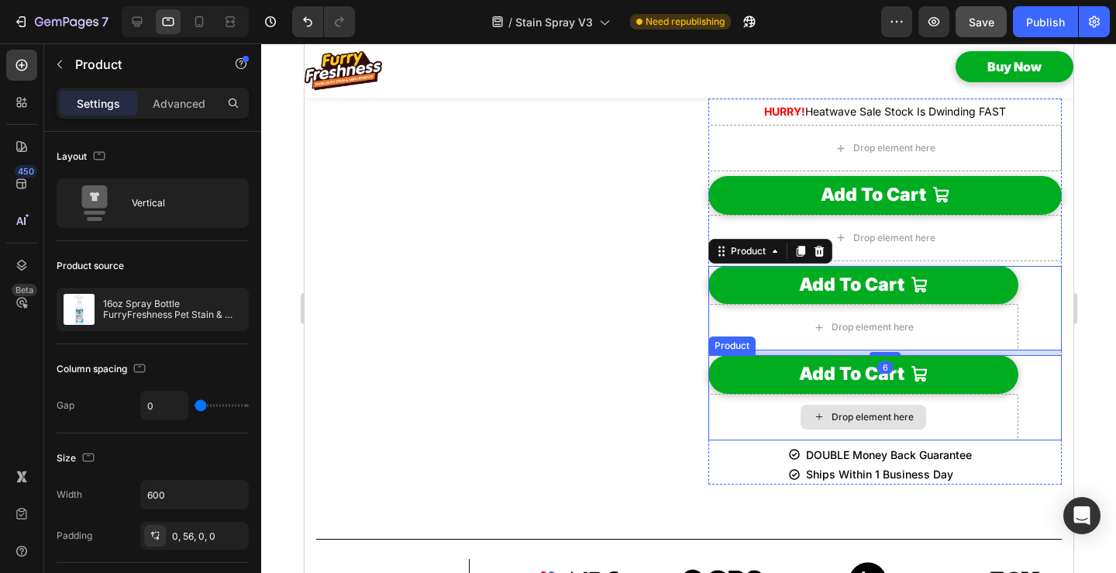
click at [710, 440] on div "Drop element here" at bounding box center [862, 417] width 310 height 46
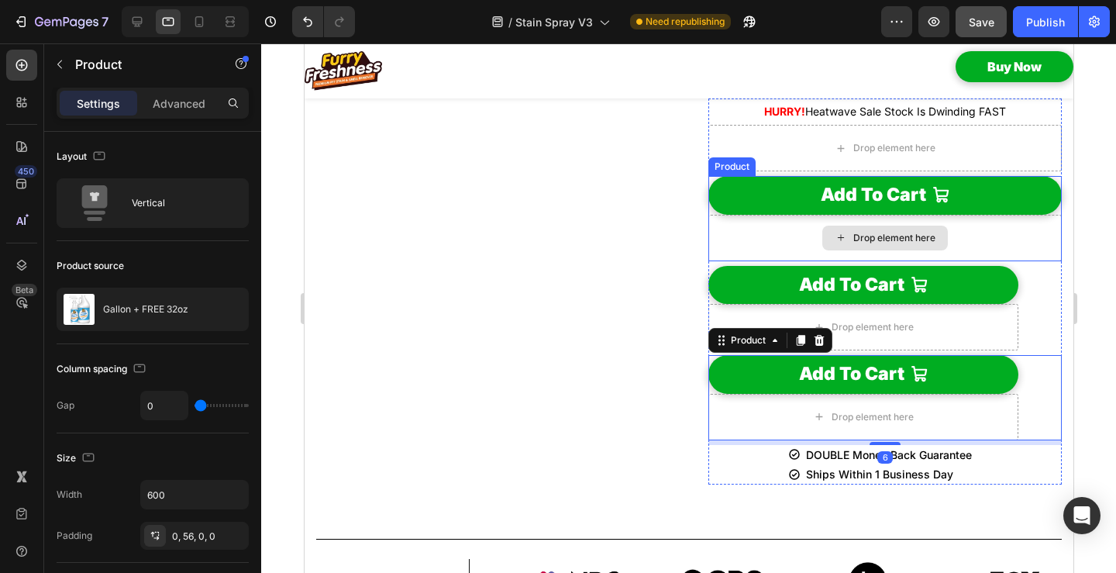
click at [717, 261] on div "Drop element here" at bounding box center [883, 238] width 353 height 46
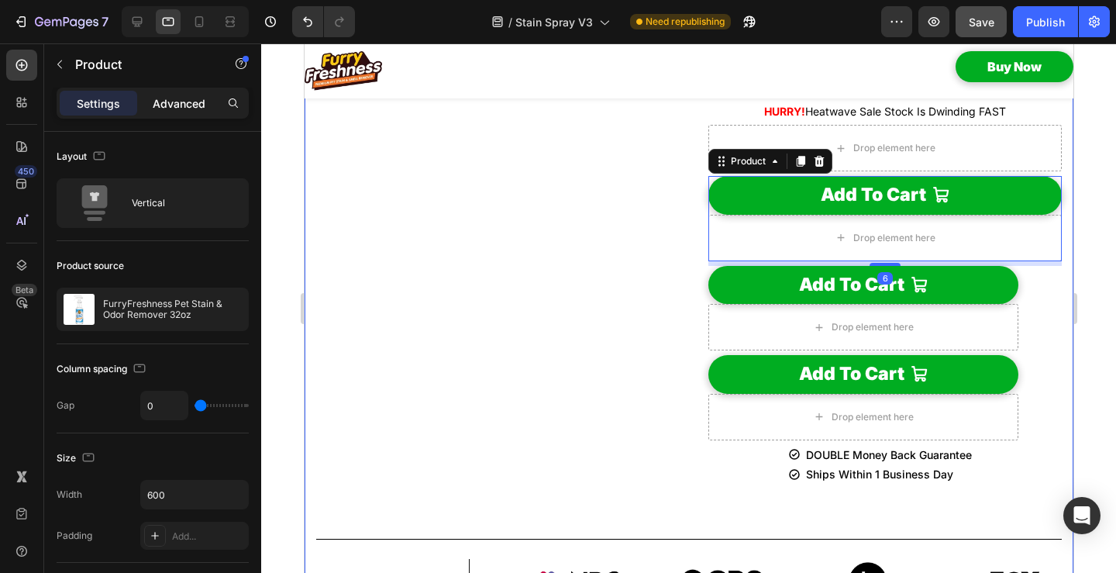
click at [193, 92] on div "Advanced" at bounding box center [178, 103] width 77 height 25
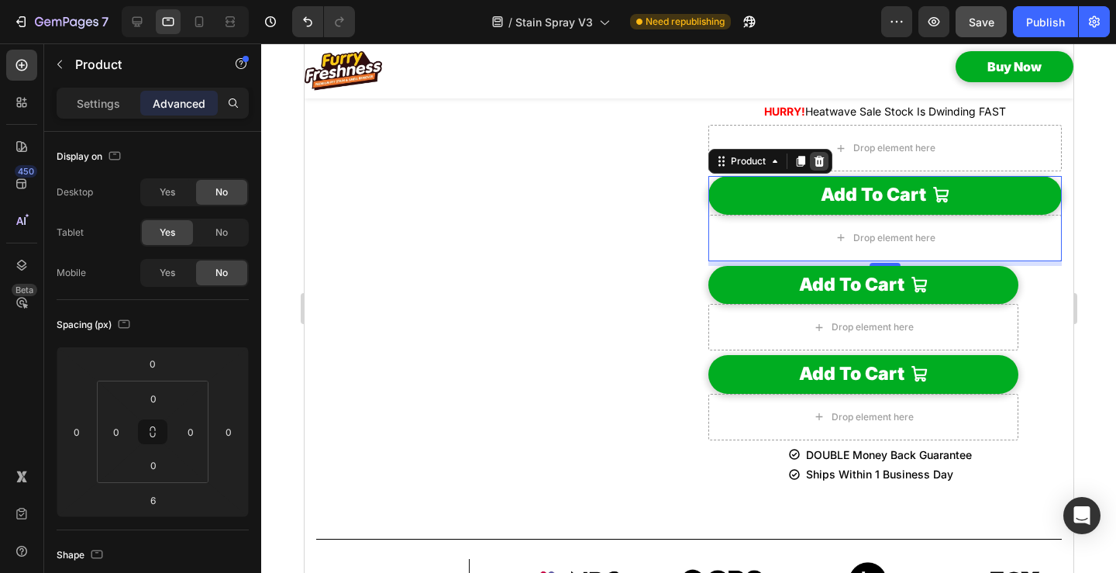
click at [813, 167] on icon at bounding box center [818, 161] width 10 height 11
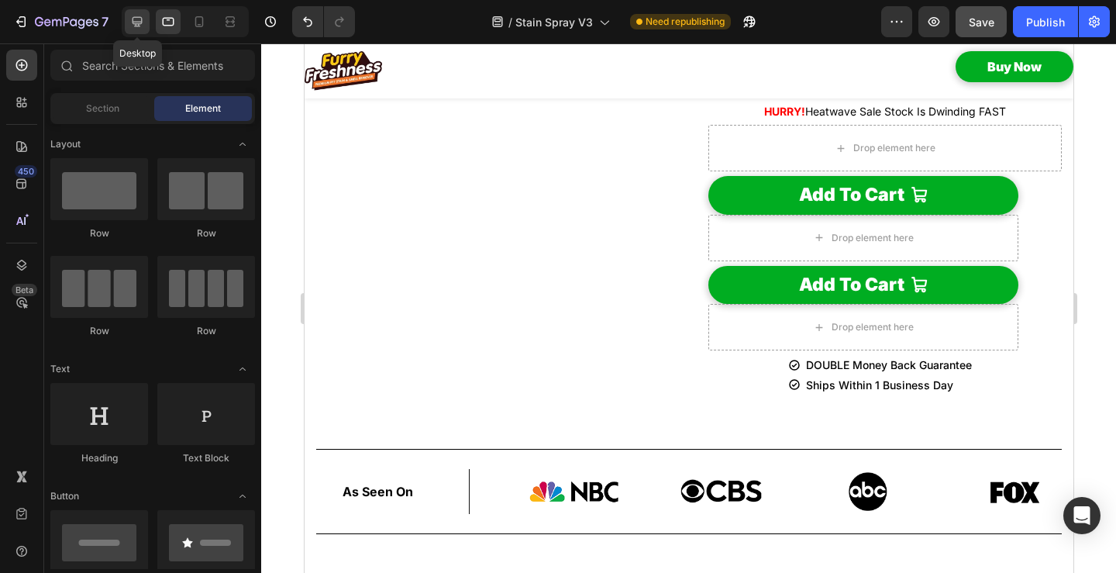
click at [142, 20] on icon at bounding box center [137, 22] width 10 height 10
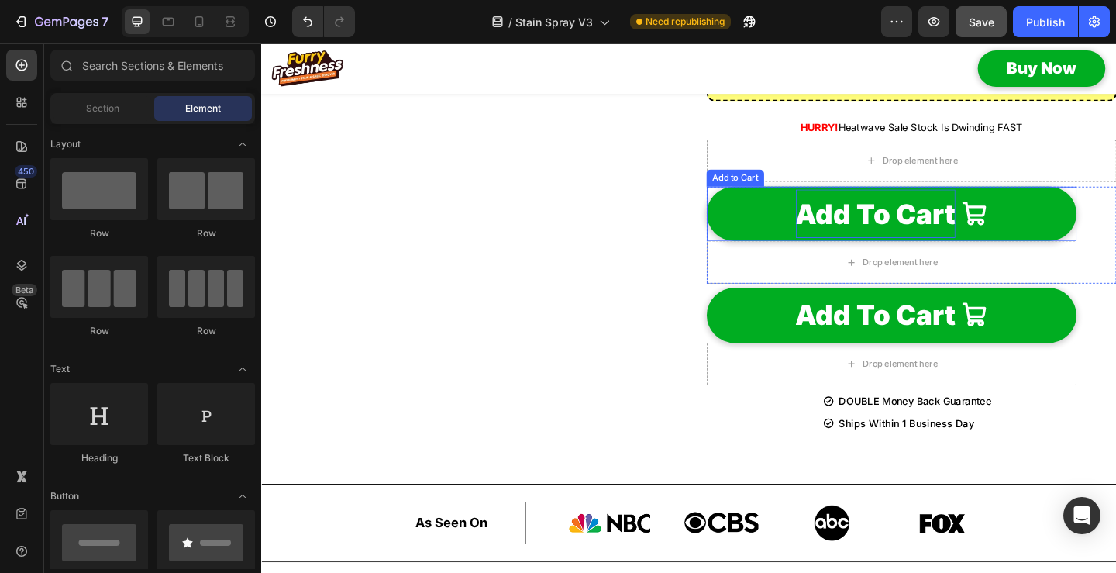
scroll to position [1807, 0]
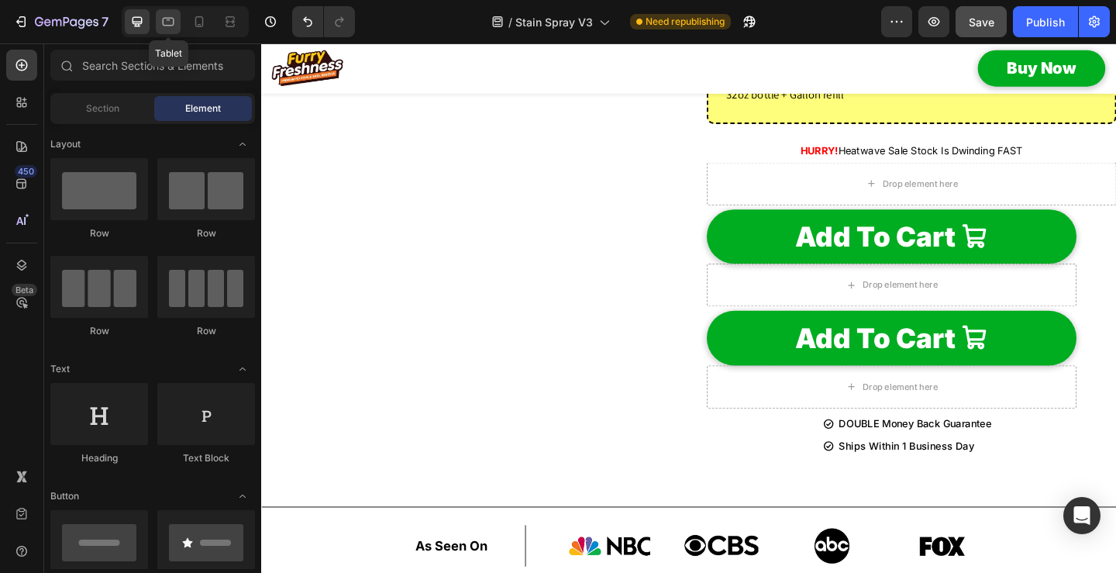
click at [170, 26] on icon at bounding box center [169, 22] width 12 height 9
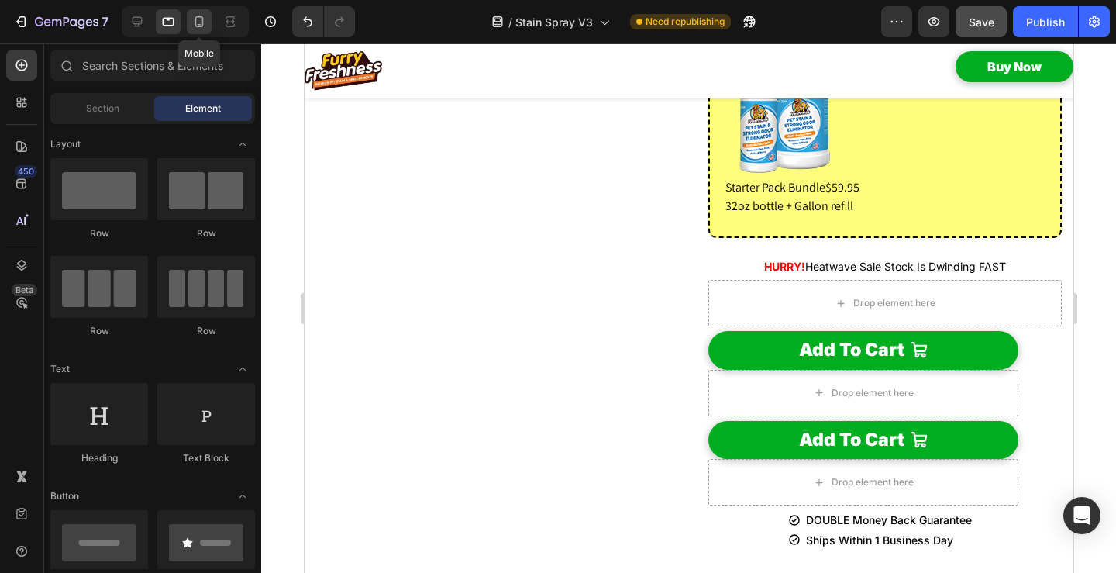
click at [198, 21] on icon at bounding box center [198, 21] width 15 height 15
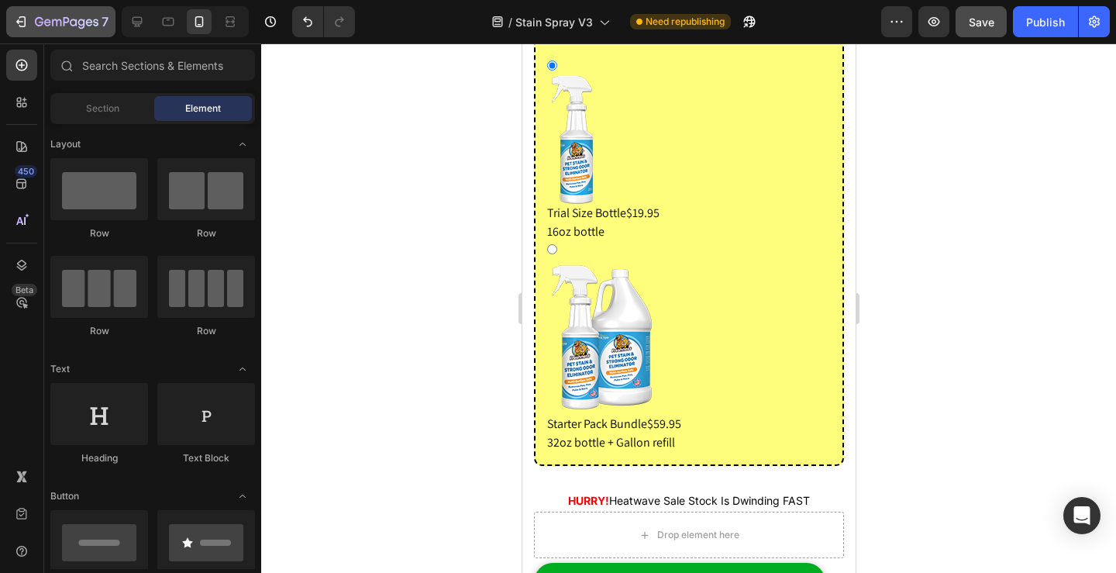
scroll to position [2083, 0]
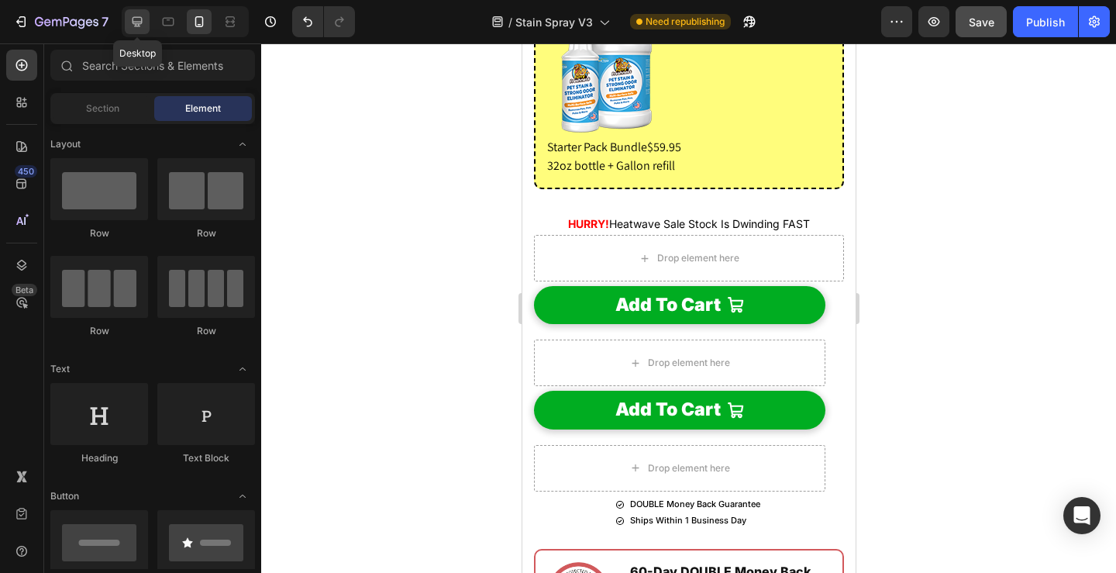
click at [129, 22] on div at bounding box center [137, 21] width 25 height 25
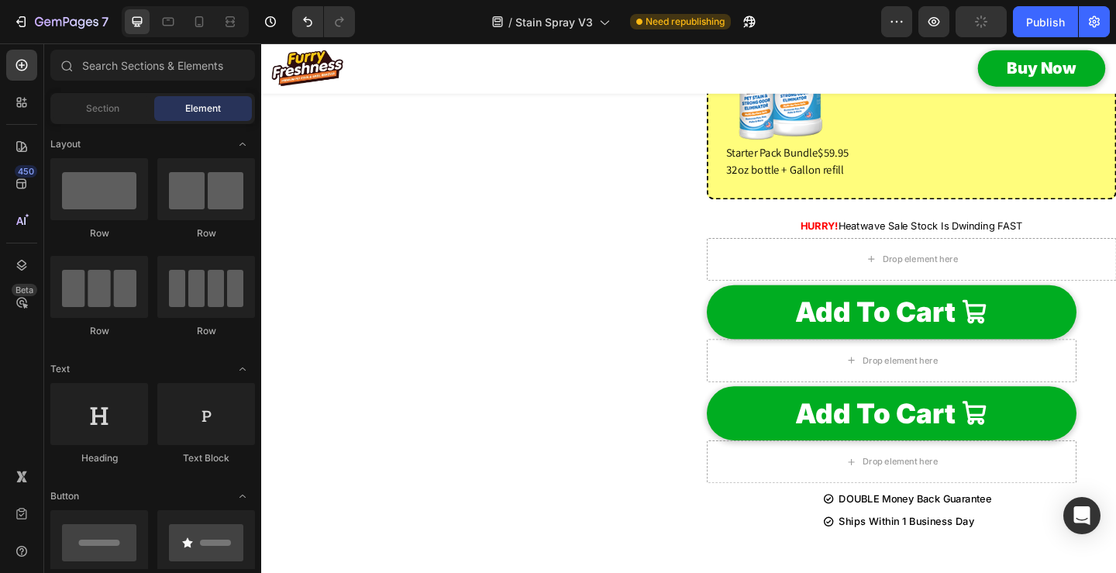
scroll to position [1833, 0]
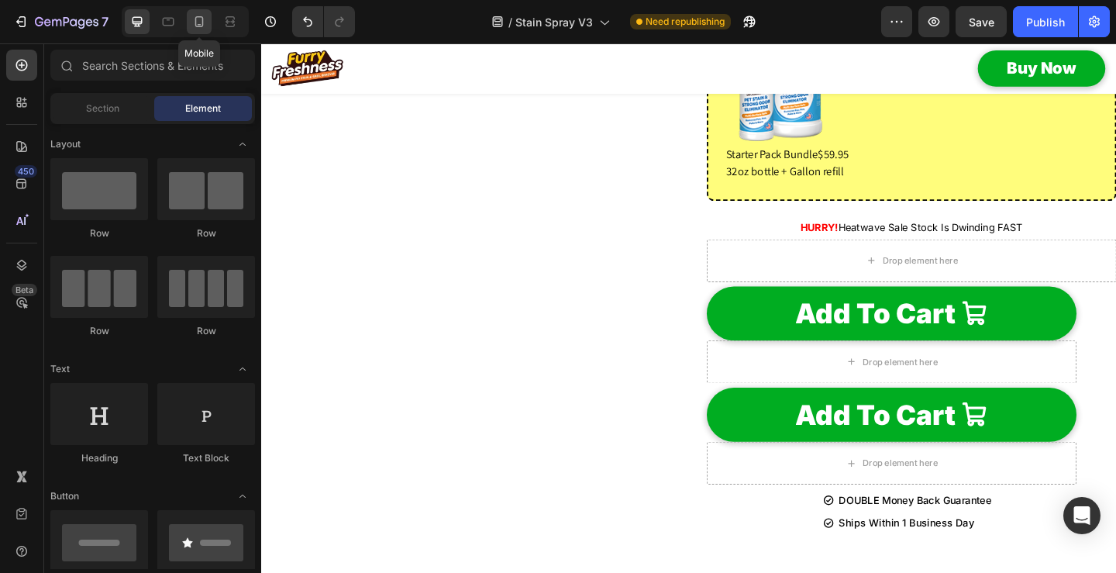
click at [197, 23] on icon at bounding box center [198, 21] width 15 height 15
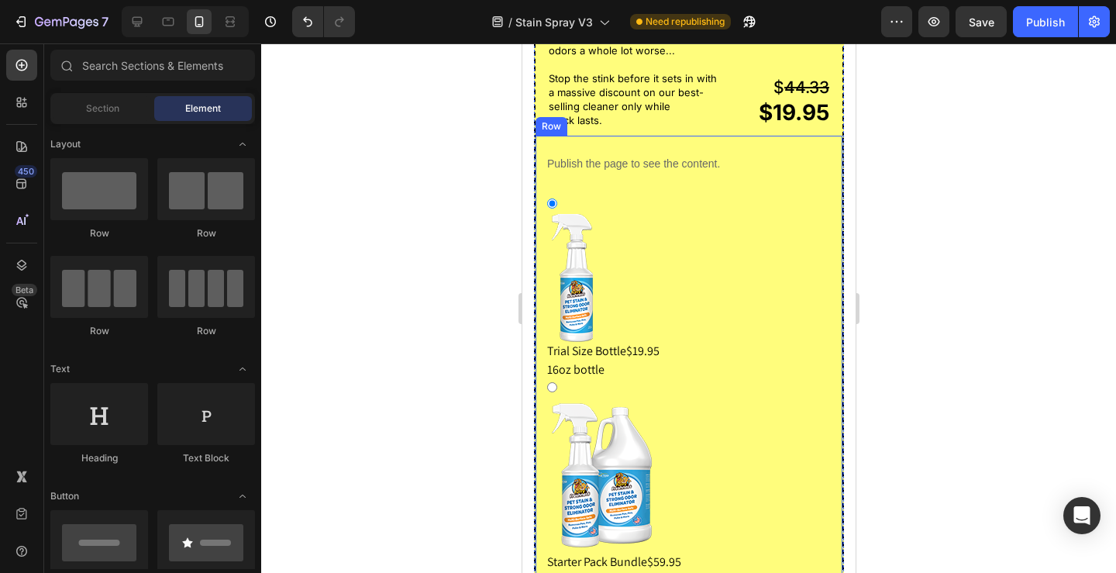
scroll to position [1660, 0]
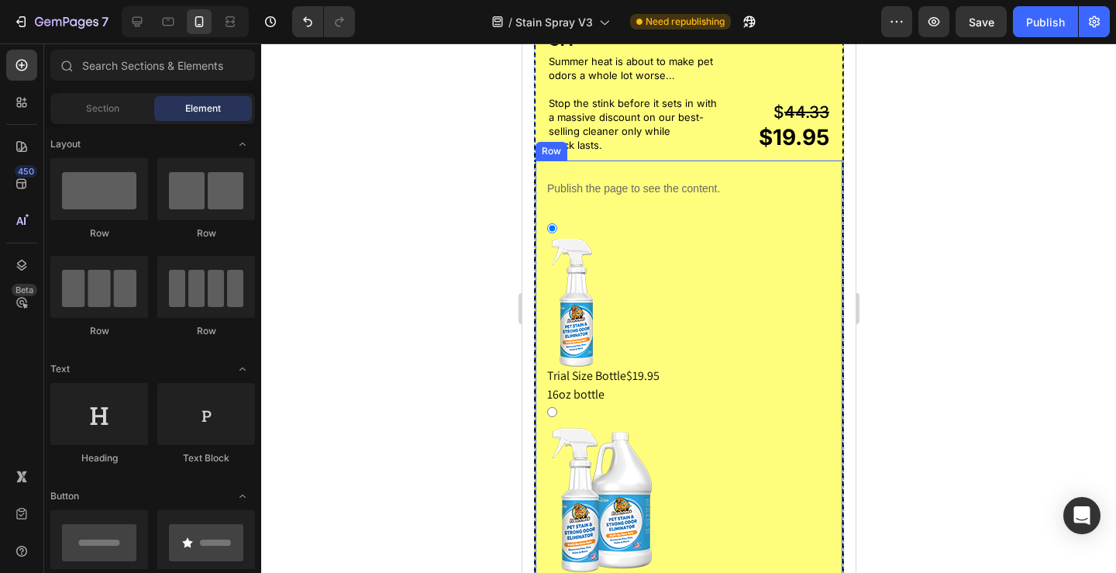
click at [760, 160] on div "Publish the page to see the content. Custom Code Trial Size Bottle $19.95 16oz …" at bounding box center [688, 394] width 310 height 468
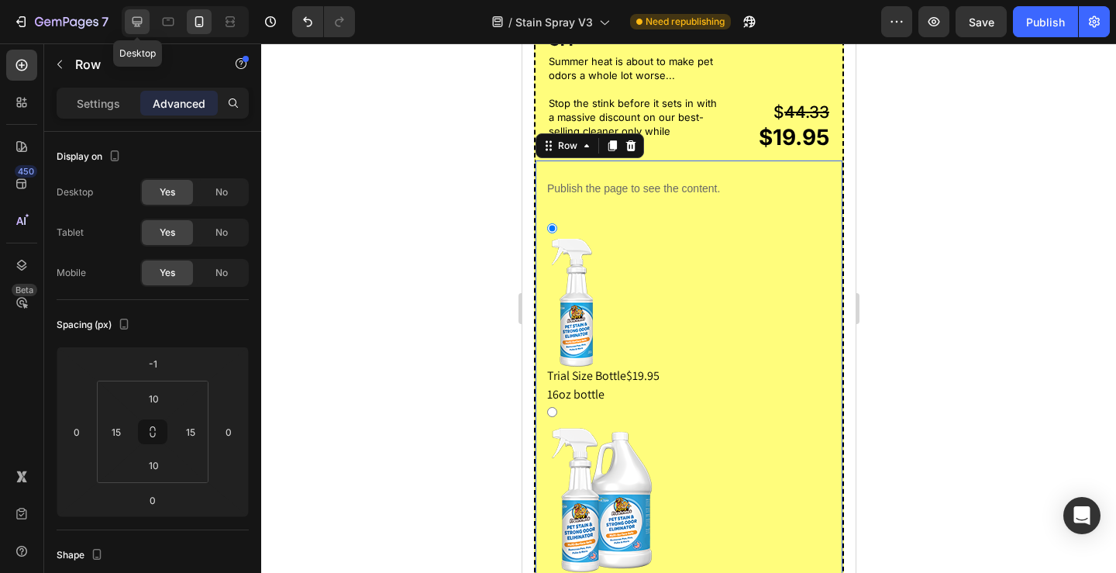
click at [134, 22] on icon at bounding box center [137, 22] width 10 height 10
type input "12"
type input "25"
type input "12"
type input "25"
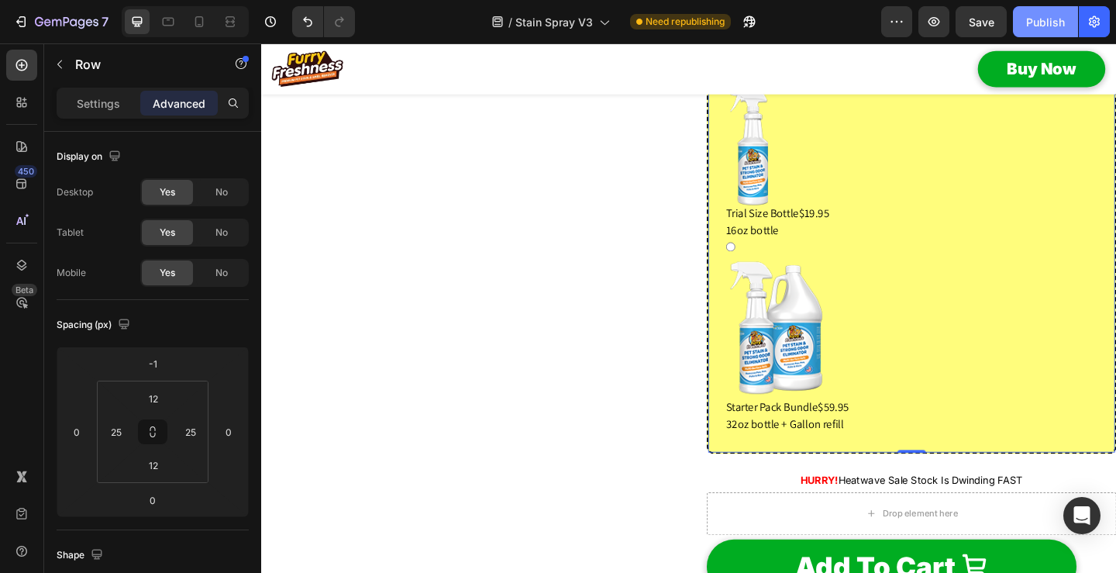
scroll to position [1472, 0]
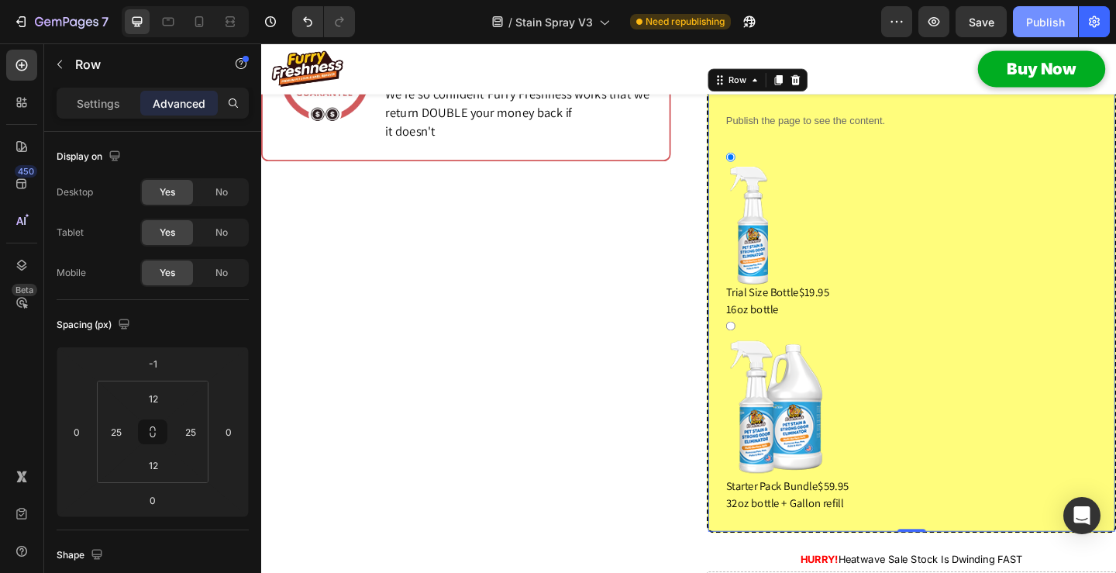
click at [1044, 21] on div "Publish" at bounding box center [1045, 22] width 39 height 16
click at [205, 19] on icon at bounding box center [198, 21] width 15 height 15
type input "10"
type input "15"
type input "10"
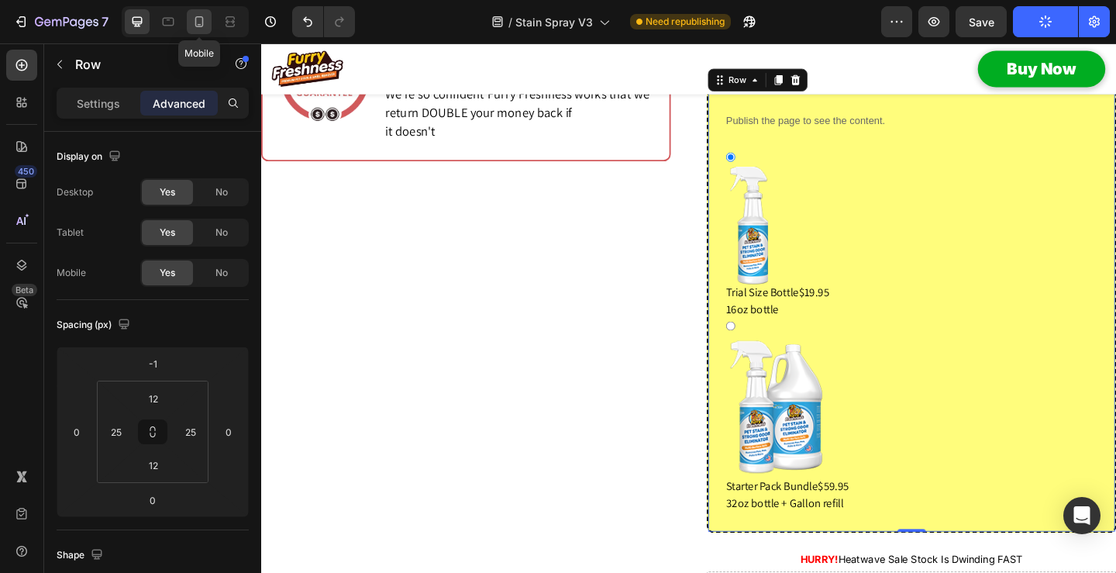
type input "15"
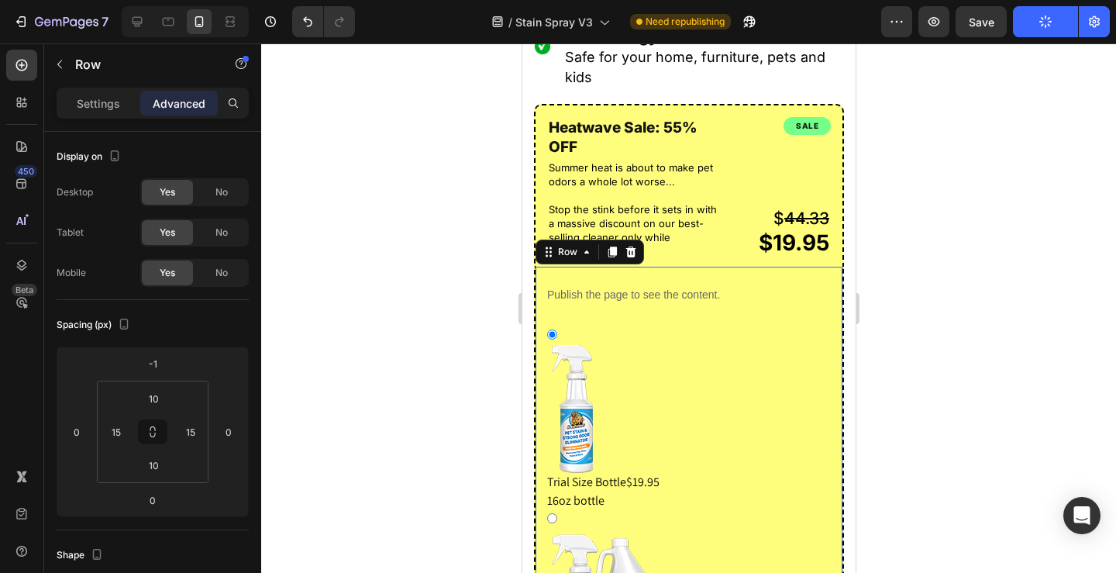
scroll to position [1673, 0]
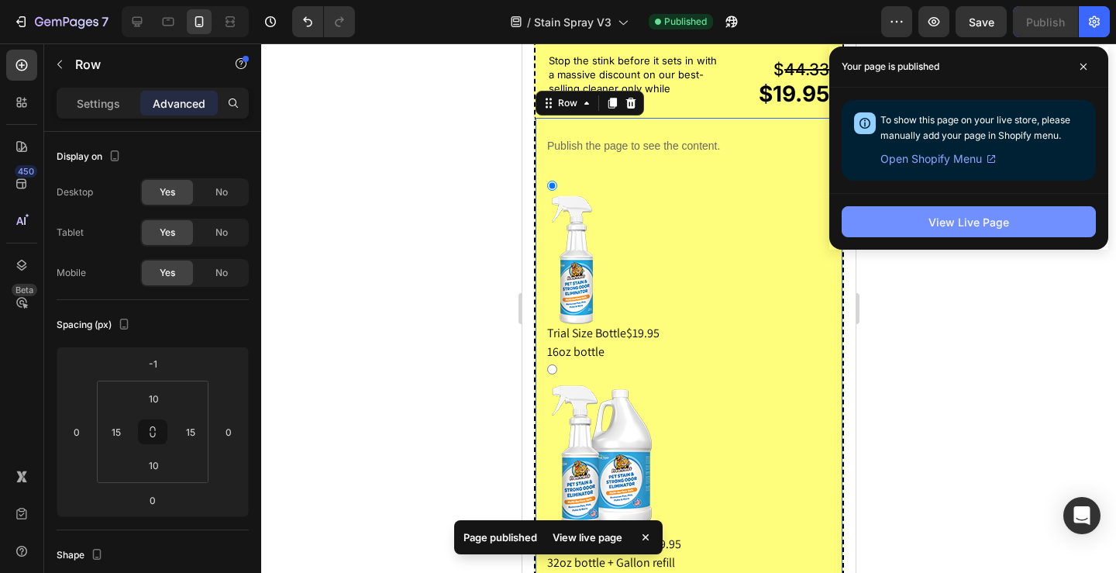
click at [955, 223] on div "View Live Page" at bounding box center [968, 222] width 81 height 16
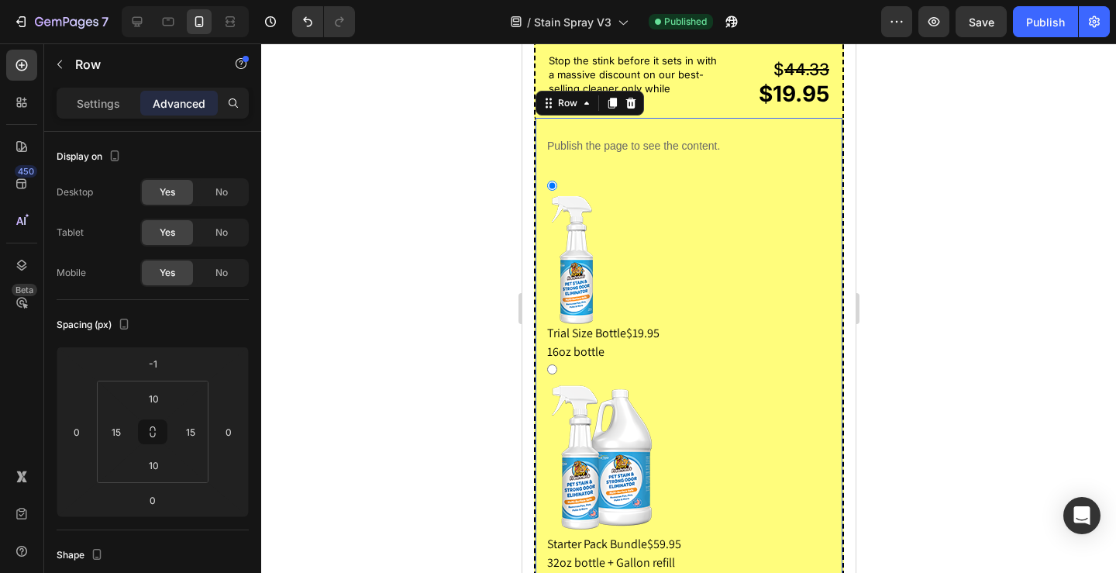
click at [738, 118] on div "Publish the page to see the content. Custom Code Trial Size Bottle $19.95 16oz …" at bounding box center [688, 352] width 310 height 468
click at [160, 394] on input "10" at bounding box center [153, 398] width 31 height 23
click at [146, 395] on input "10" at bounding box center [153, 398] width 31 height 23
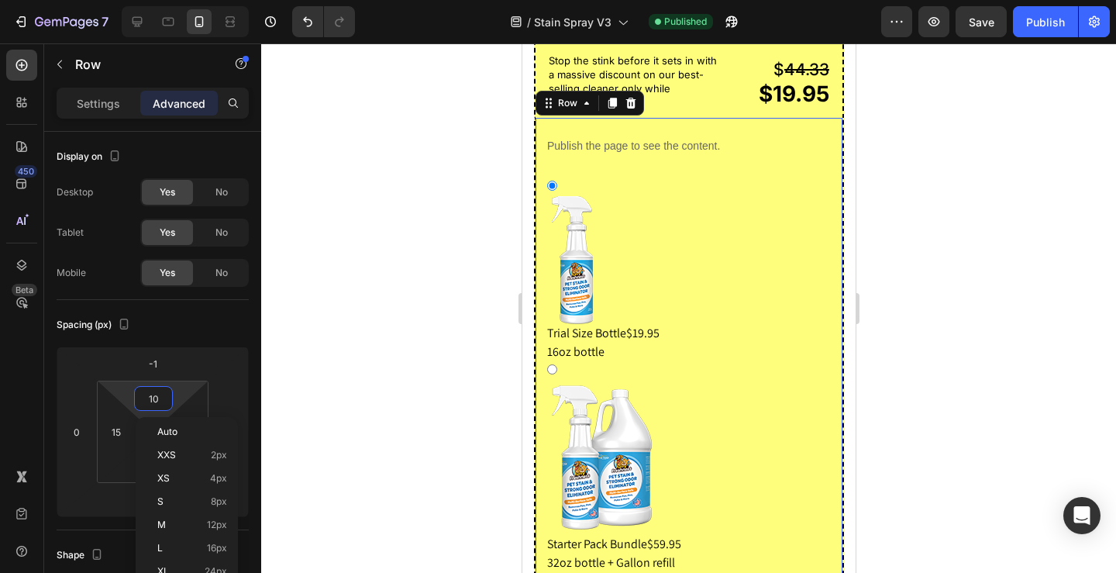
scroll to position [1750, 0]
